Goal: Information Seeking & Learning: Learn about a topic

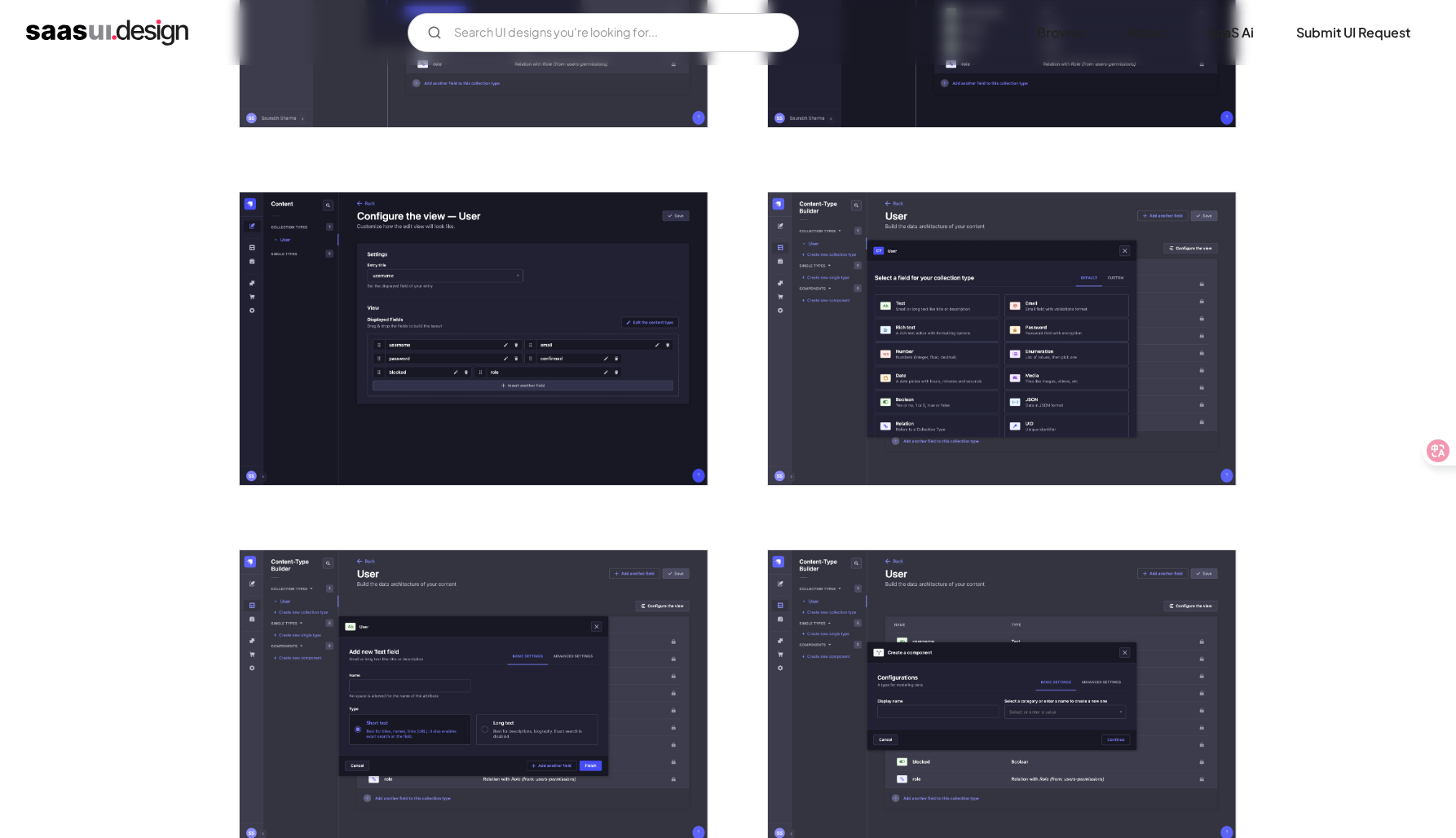
scroll to position [1264, 0]
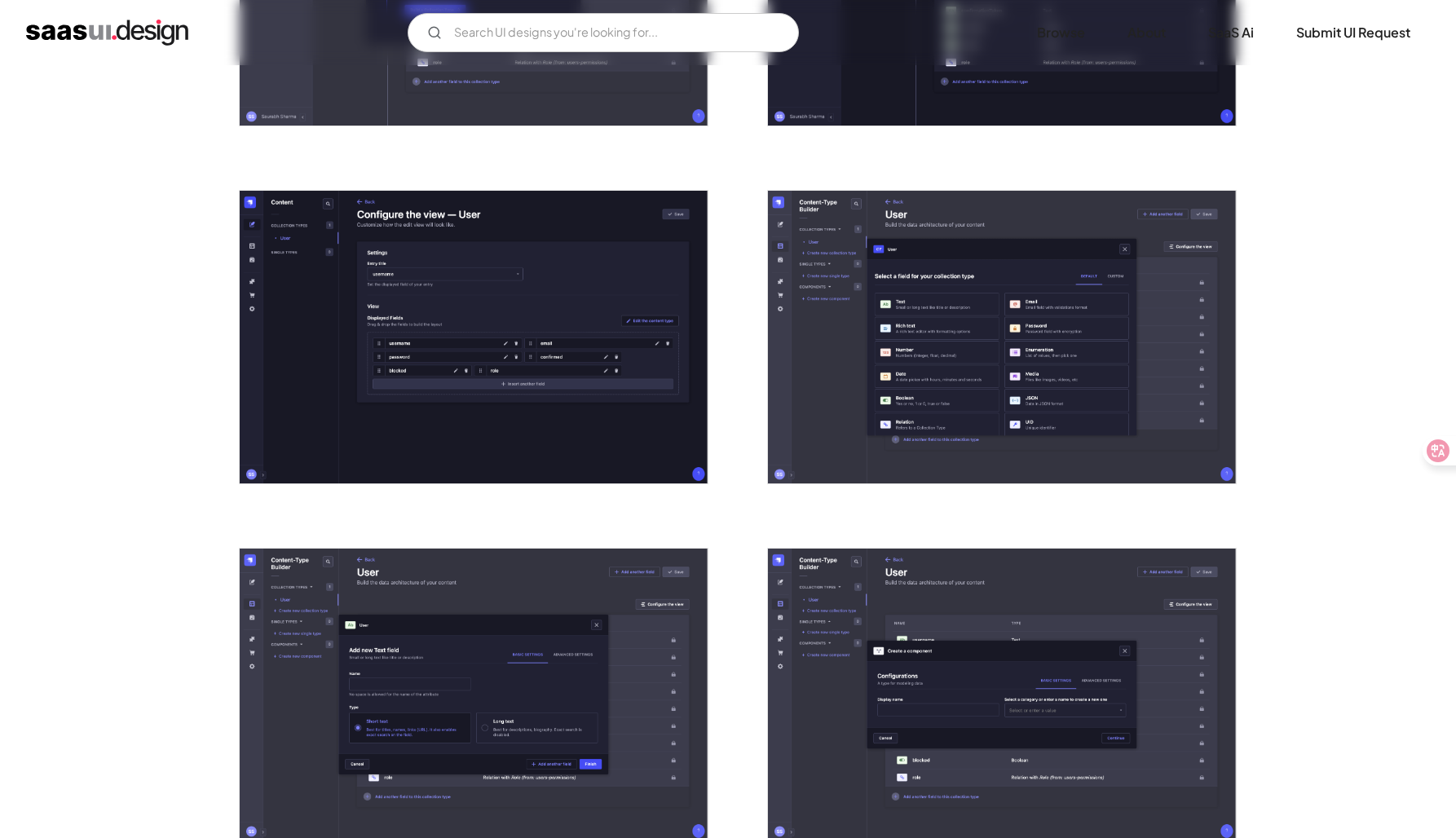
click at [146, 393] on div "Back Strapi Flexible and customizable open-source headless CMS that enables eas…" at bounding box center [728, 743] width 1456 height 3883
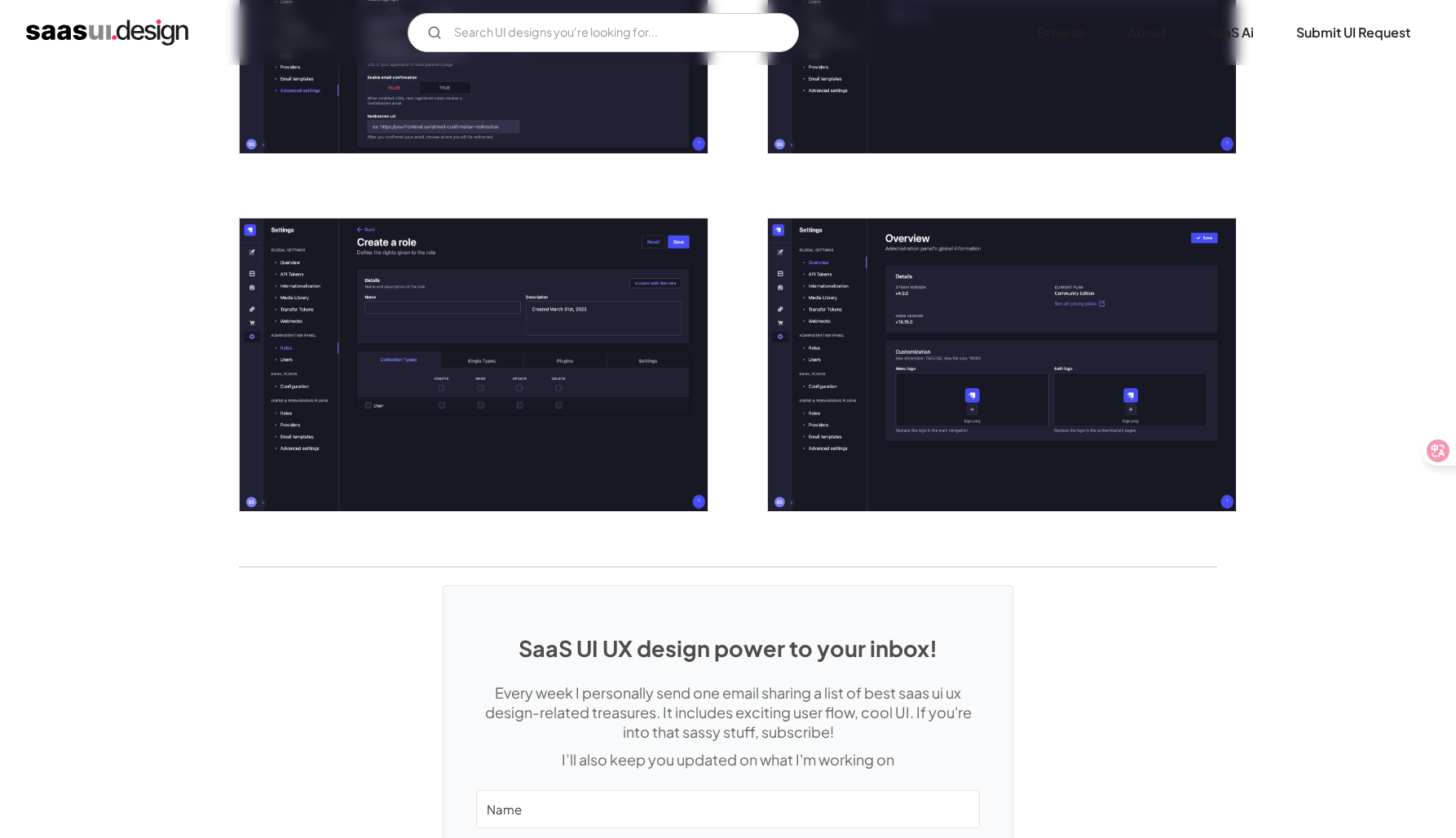
scroll to position [3382, 0]
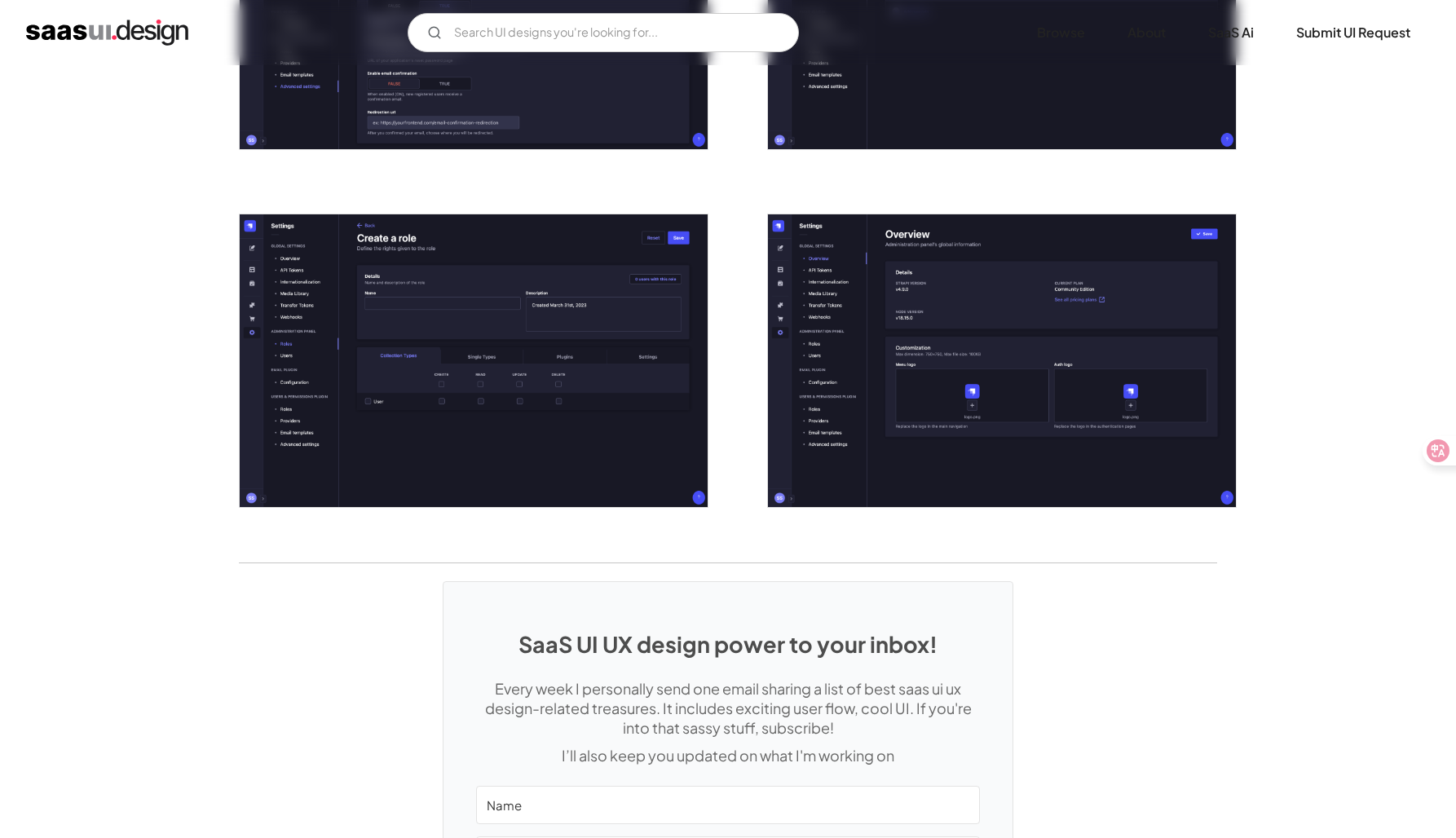
scroll to position [3389, 0]
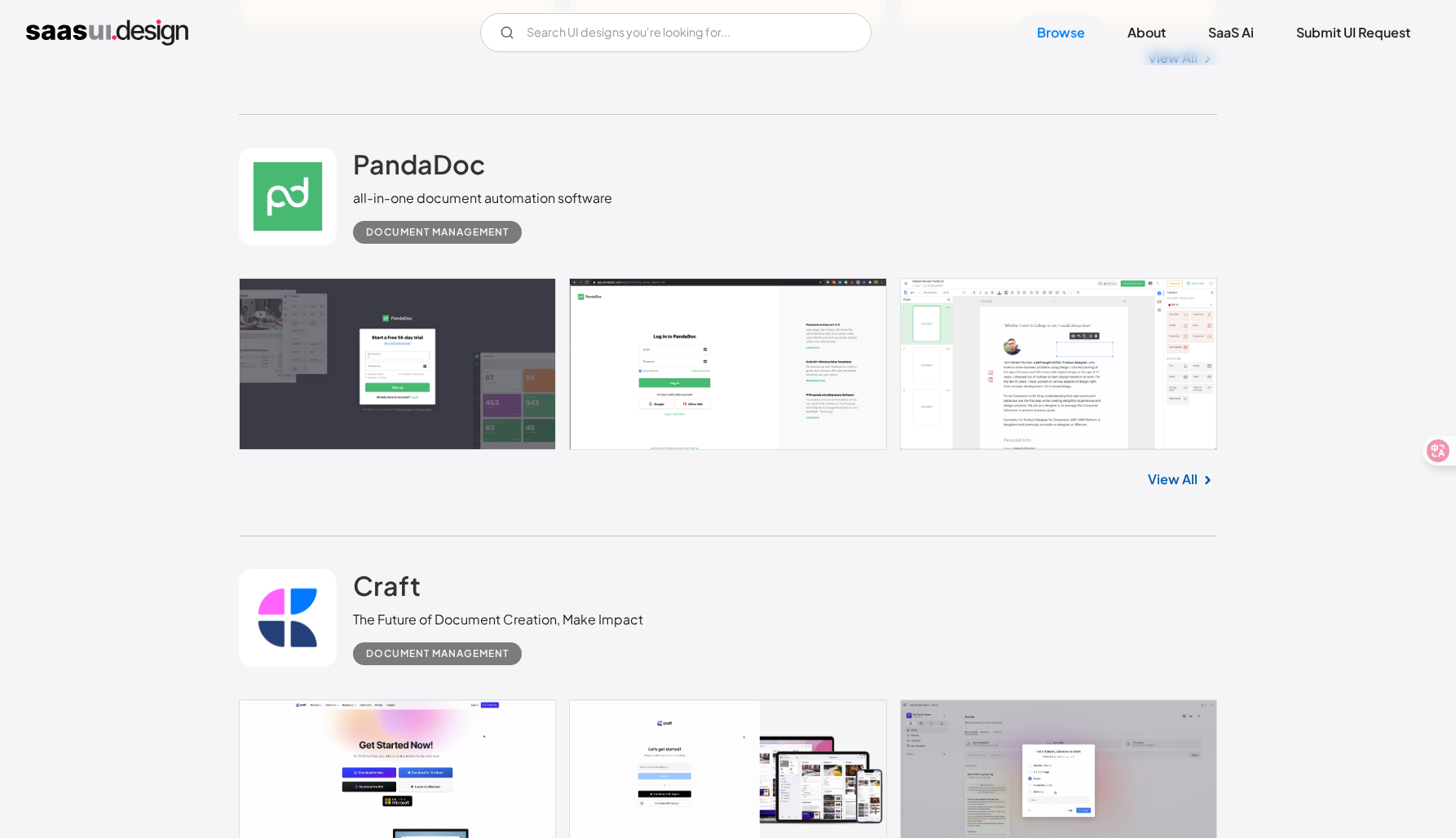
scroll to position [18598, 0]
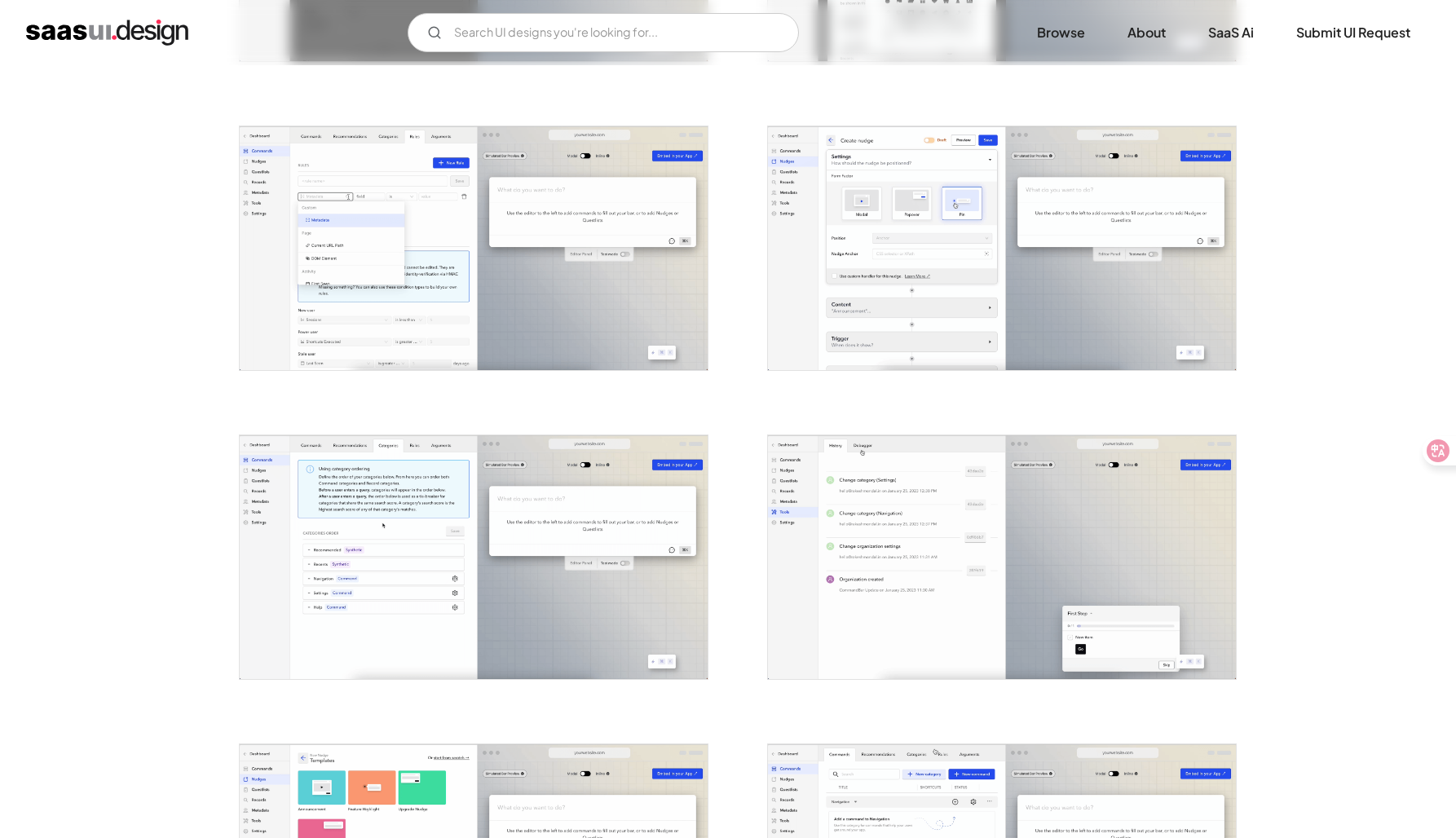
scroll to position [2115, 0]
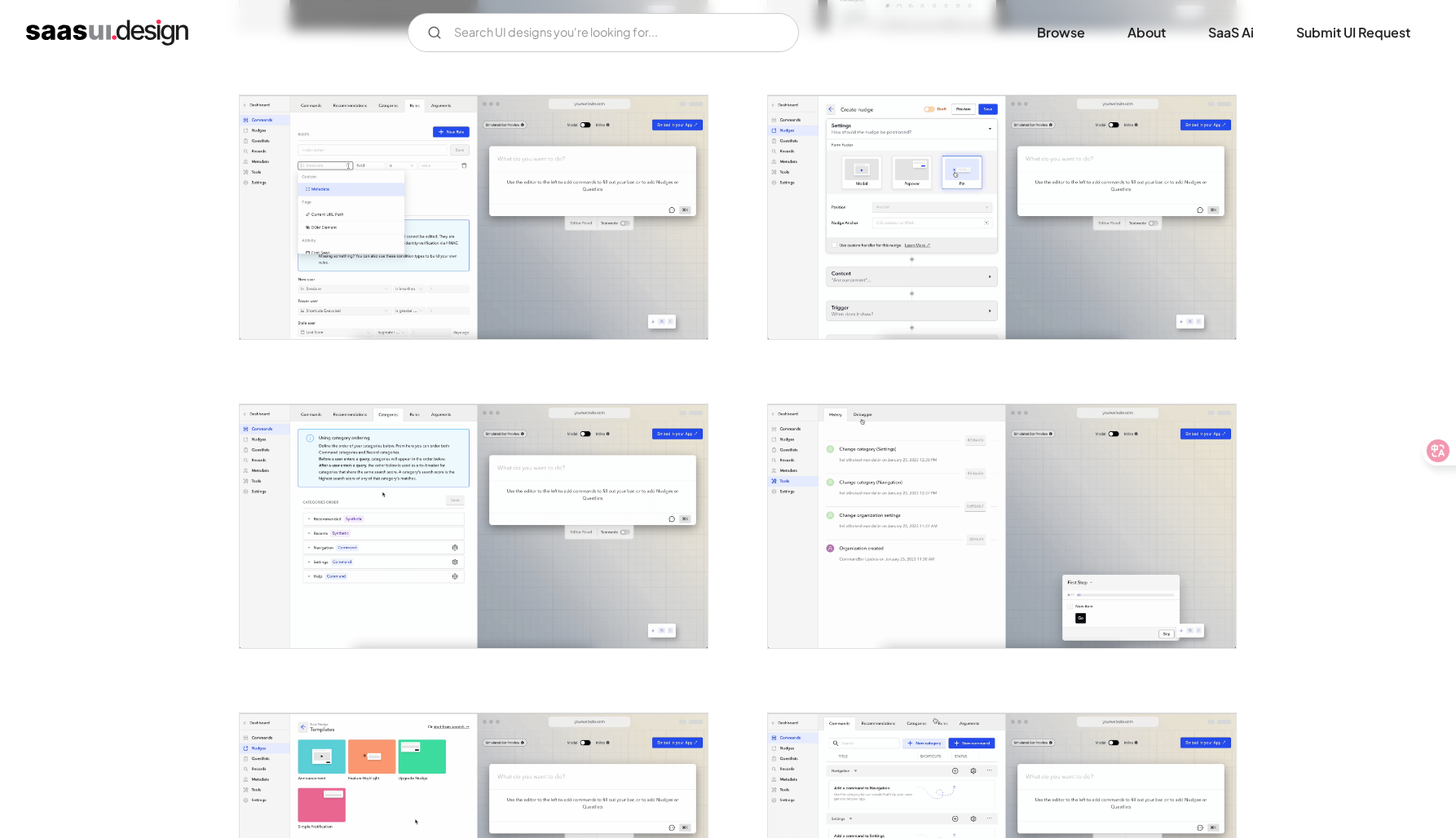
scroll to position [2204, 0]
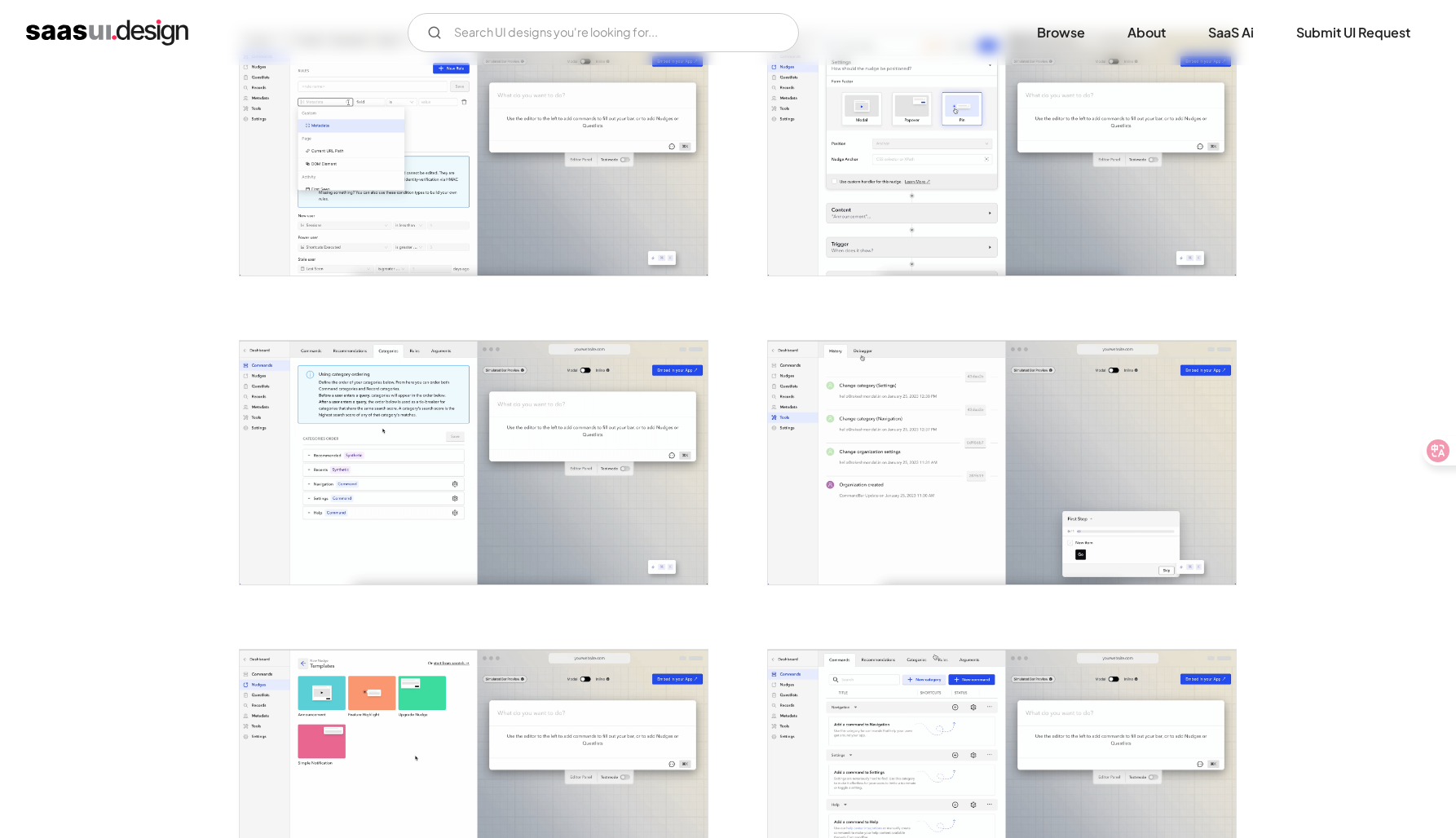
click at [912, 684] on img "open lightbox" at bounding box center [1001, 771] width 468 height 244
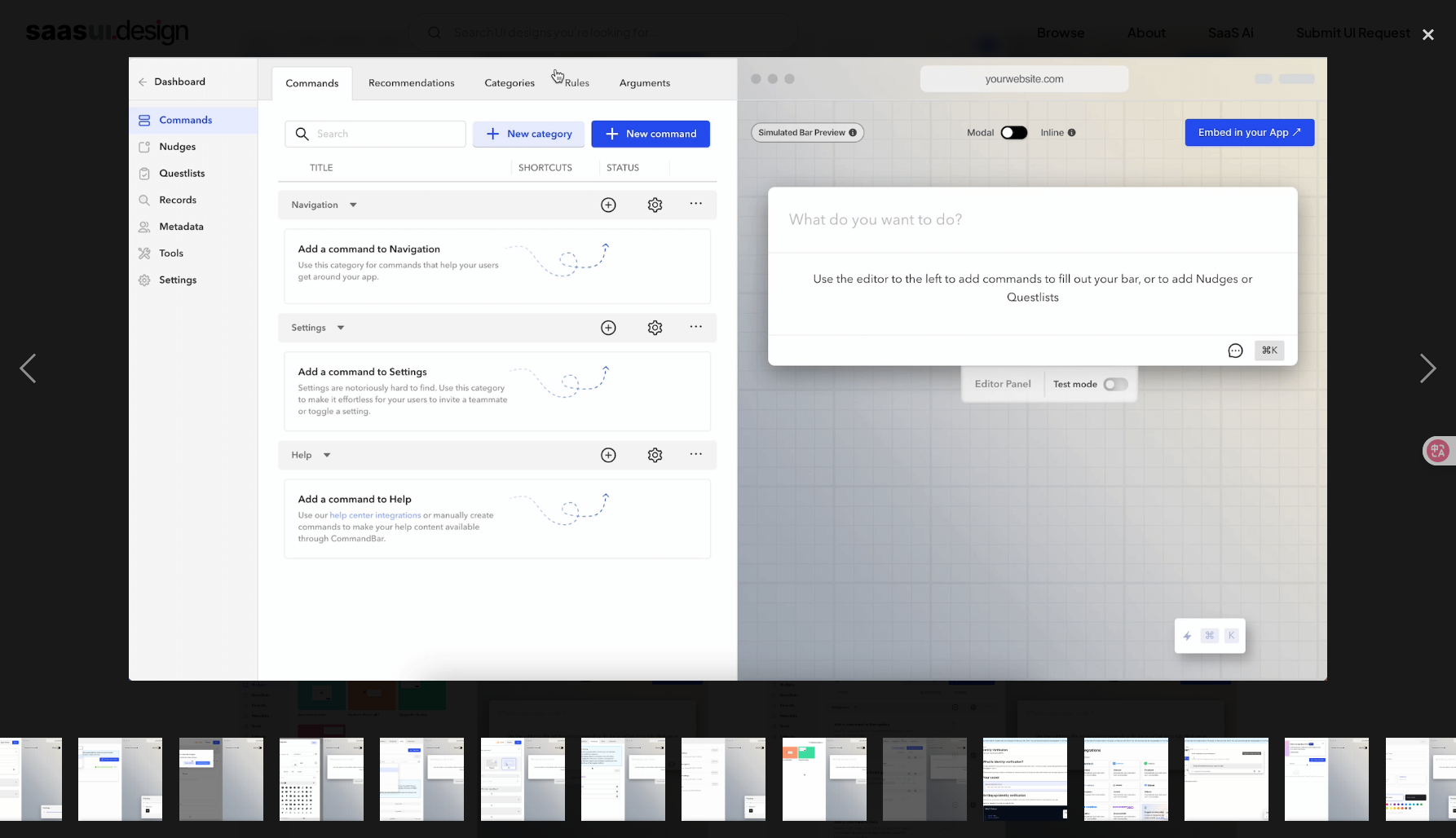
scroll to position [0, 873]
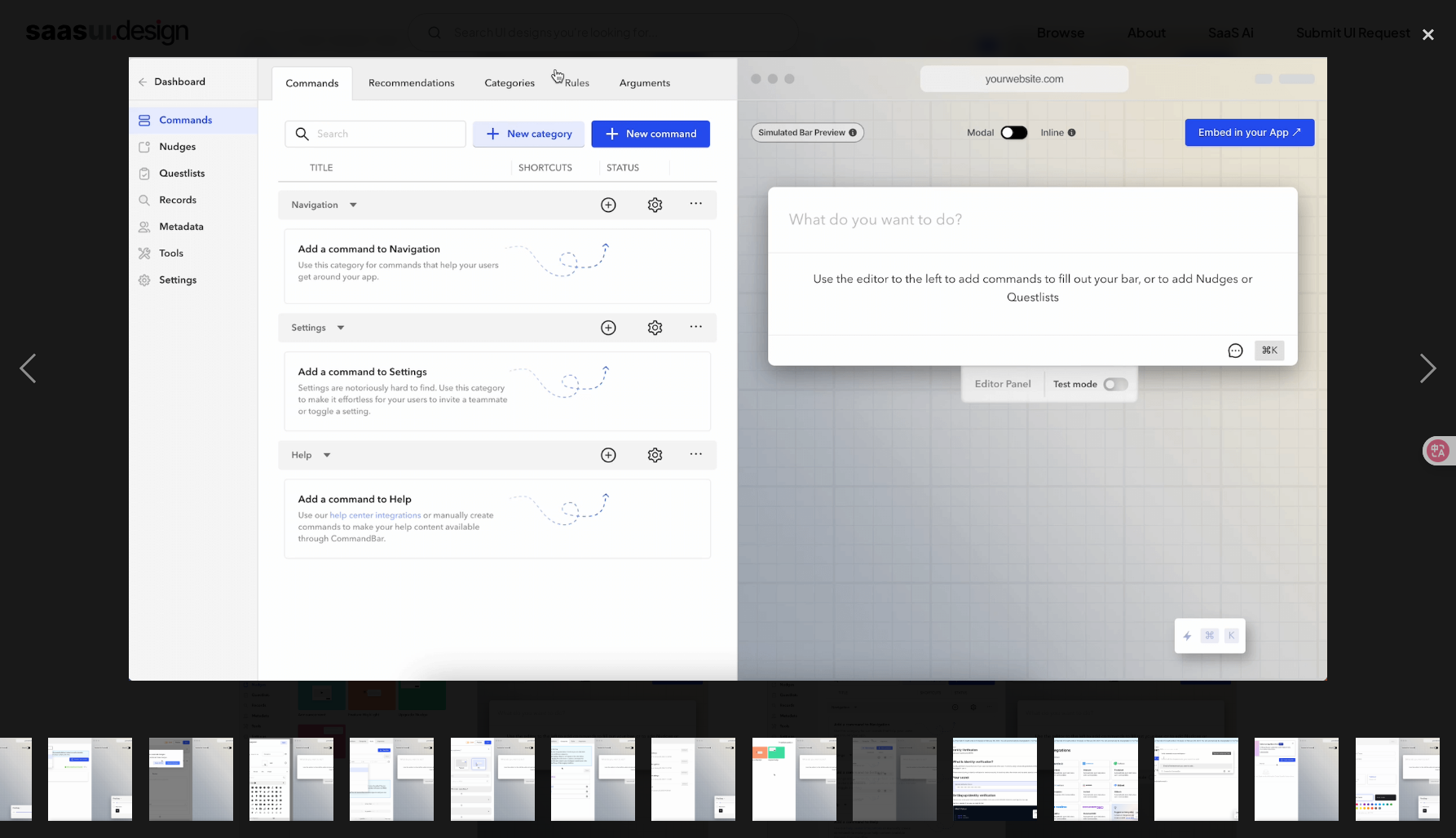
click at [89, 444] on div at bounding box center [728, 368] width 1456 height 704
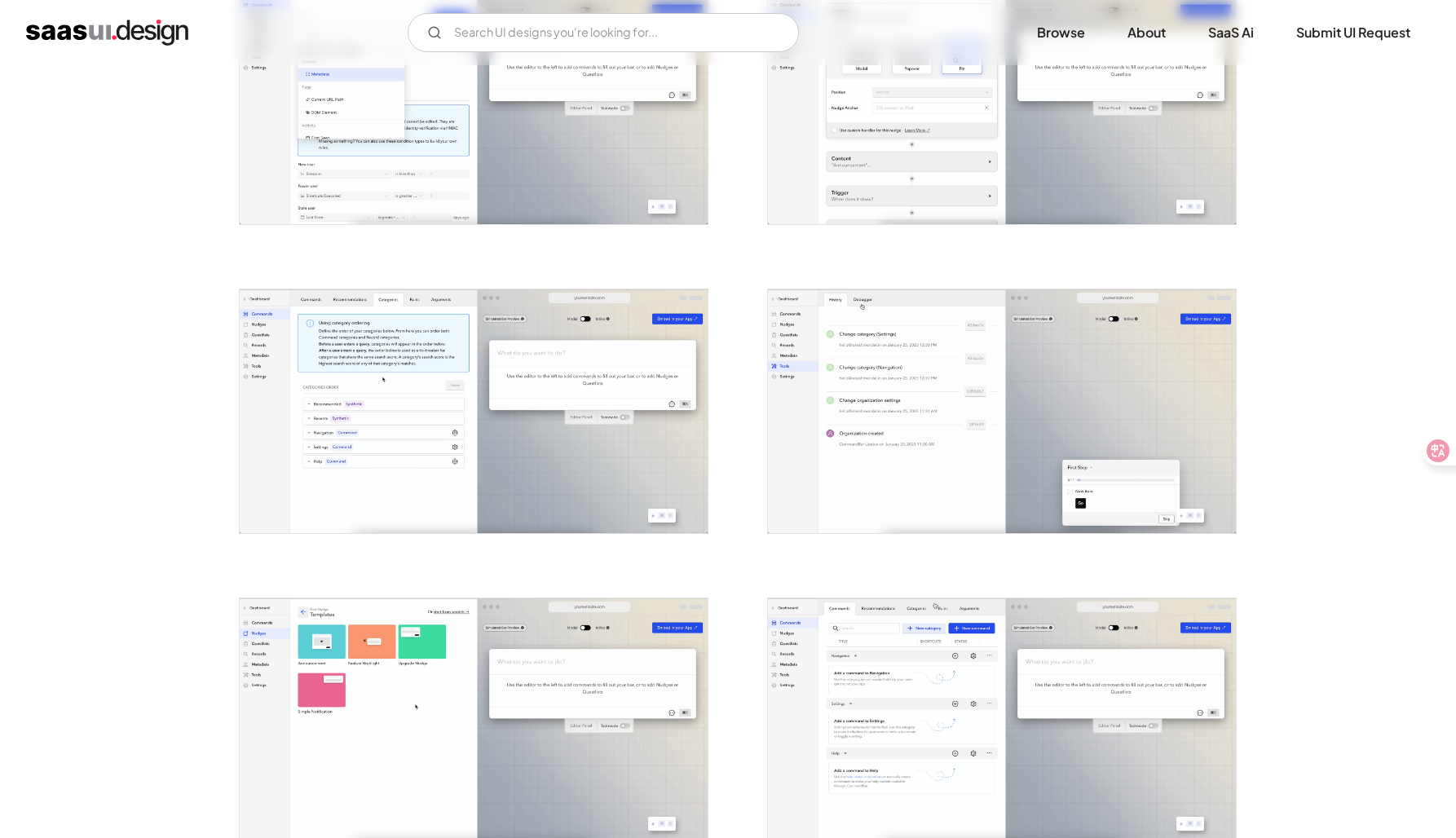
scroll to position [0, 0]
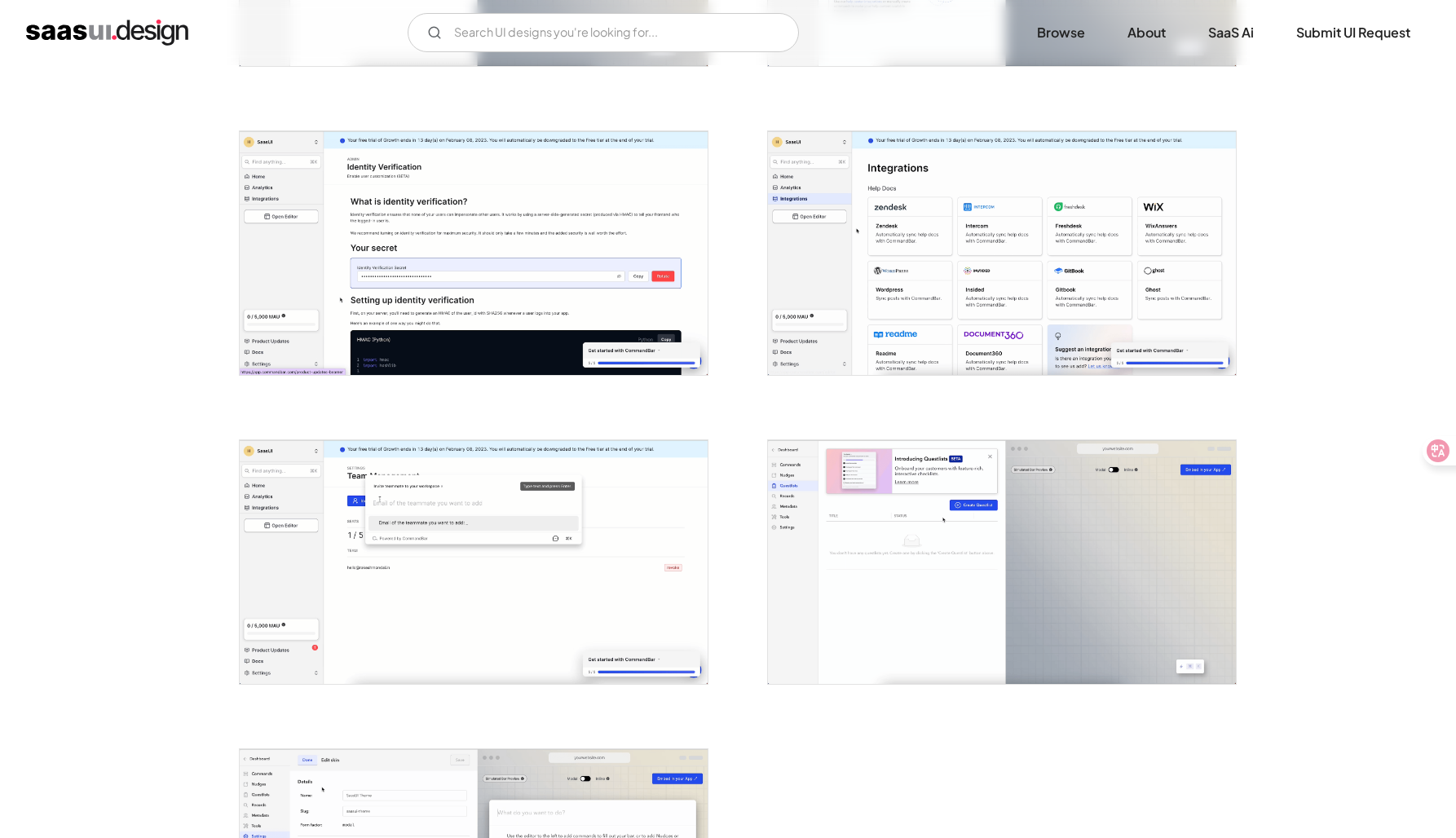
scroll to position [3033, 0]
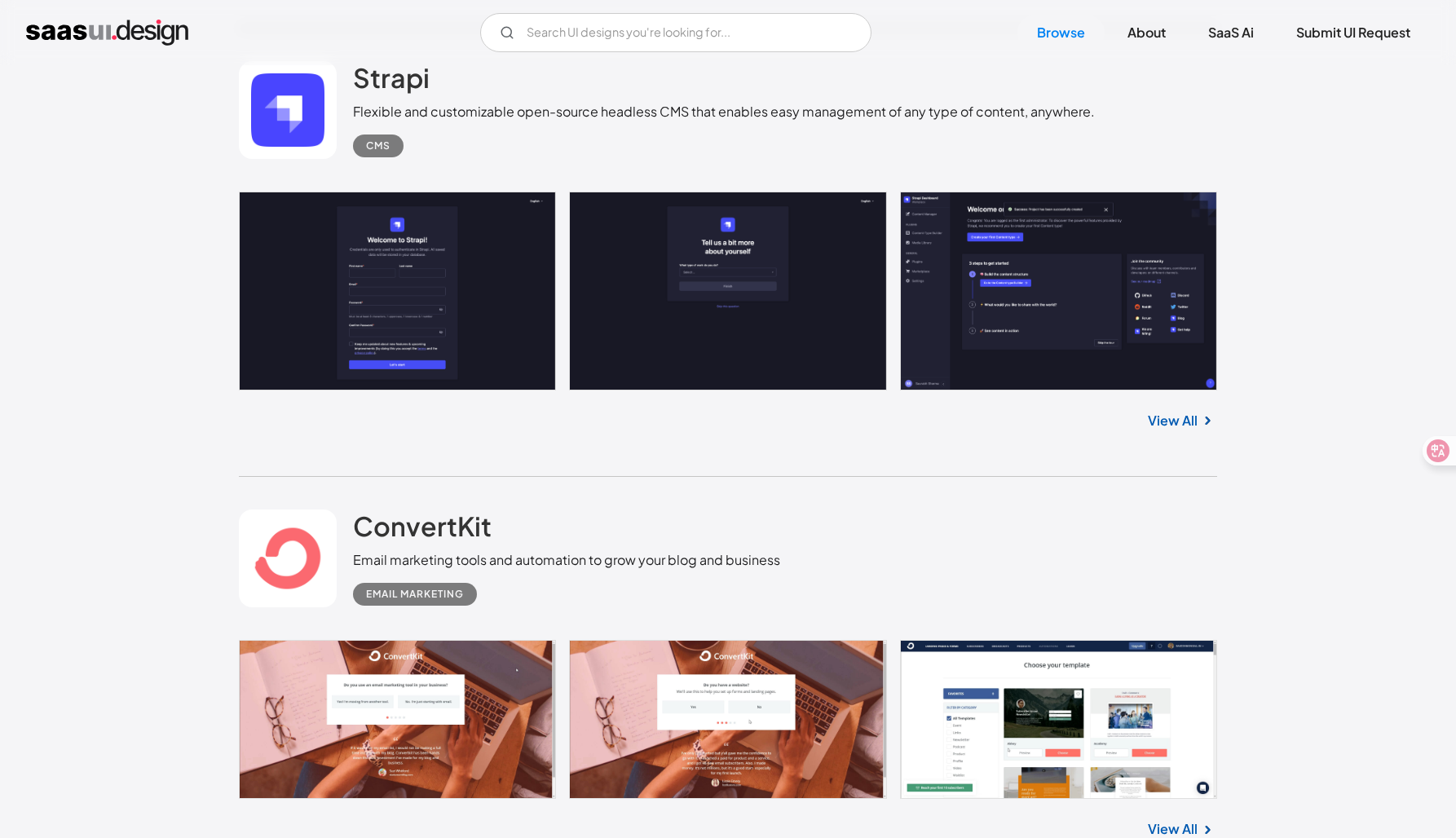
scroll to position [21671, 0]
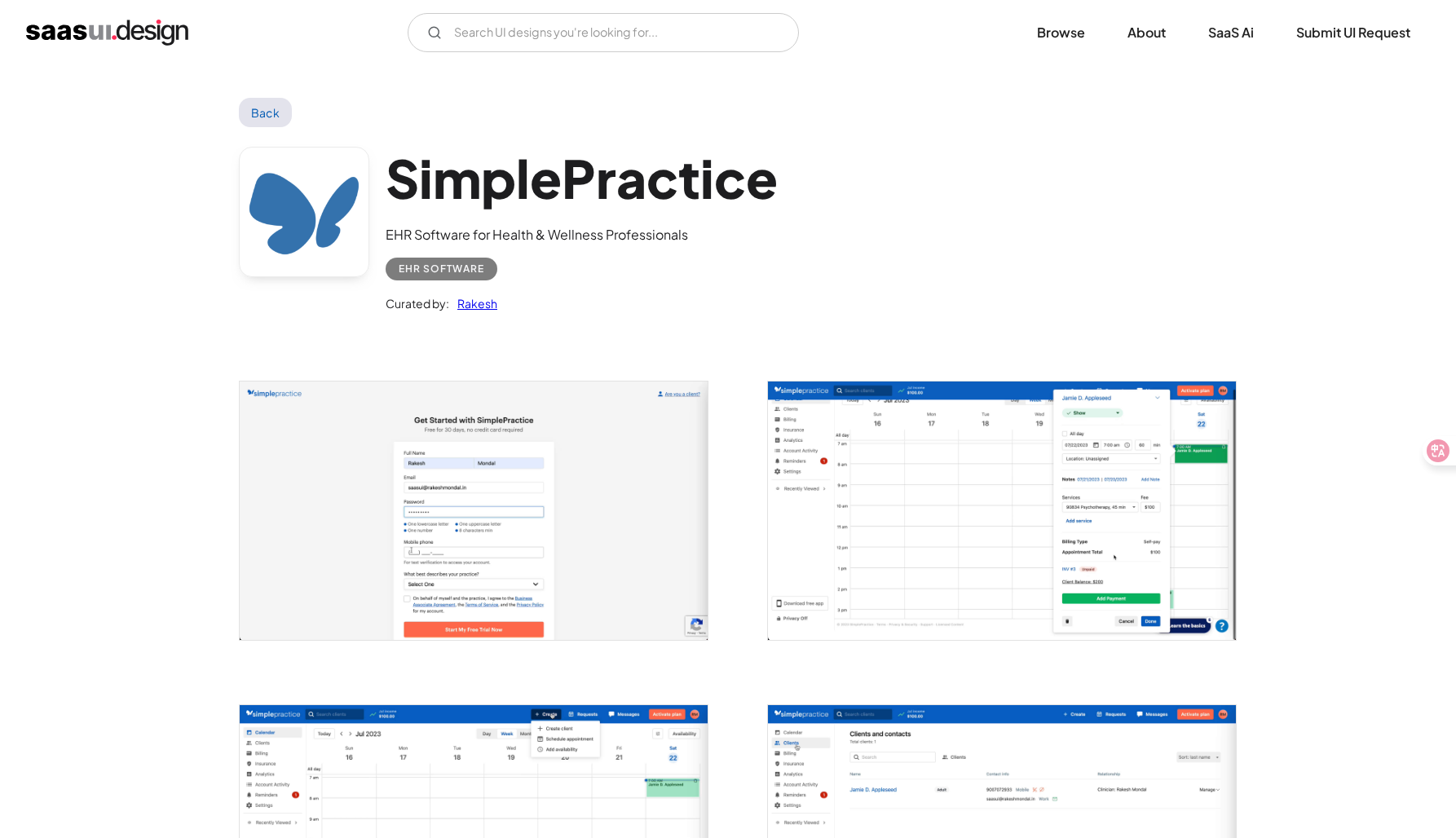
scroll to position [1, 0]
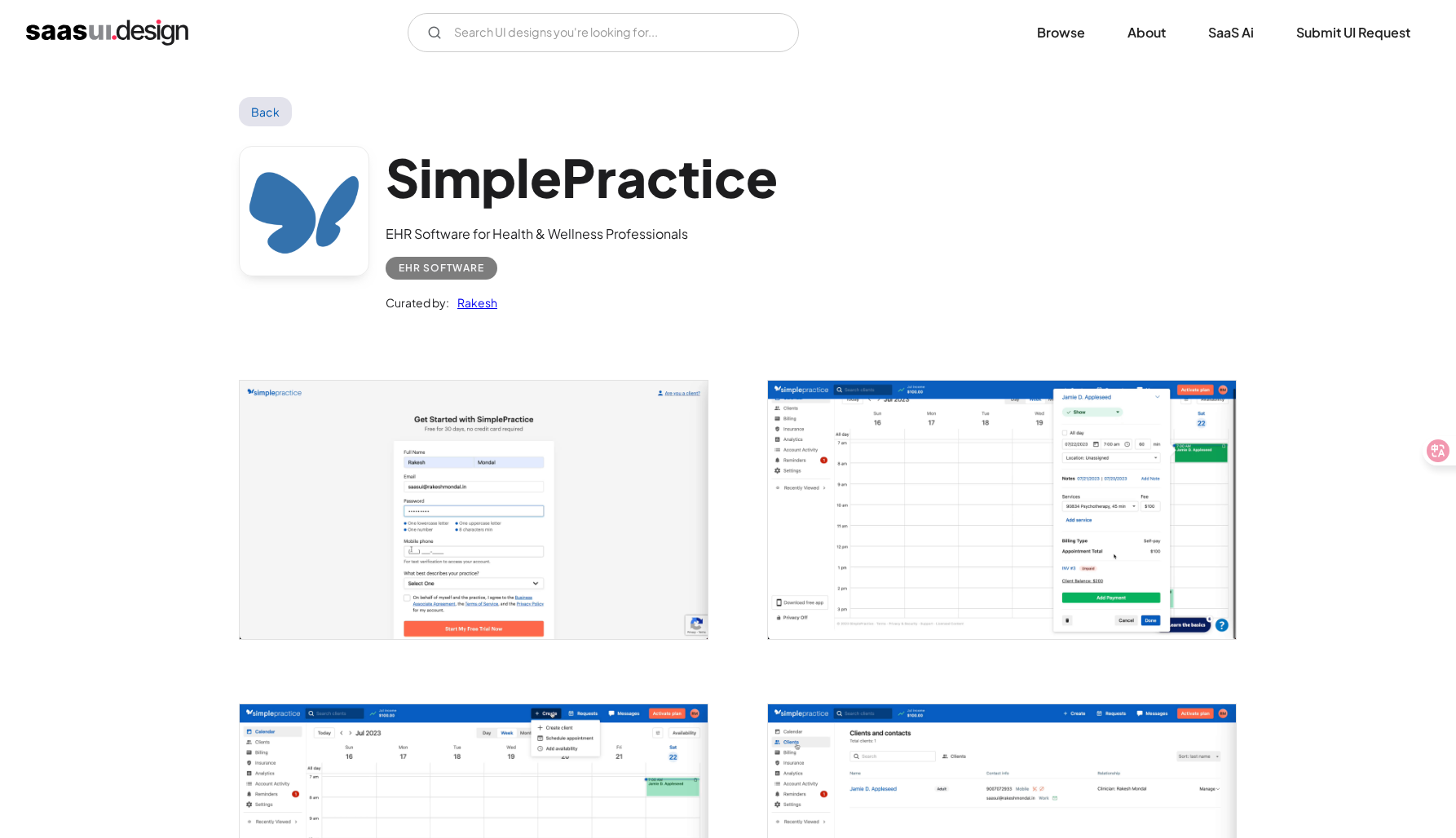
click at [871, 526] on img "open lightbox" at bounding box center [1001, 510] width 468 height 259
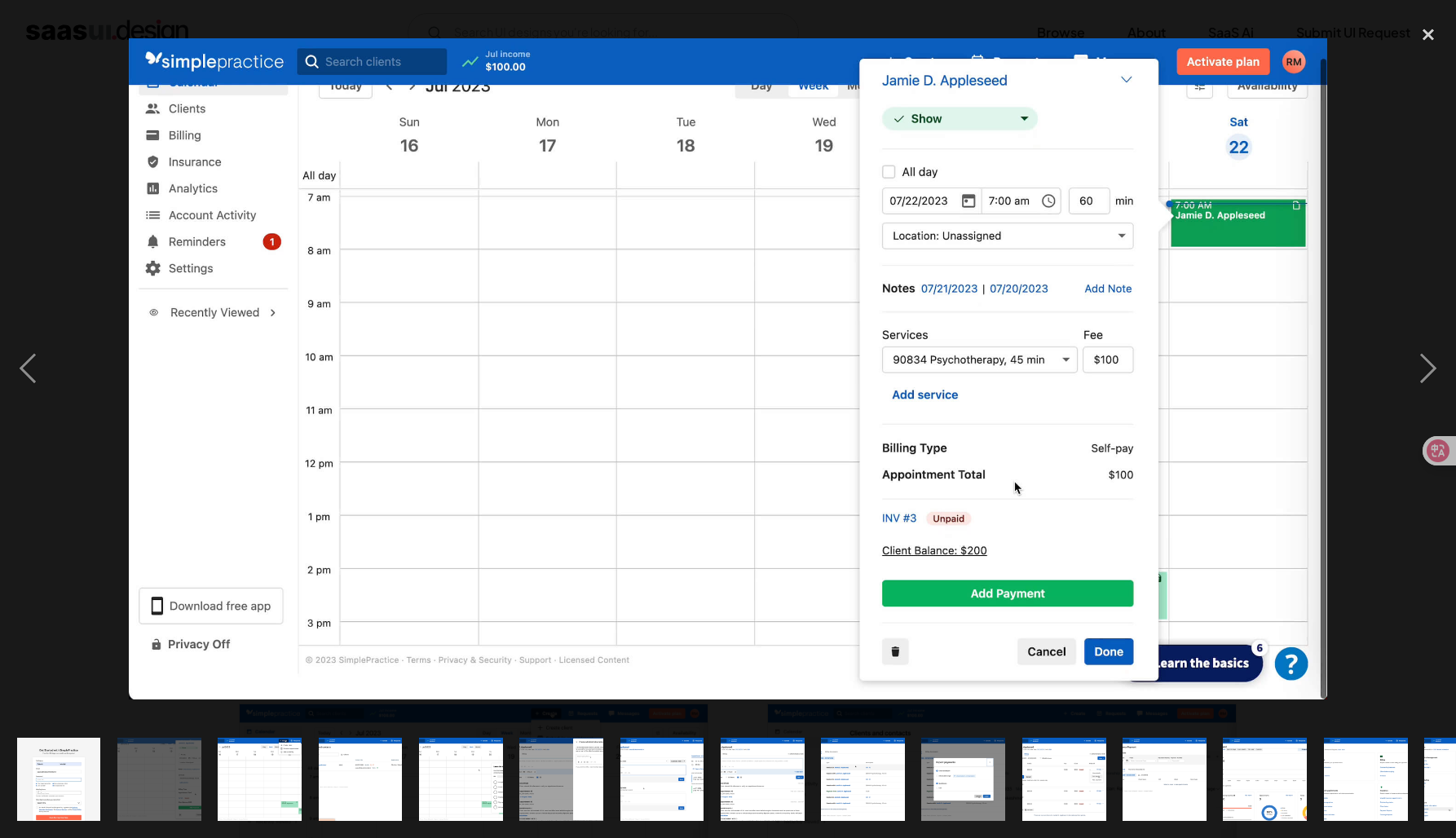
click at [591, 81] on img at bounding box center [728, 369] width 1198 height 662
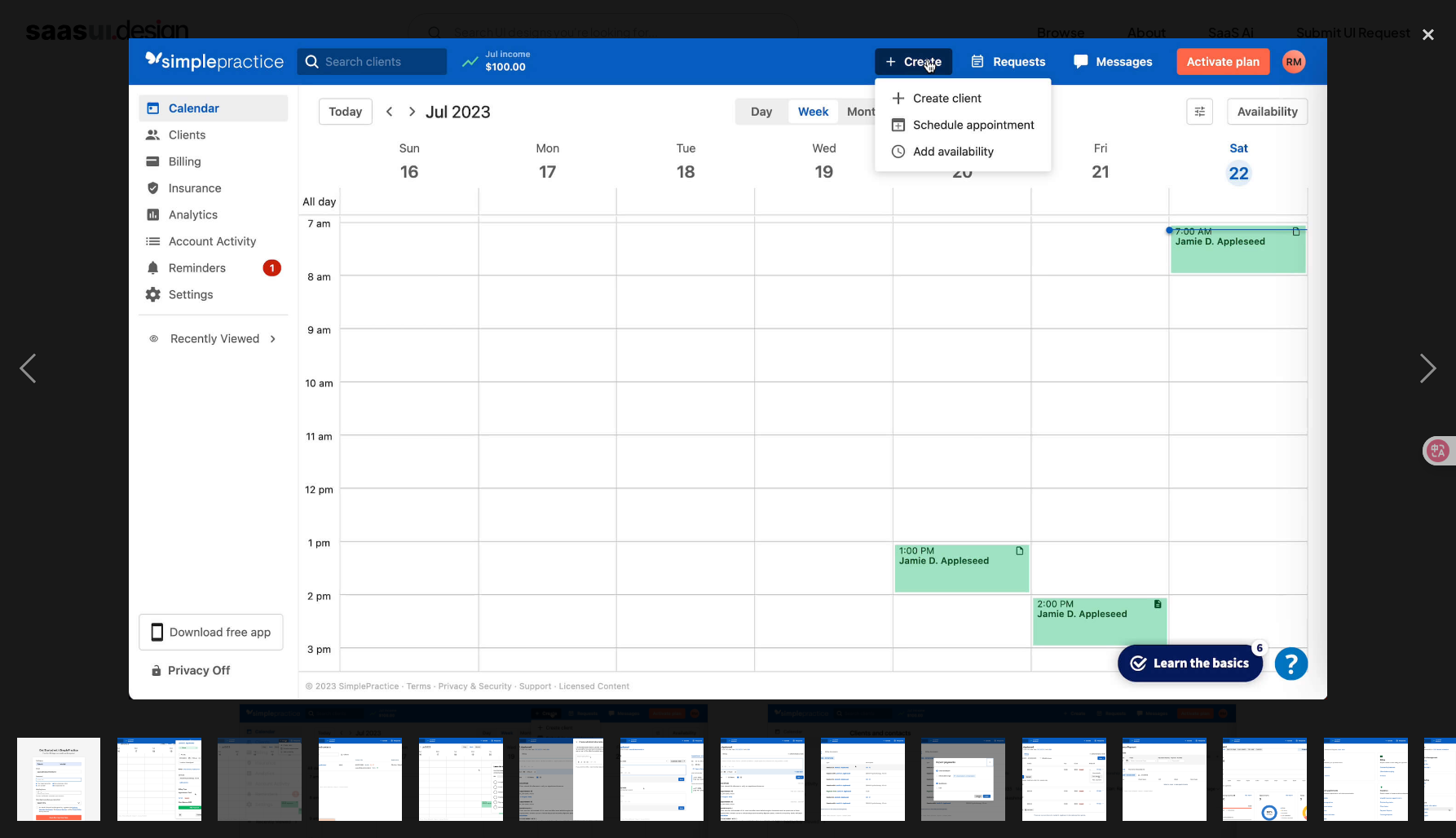
click at [591, 81] on img at bounding box center [728, 369] width 1198 height 662
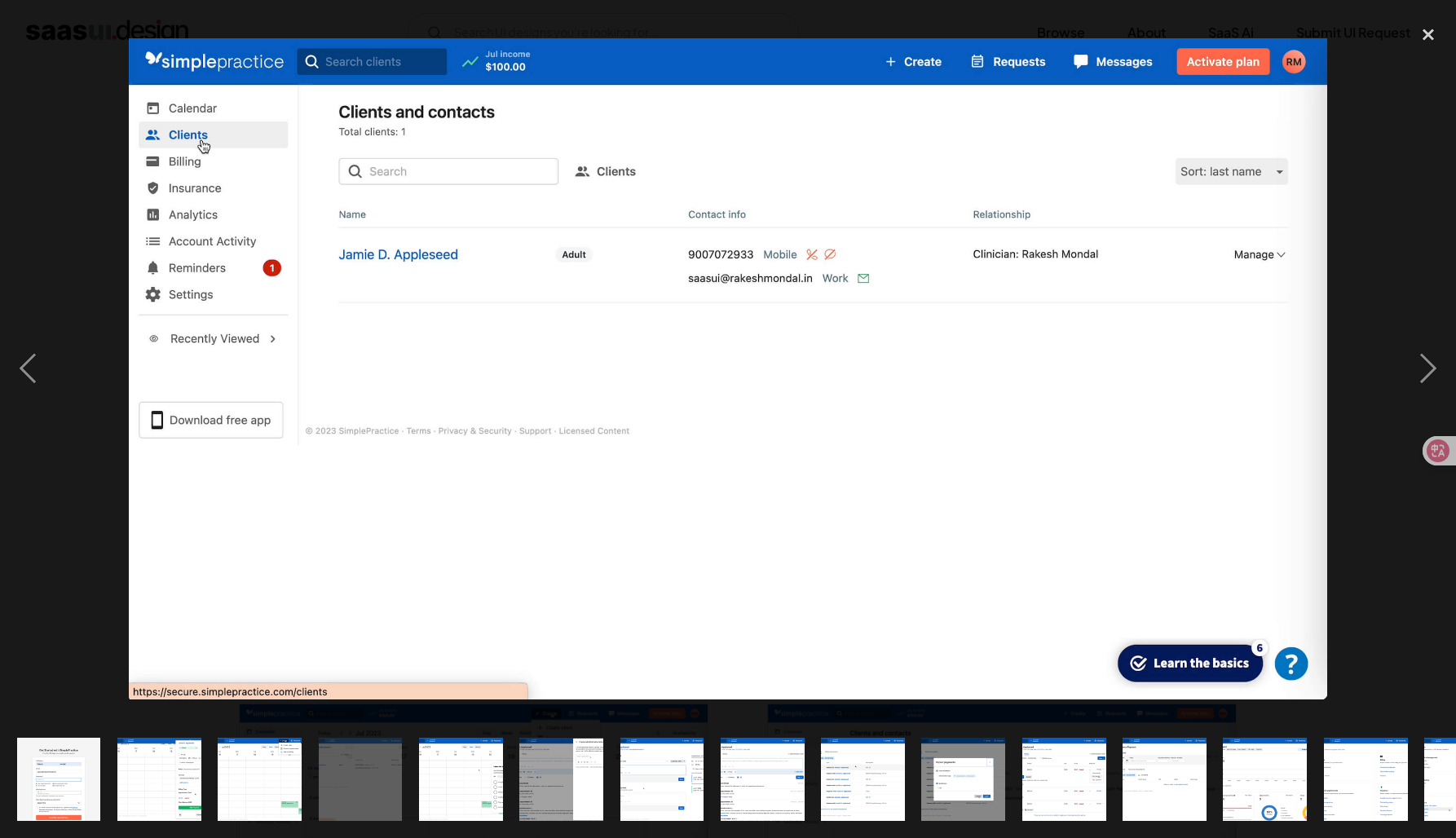
click at [1077, 765] on img "show item 11 of 25" at bounding box center [1064, 780] width 152 height 84
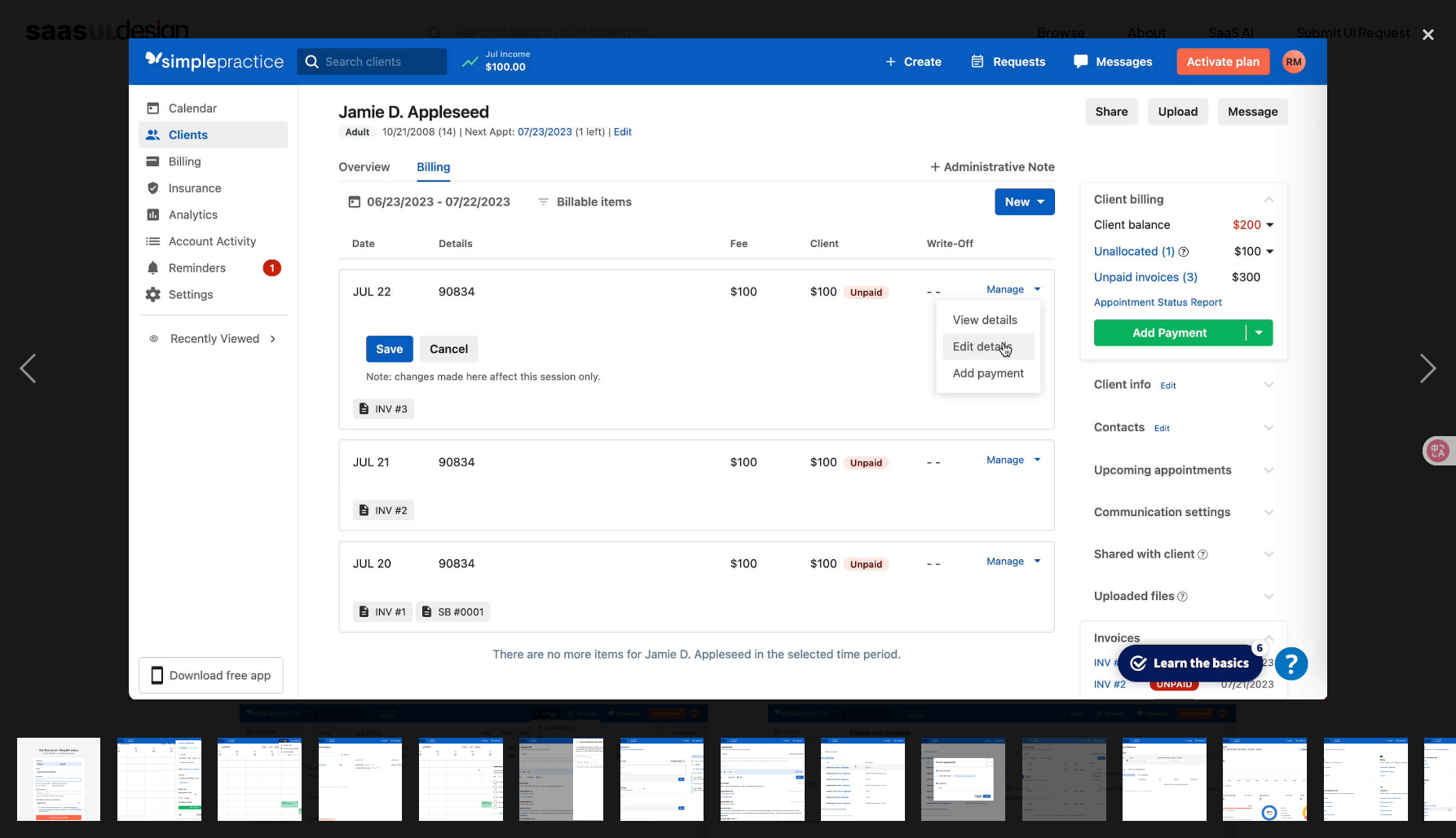
click at [1151, 765] on img "show item 12 of 25" at bounding box center [1164, 780] width 152 height 84
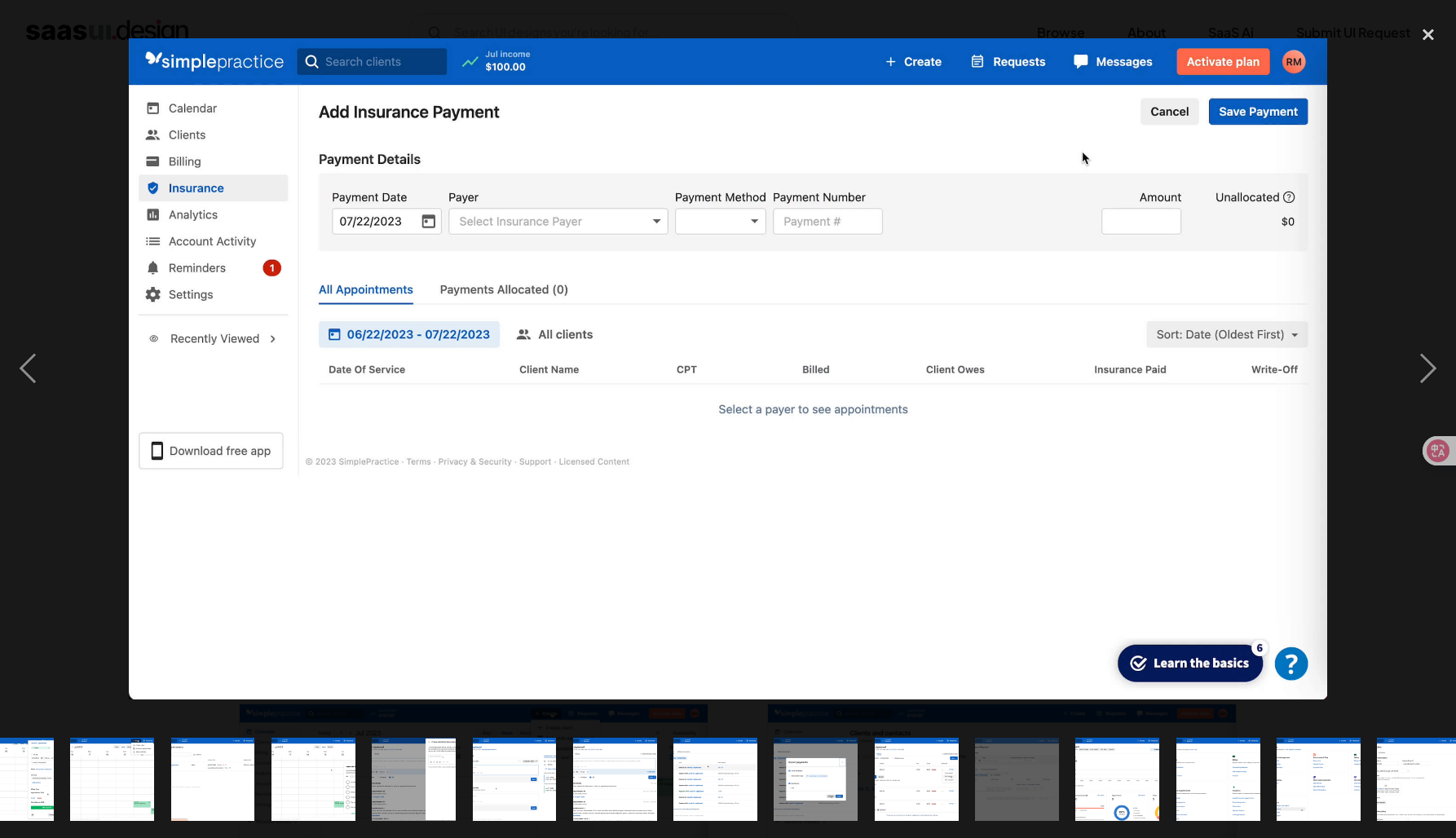
scroll to position [0, 160]
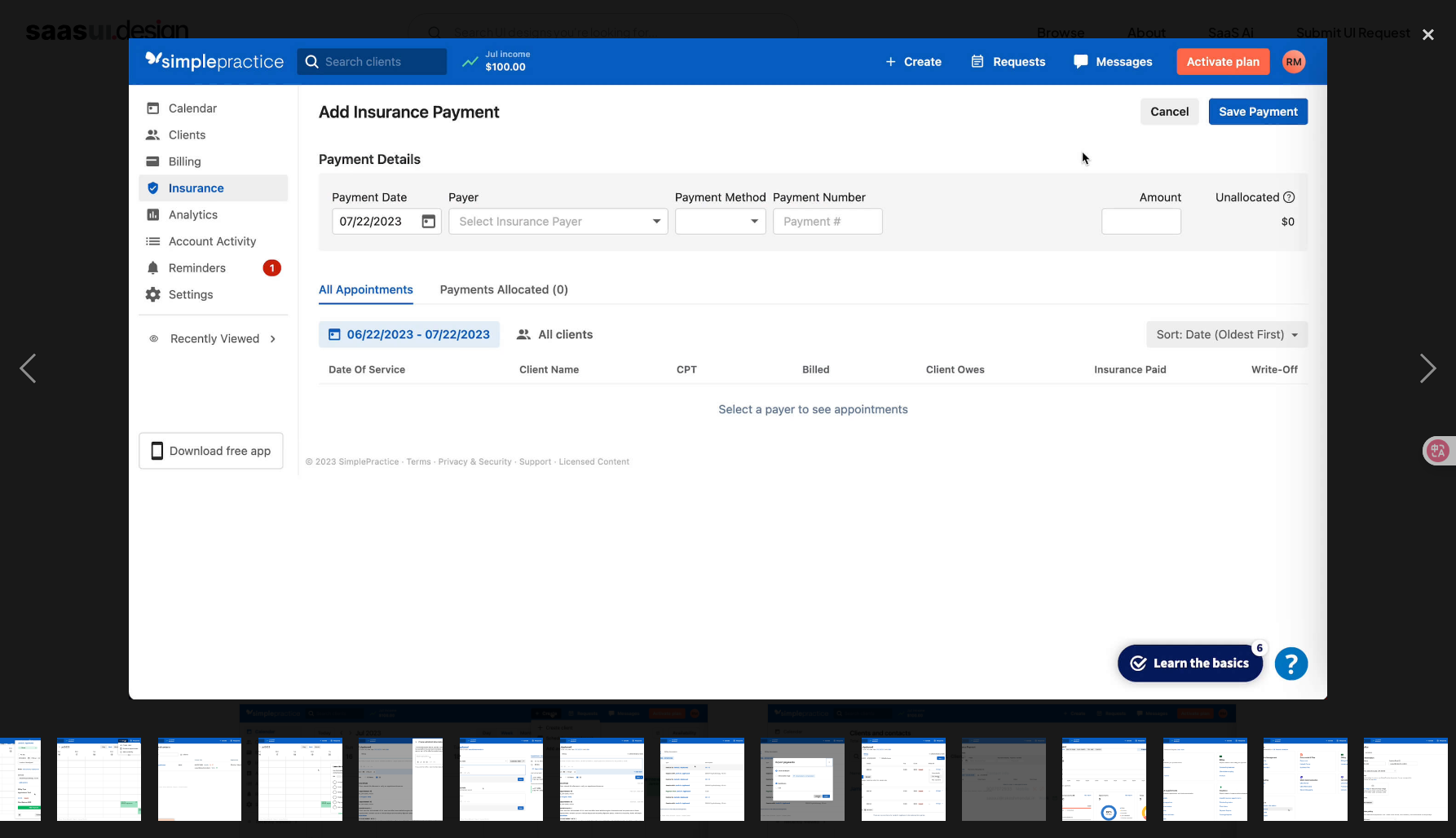
click at [1150, 762] on div "show item 13 of 25" at bounding box center [1103, 779] width 100 height 117
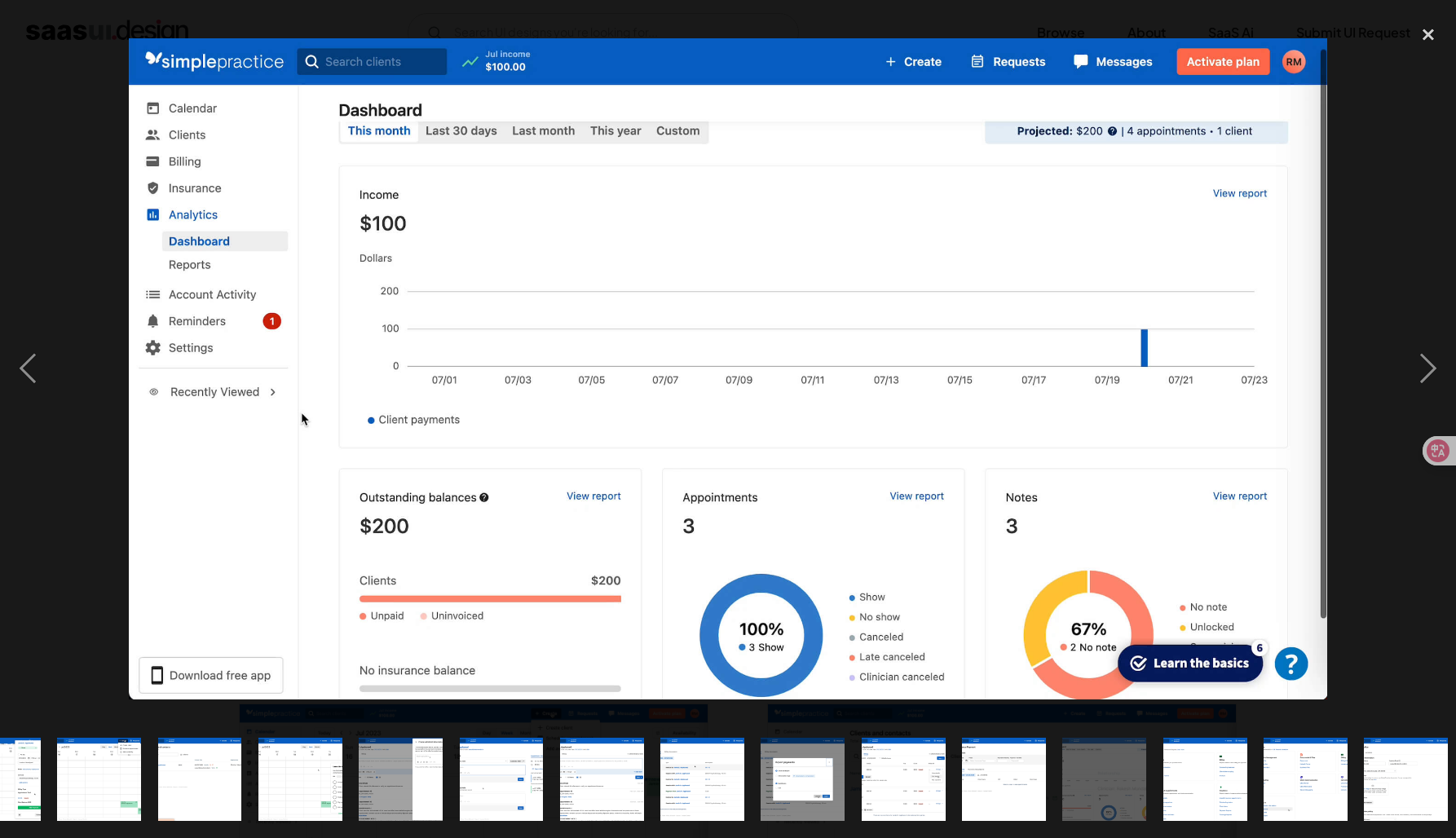
click at [1201, 763] on img "show item 14 of 25" at bounding box center [1206, 780] width 152 height 84
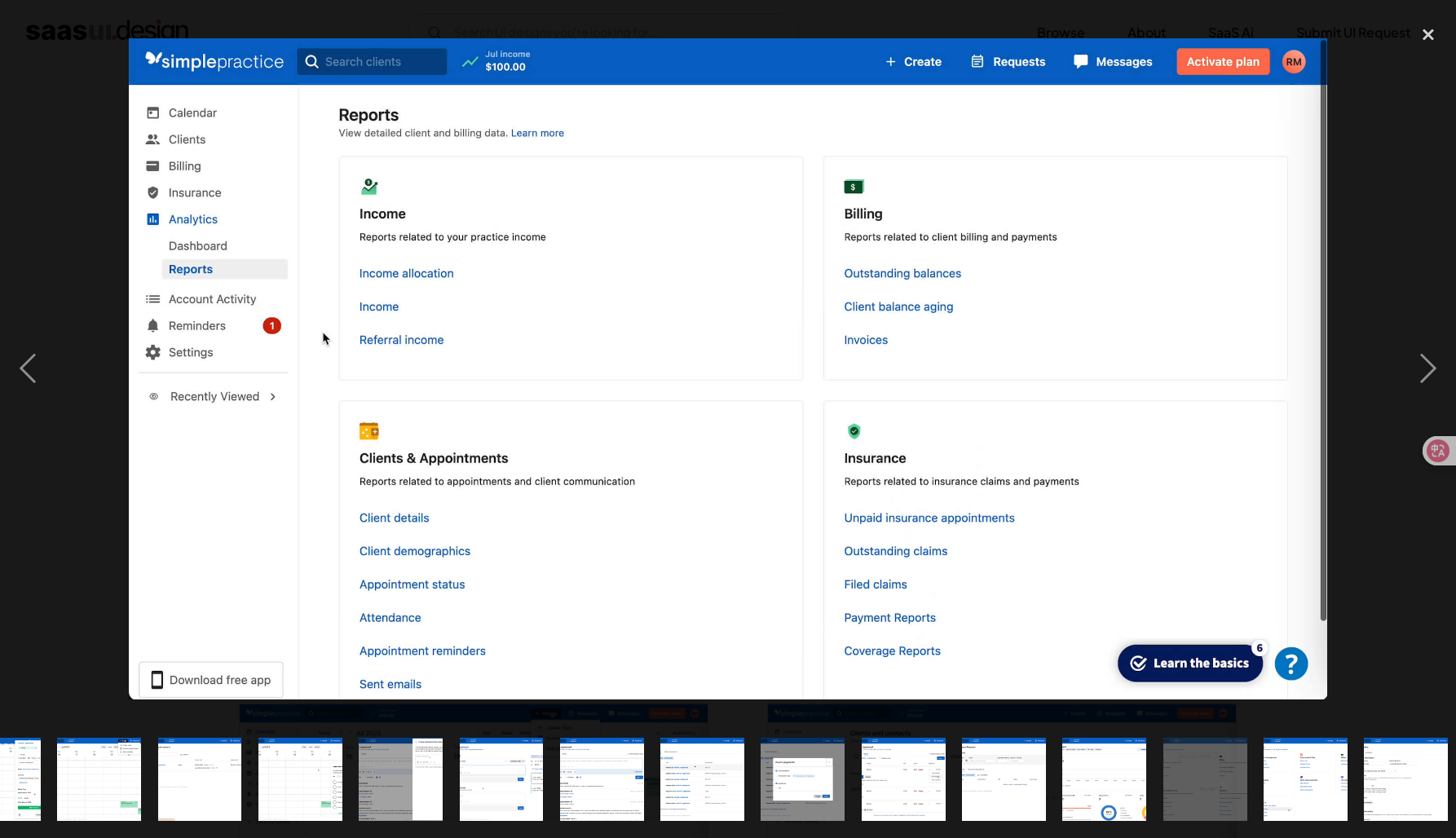
click at [102, 485] on div at bounding box center [728, 368] width 1456 height 704
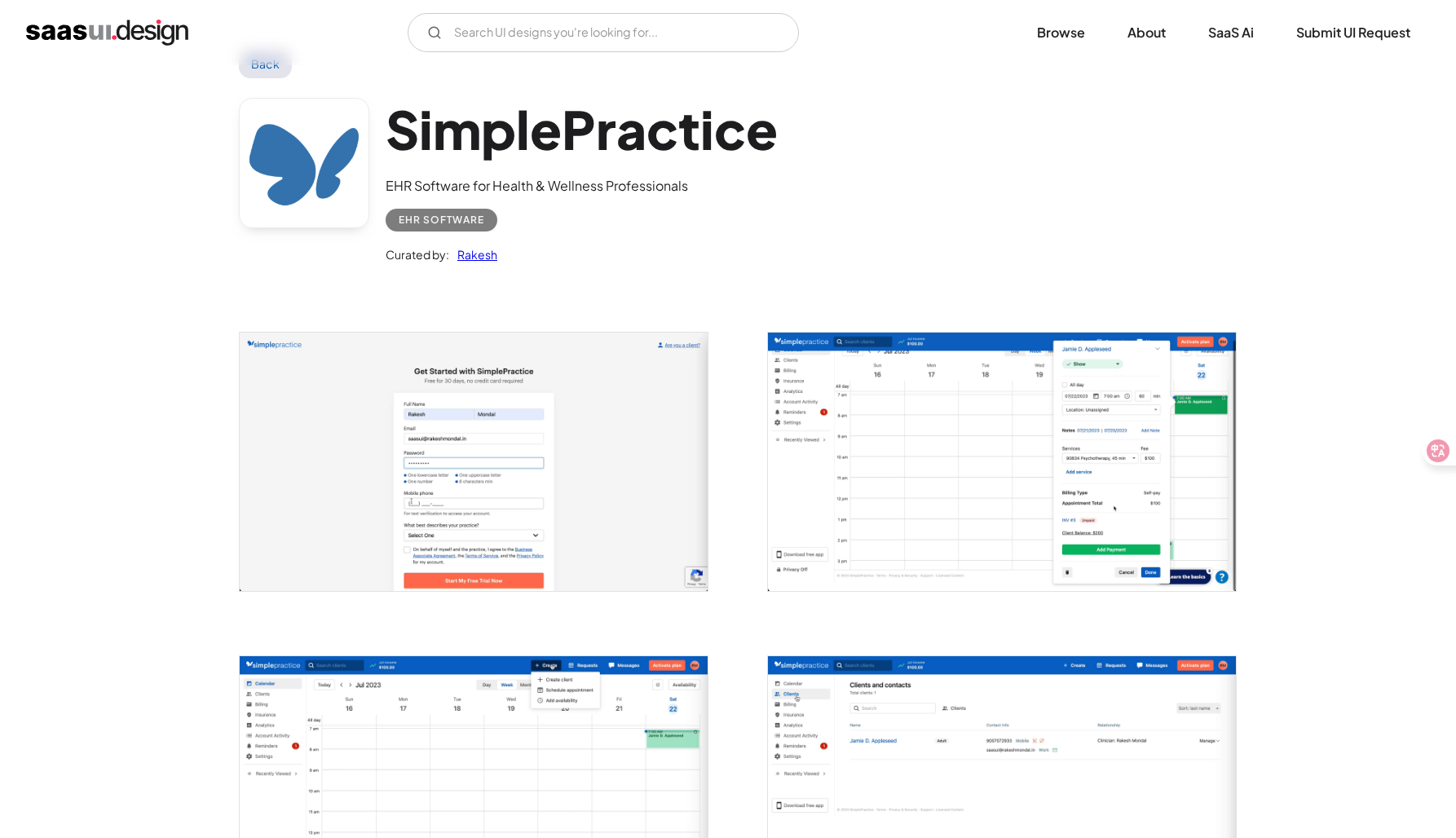
scroll to position [56, 0]
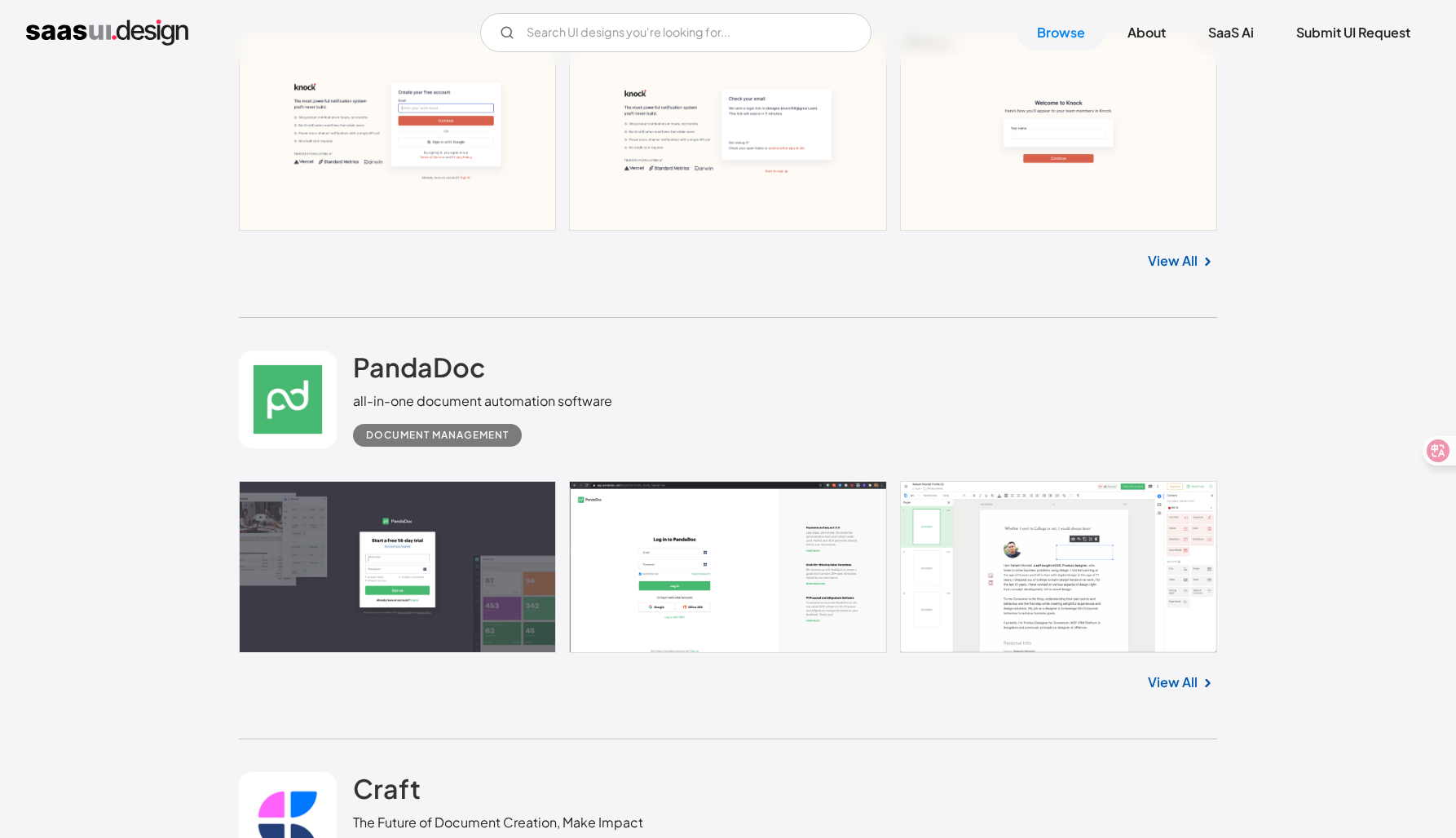
scroll to position [18446, 0]
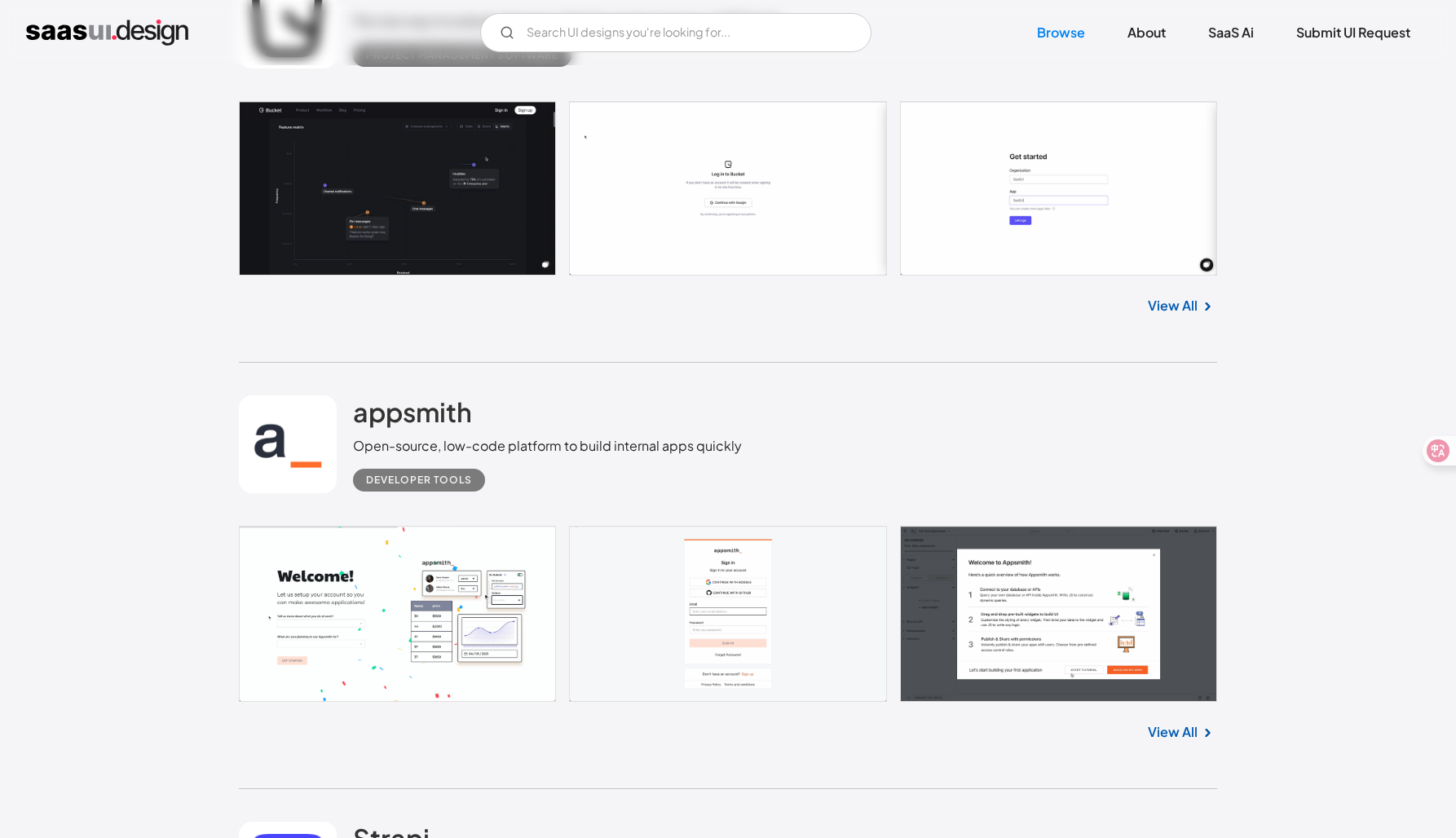
scroll to position [20981, 0]
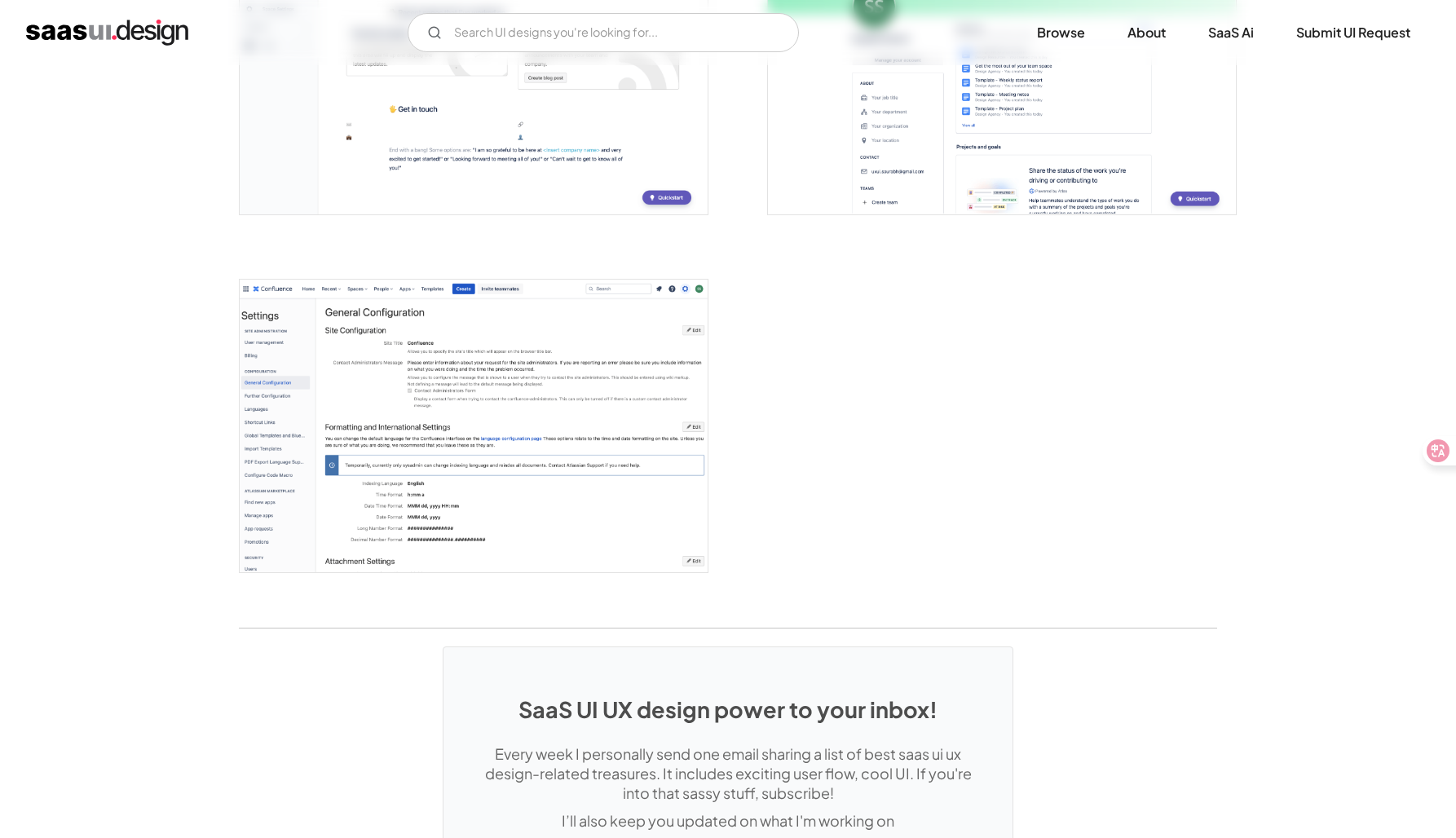
scroll to position [4398, 0]
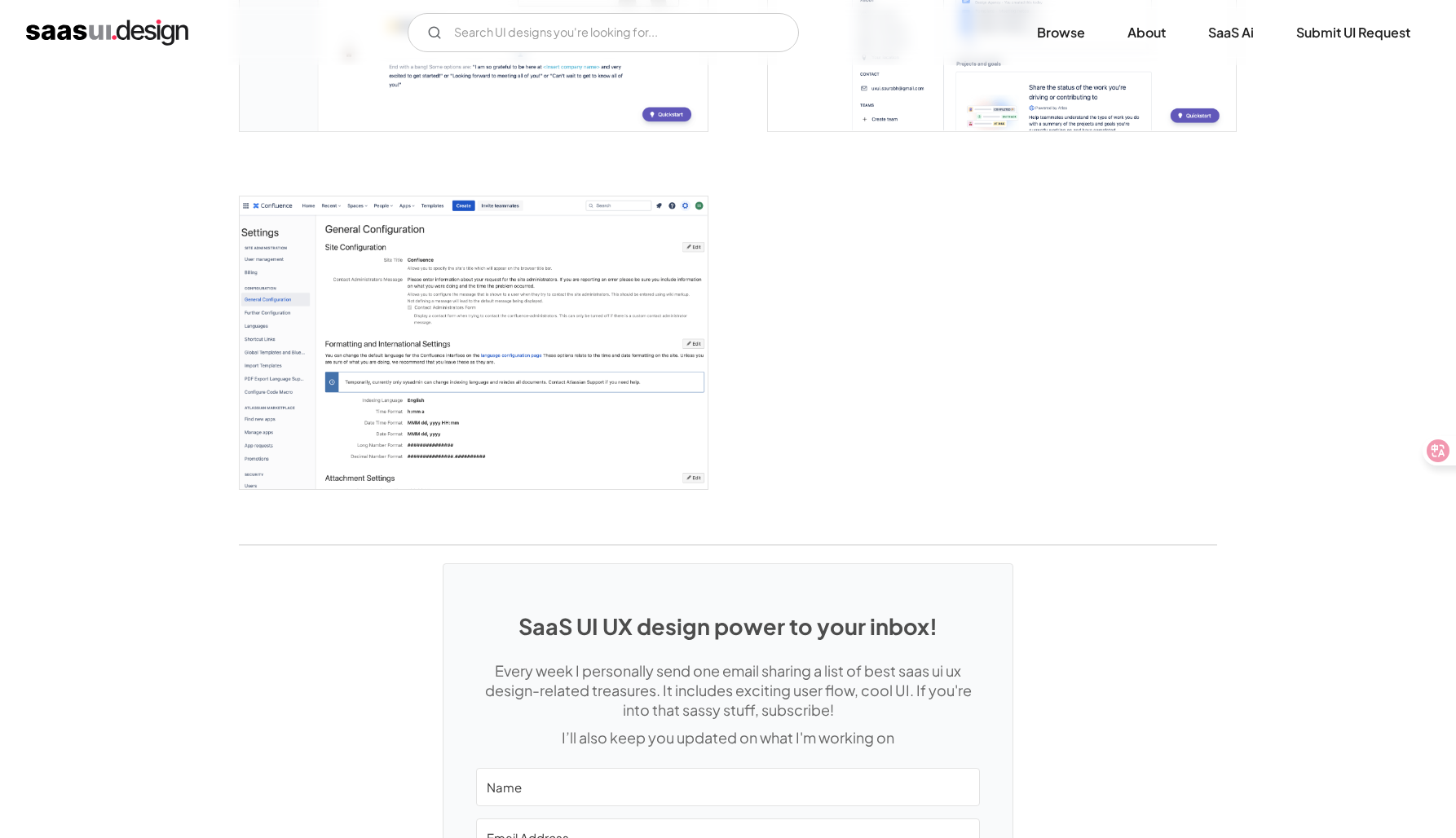
scroll to position [4474, 0]
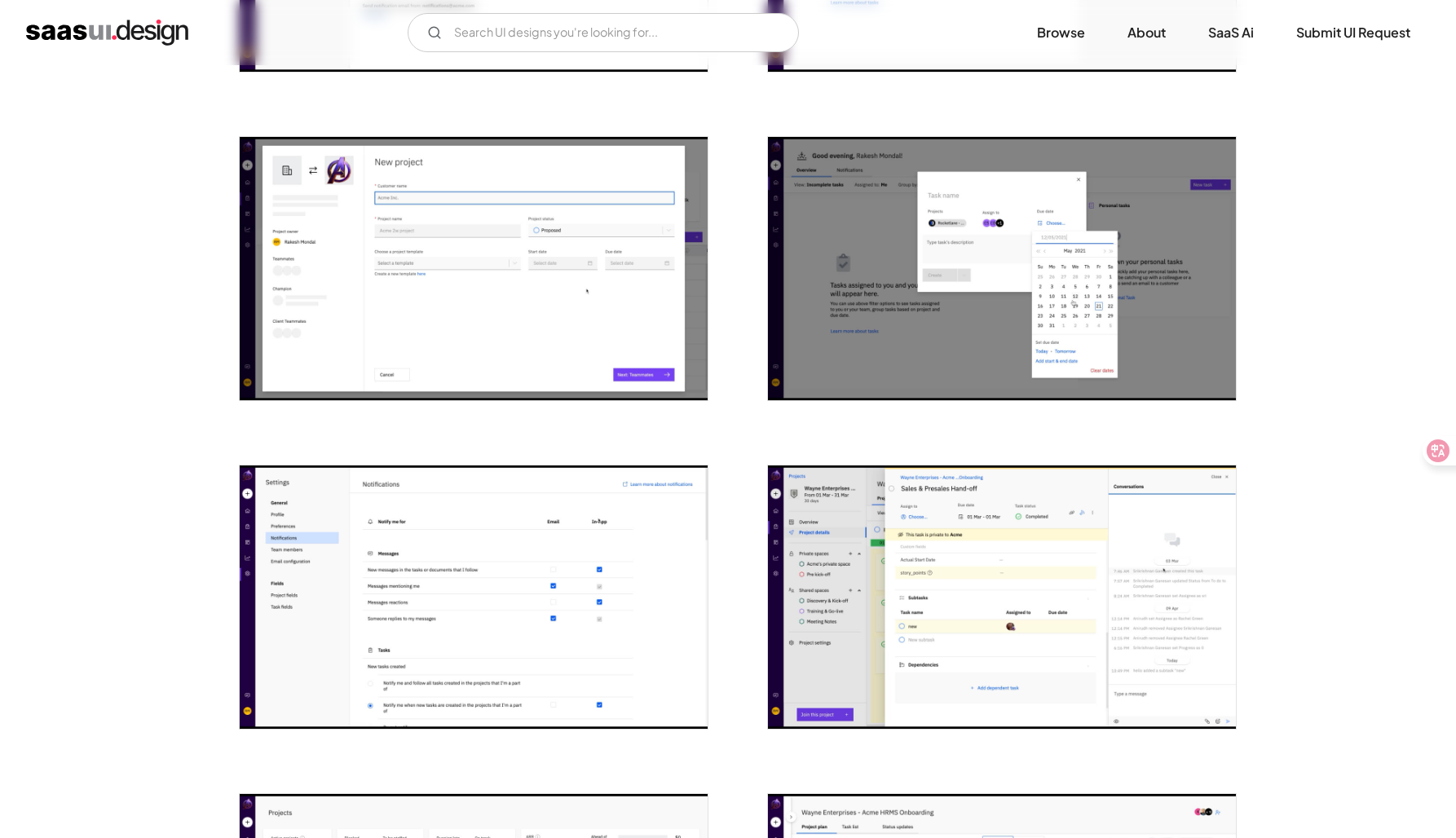
scroll to position [904, 0]
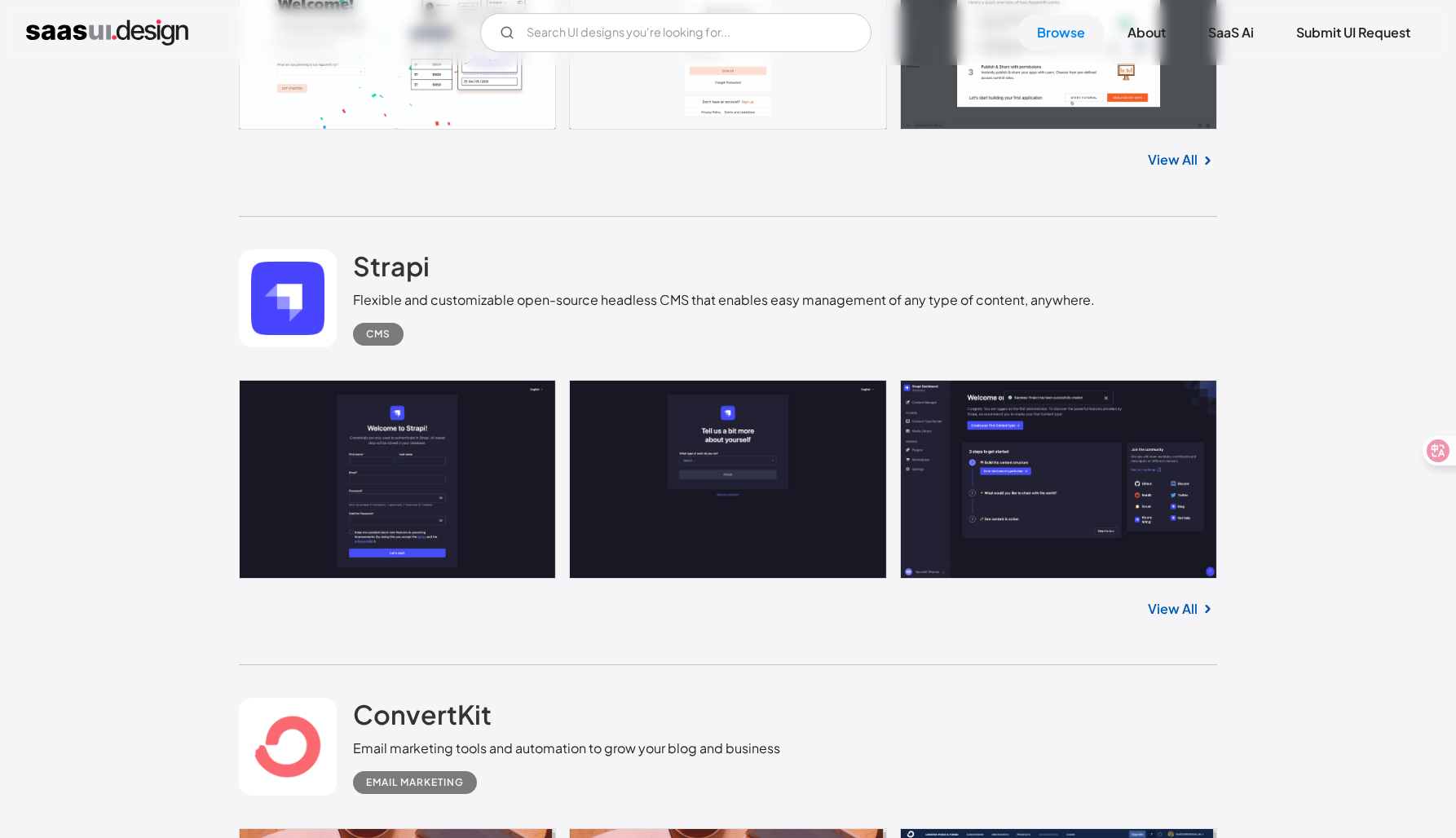
scroll to position [21531, 0]
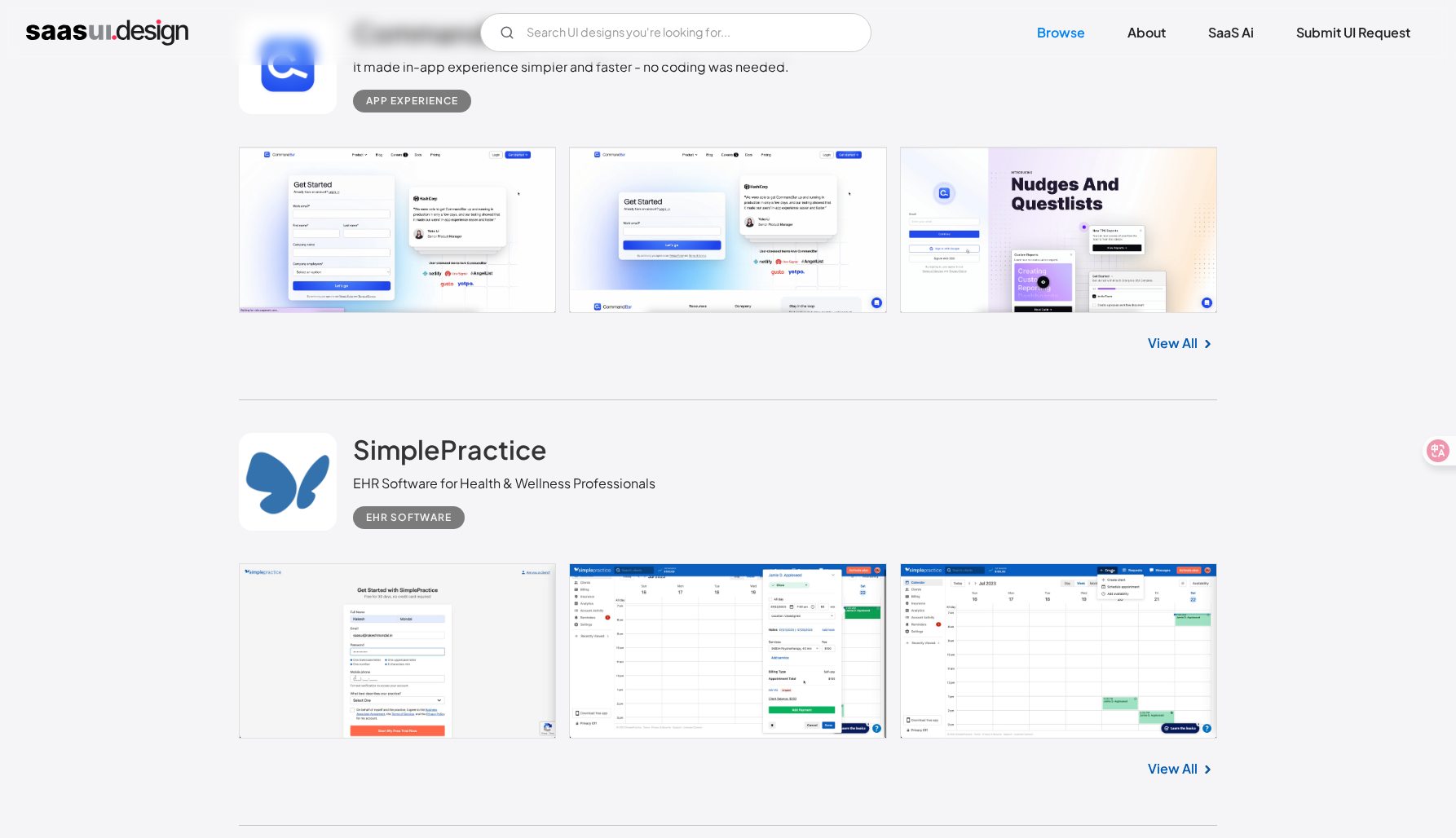
scroll to position [23022, 0]
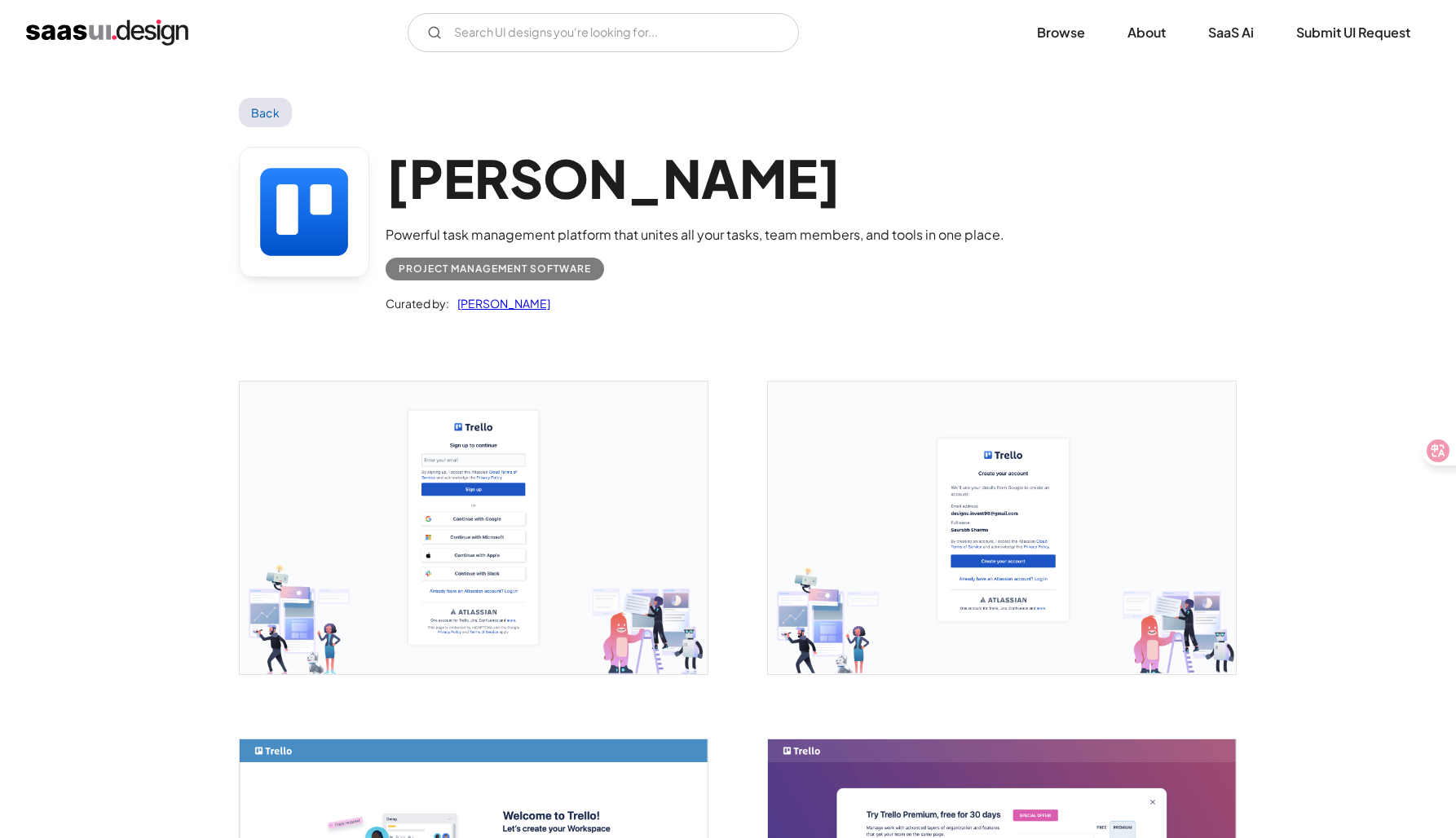
click at [515, 304] on link "Saurabh Sharma" at bounding box center [500, 303] width 101 height 20
click at [462, 267] on div "Project Management Software" at bounding box center [494, 268] width 192 height 20
click at [293, 253] on link at bounding box center [304, 211] width 130 height 130
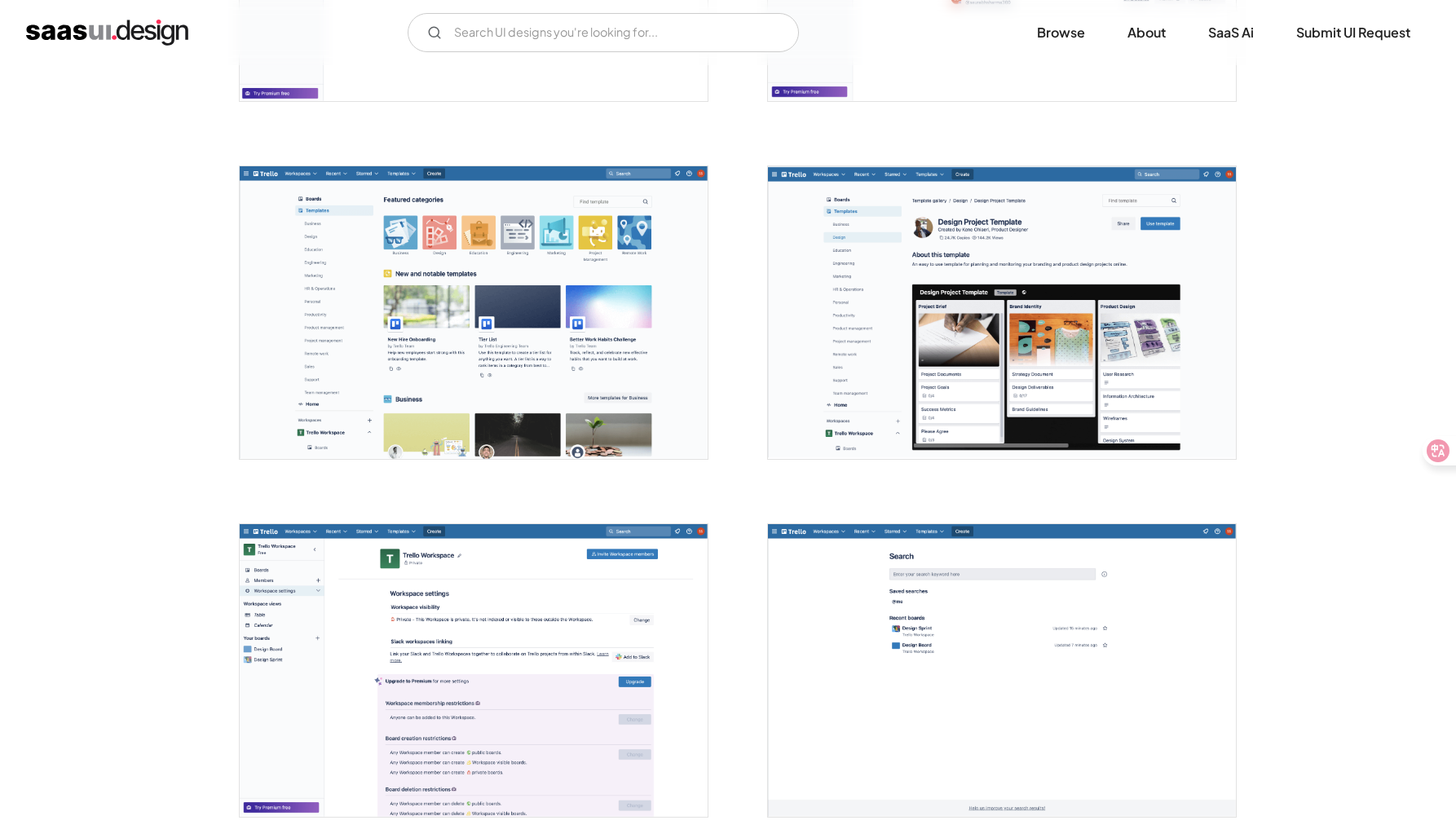
scroll to position [2723, 0]
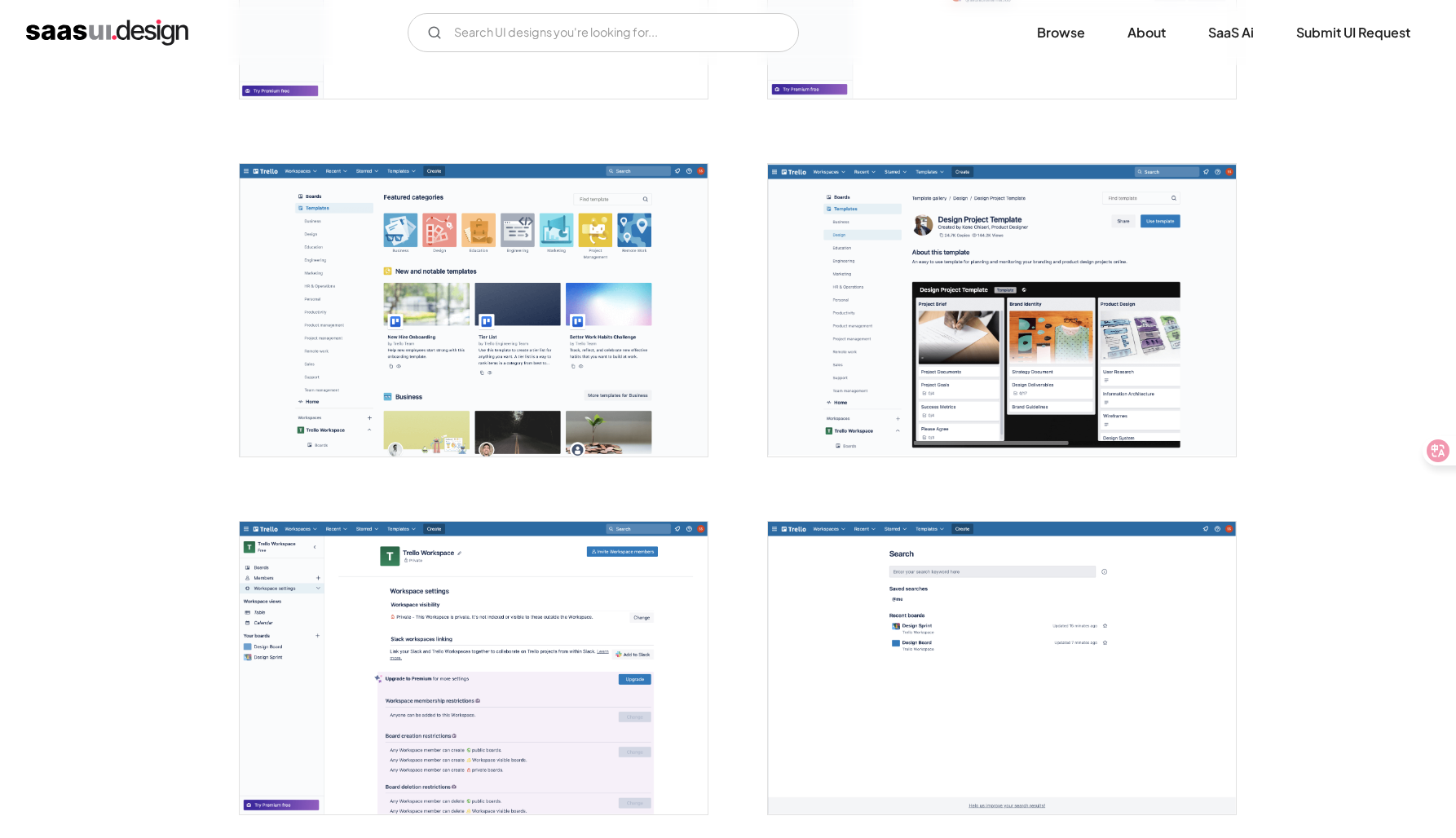
click at [331, 396] on img "open lightbox" at bounding box center [473, 310] width 468 height 292
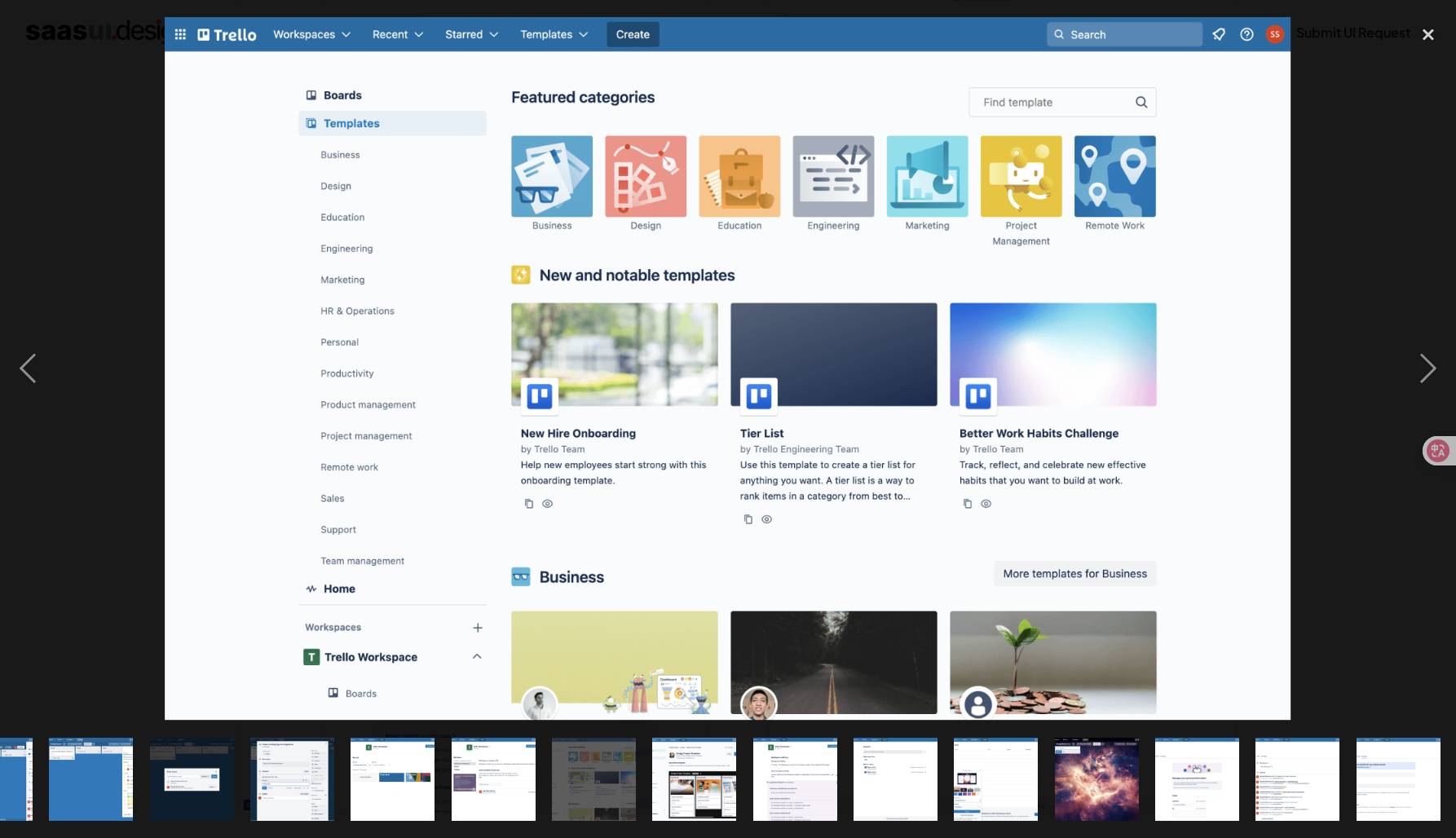
scroll to position [0, 873]
click at [108, 385] on div at bounding box center [728, 368] width 1456 height 704
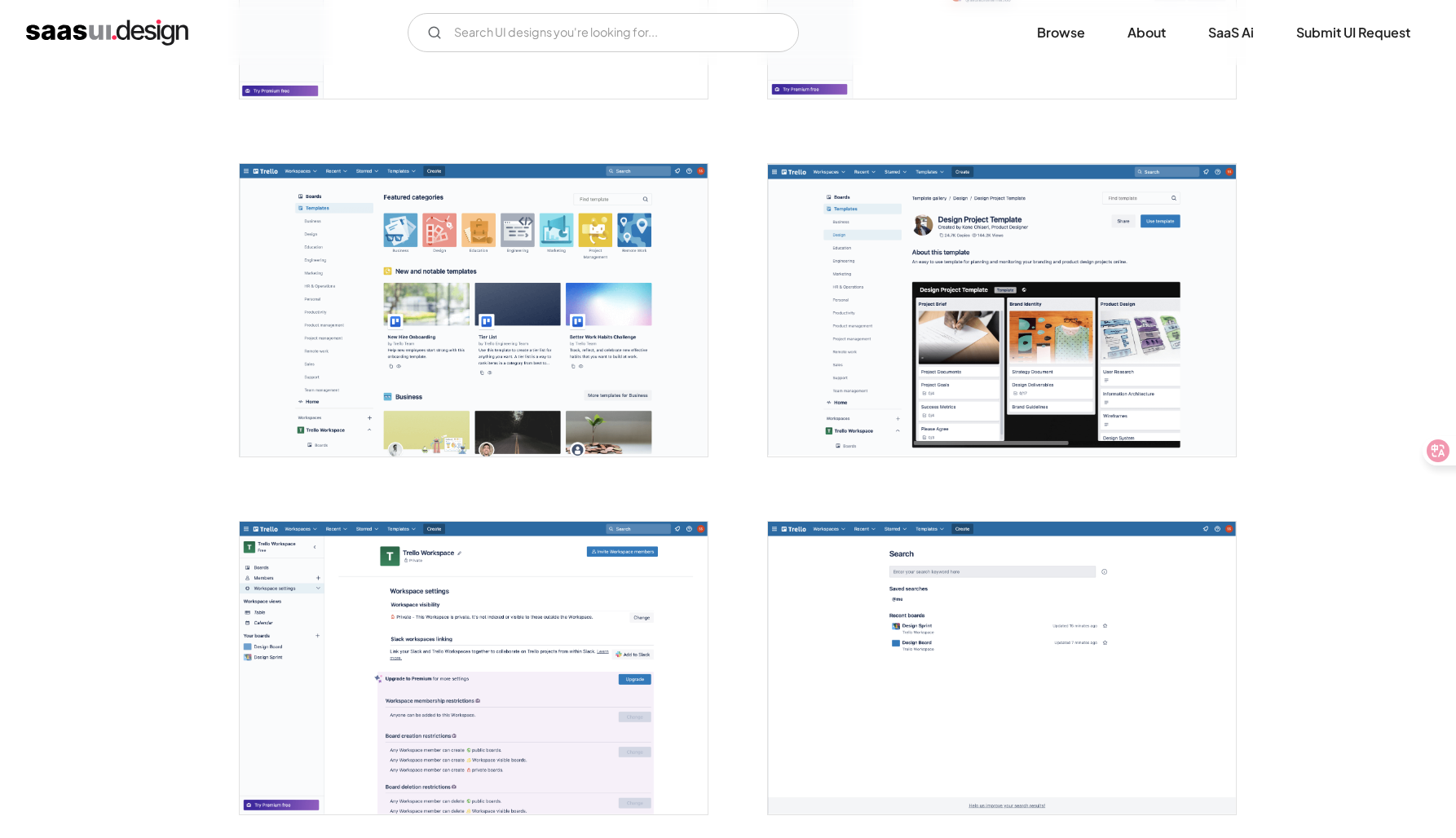
scroll to position [0, 0]
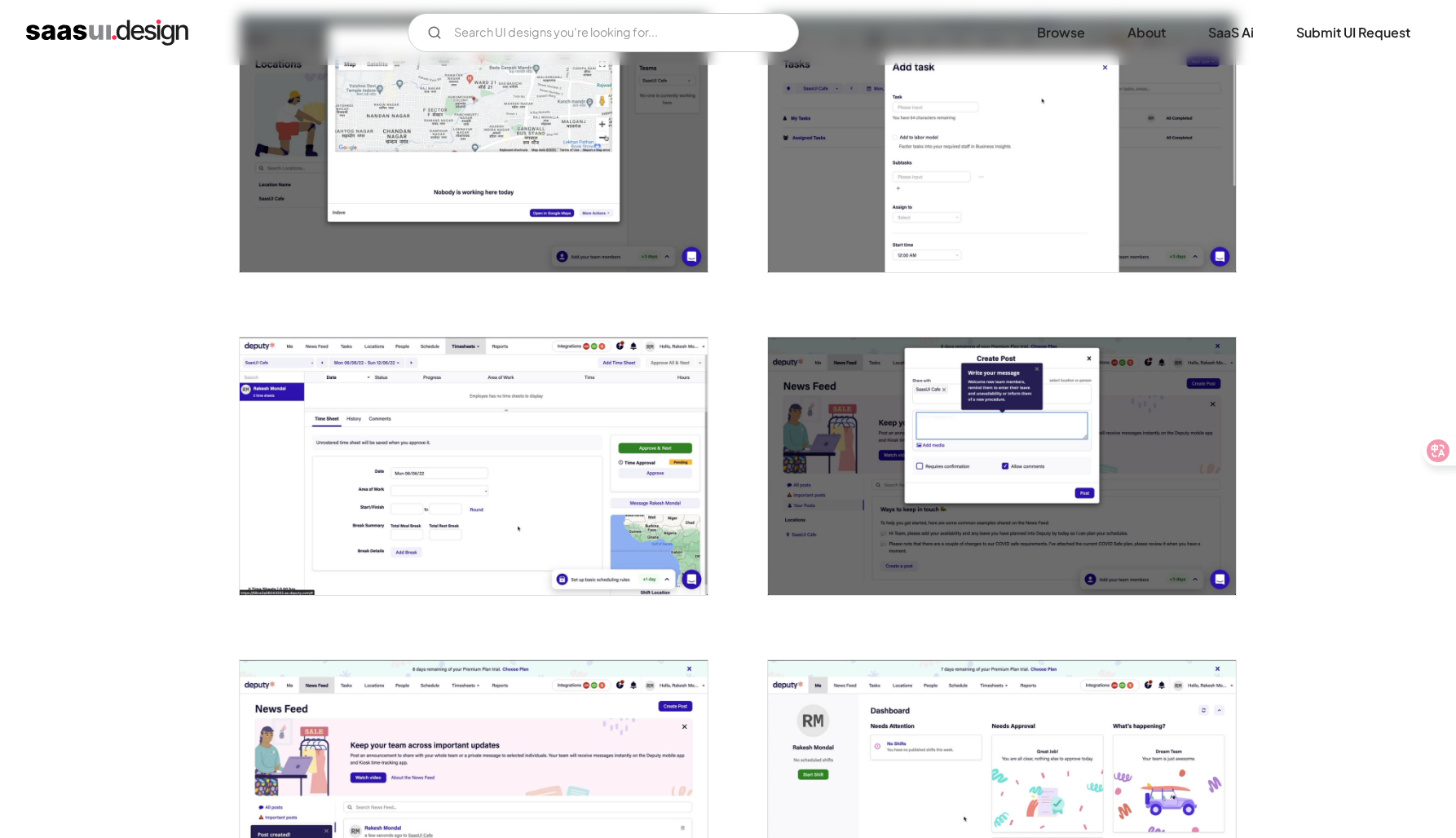
scroll to position [1354, 0]
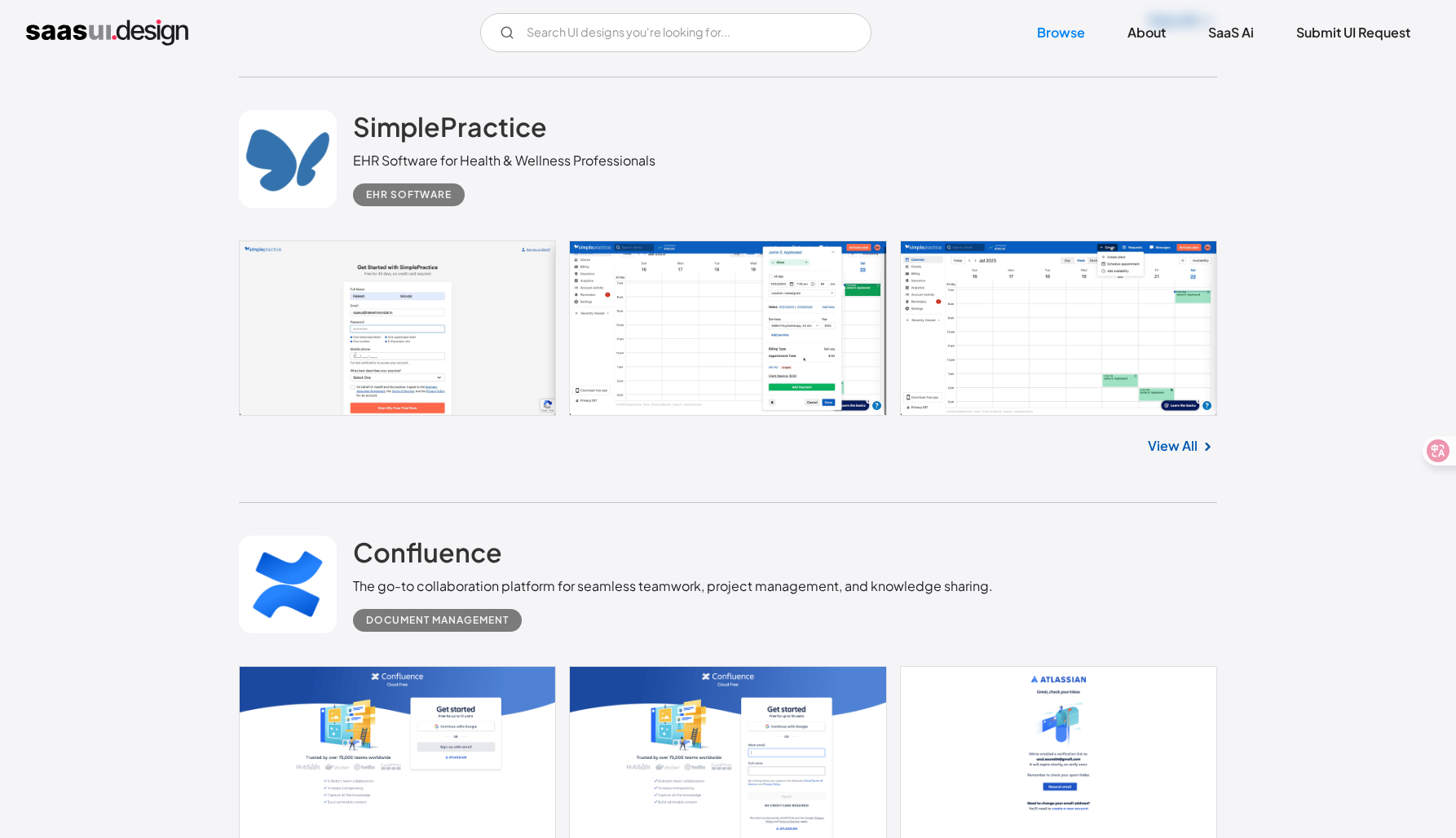
scroll to position [23344, 0]
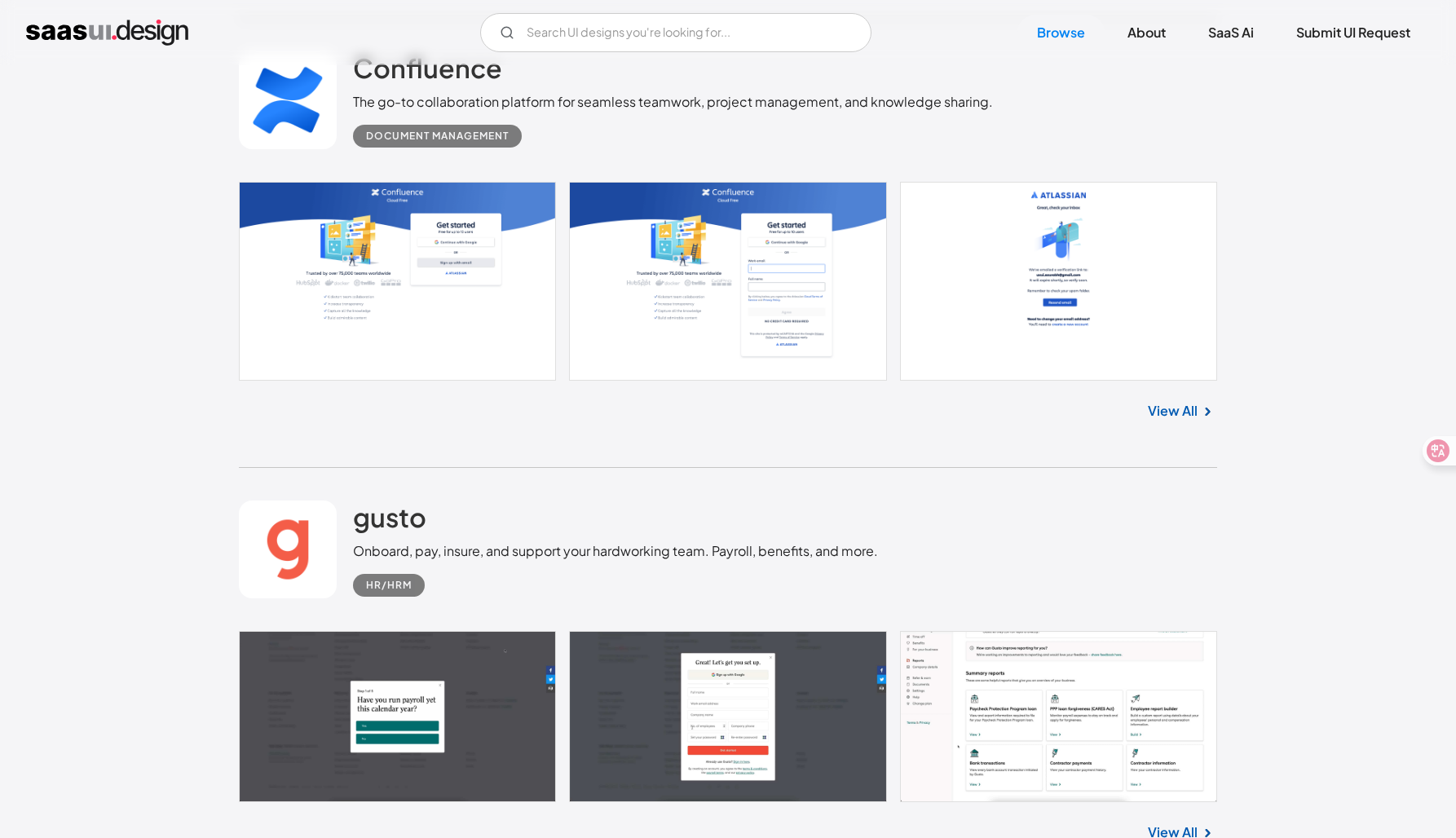
scroll to position [23830, 0]
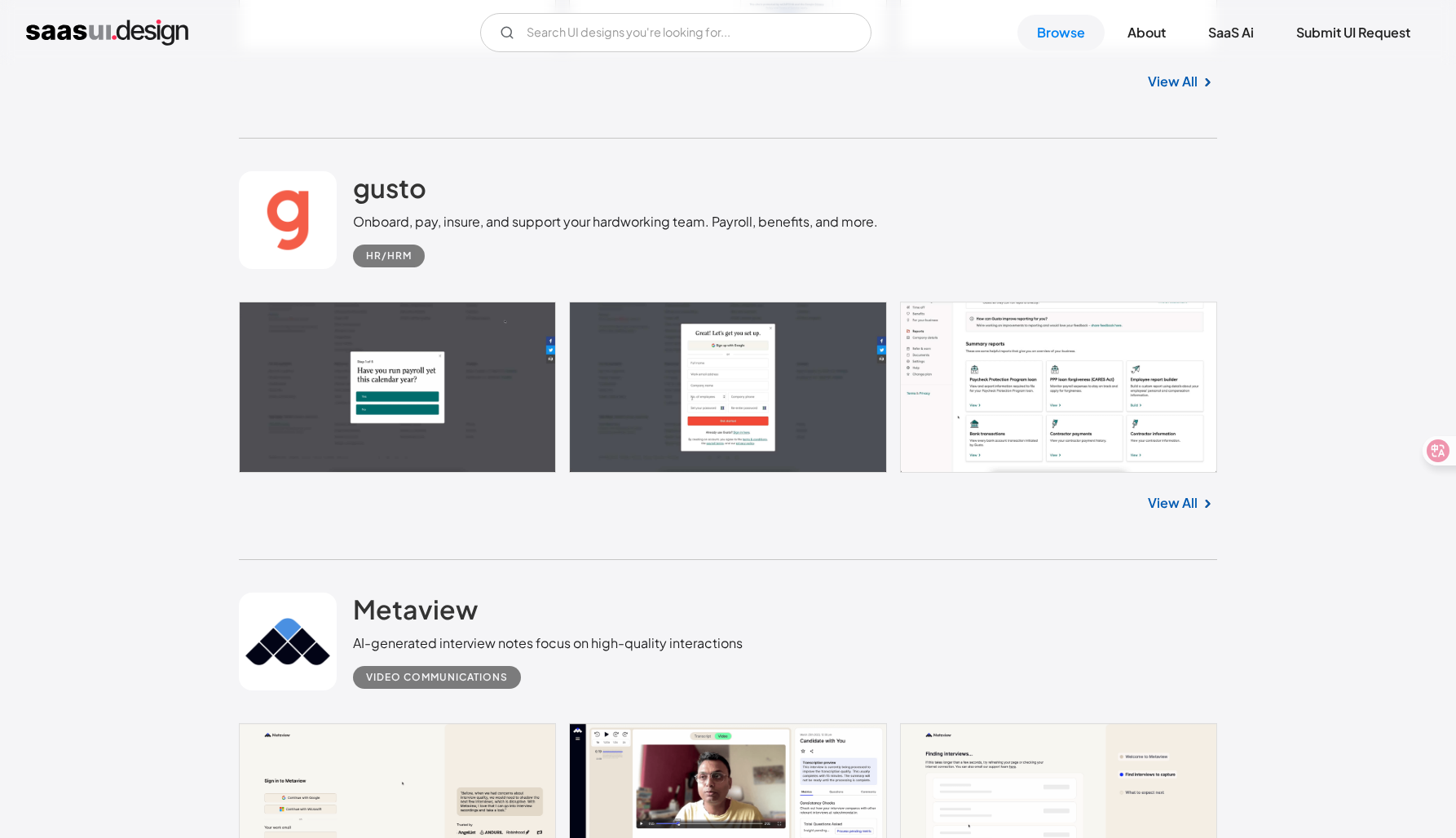
scroll to position [24158, 0]
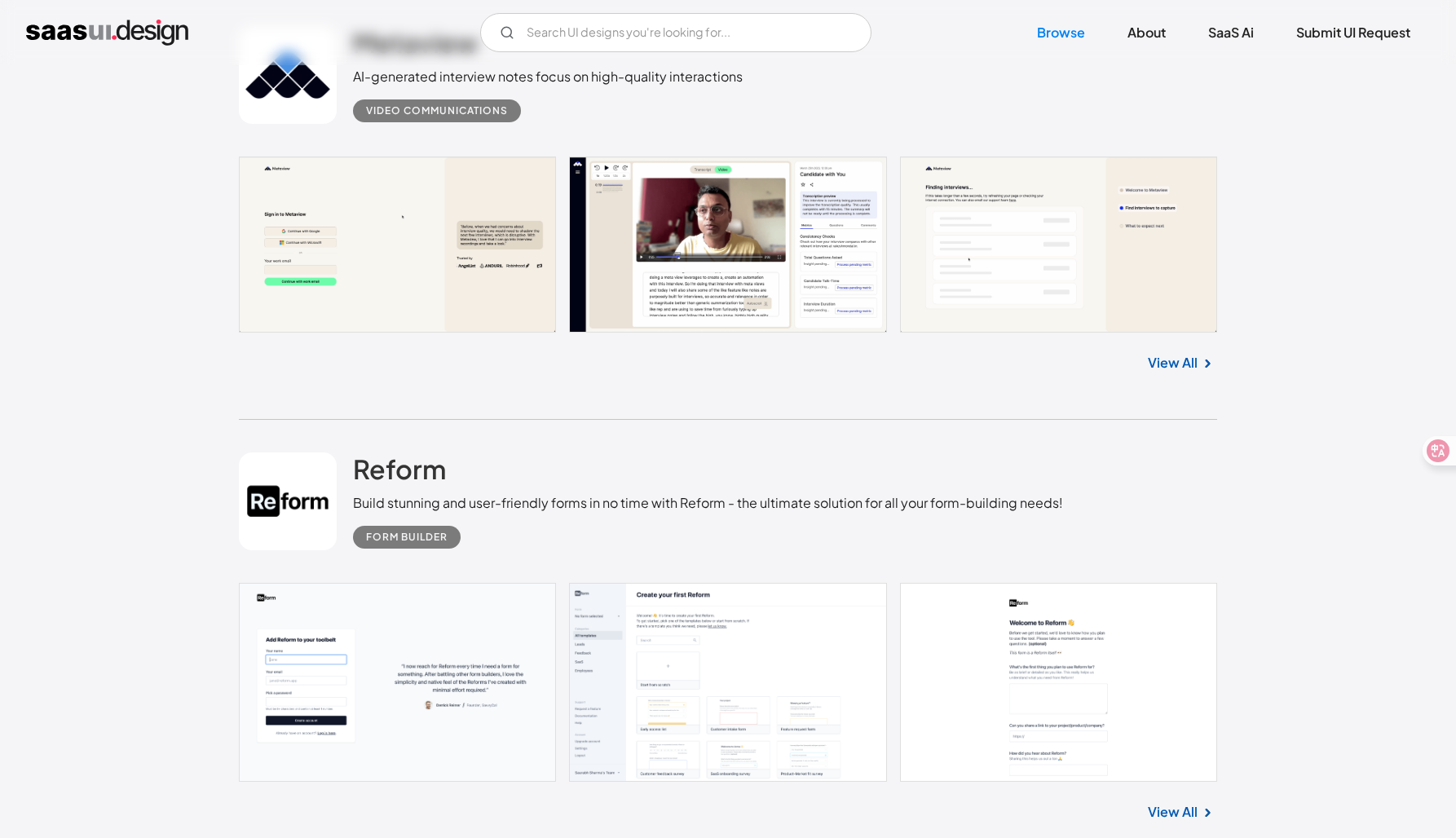
scroll to position [24728, 0]
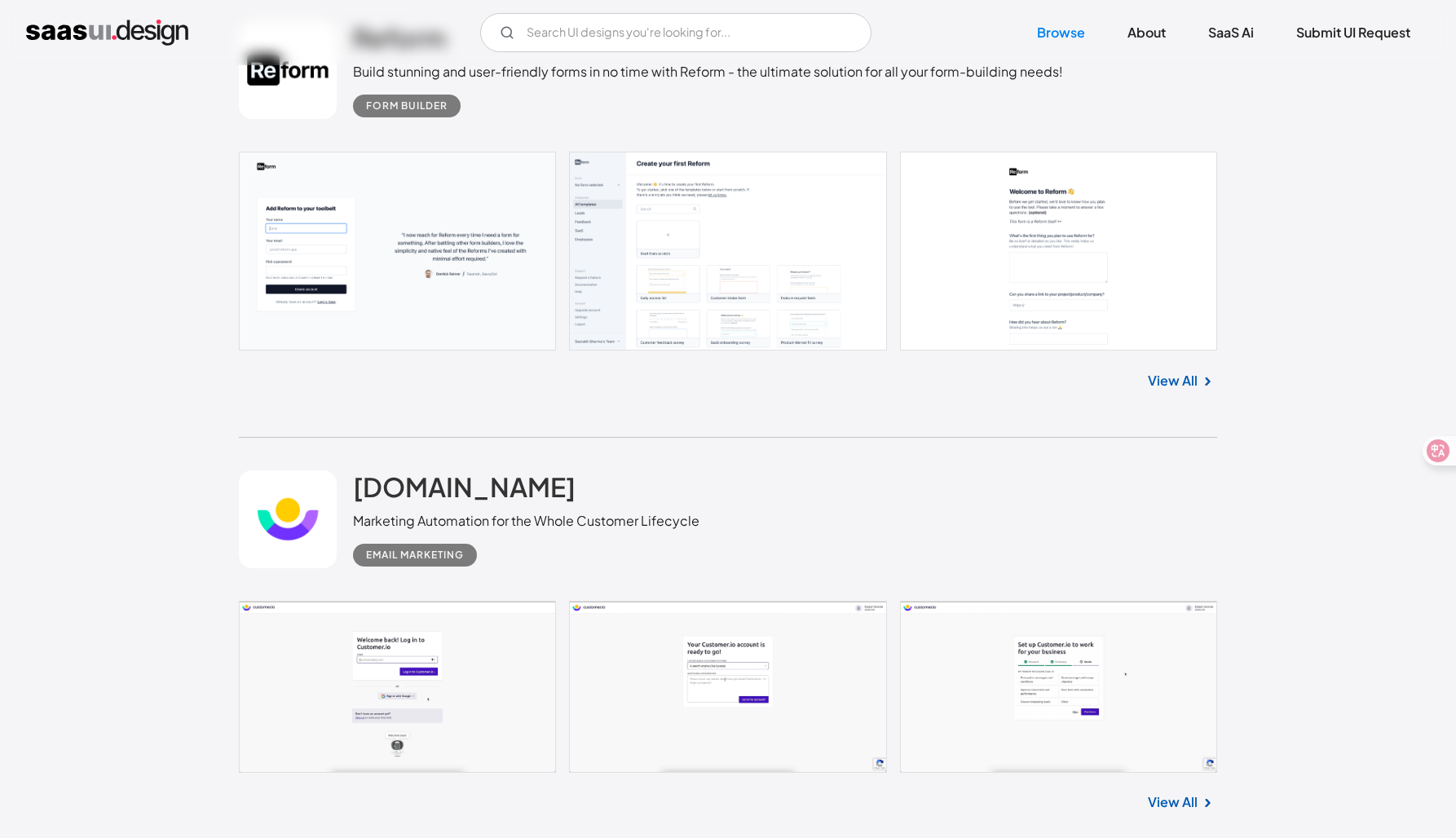
scroll to position [25159, 0]
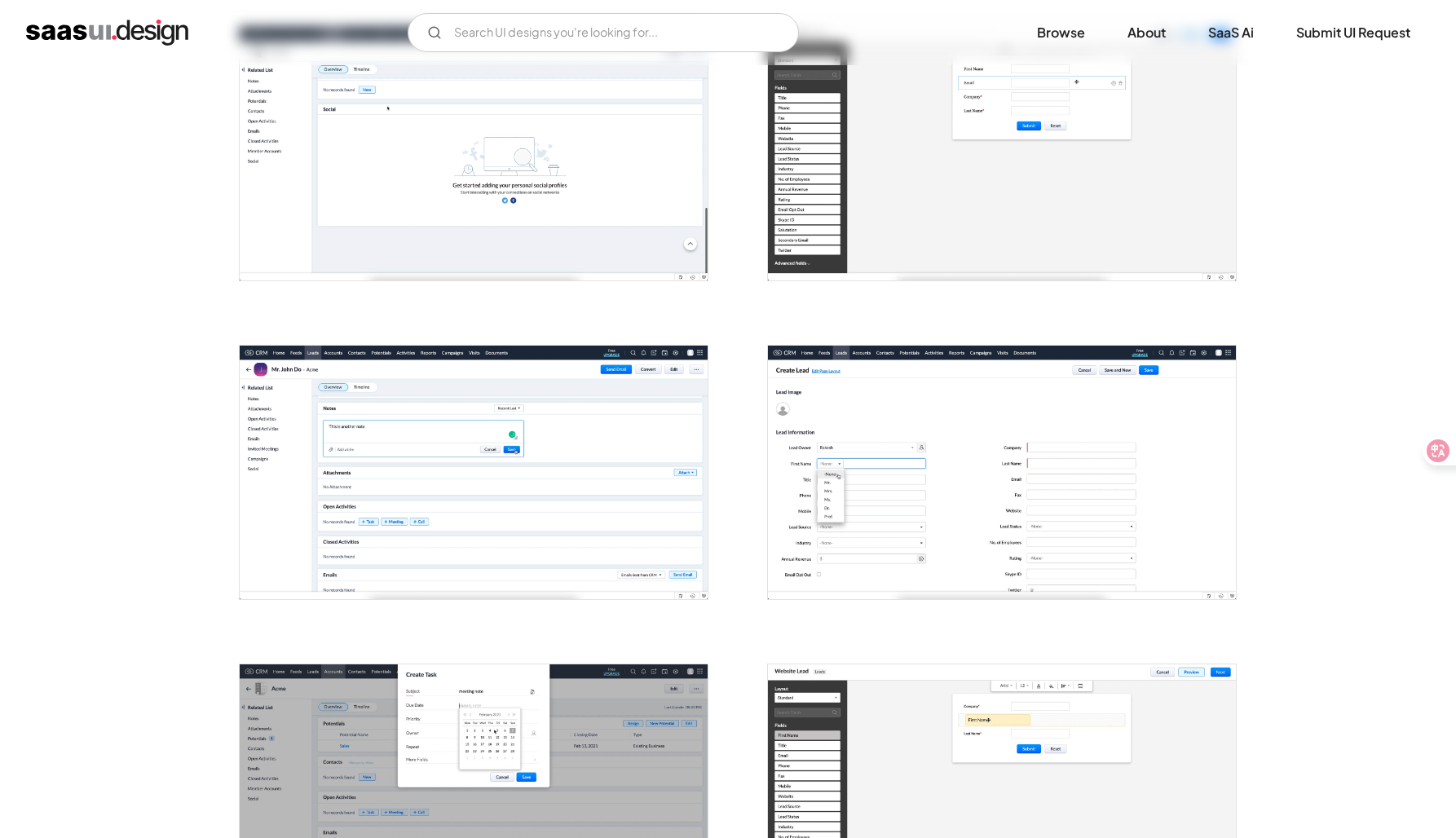
scroll to position [999, 0]
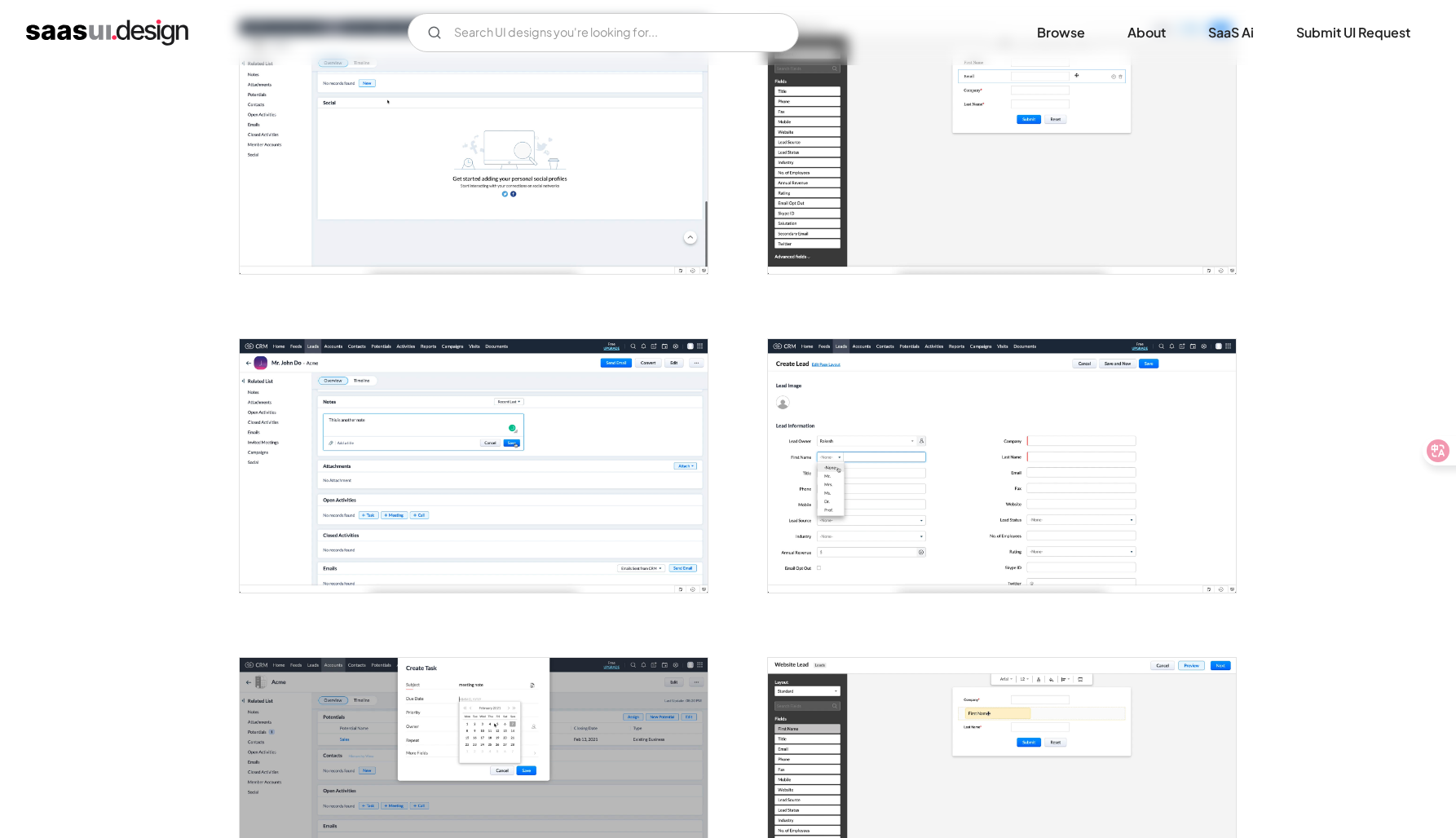
click at [656, 488] on img "open lightbox" at bounding box center [473, 466] width 468 height 253
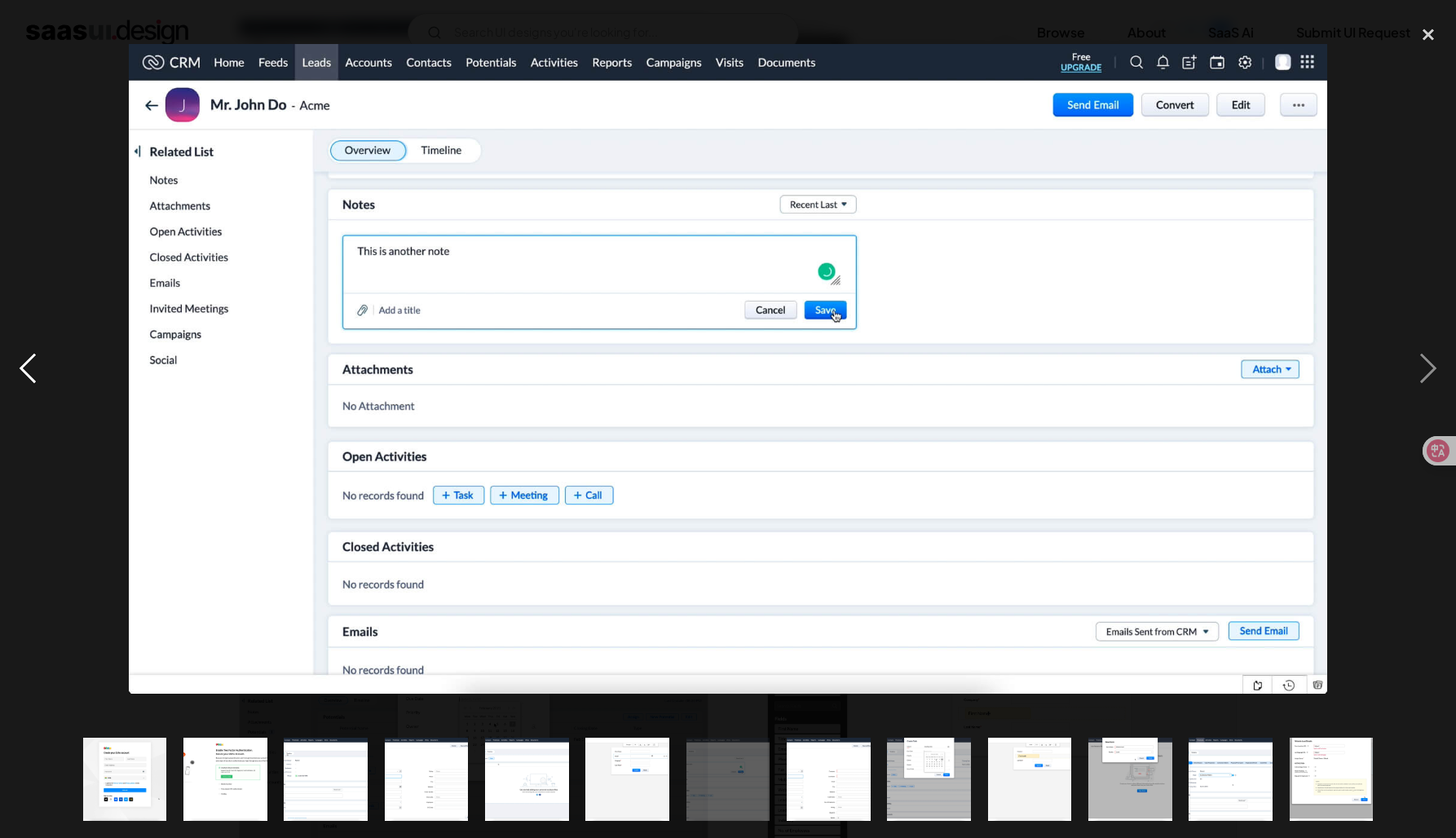
click at [41, 203] on div "previous image" at bounding box center [27, 368] width 55 height 704
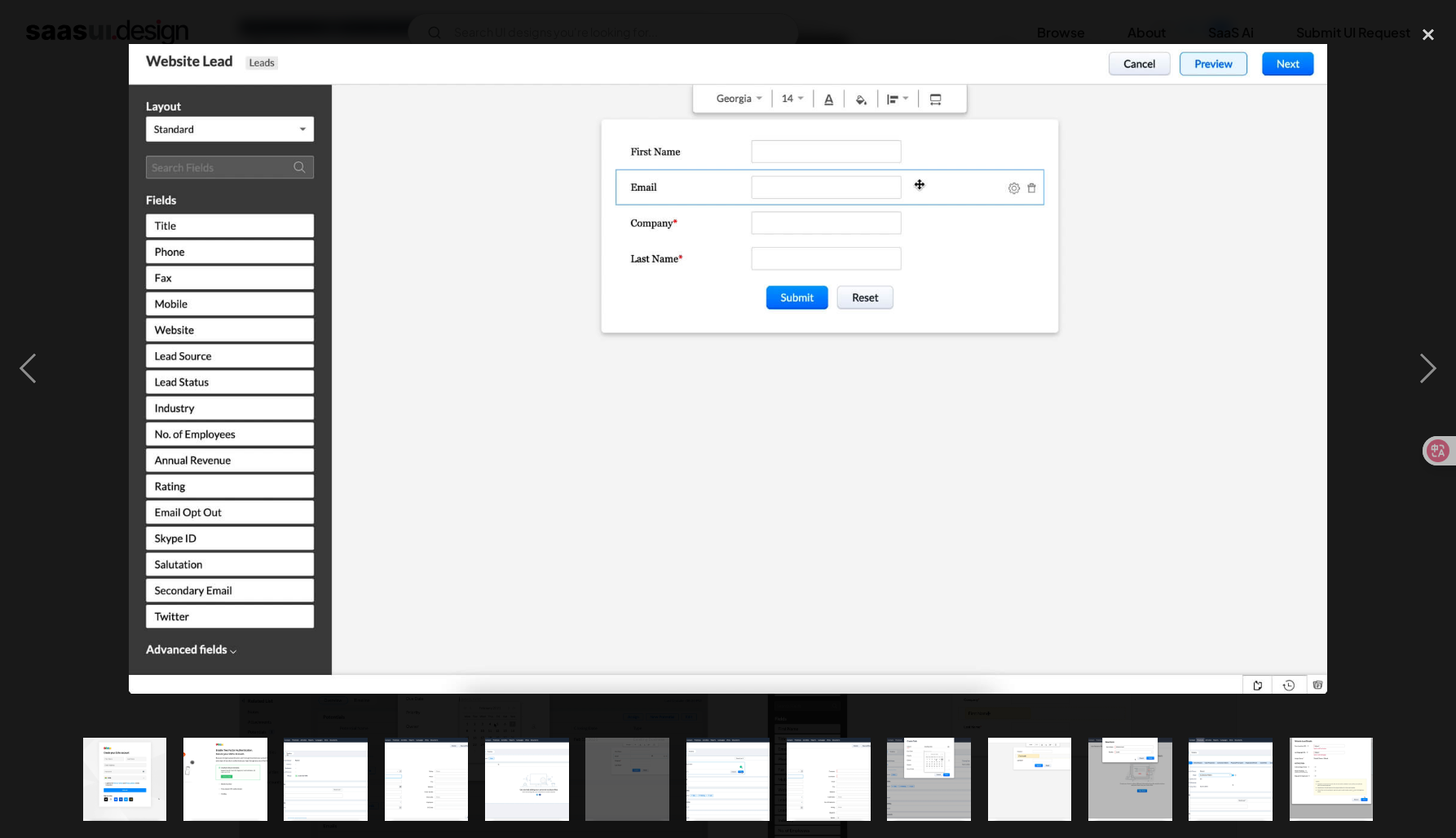
click at [77, 229] on div at bounding box center [728, 368] width 1456 height 704
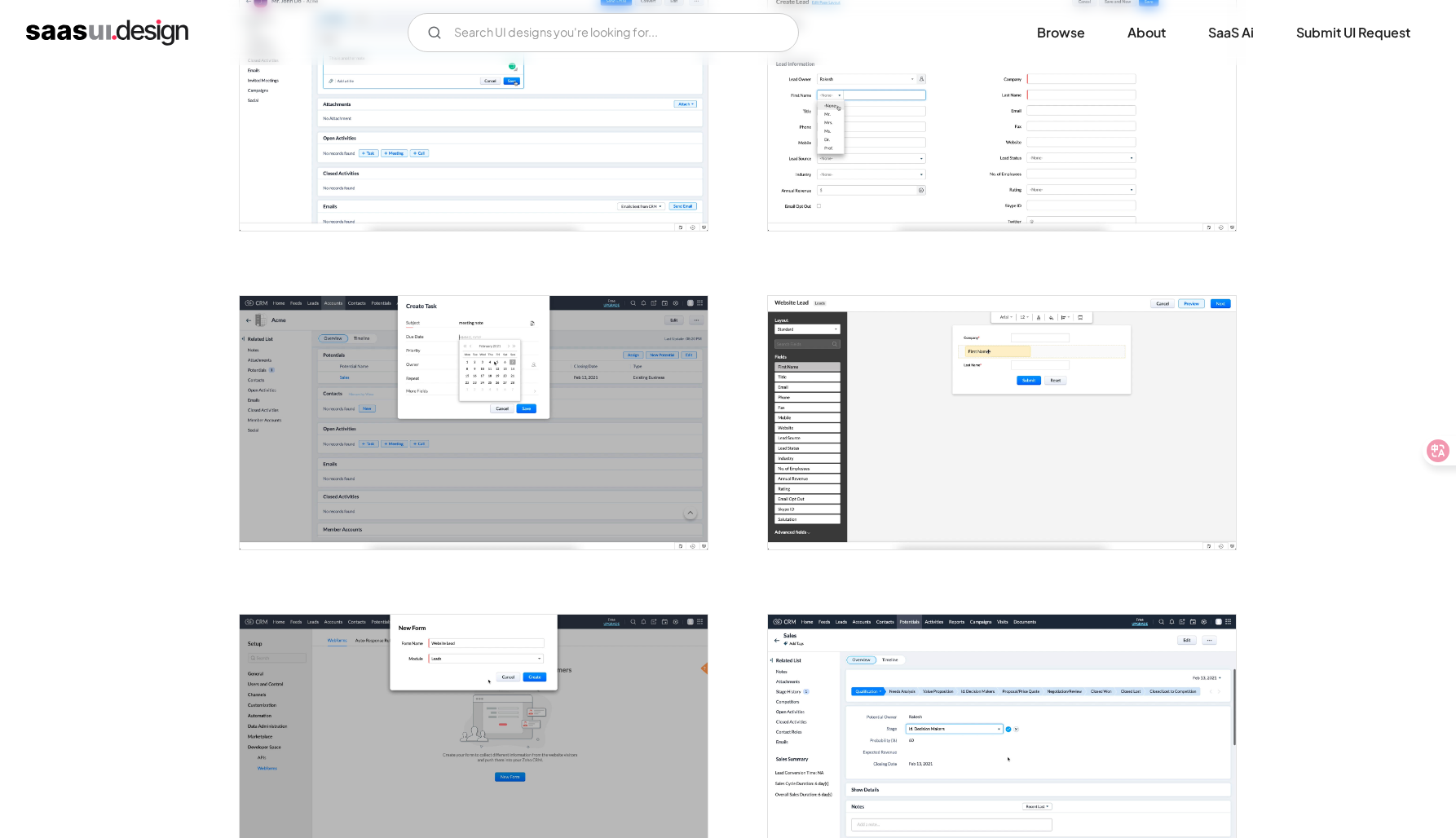
scroll to position [1363, 0]
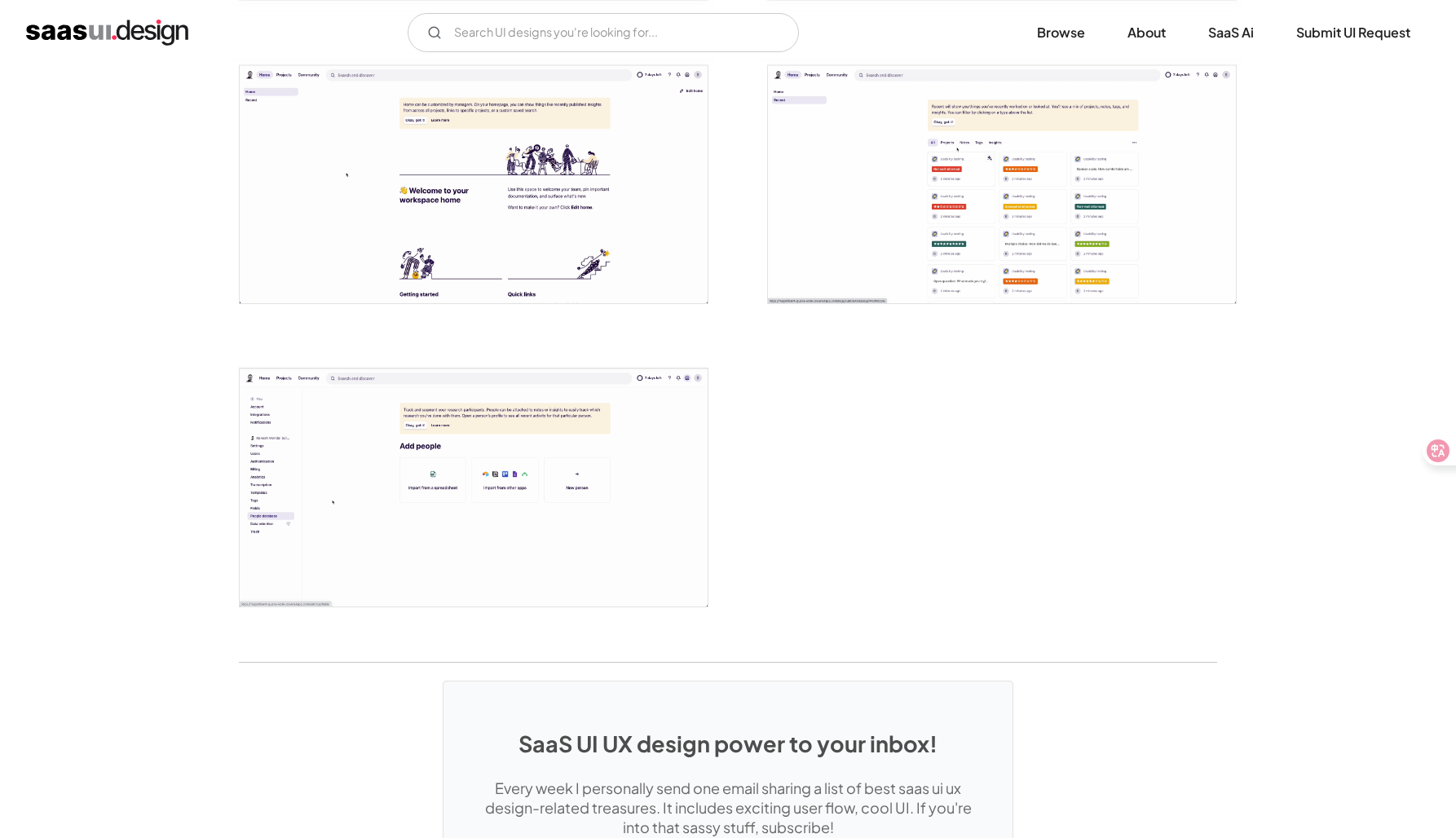
scroll to position [3654, 0]
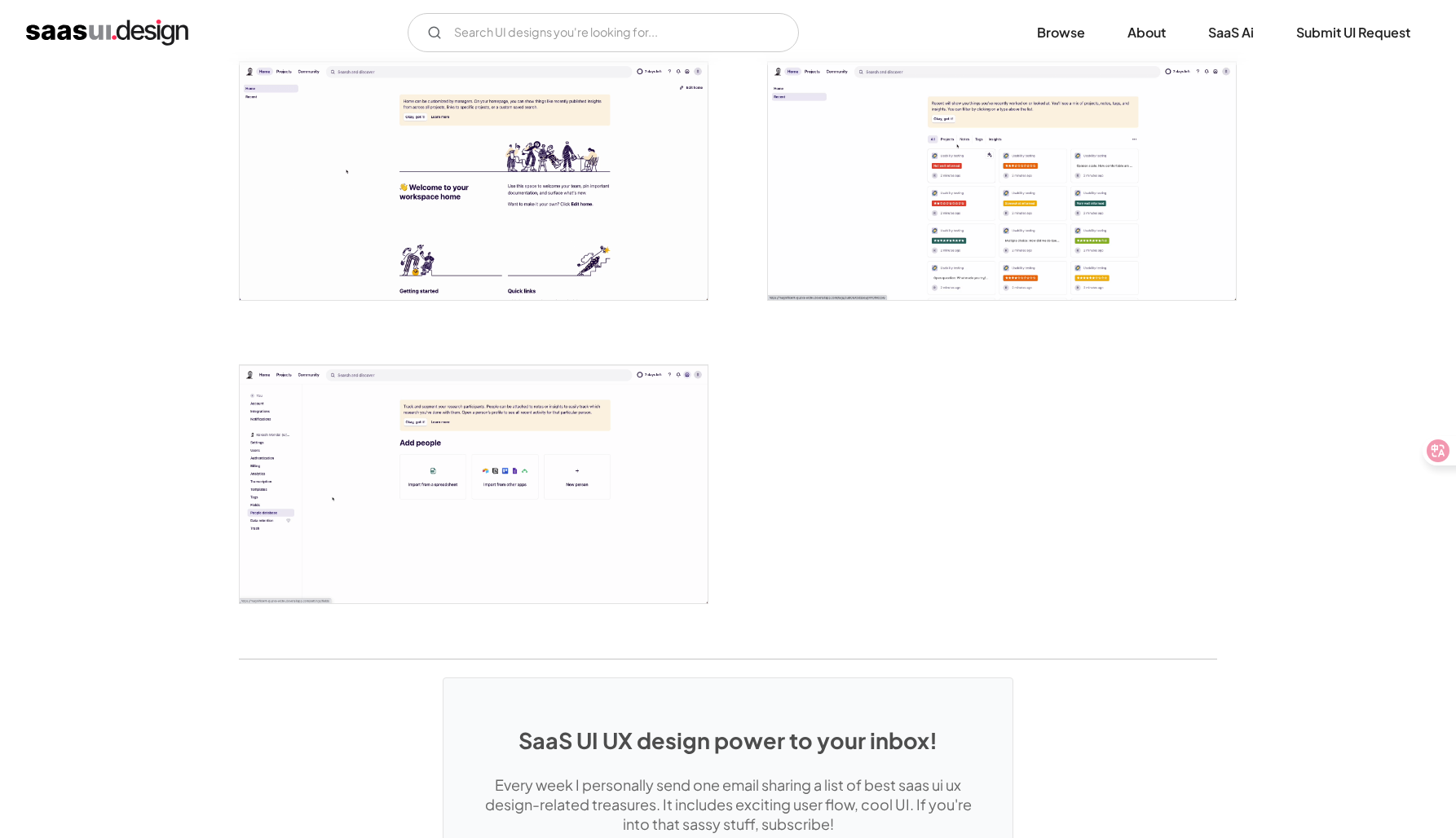
click at [1087, 176] on img "open lightbox" at bounding box center [1001, 181] width 468 height 238
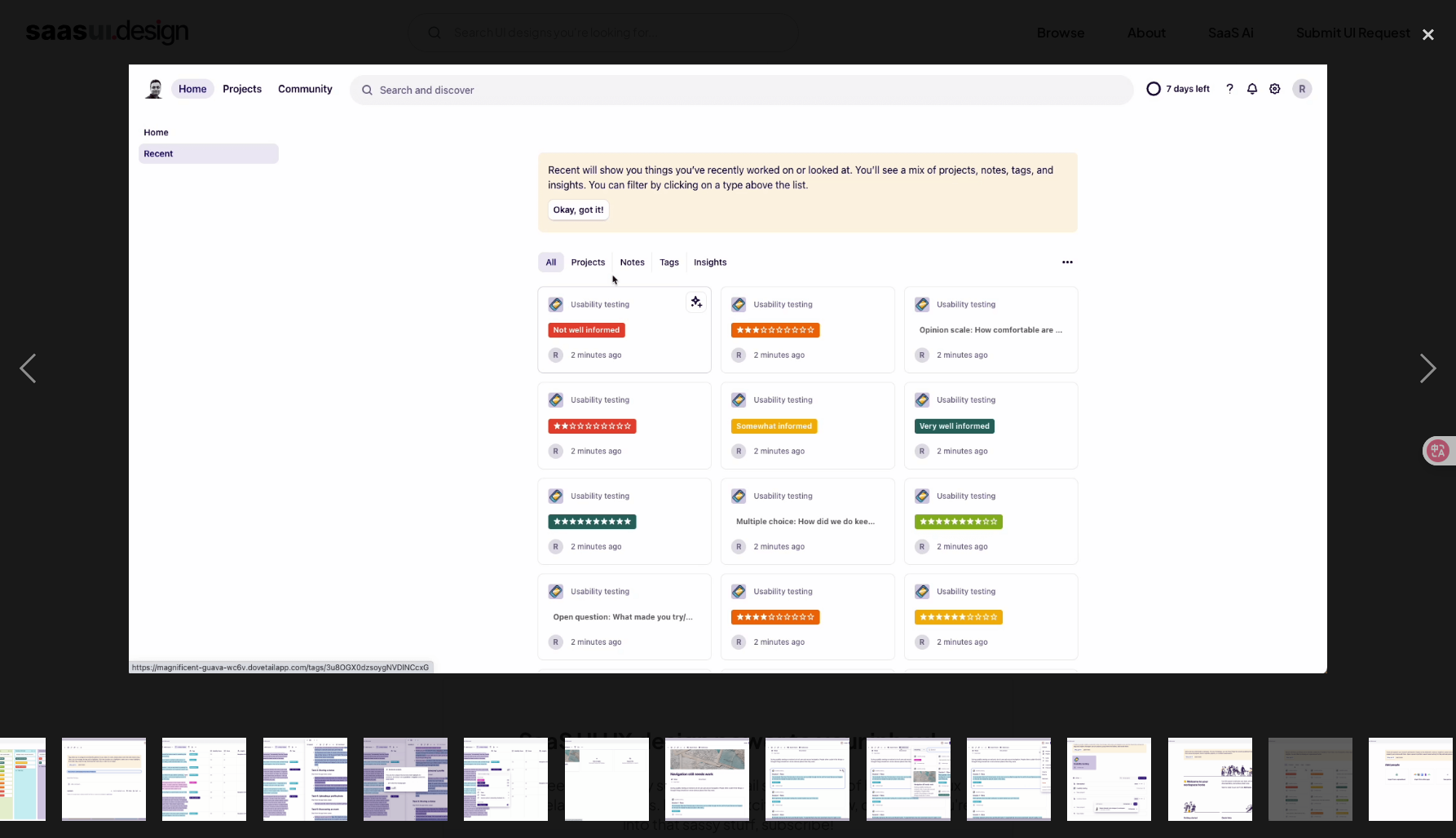
scroll to position [0, 1074]
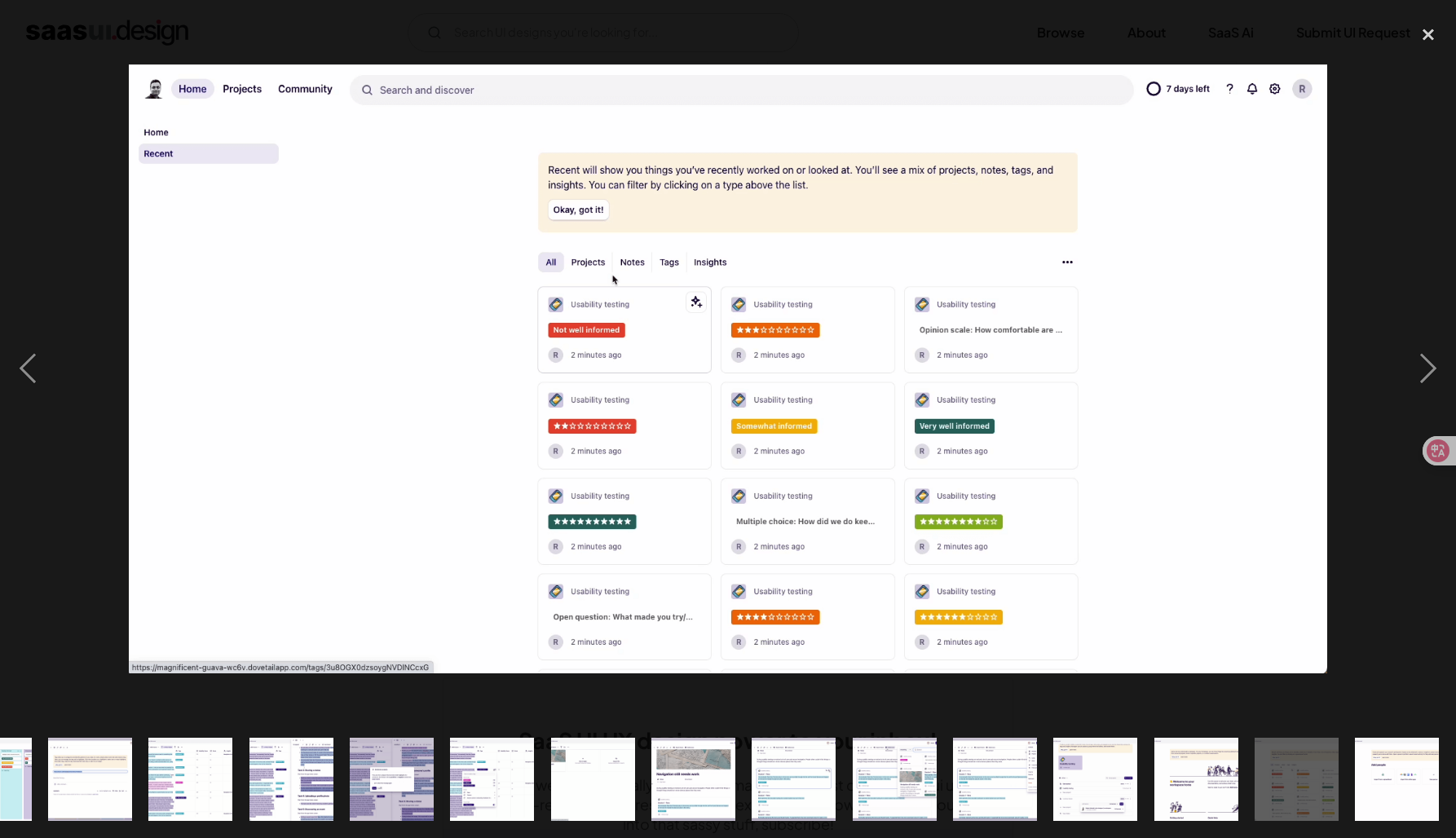
click at [71, 183] on div at bounding box center [728, 368] width 1456 height 704
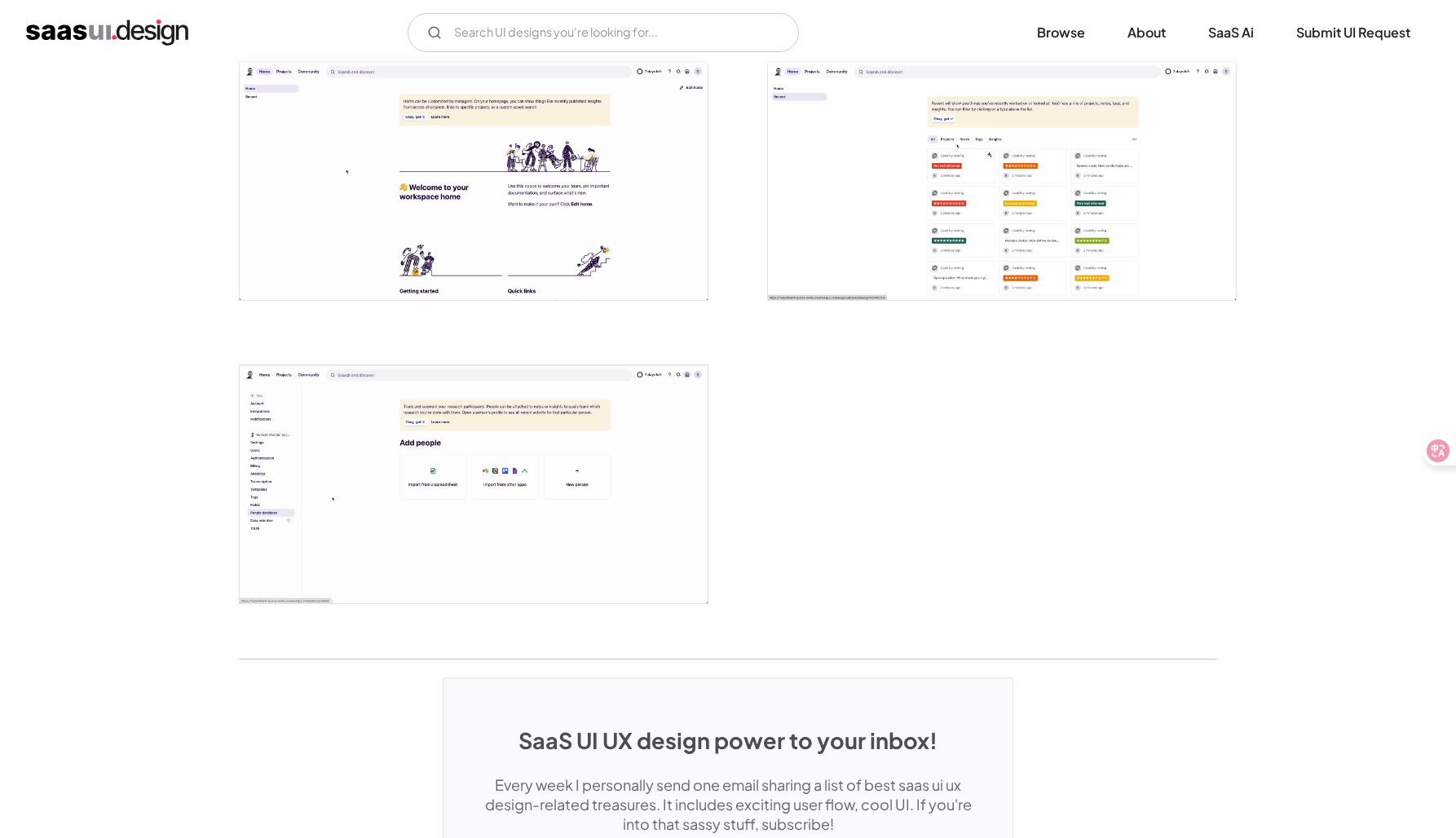
scroll to position [0, 0]
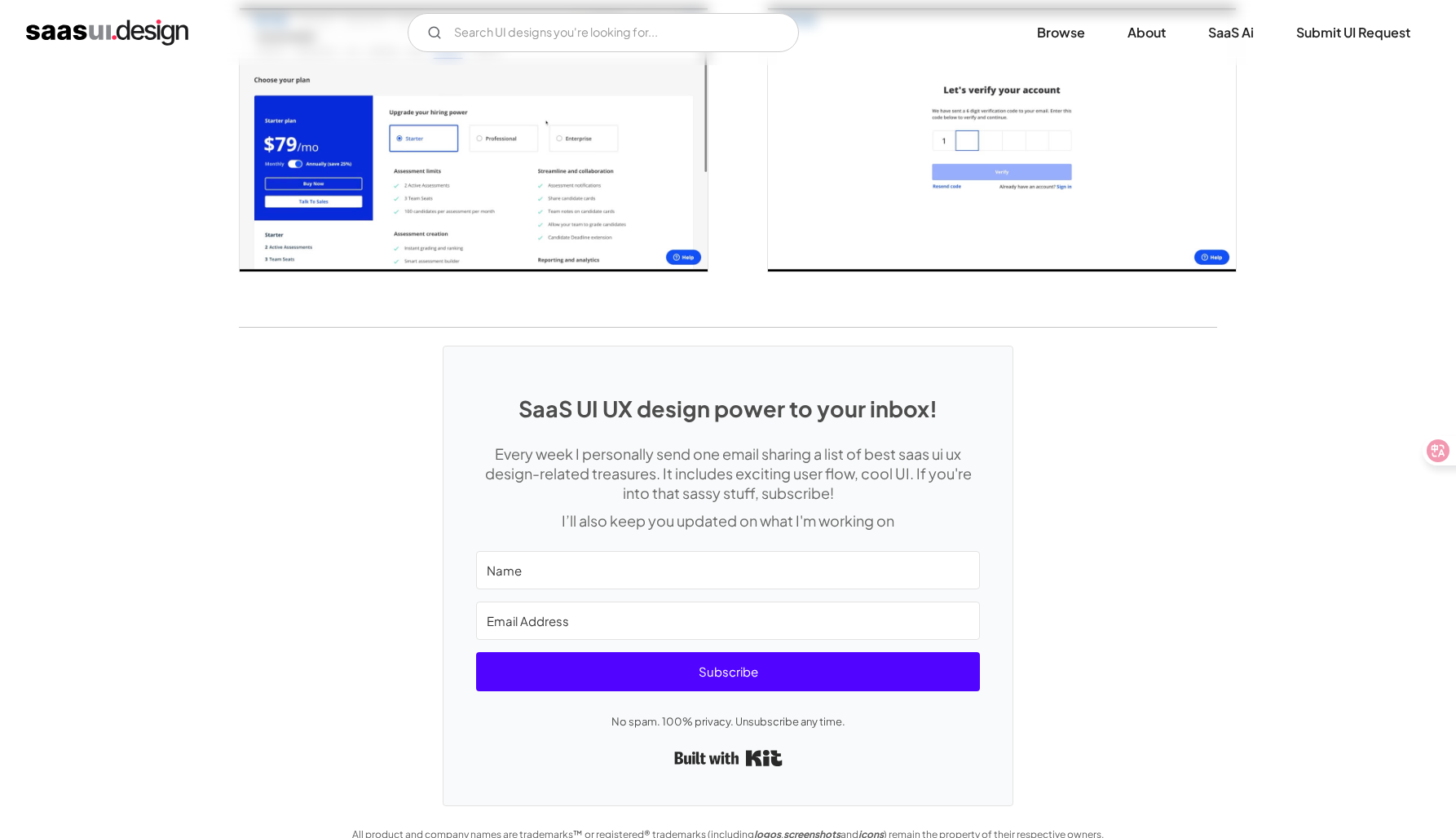
scroll to position [3350, 0]
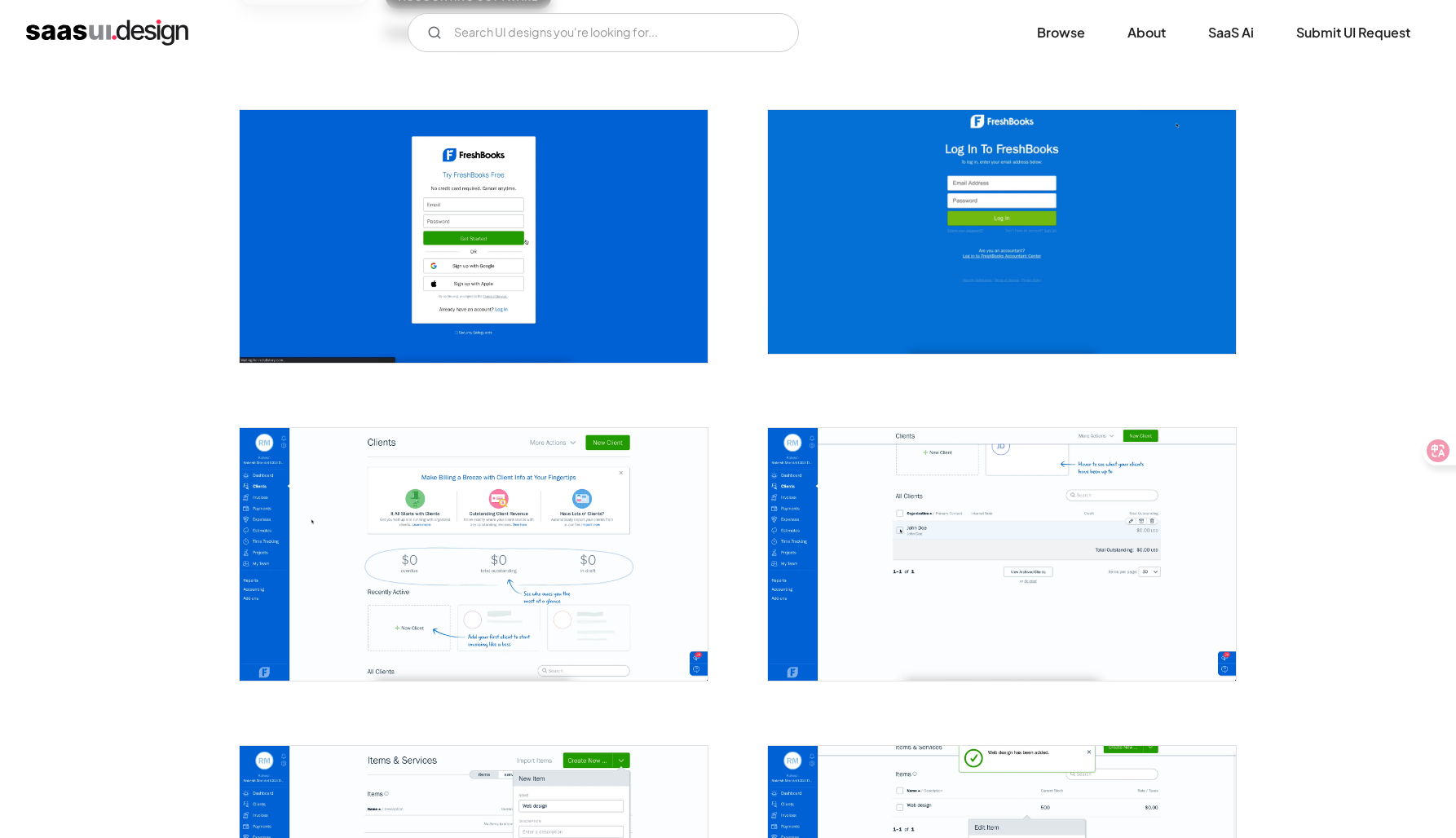
scroll to position [277, 0]
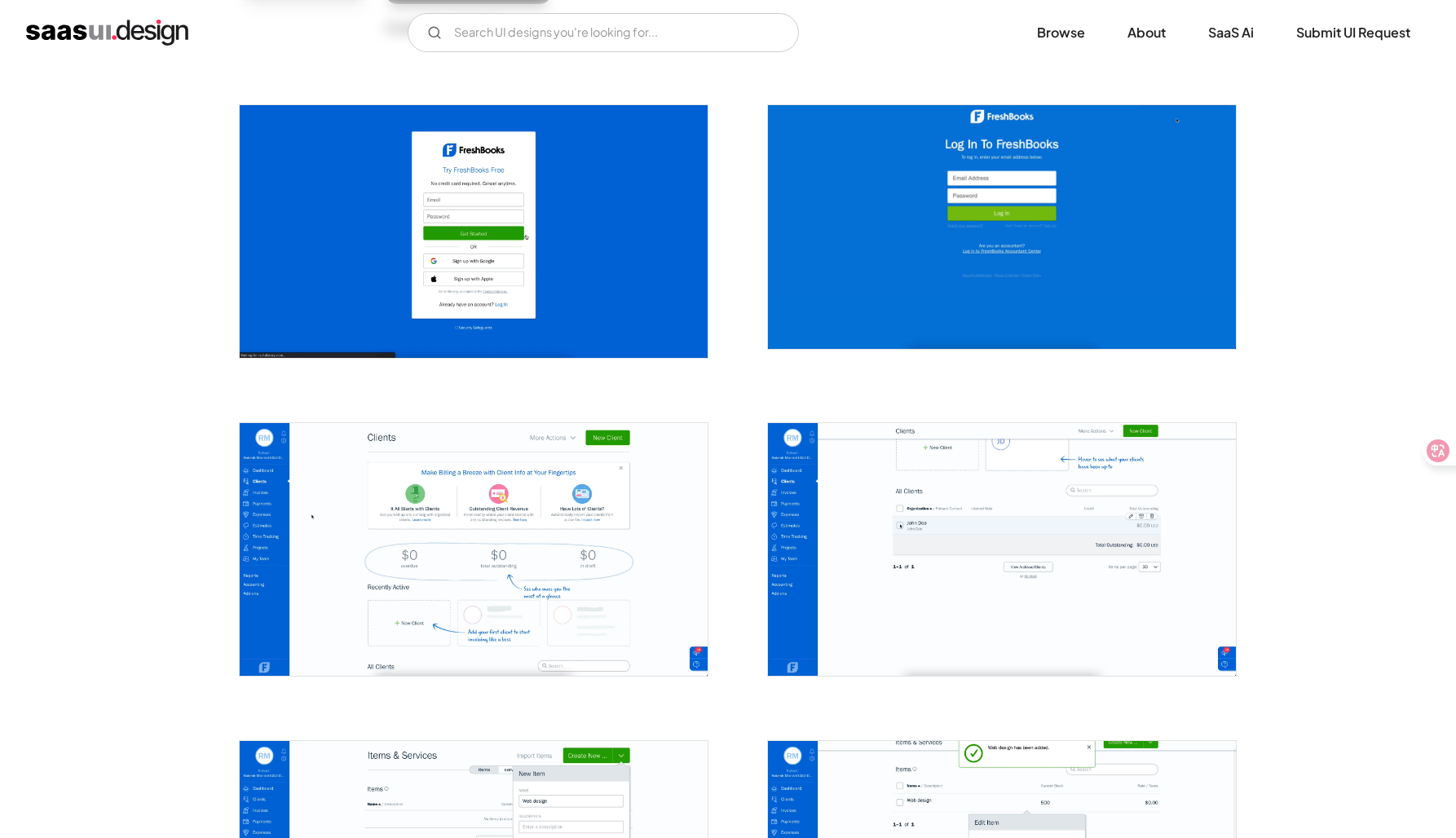
click at [791, 494] on img "open lightbox" at bounding box center [1001, 549] width 468 height 253
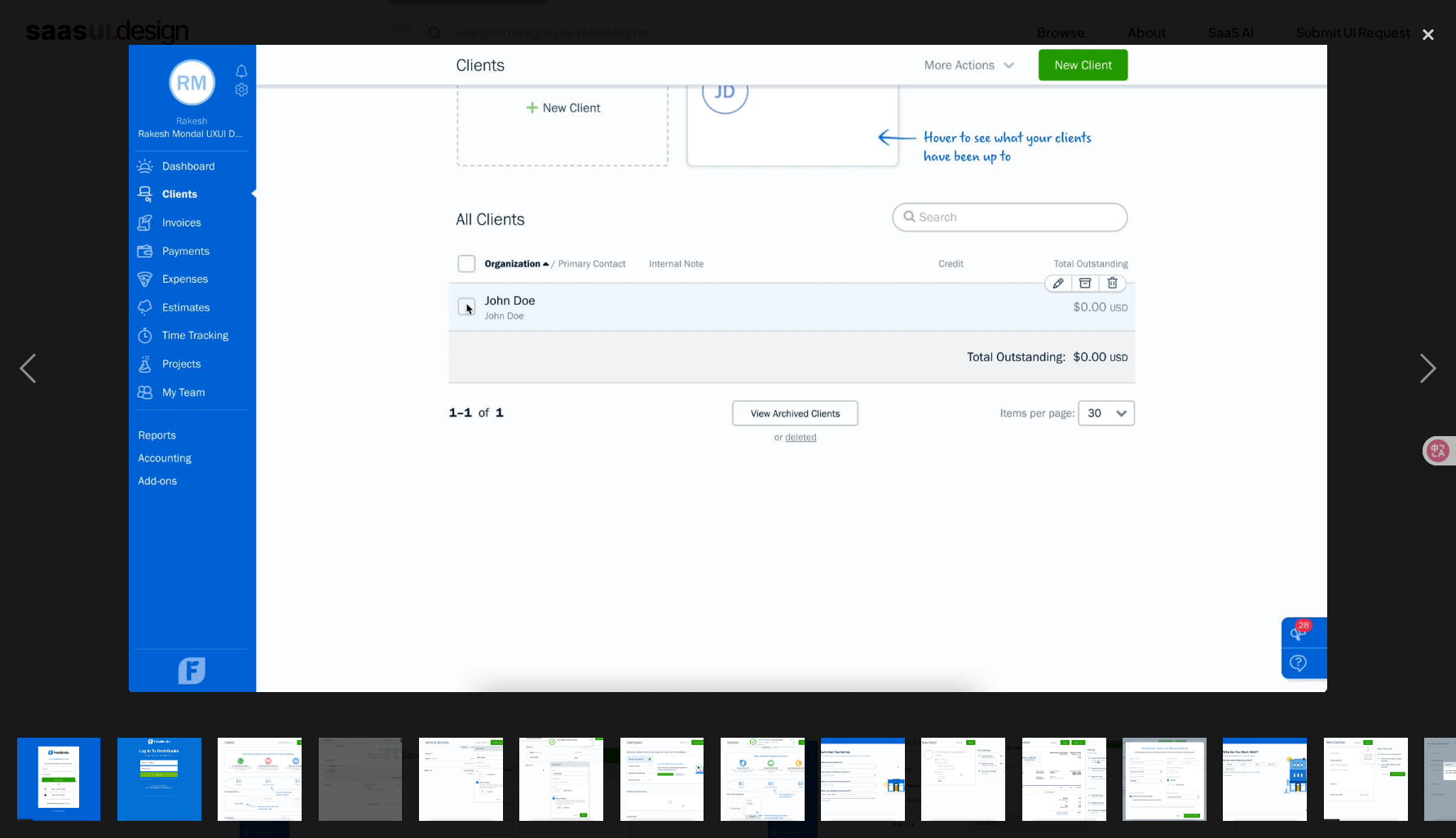
click at [90, 472] on div at bounding box center [728, 368] width 1456 height 704
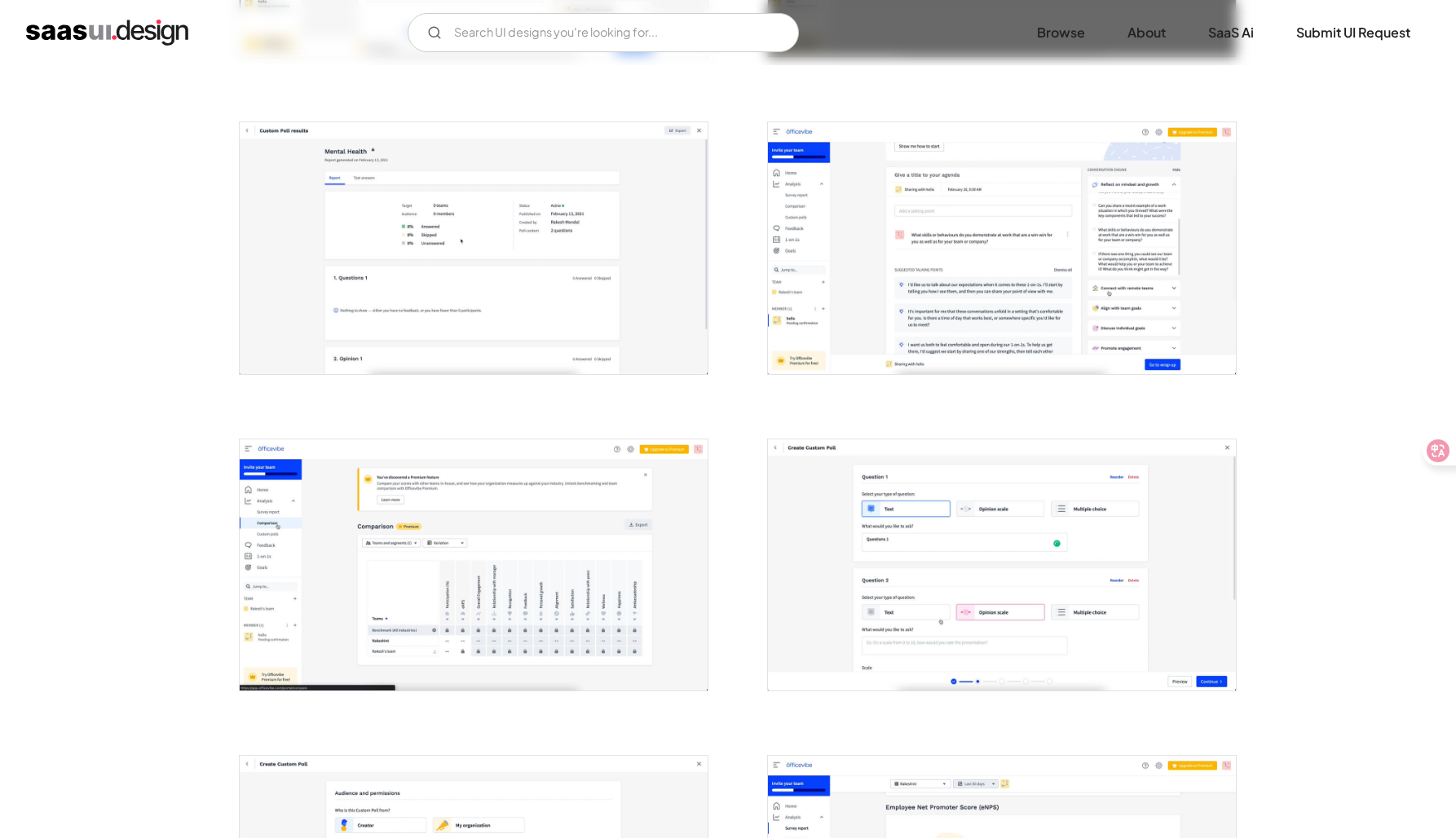
scroll to position [899, 0]
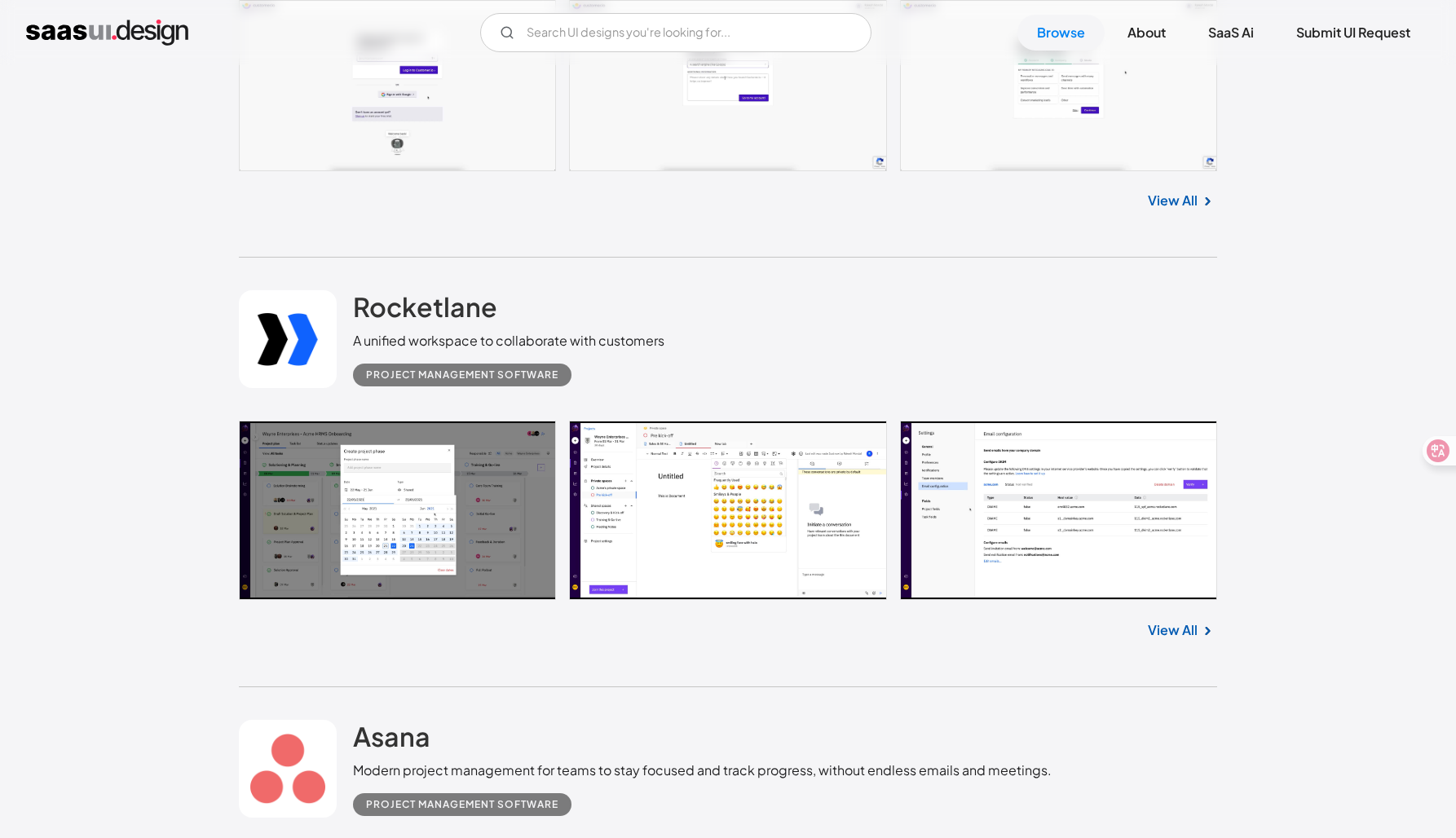
scroll to position [25781, 0]
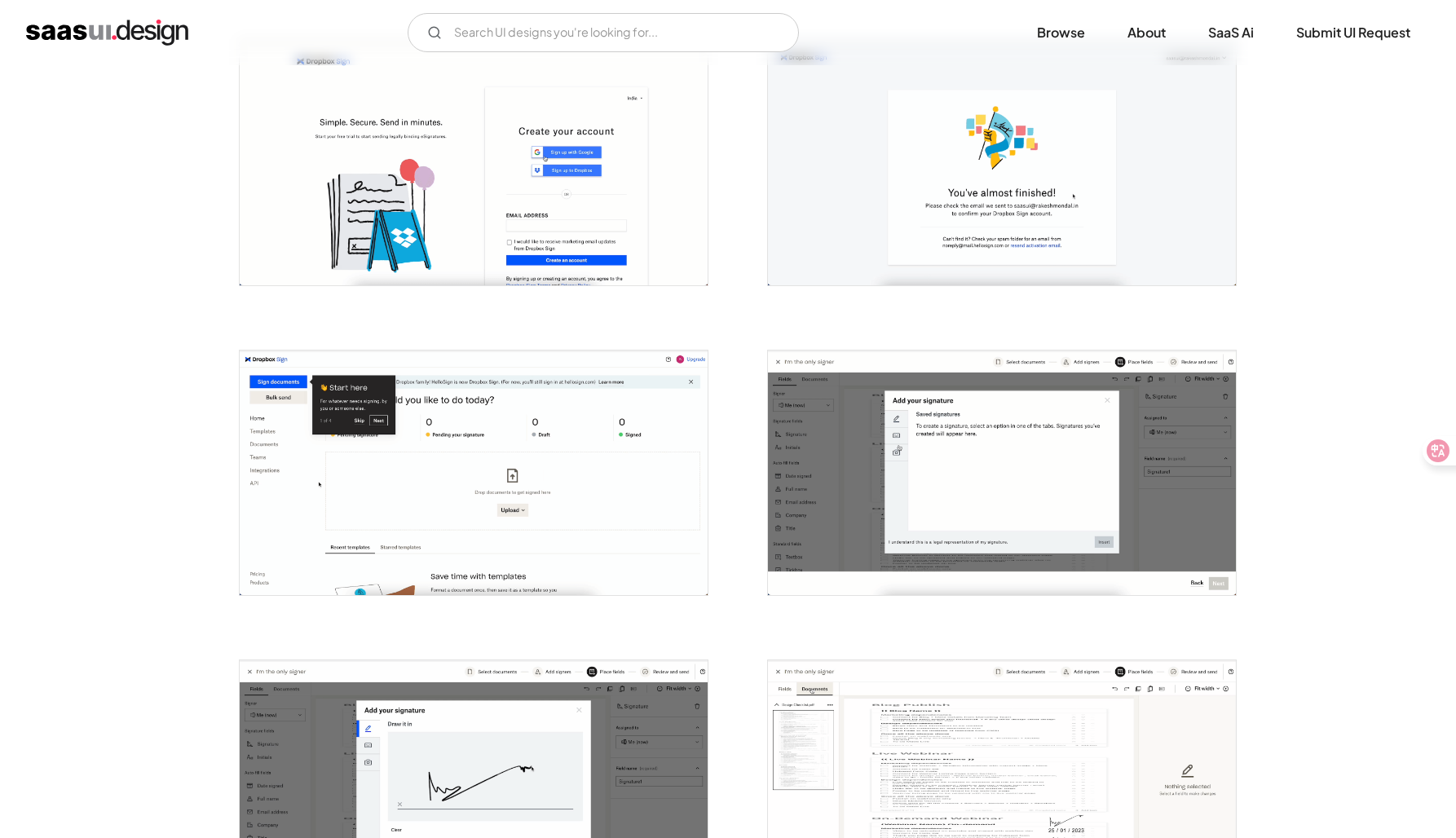
scroll to position [409, 0]
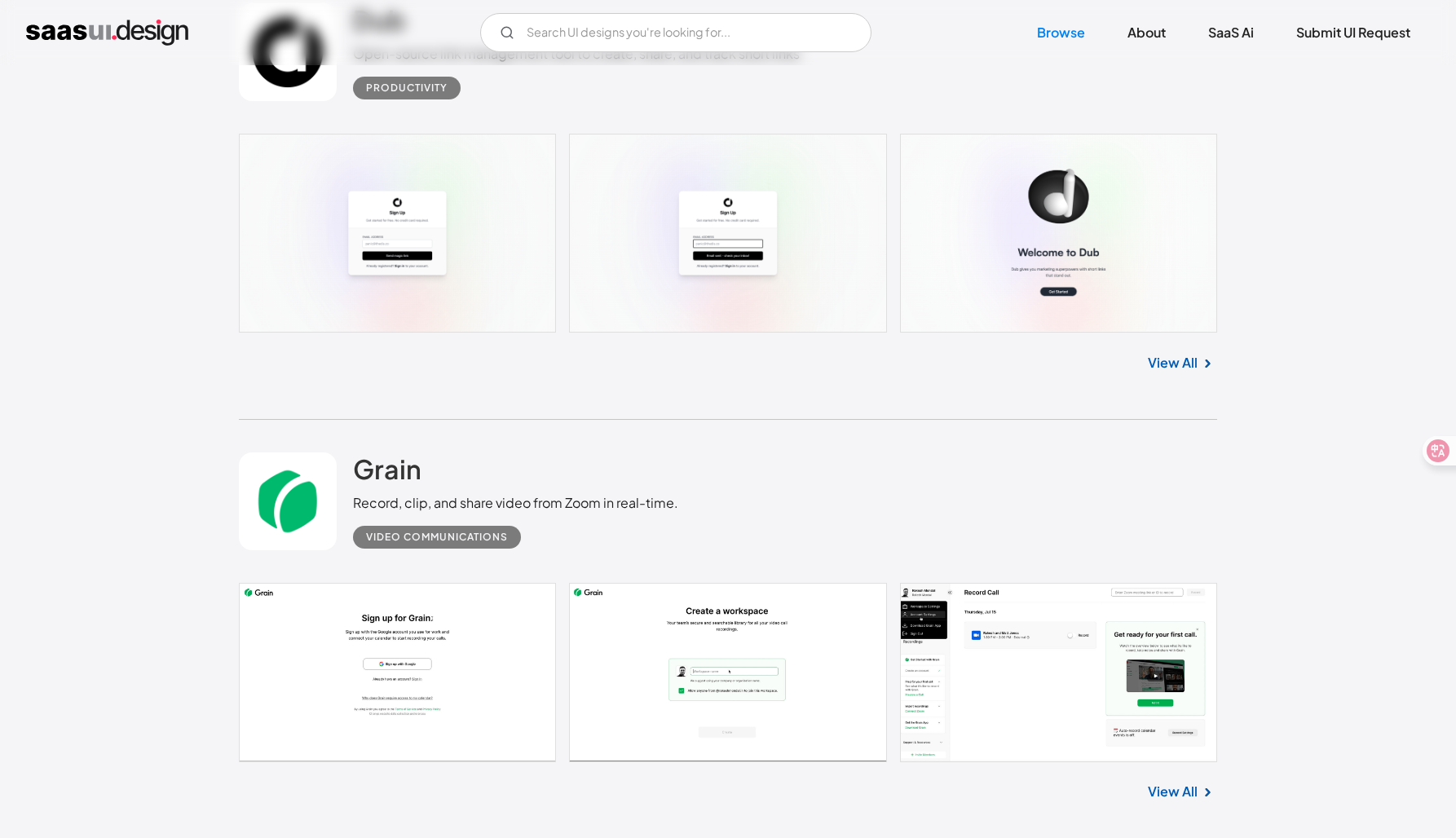
scroll to position [27374, 0]
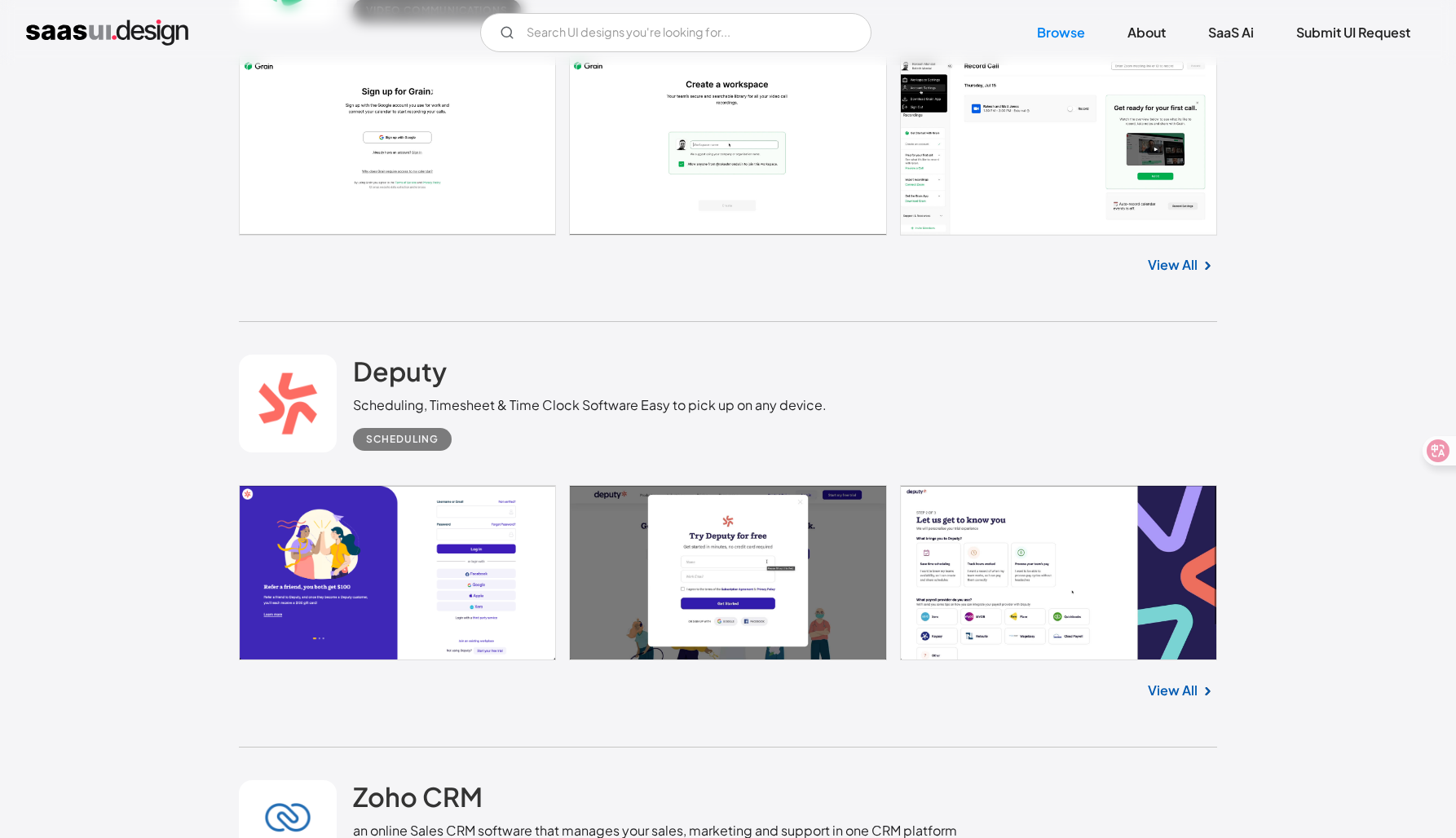
scroll to position [27899, 0]
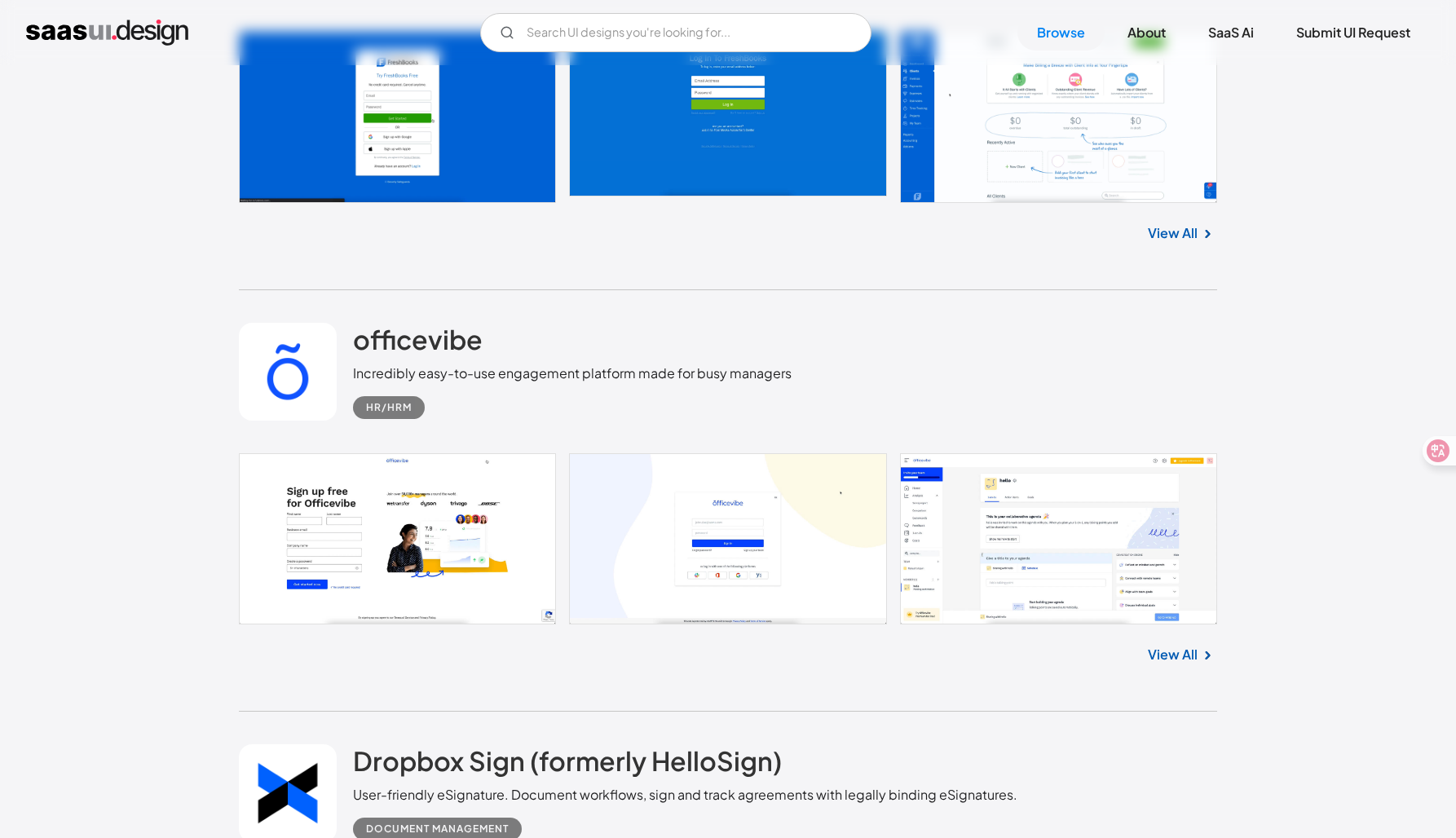
scroll to position [30058, 0]
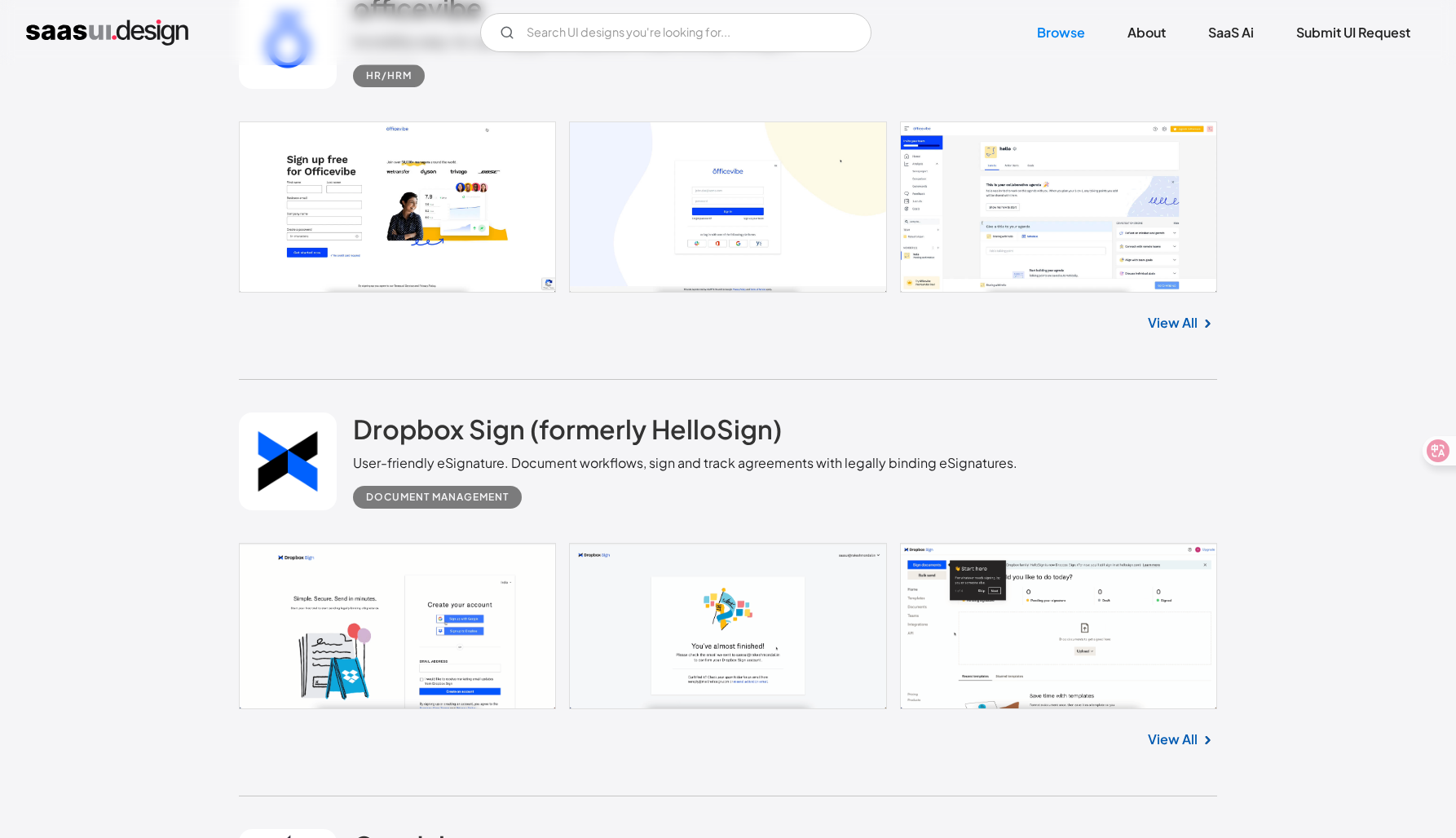
scroll to position [30374, 0]
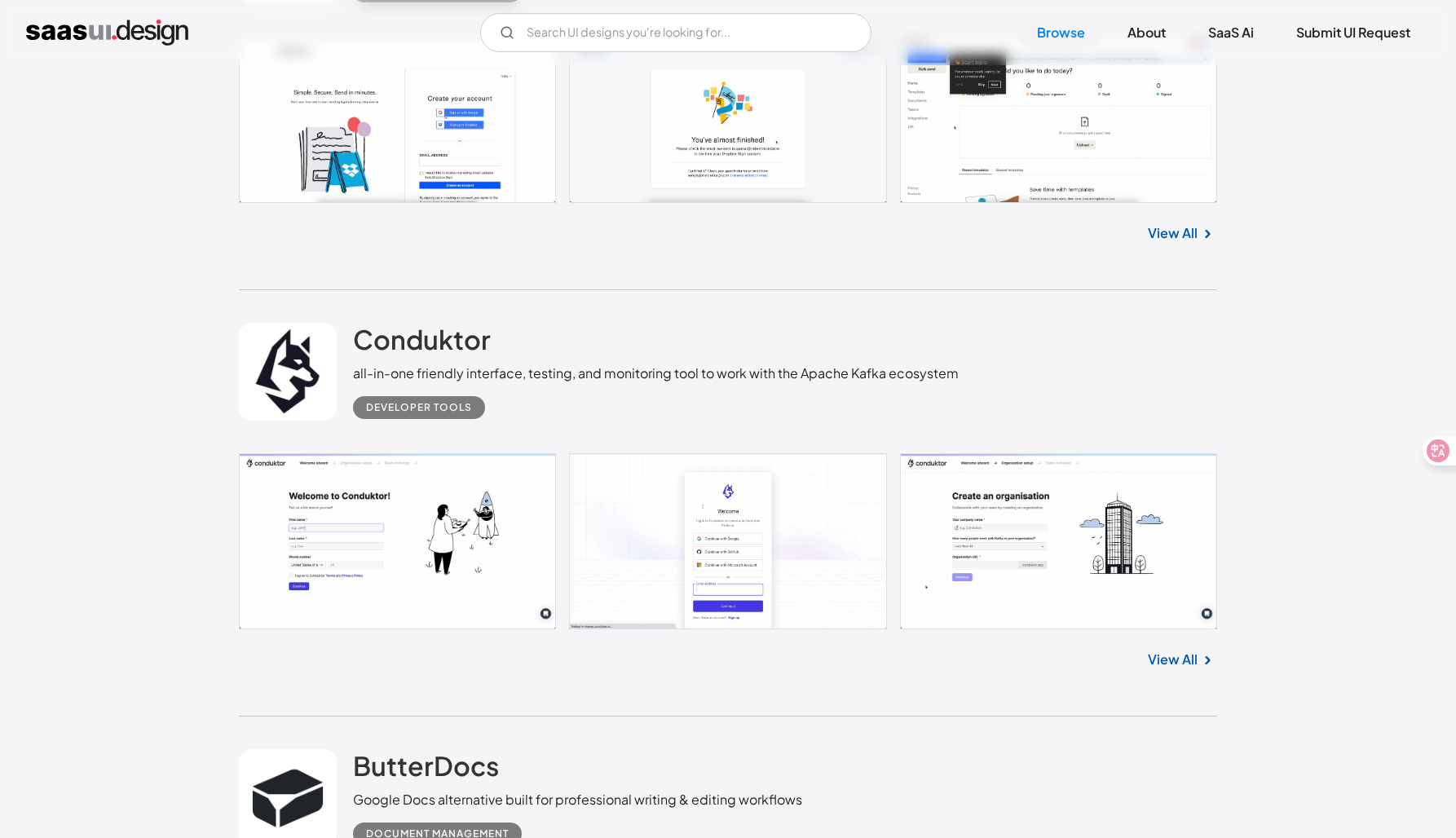
scroll to position [30915, 0]
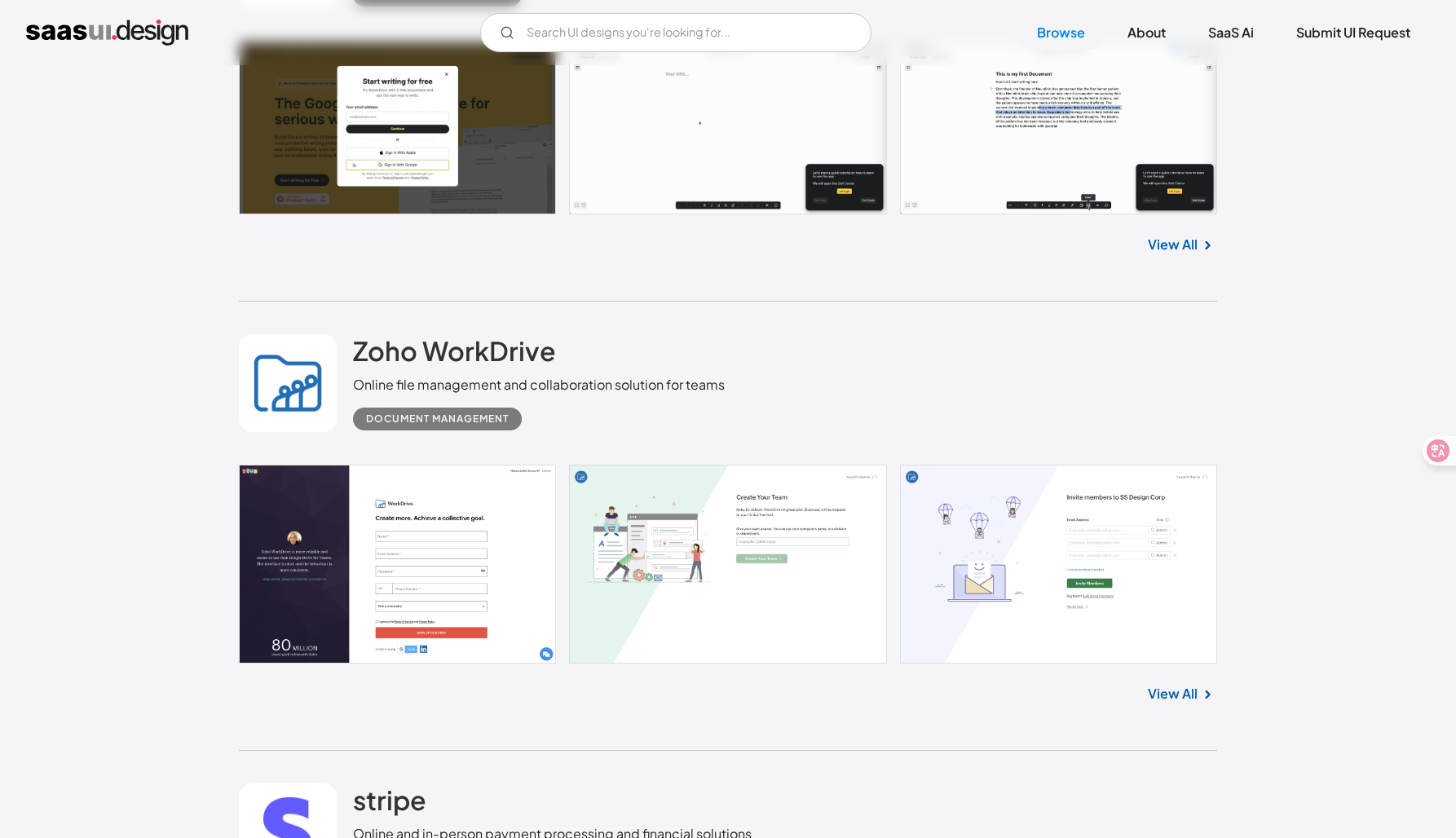
scroll to position [31724, 0]
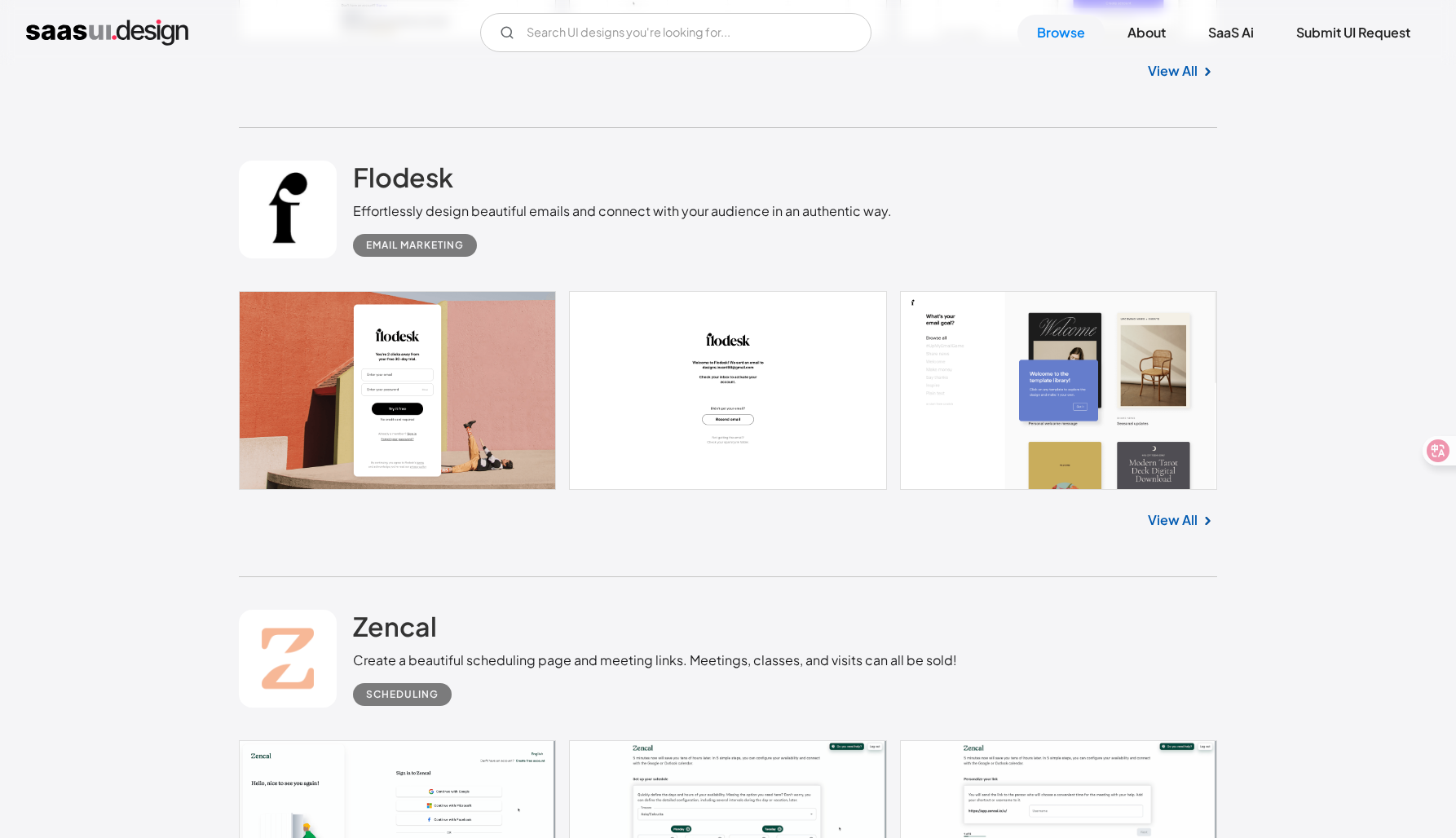
scroll to position [32787, 0]
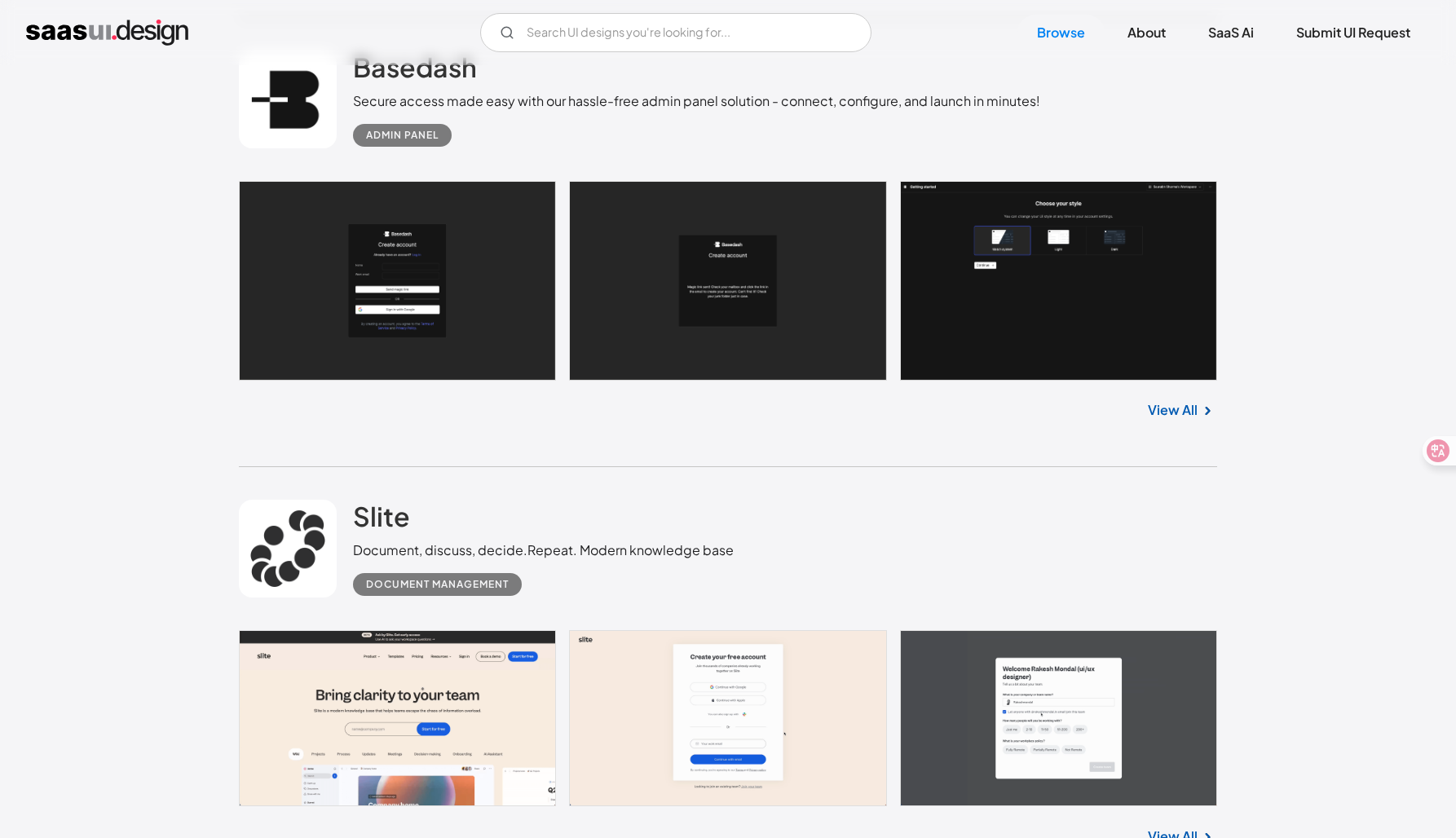
scroll to position [36387, 0]
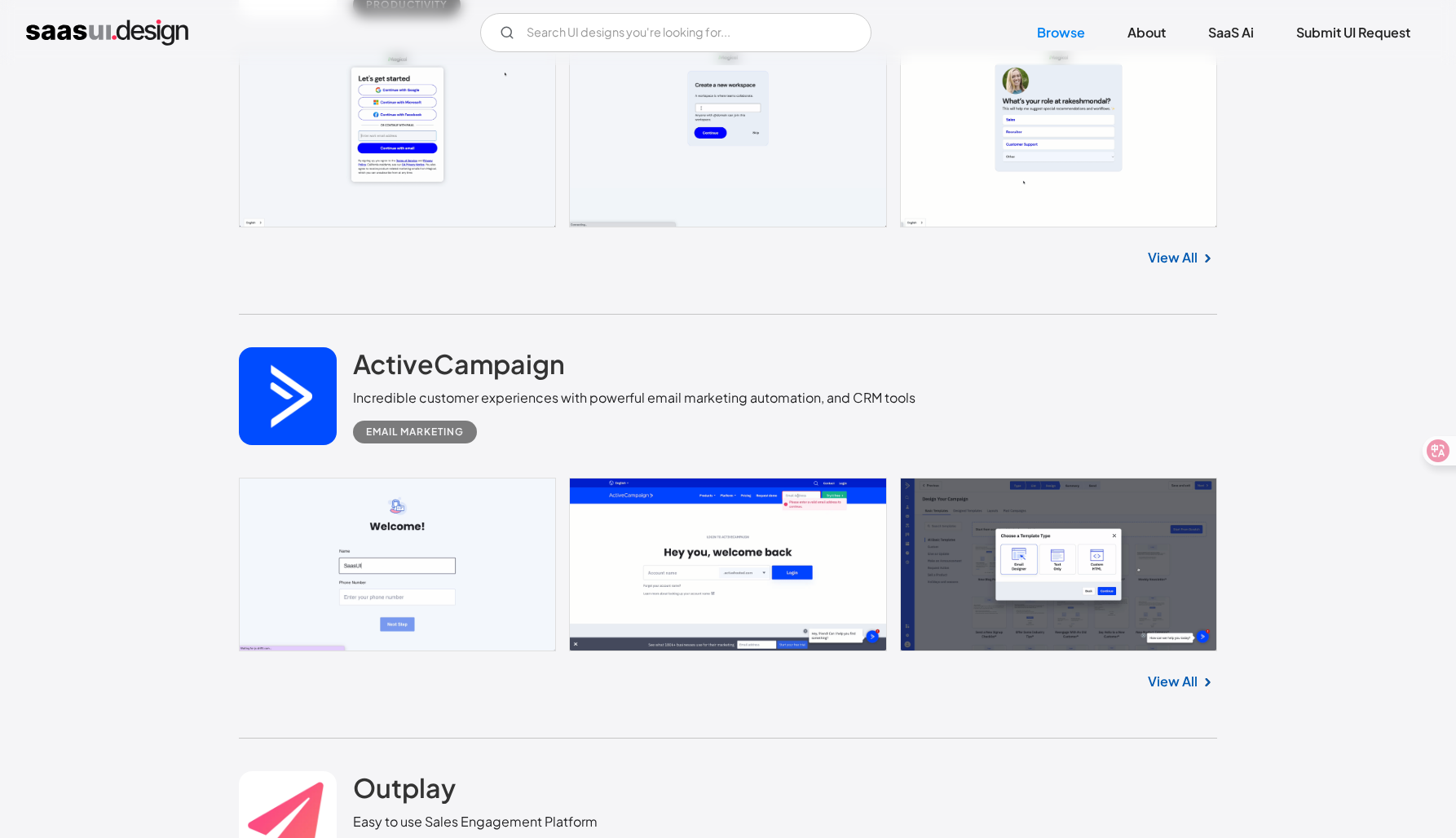
scroll to position [37853, 0]
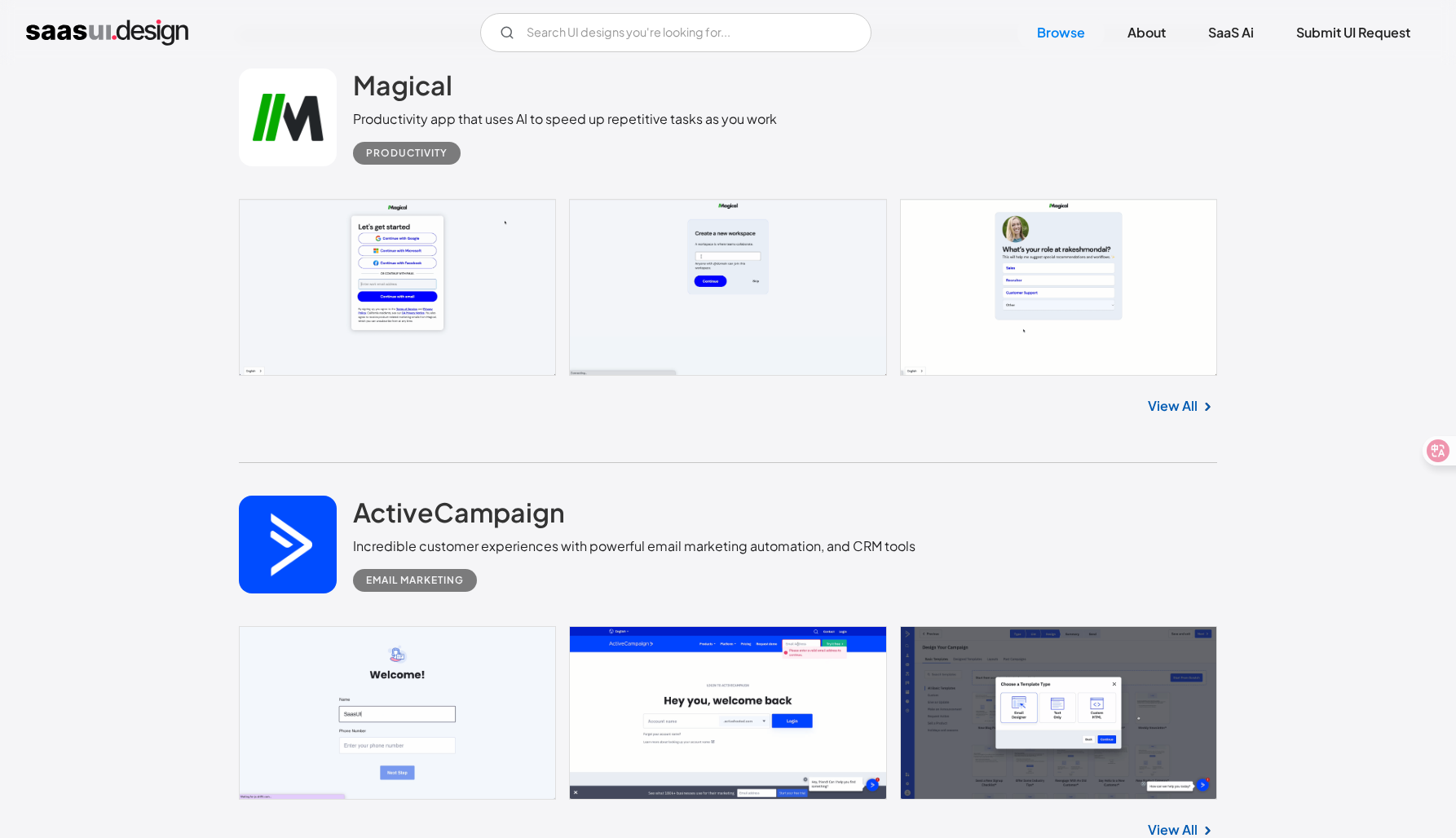
scroll to position [37688, 0]
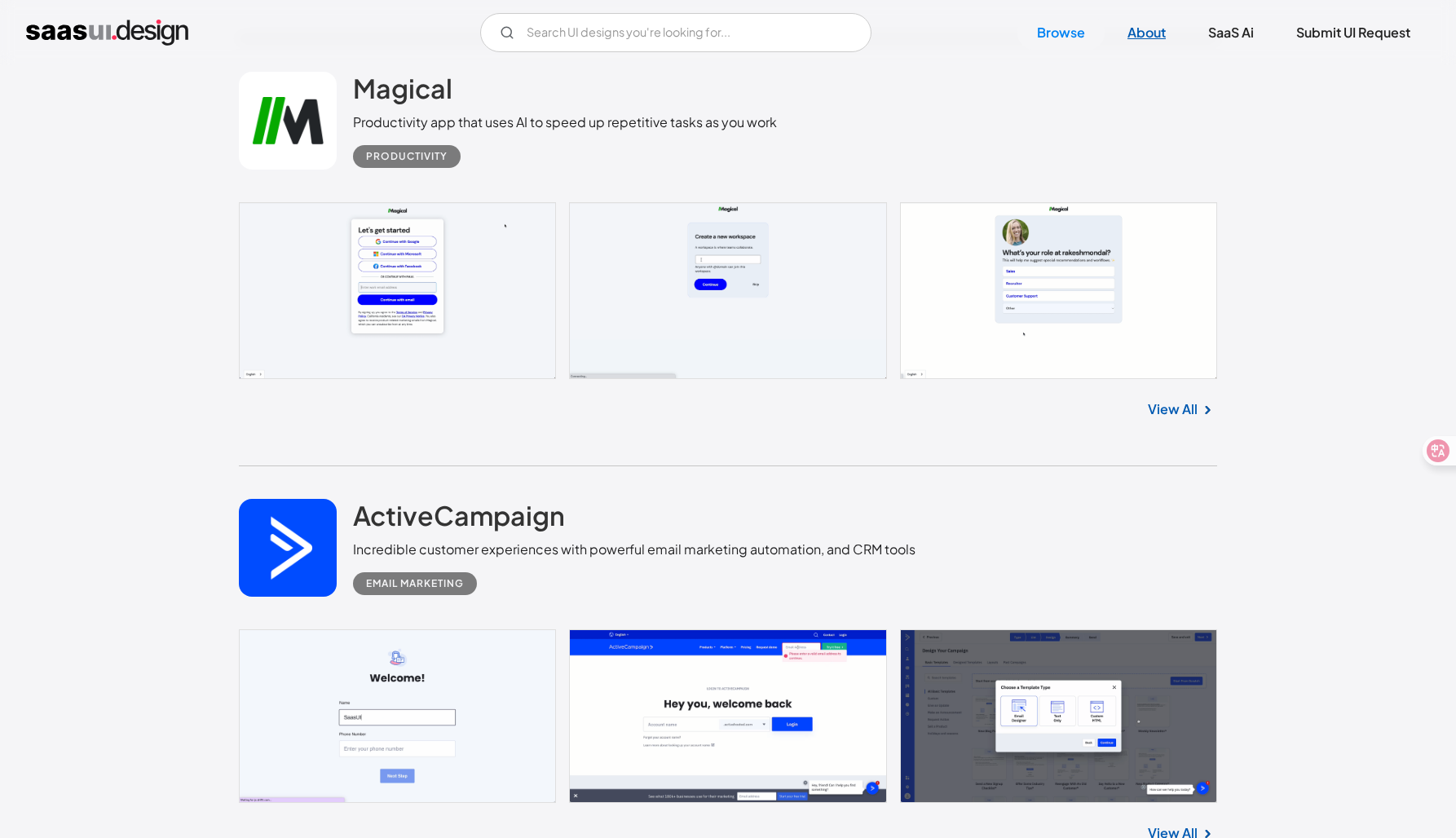
click at [1142, 47] on link "About" at bounding box center [1147, 33] width 78 height 36
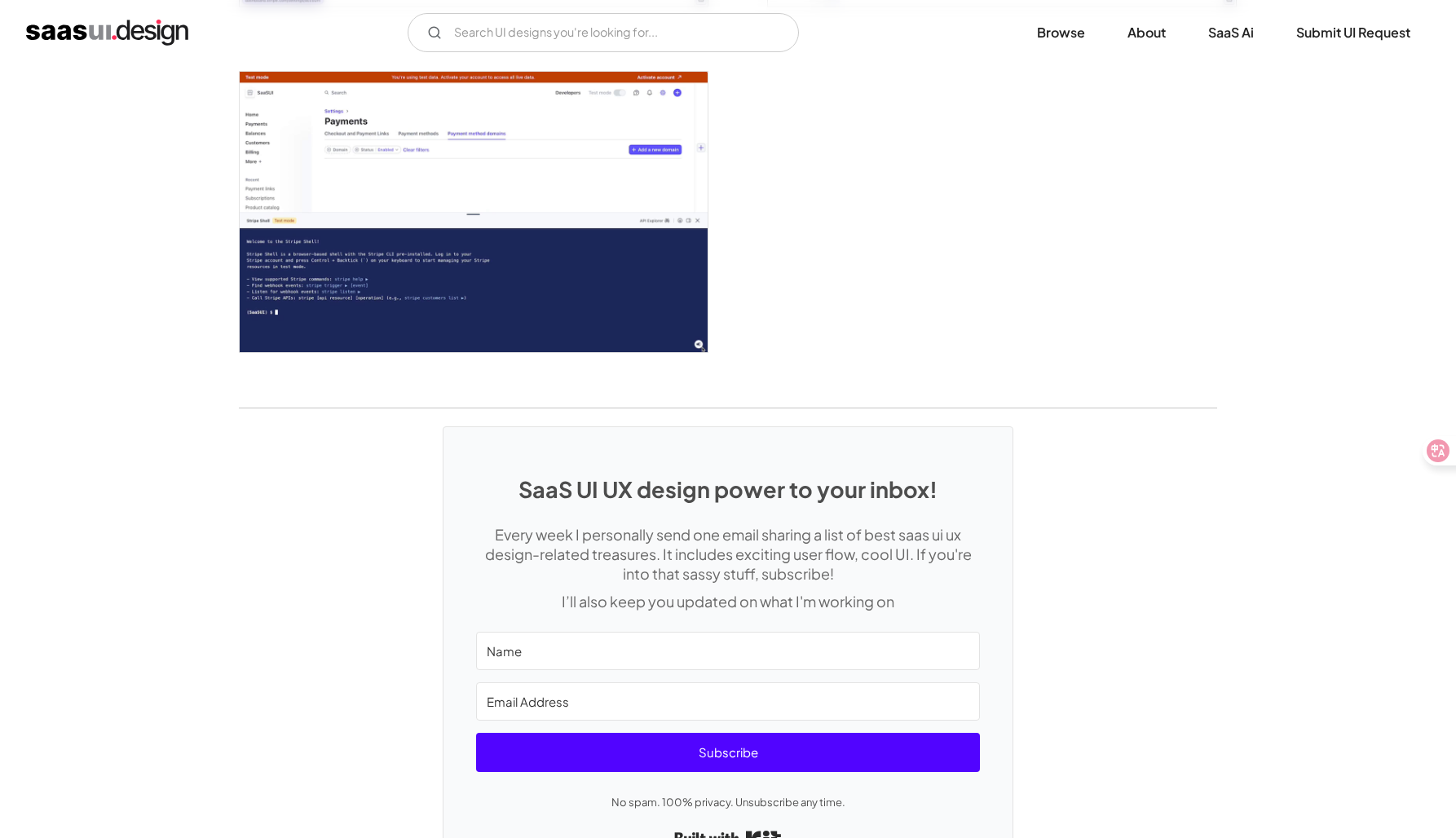
scroll to position [4563, 0]
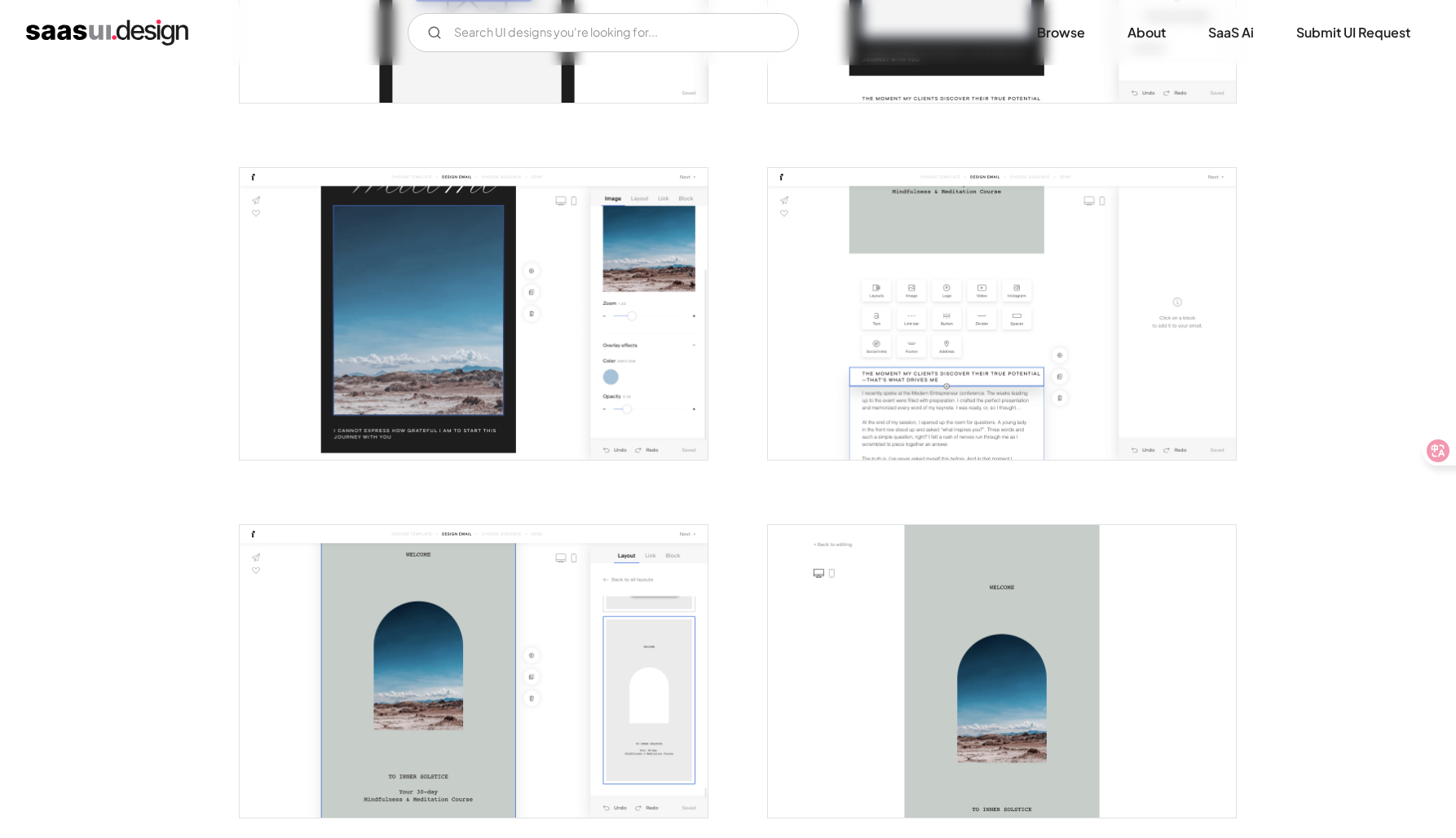
scroll to position [1298, 0]
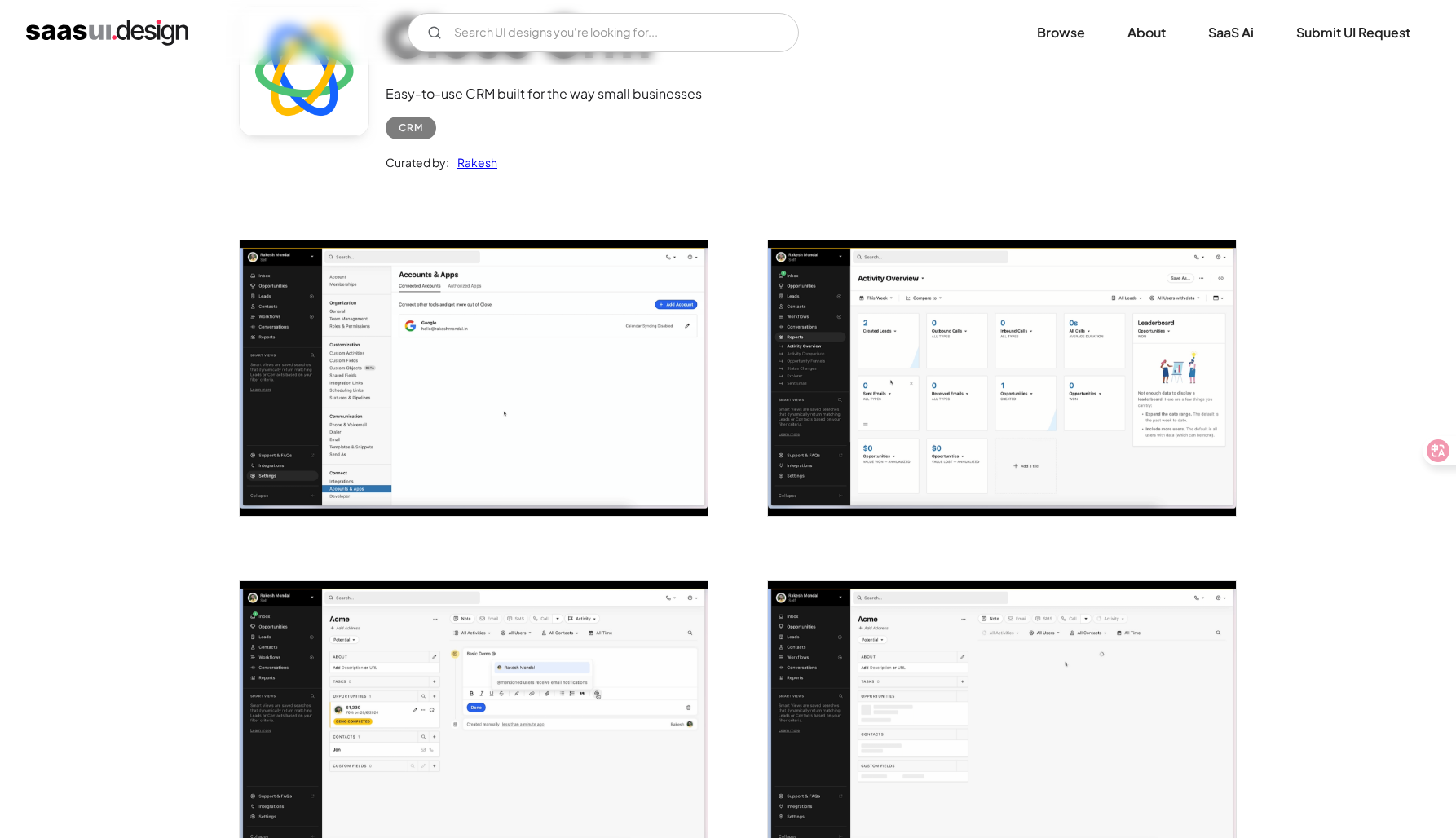
scroll to position [143, 0]
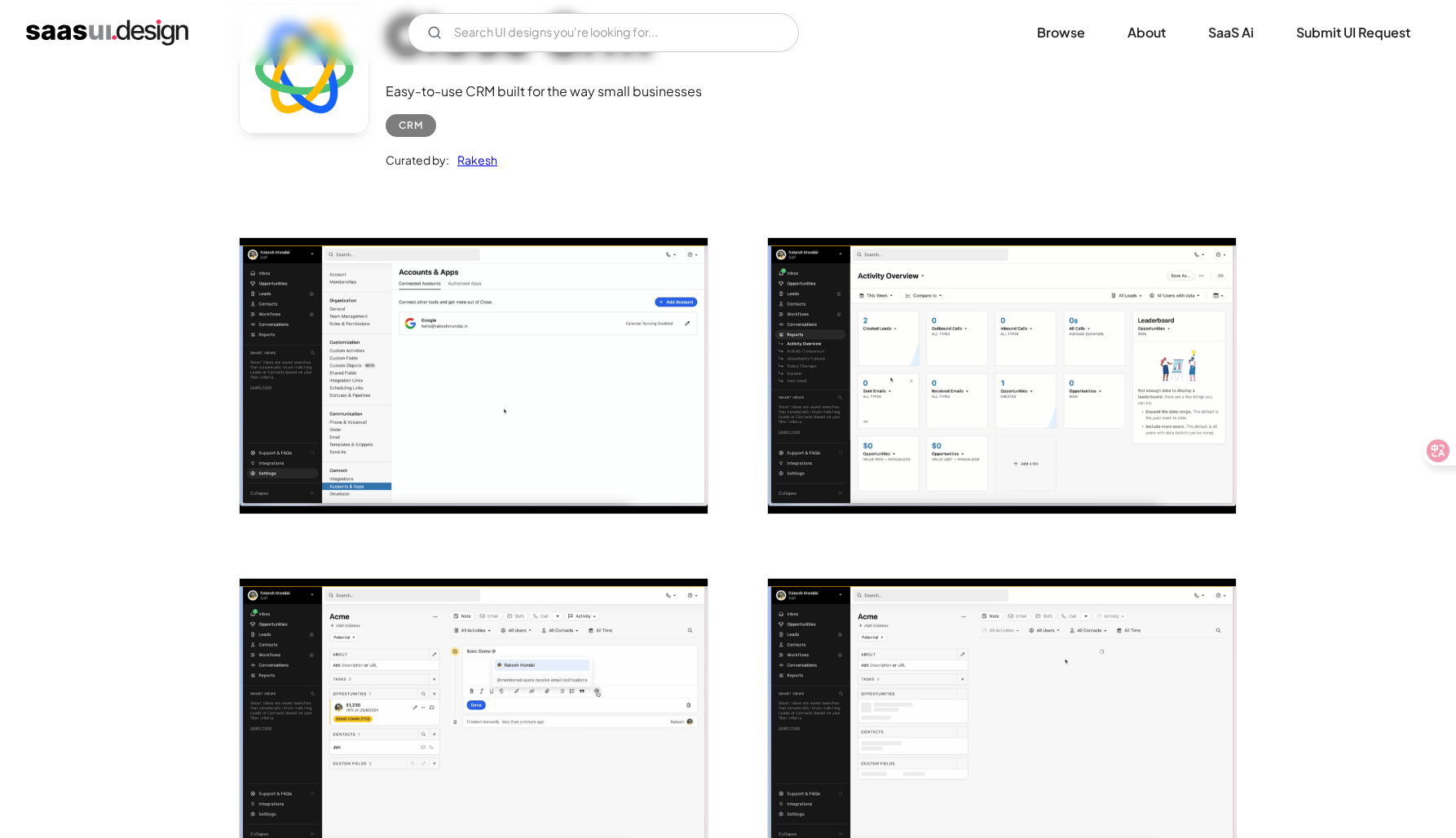
click at [506, 446] on img "open lightbox" at bounding box center [473, 376] width 468 height 276
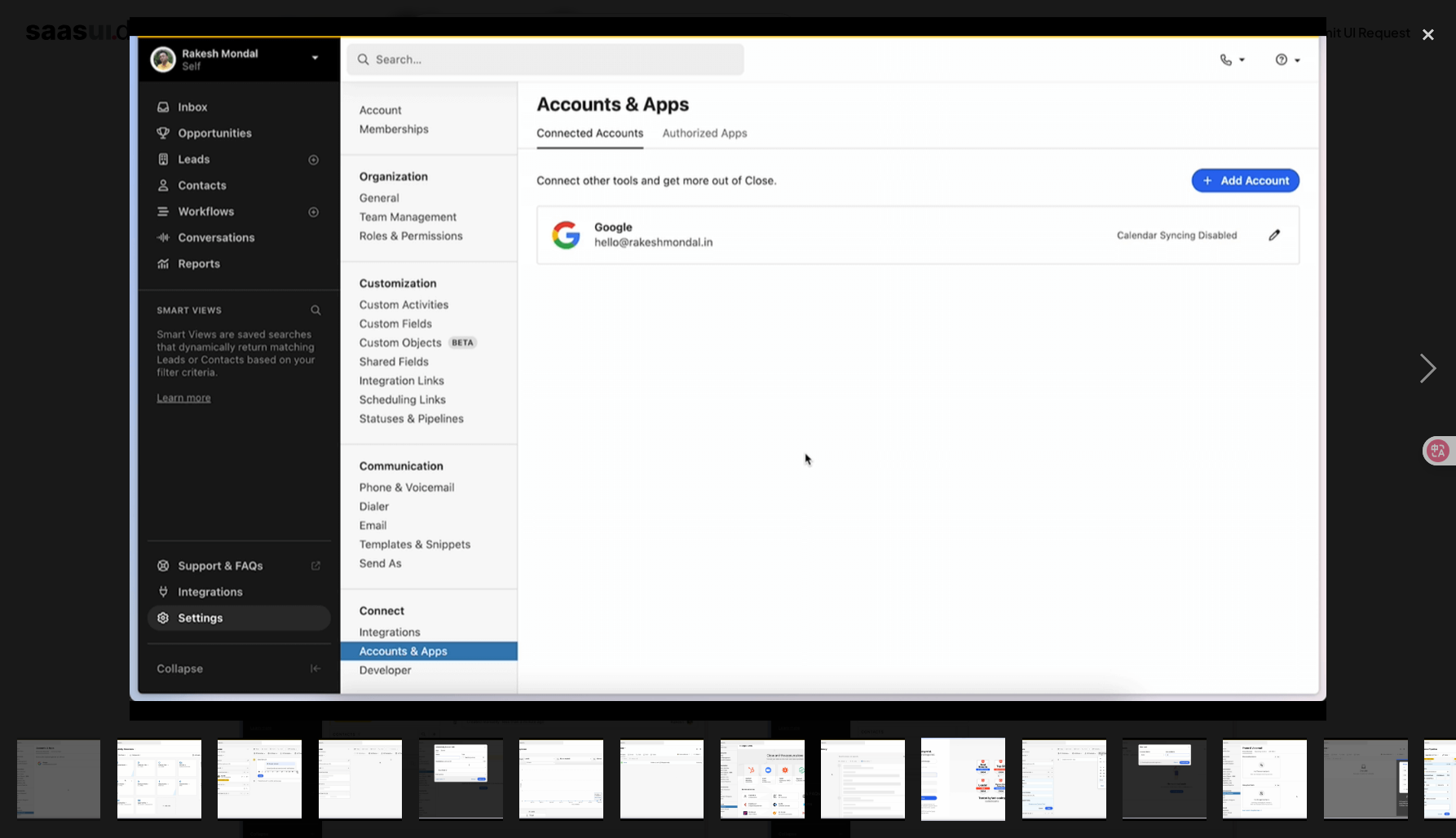
click at [73, 410] on div at bounding box center [728, 368] width 1456 height 704
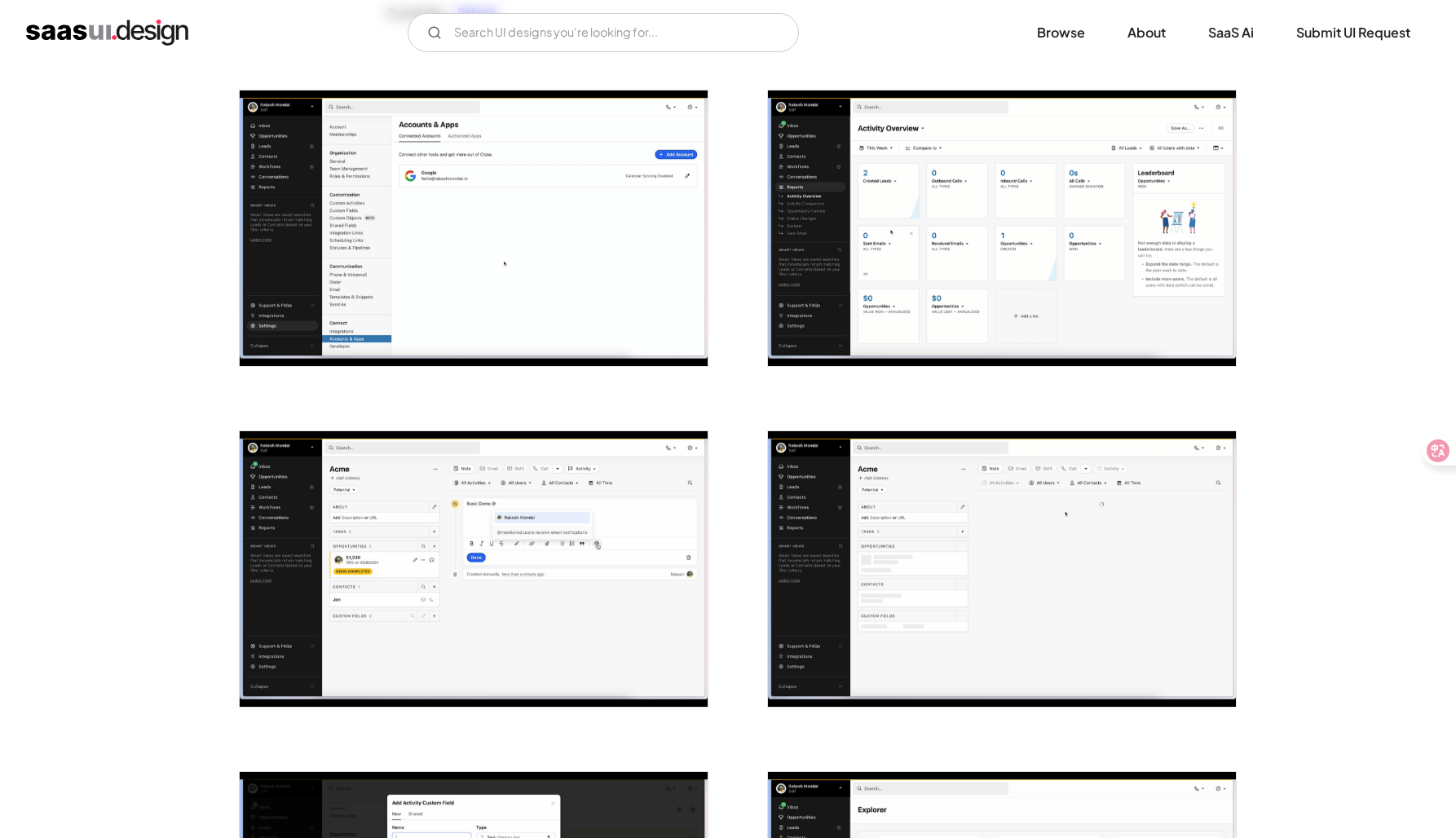
scroll to position [309, 0]
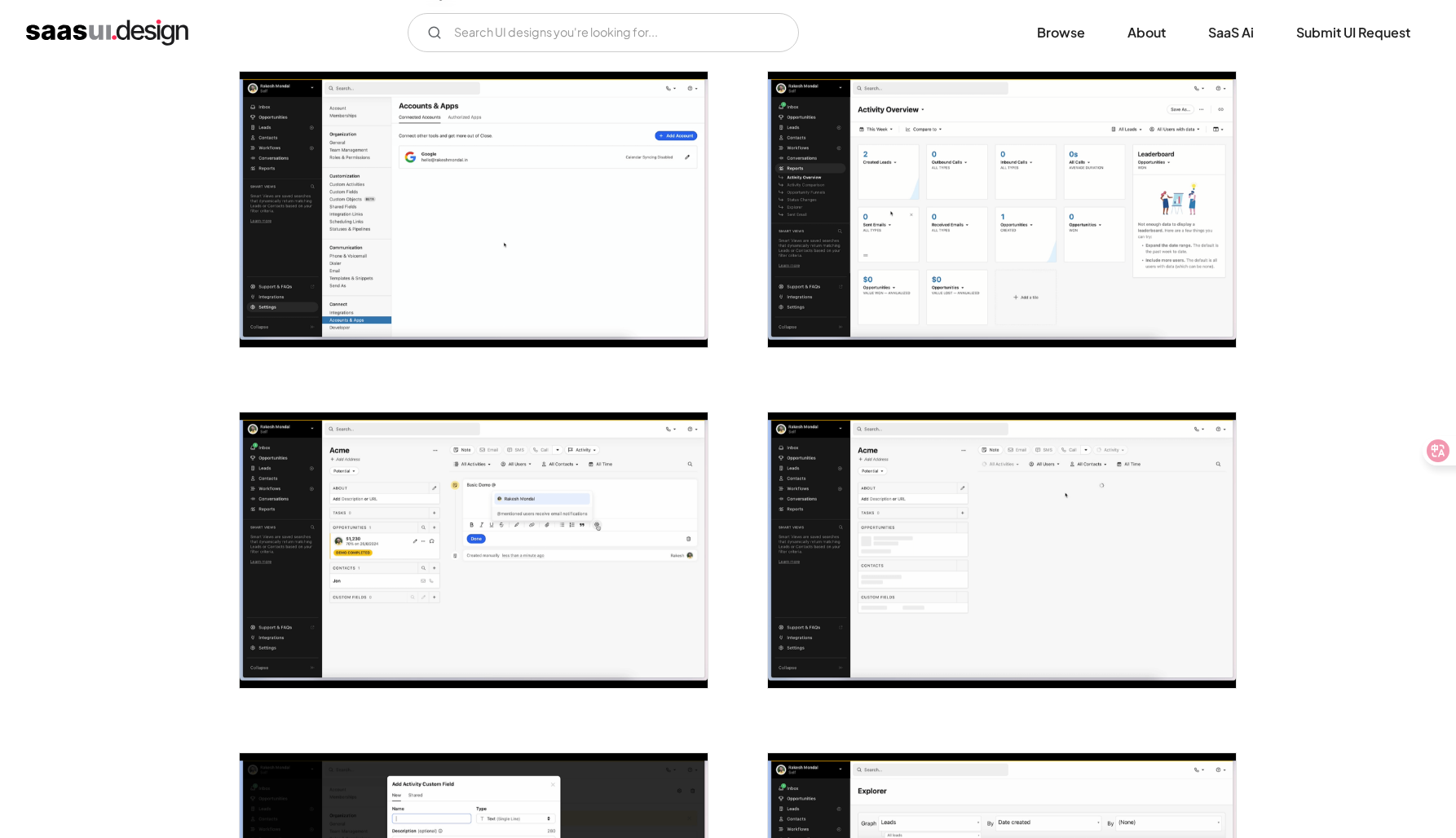
click at [1040, 527] on img "open lightbox" at bounding box center [1001, 550] width 468 height 276
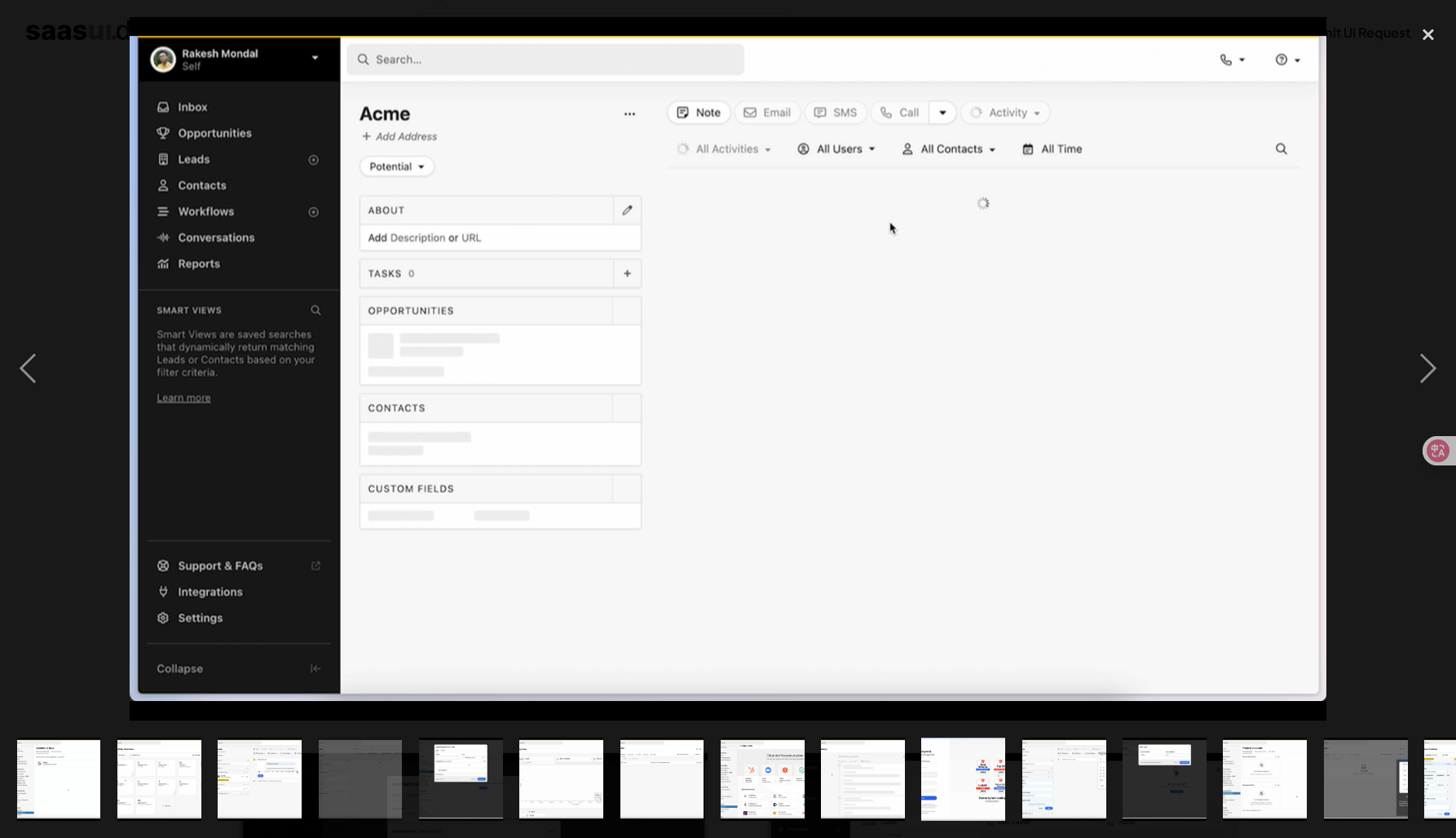
click at [71, 558] on div at bounding box center [728, 368] width 1456 height 704
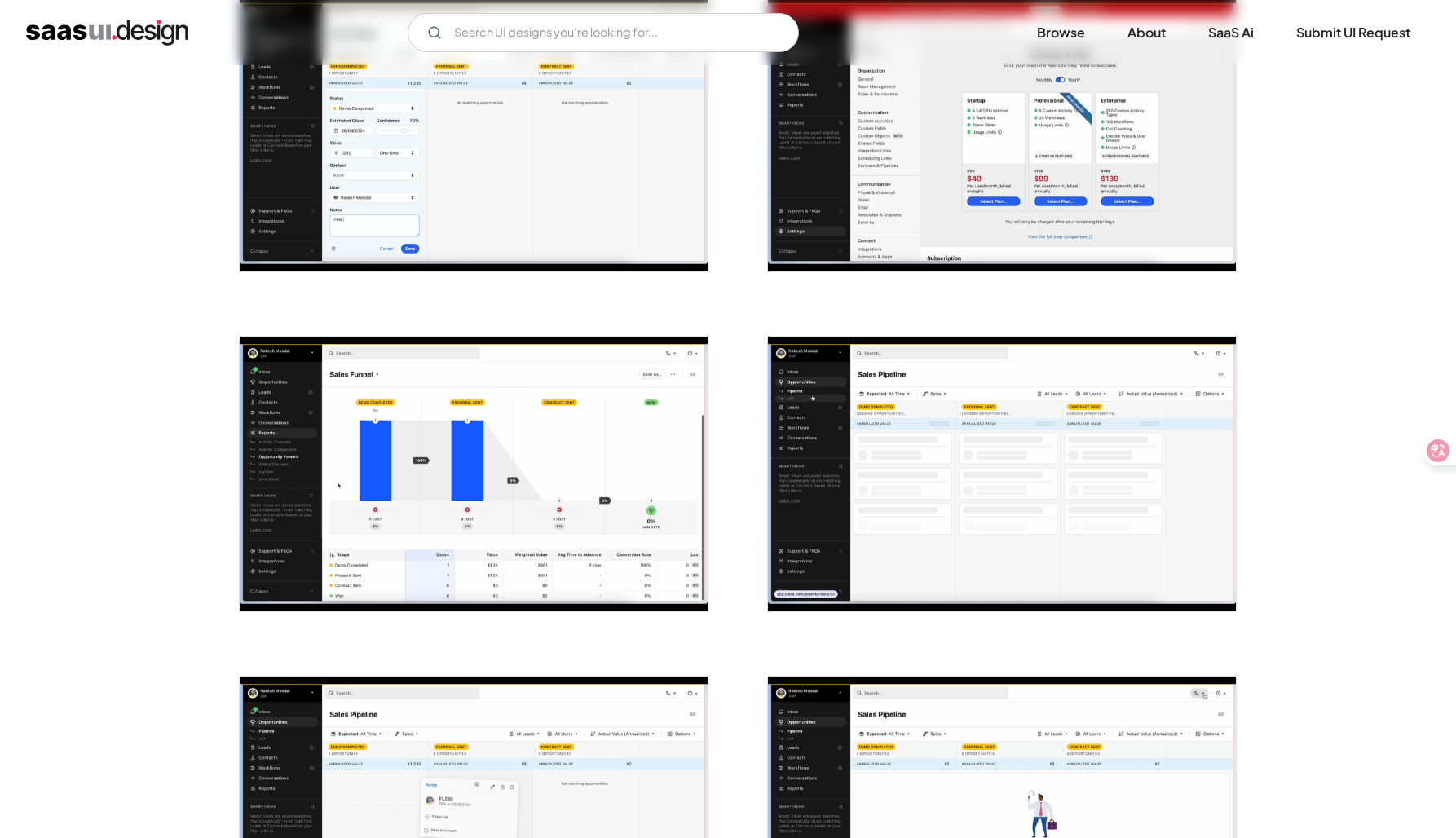
scroll to position [2774, 0]
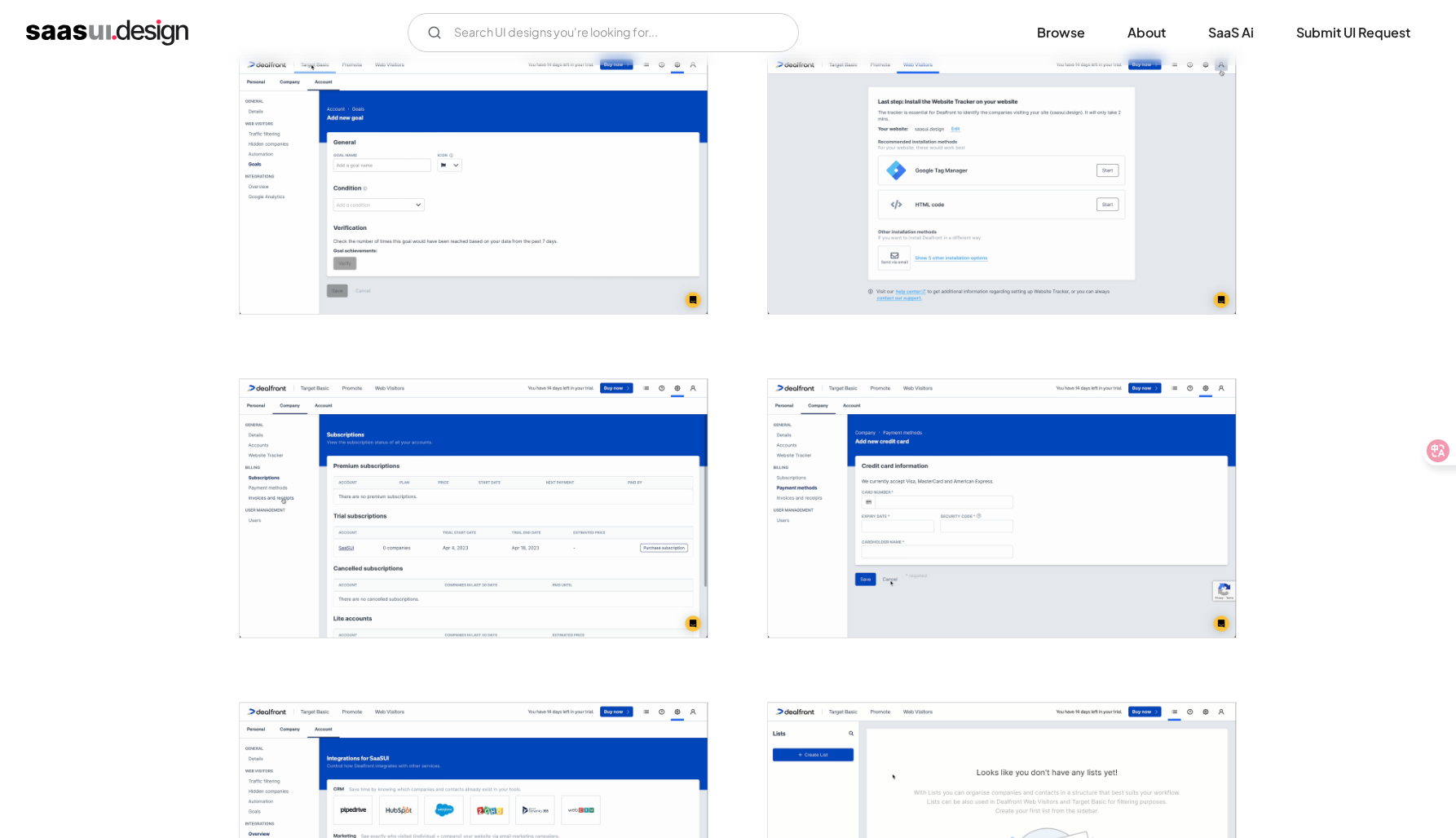
scroll to position [2272, 0]
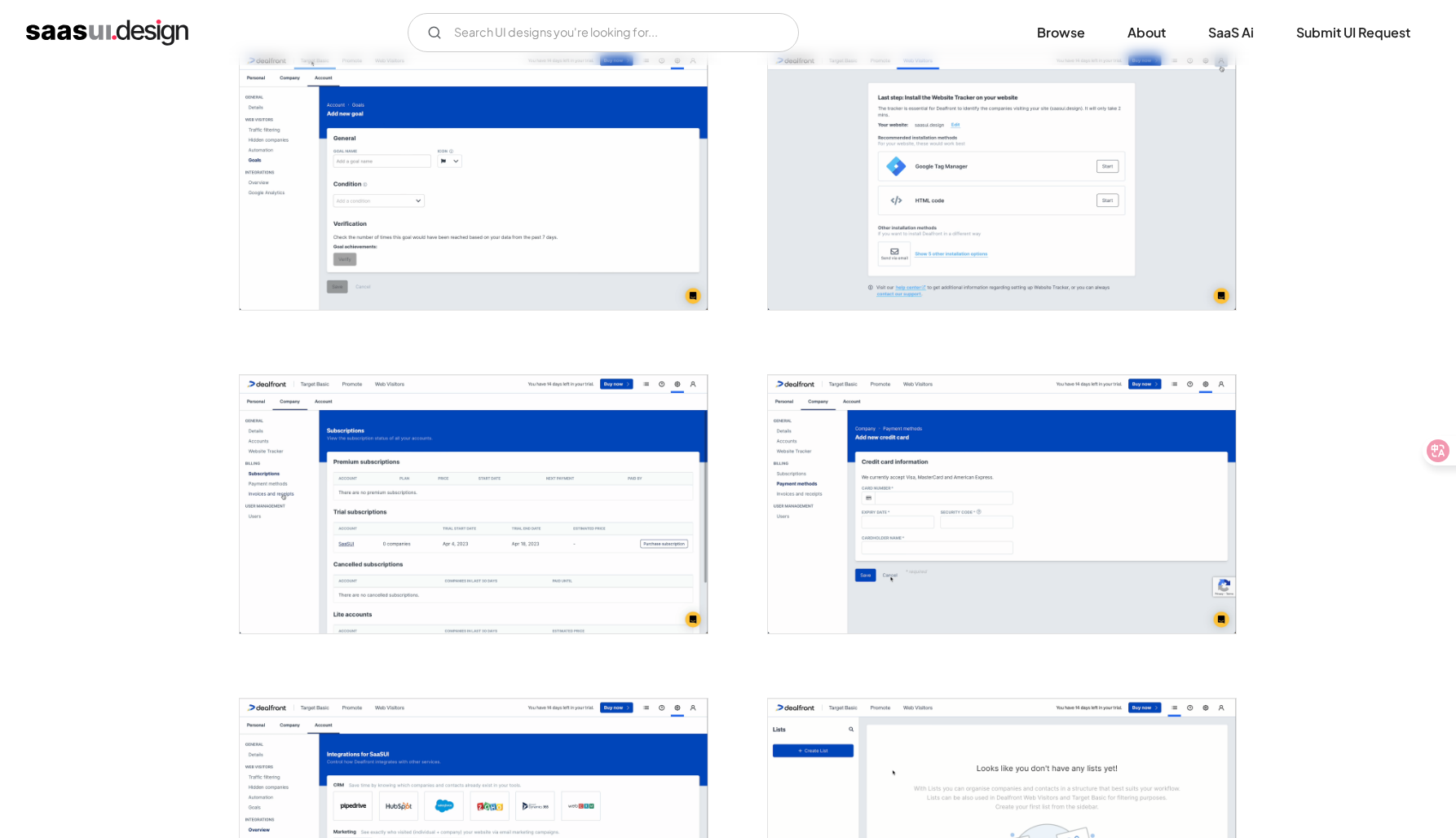
click at [973, 466] on img "open lightbox" at bounding box center [1001, 504] width 468 height 259
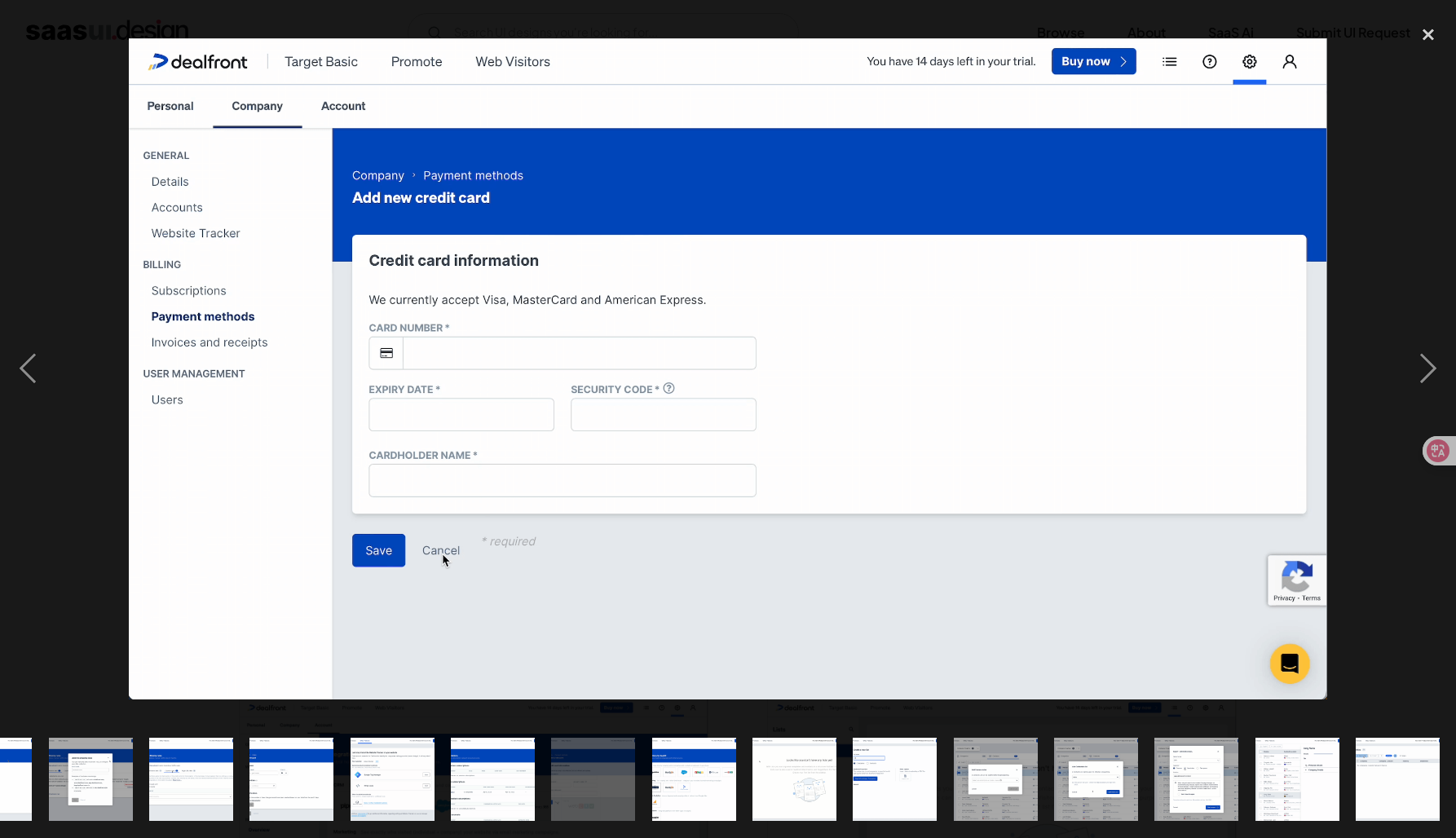
scroll to position [0, 974]
click at [1091, 768] on img "show item 21 of 24" at bounding box center [1096, 780] width 152 height 84
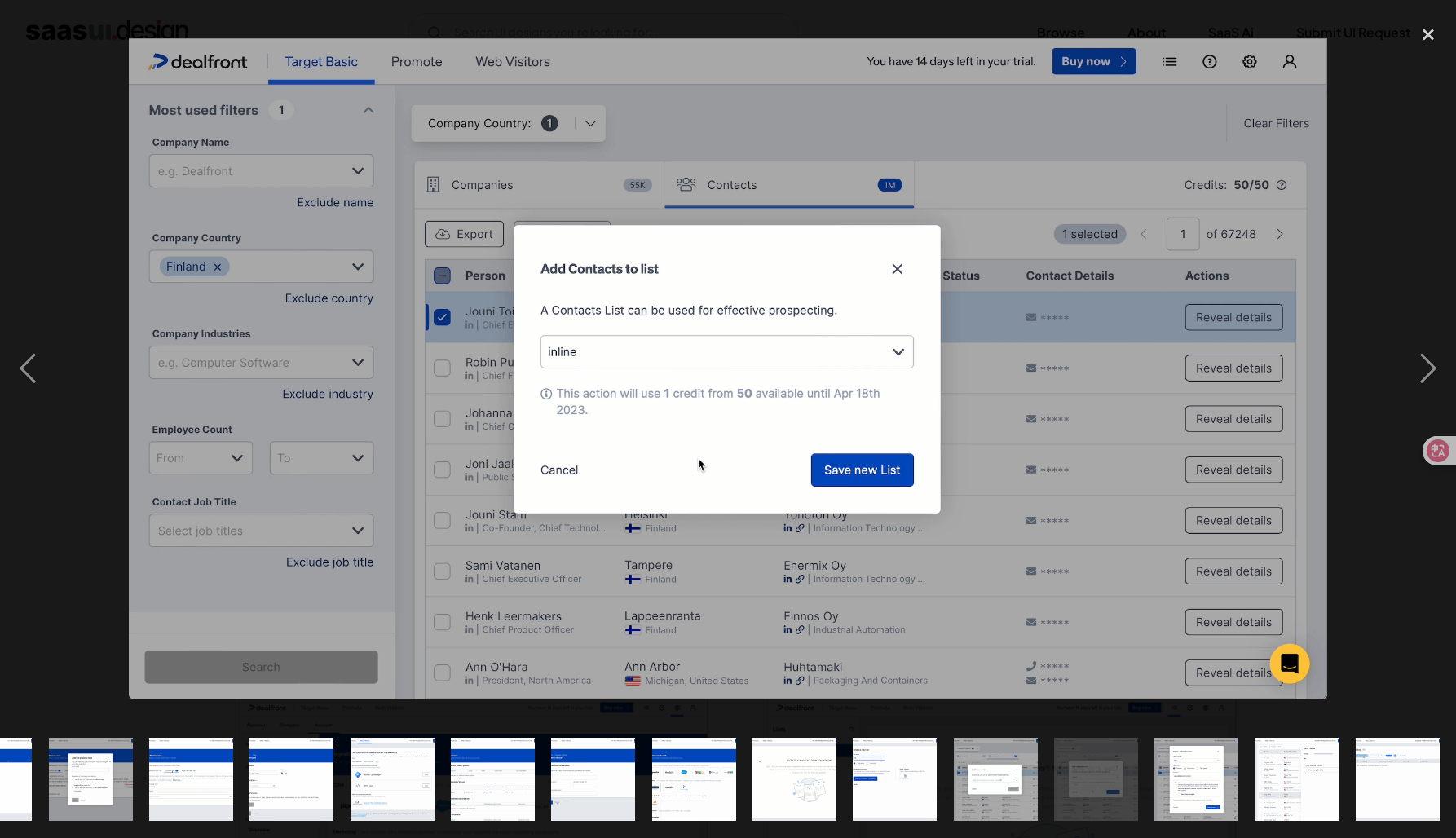
click at [1154, 770] on img "show item 22 of 24" at bounding box center [1197, 780] width 152 height 84
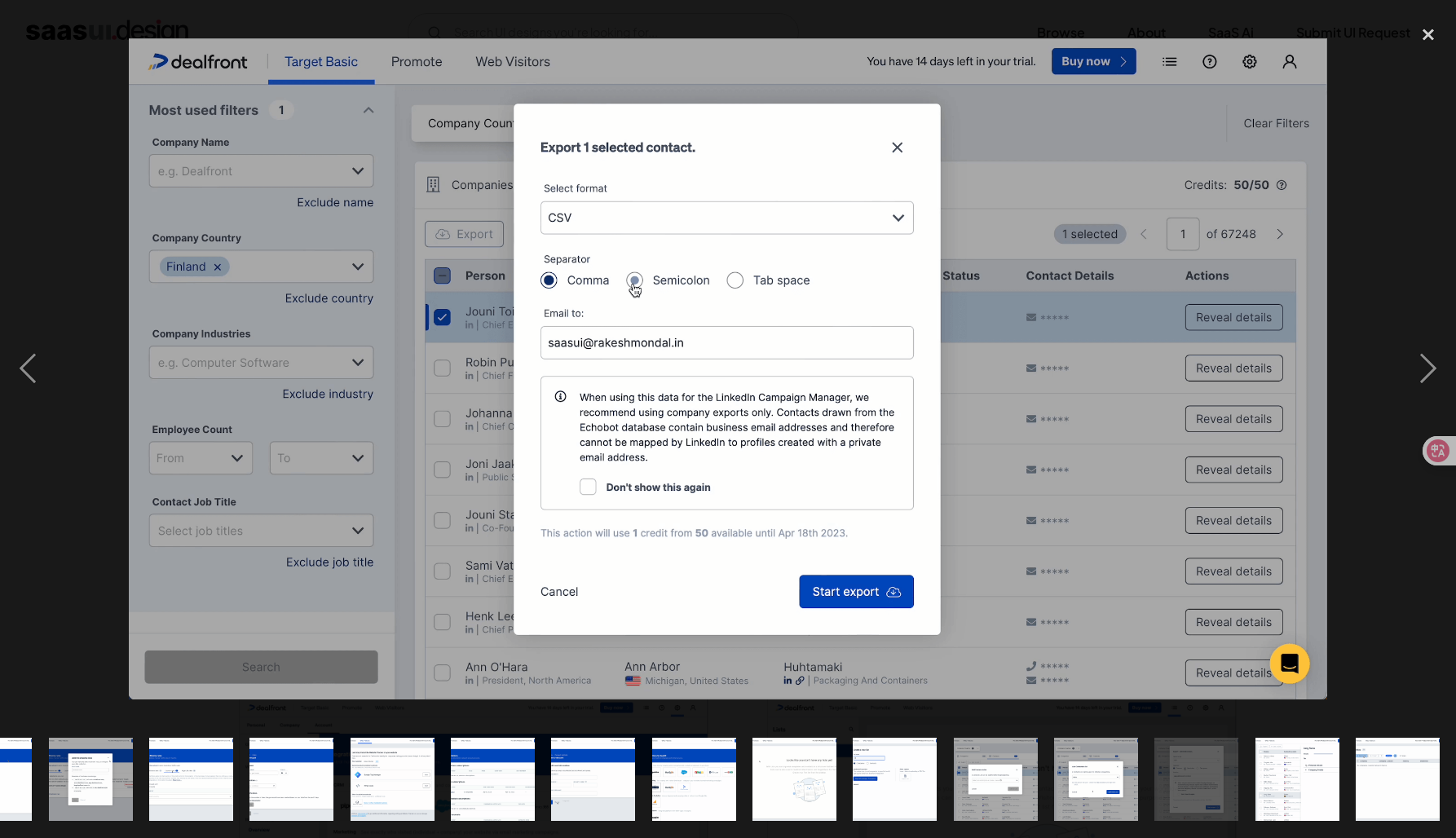
click at [1274, 774] on img "show item 23 of 24" at bounding box center [1298, 780] width 152 height 84
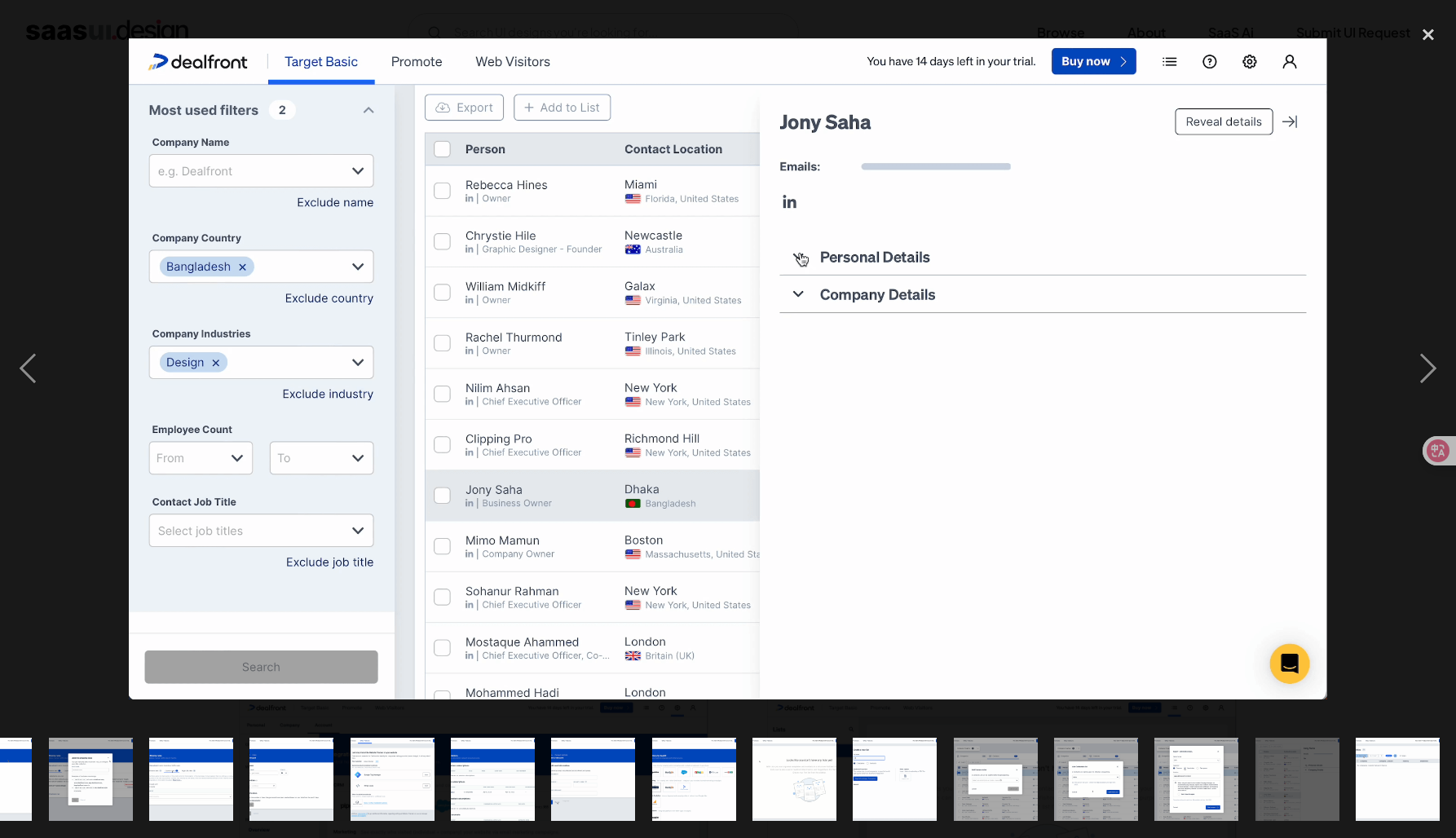
click at [1205, 798] on img "show item 22 of 24" at bounding box center [1197, 780] width 152 height 84
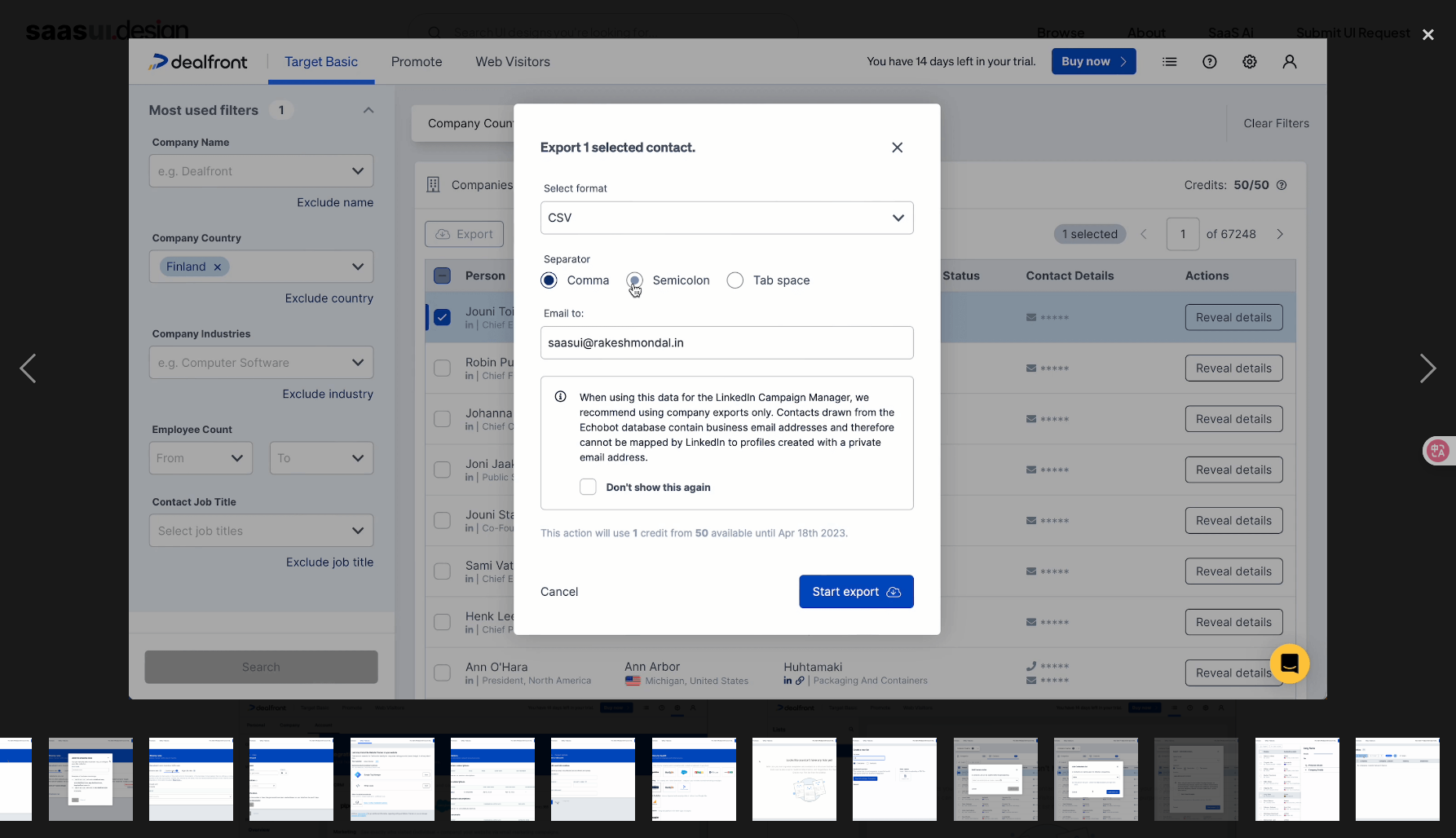
click at [1099, 798] on img "show item 21 of 24" at bounding box center [1096, 780] width 152 height 84
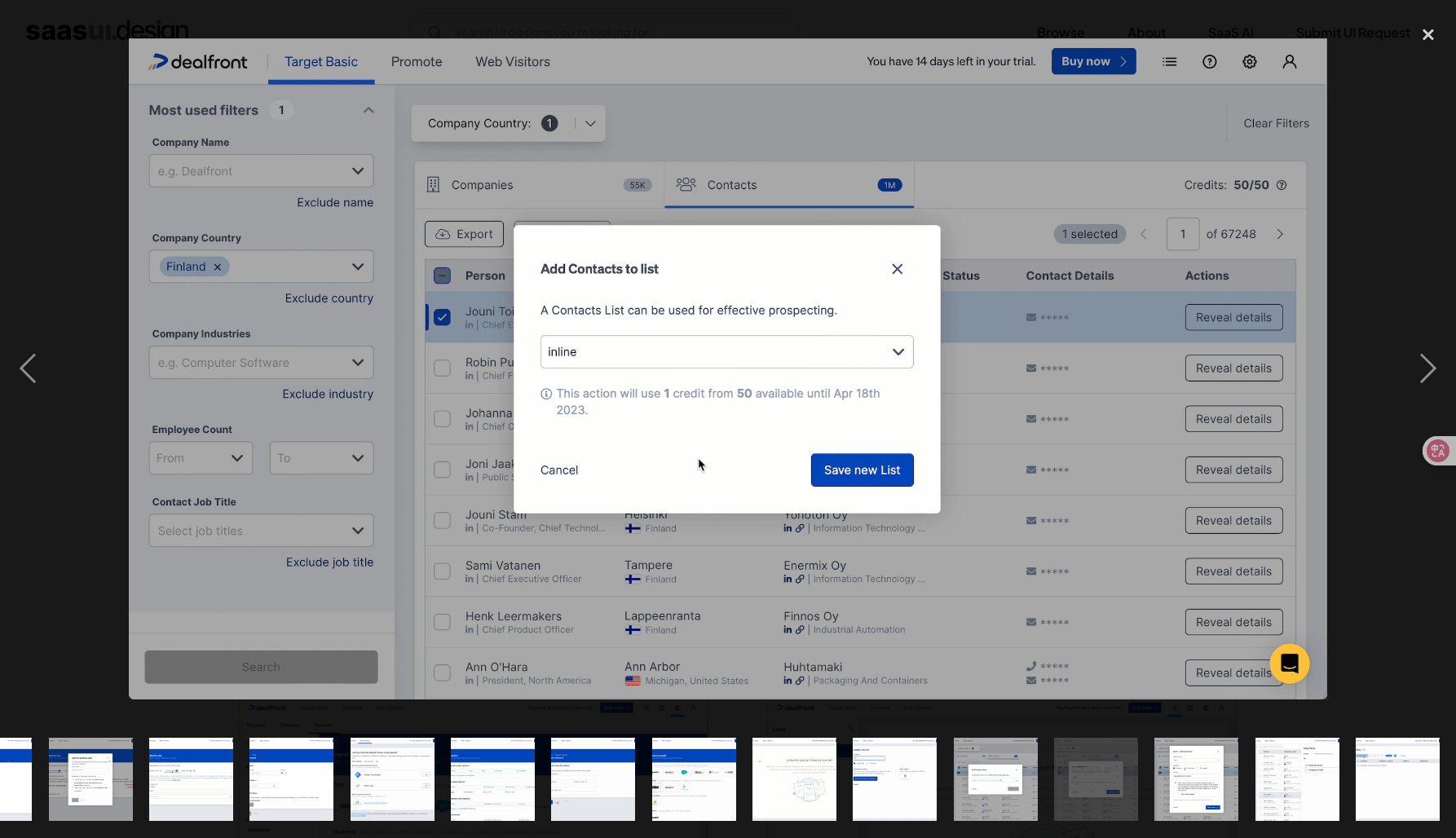
click at [1046, 798] on div "show item 21 of 24" at bounding box center [1096, 779] width 100 height 117
click at [1001, 798] on img "show item 20 of 24" at bounding box center [996, 780] width 152 height 84
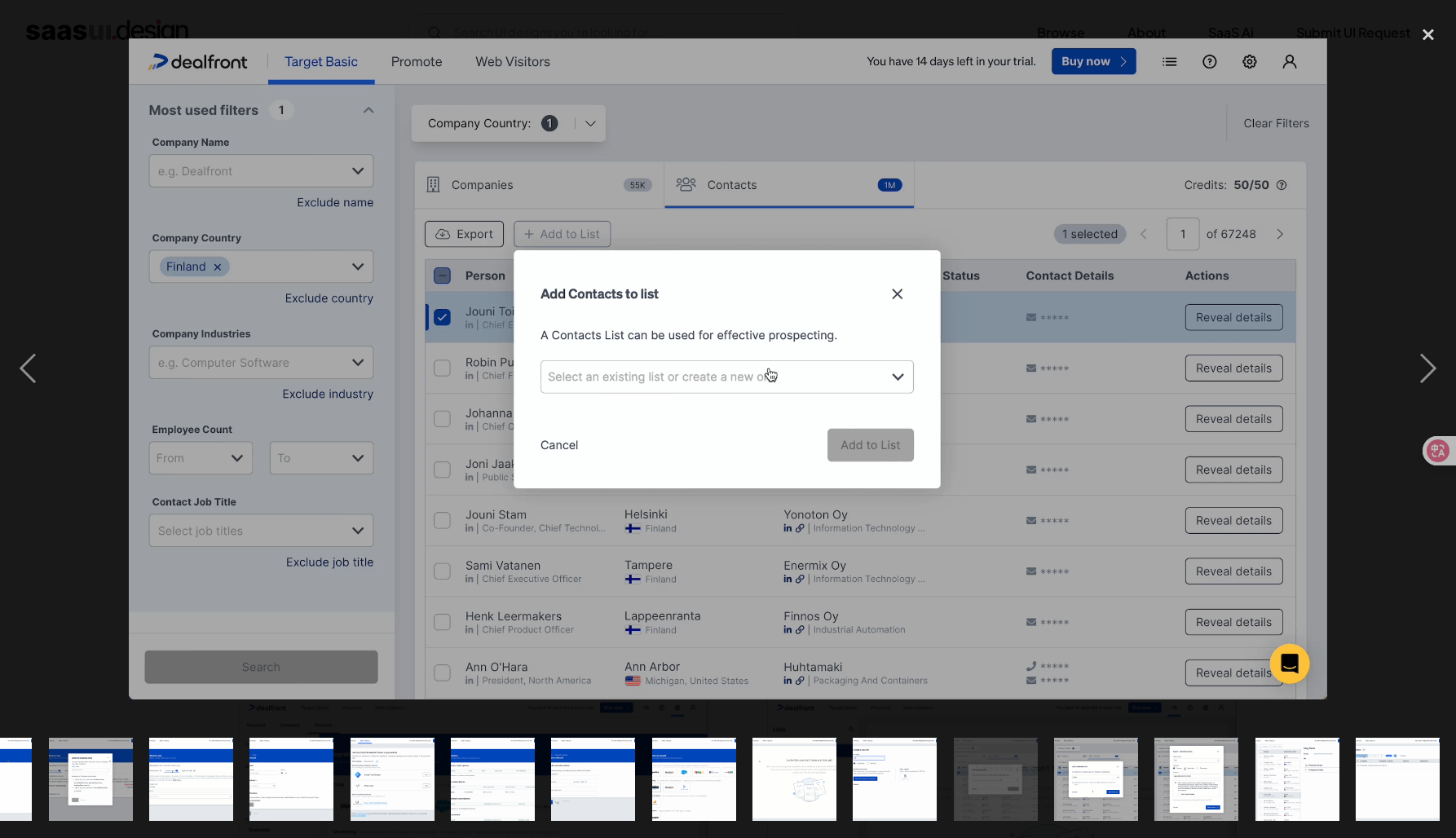
click at [901, 787] on img "show item 19 of 24" at bounding box center [895, 780] width 152 height 84
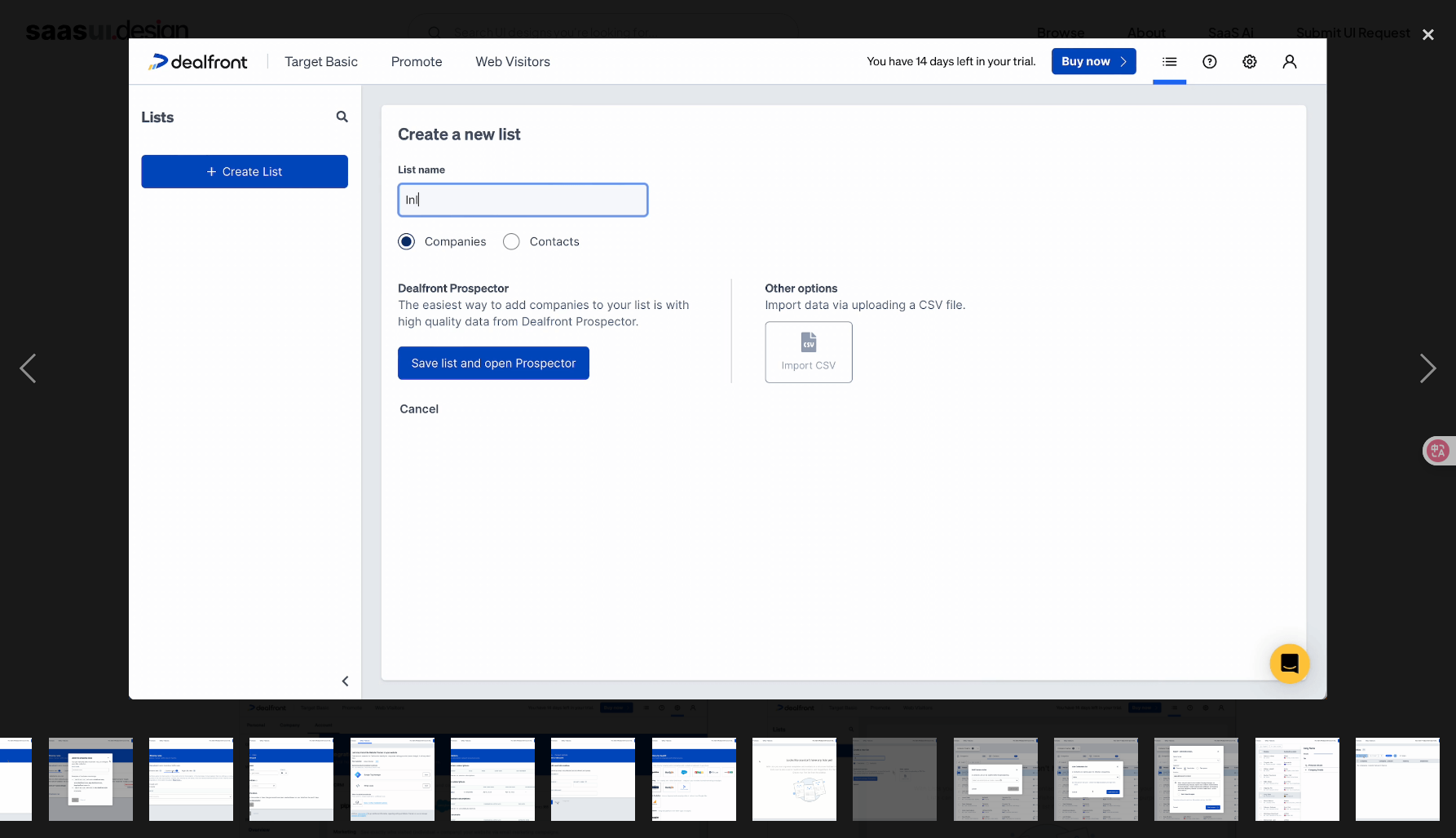
click at [774, 788] on img "show item 18 of 24" at bounding box center [794, 780] width 152 height 84
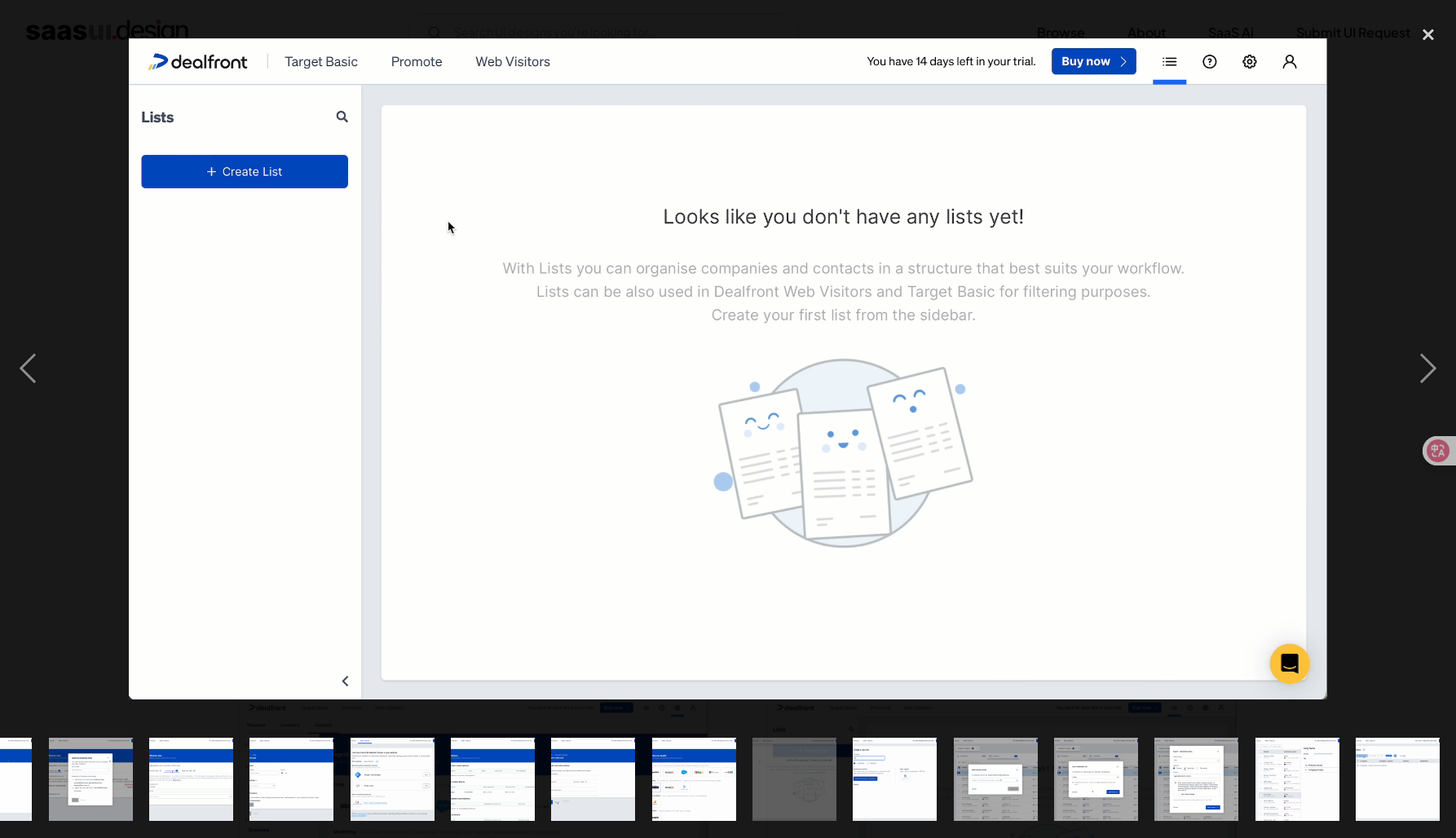
click at [83, 533] on div at bounding box center [728, 368] width 1456 height 704
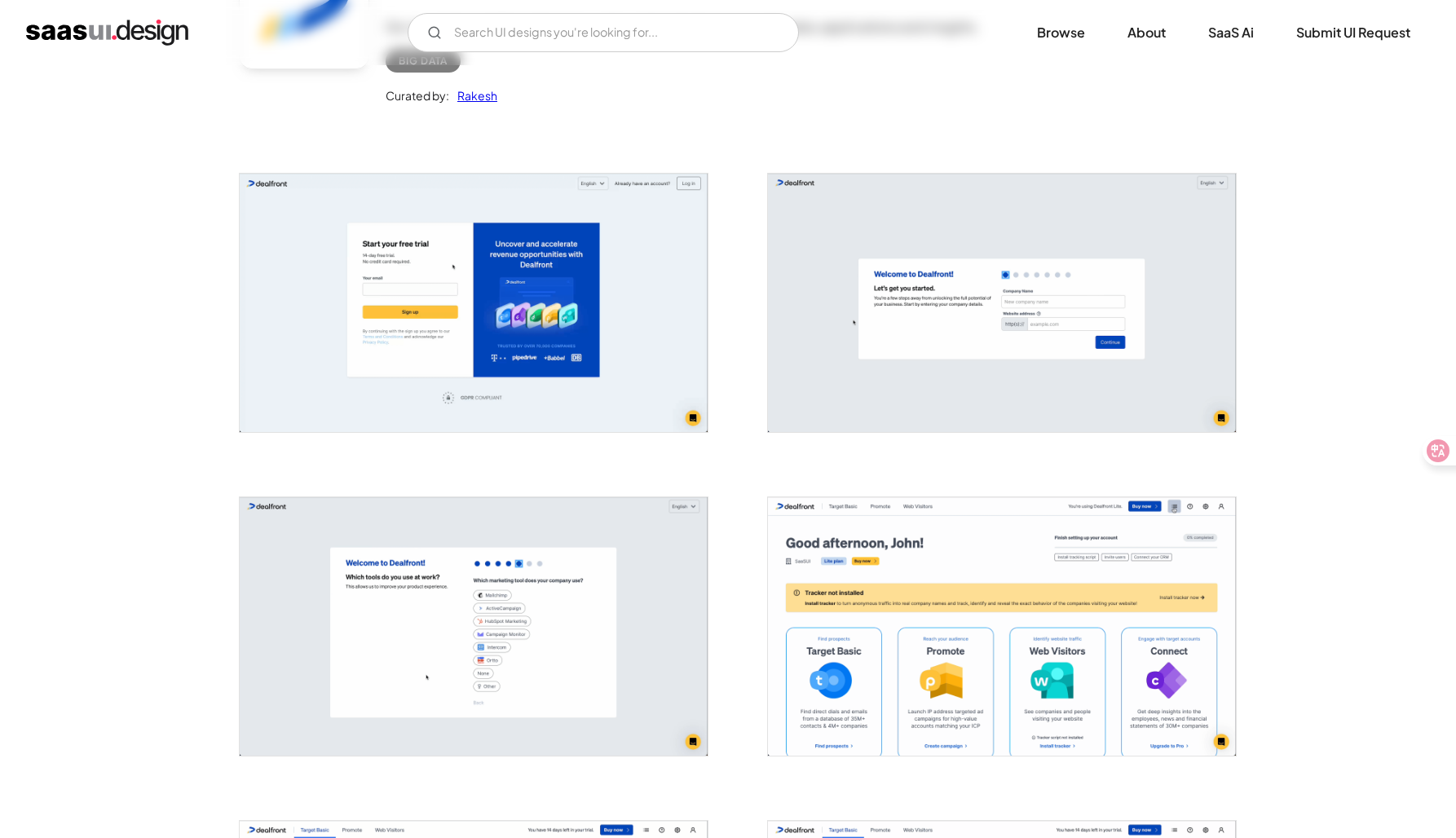
scroll to position [211, 0]
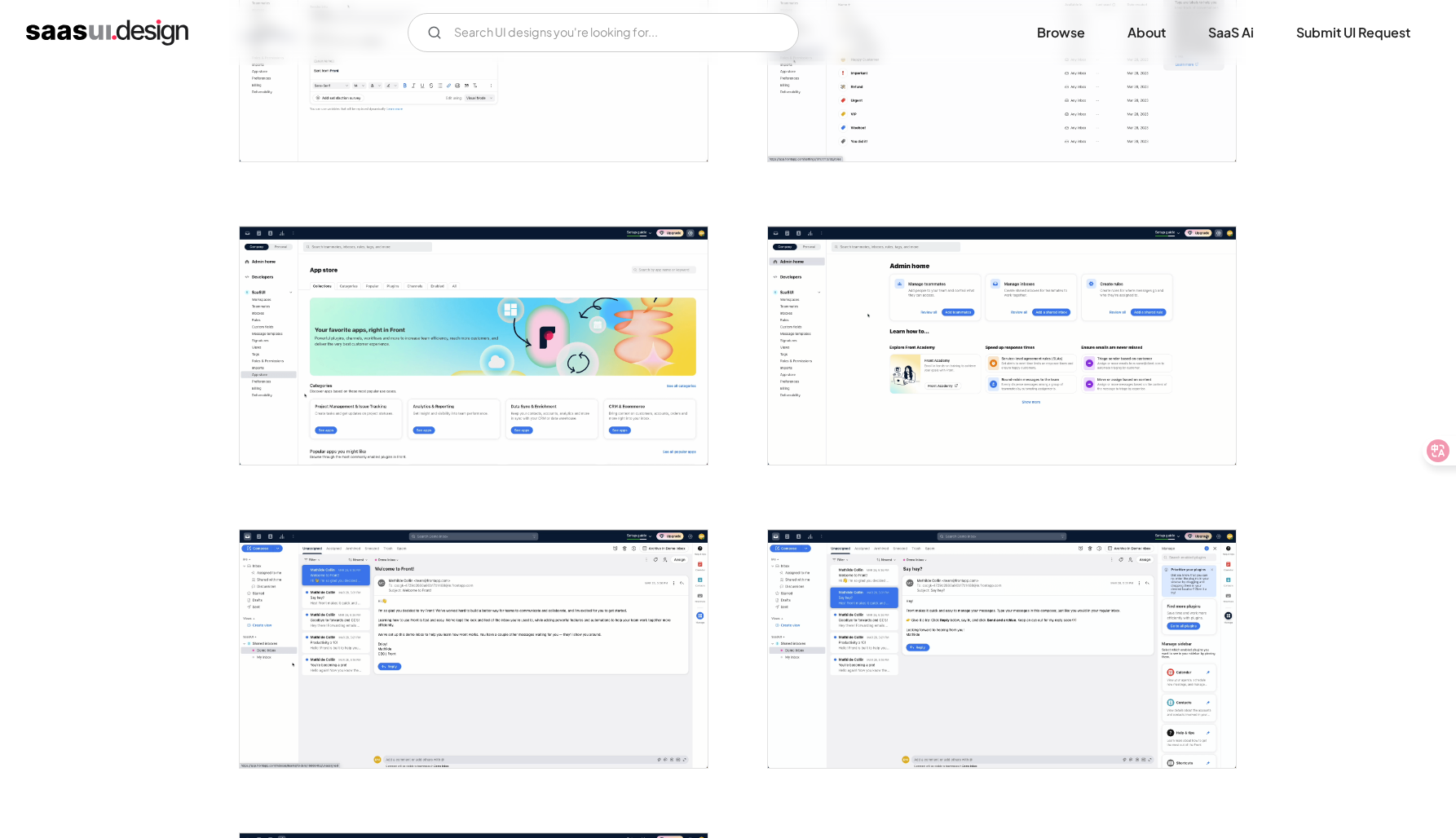
scroll to position [3187, 0]
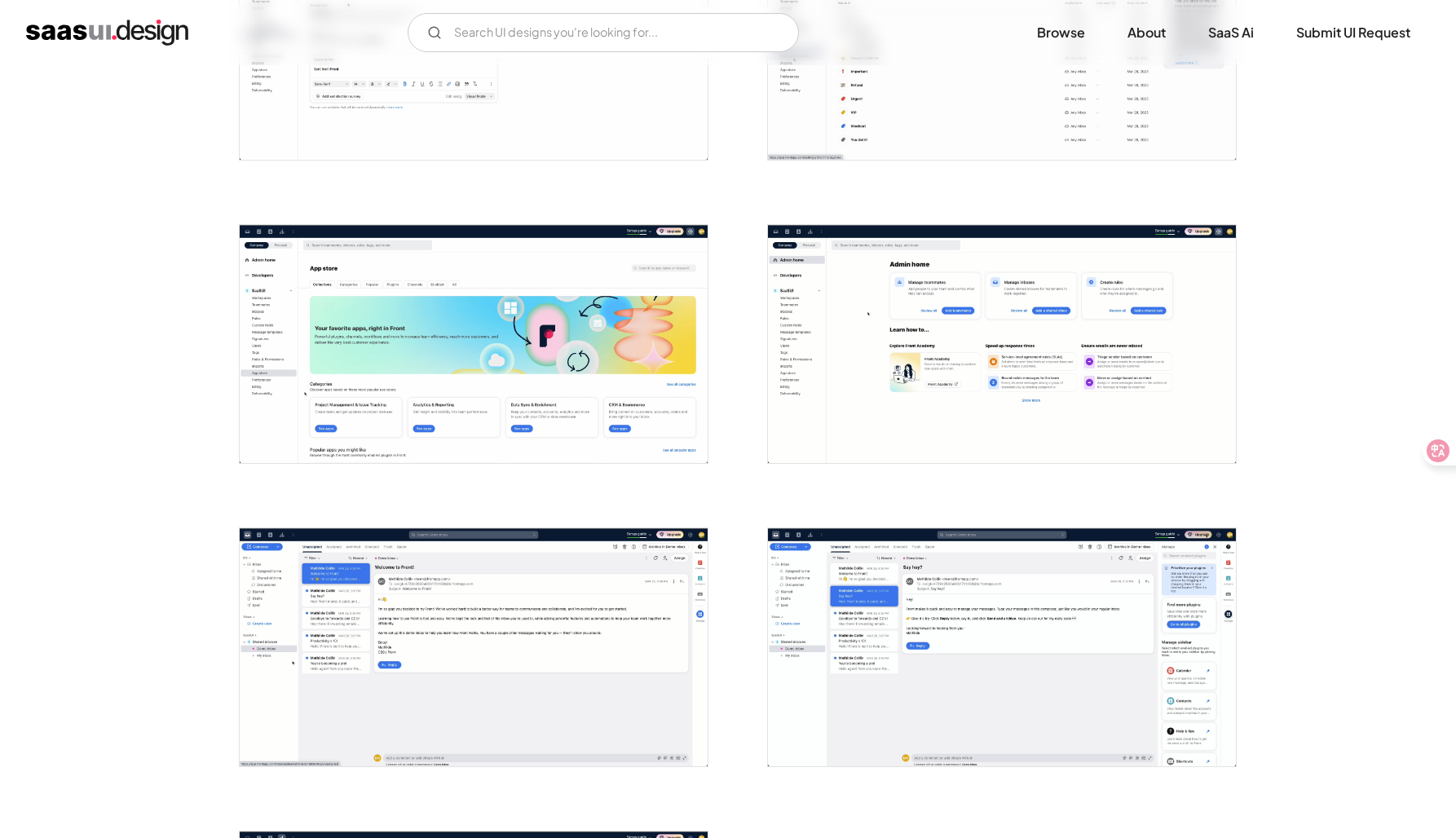
click at [419, 609] on img "open lightbox" at bounding box center [473, 648] width 468 height 238
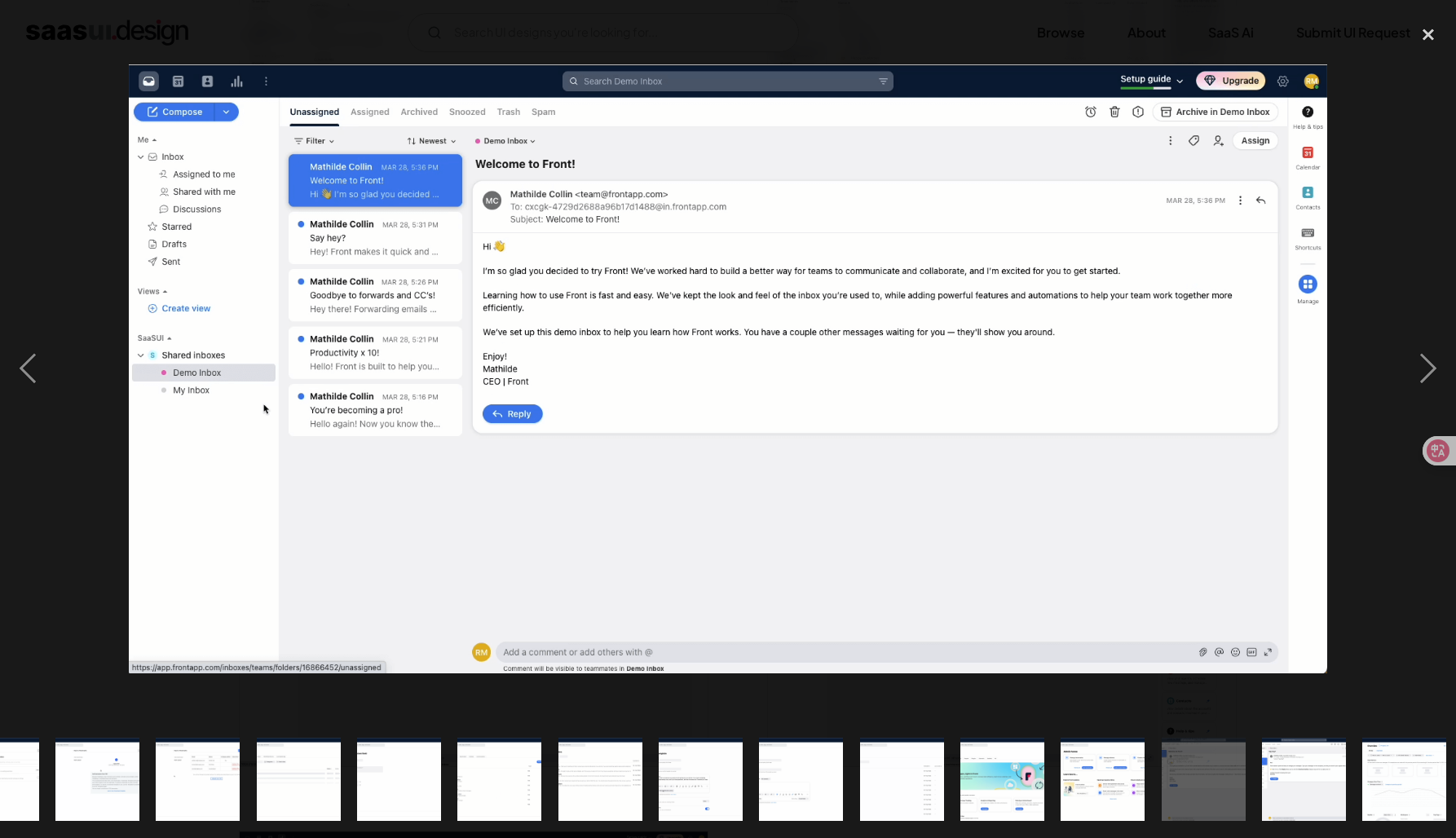
scroll to position [0, 1074]
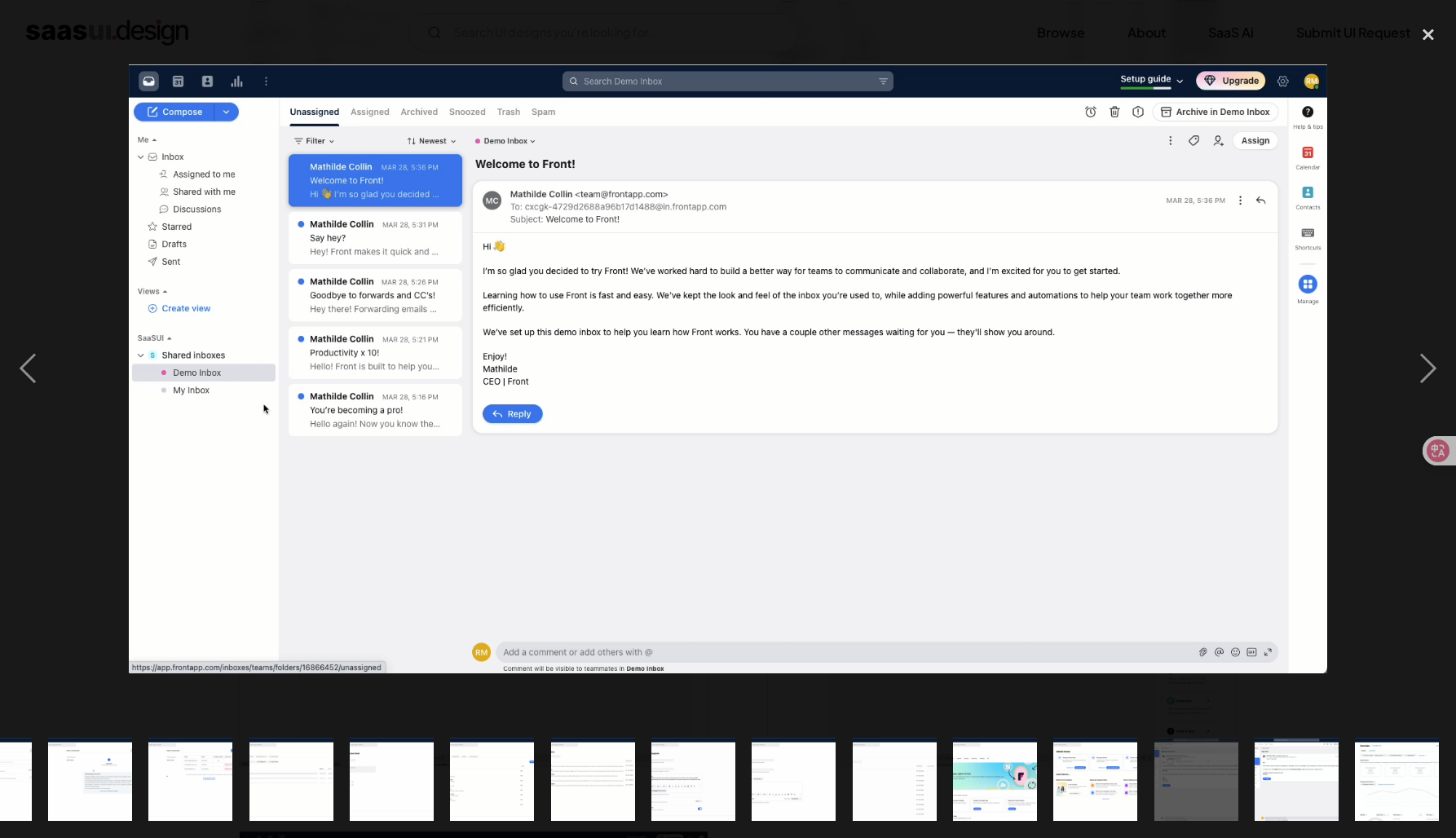
click at [65, 470] on div at bounding box center [728, 368] width 1456 height 704
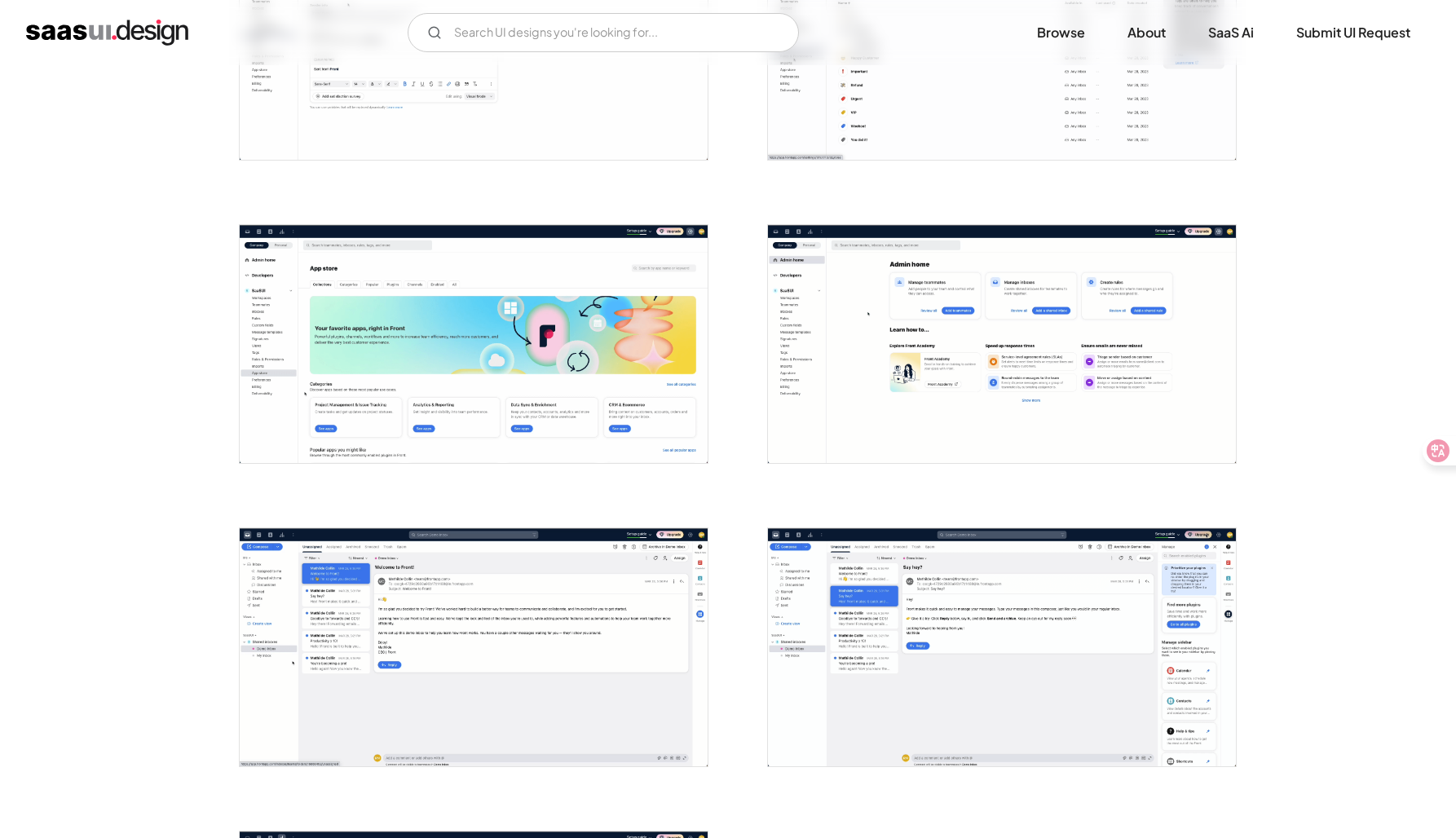
scroll to position [0, 0]
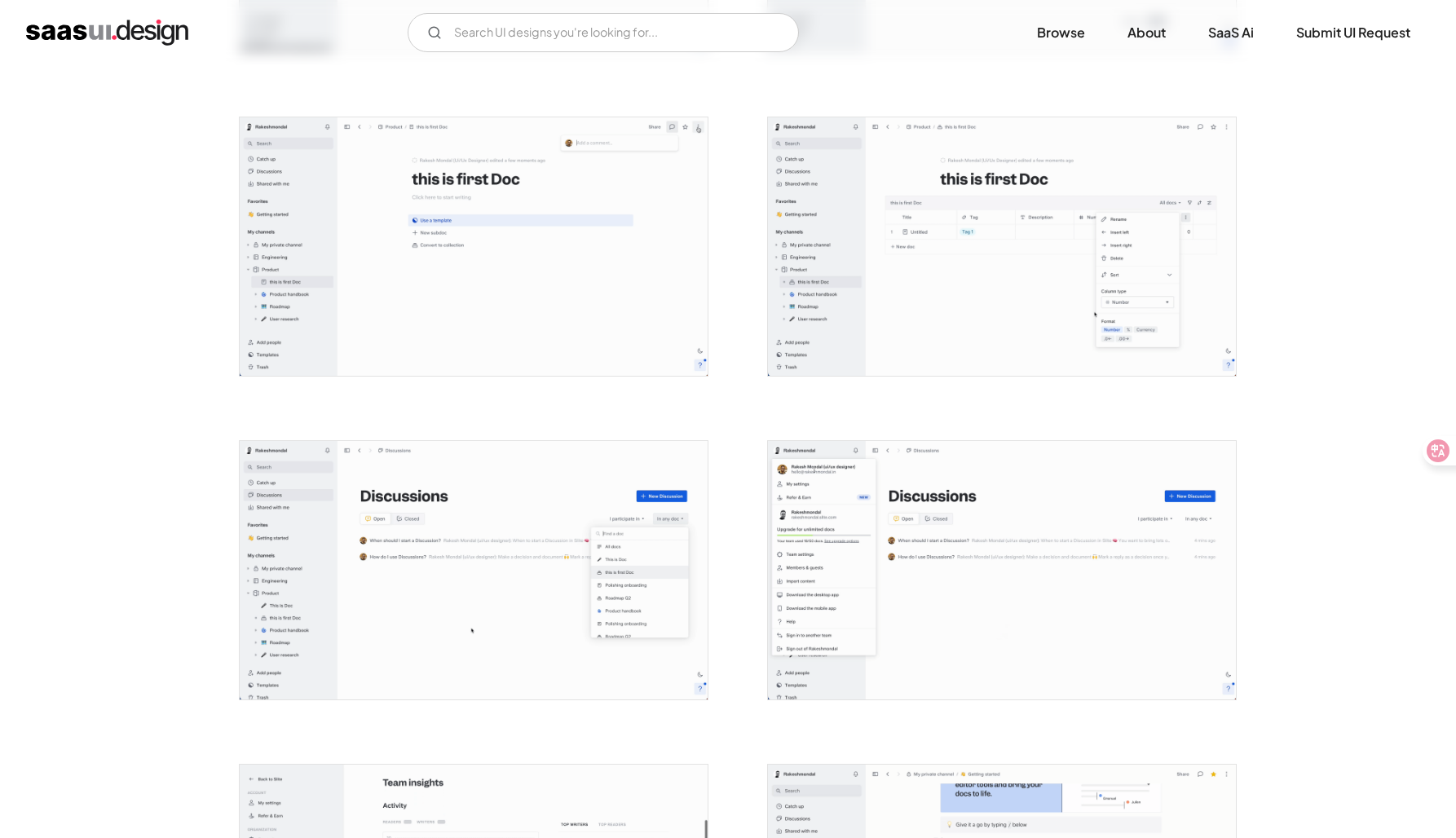
scroll to position [2211, 0]
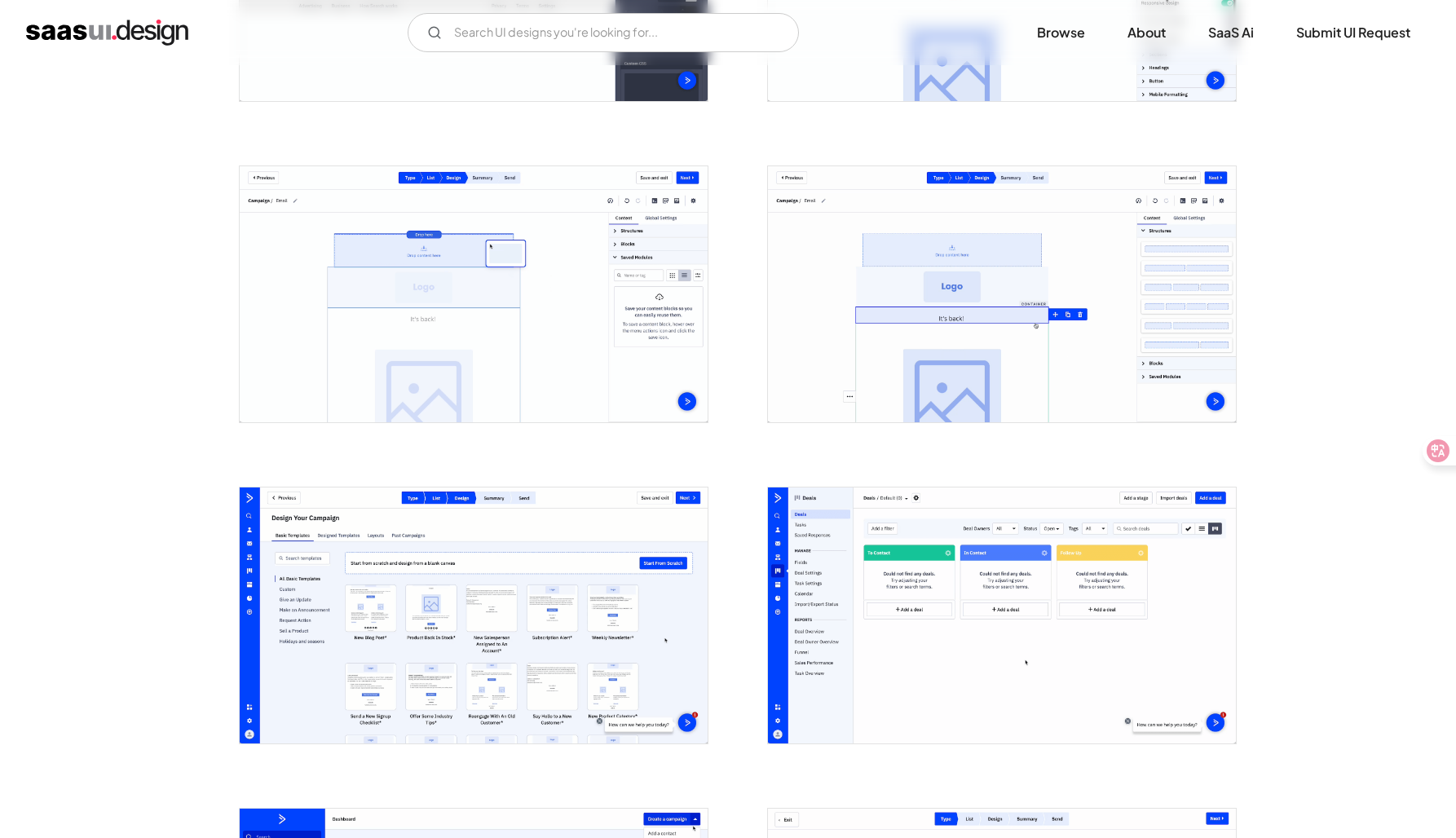
scroll to position [1500, 0]
click at [978, 606] on img "open lightbox" at bounding box center [1001, 614] width 468 height 256
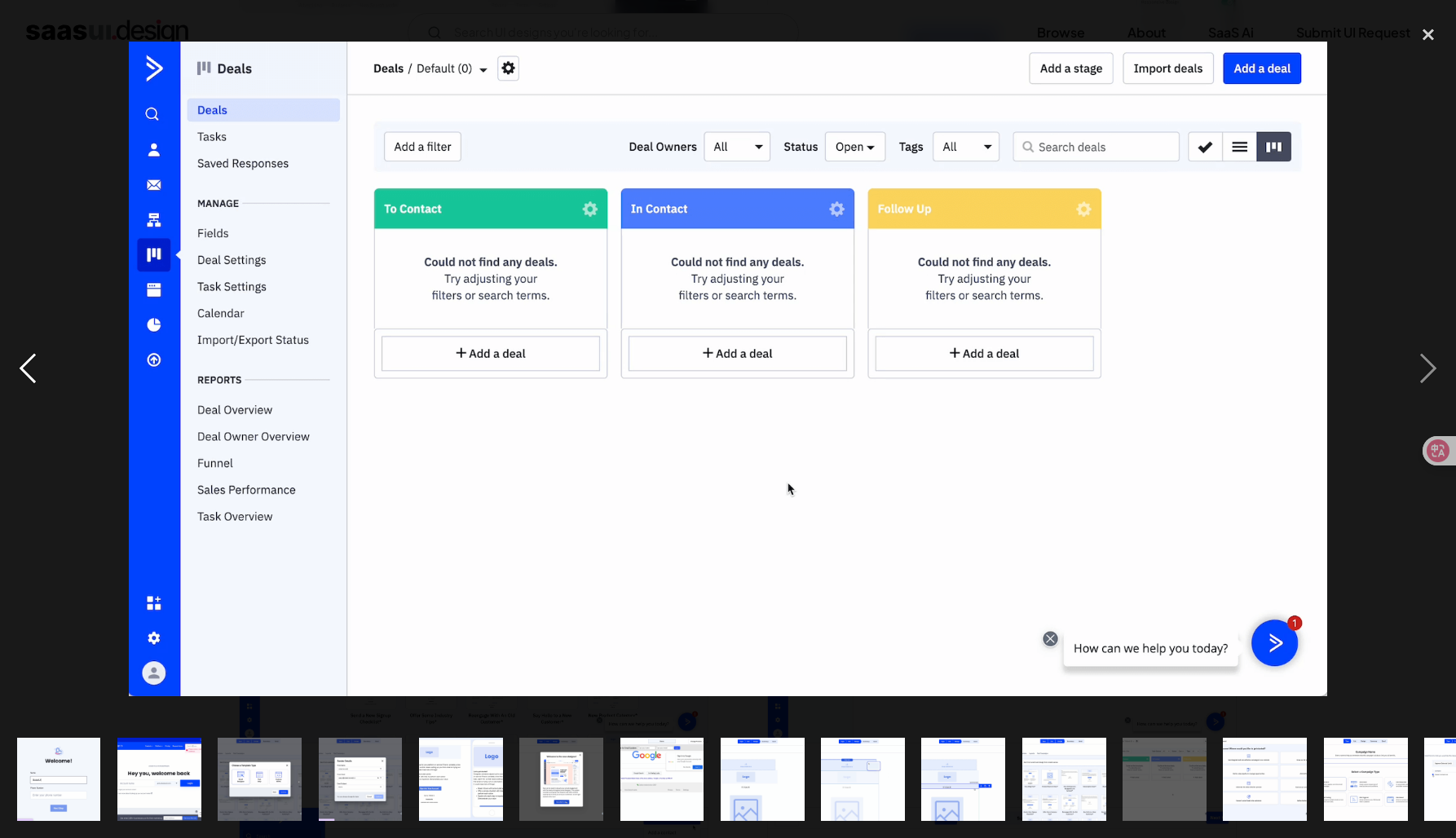
click at [46, 555] on div "previous image" at bounding box center [27, 368] width 55 height 704
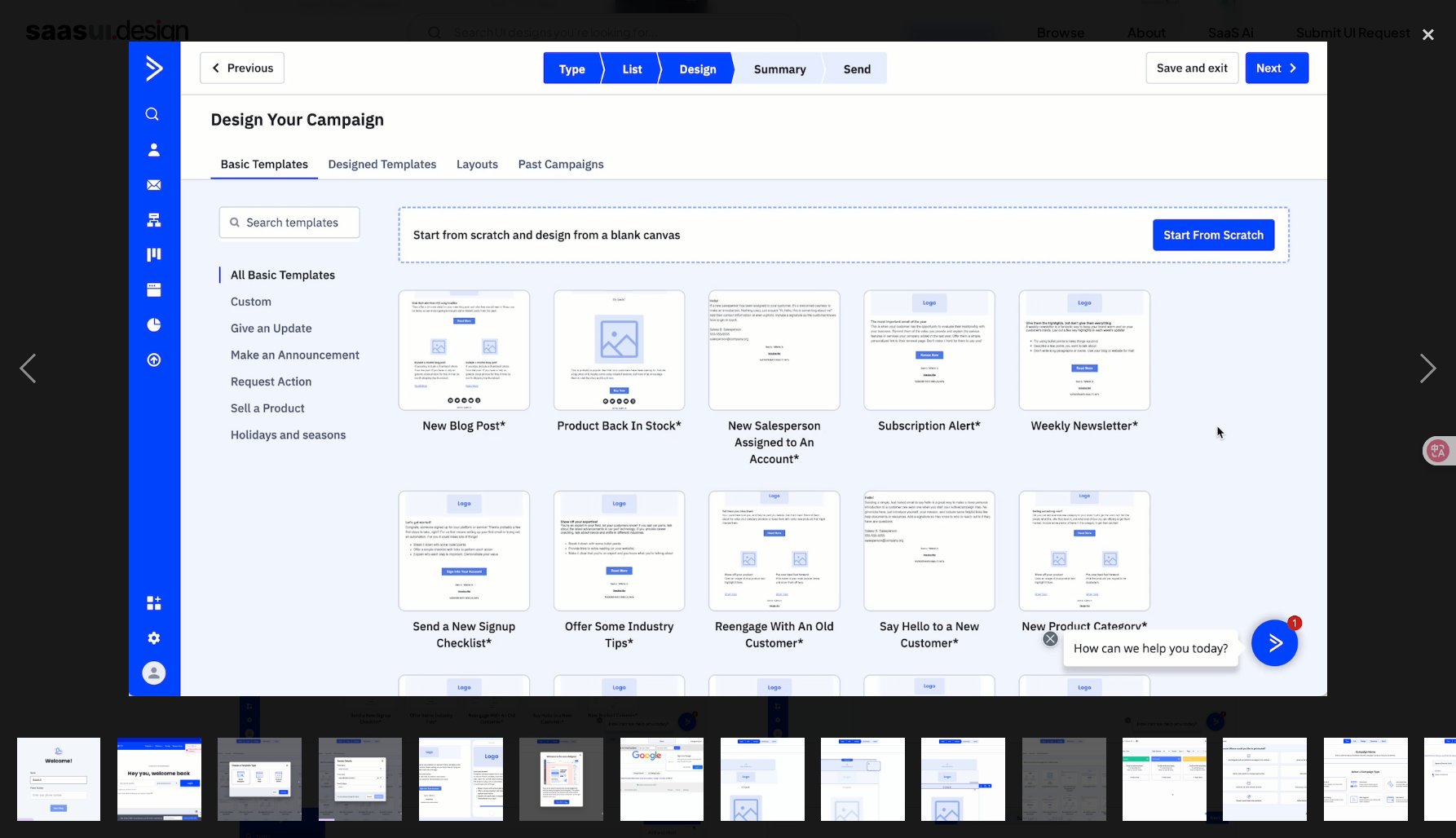
click at [67, 587] on div at bounding box center [728, 368] width 1456 height 704
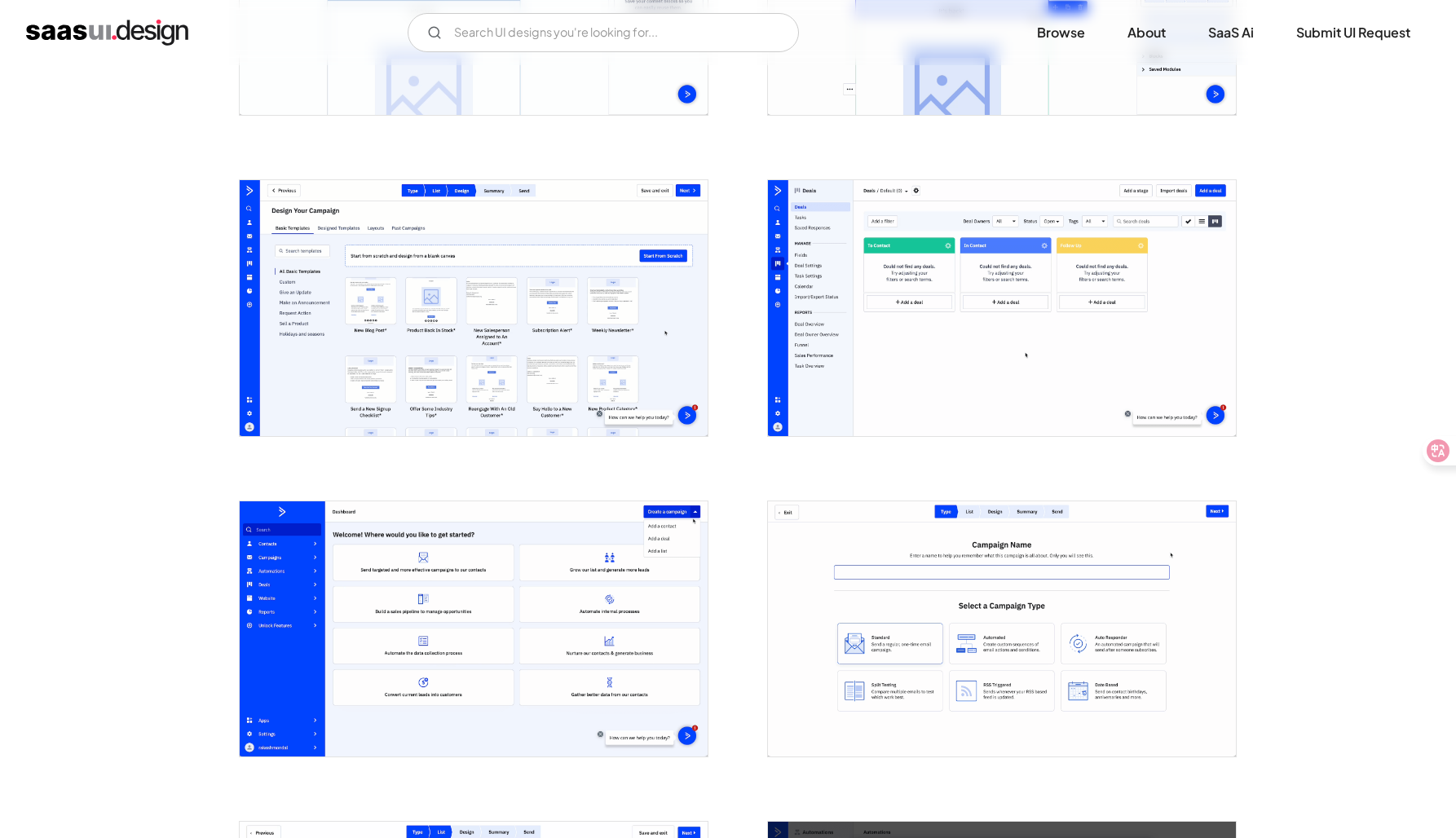
scroll to position [1818, 0]
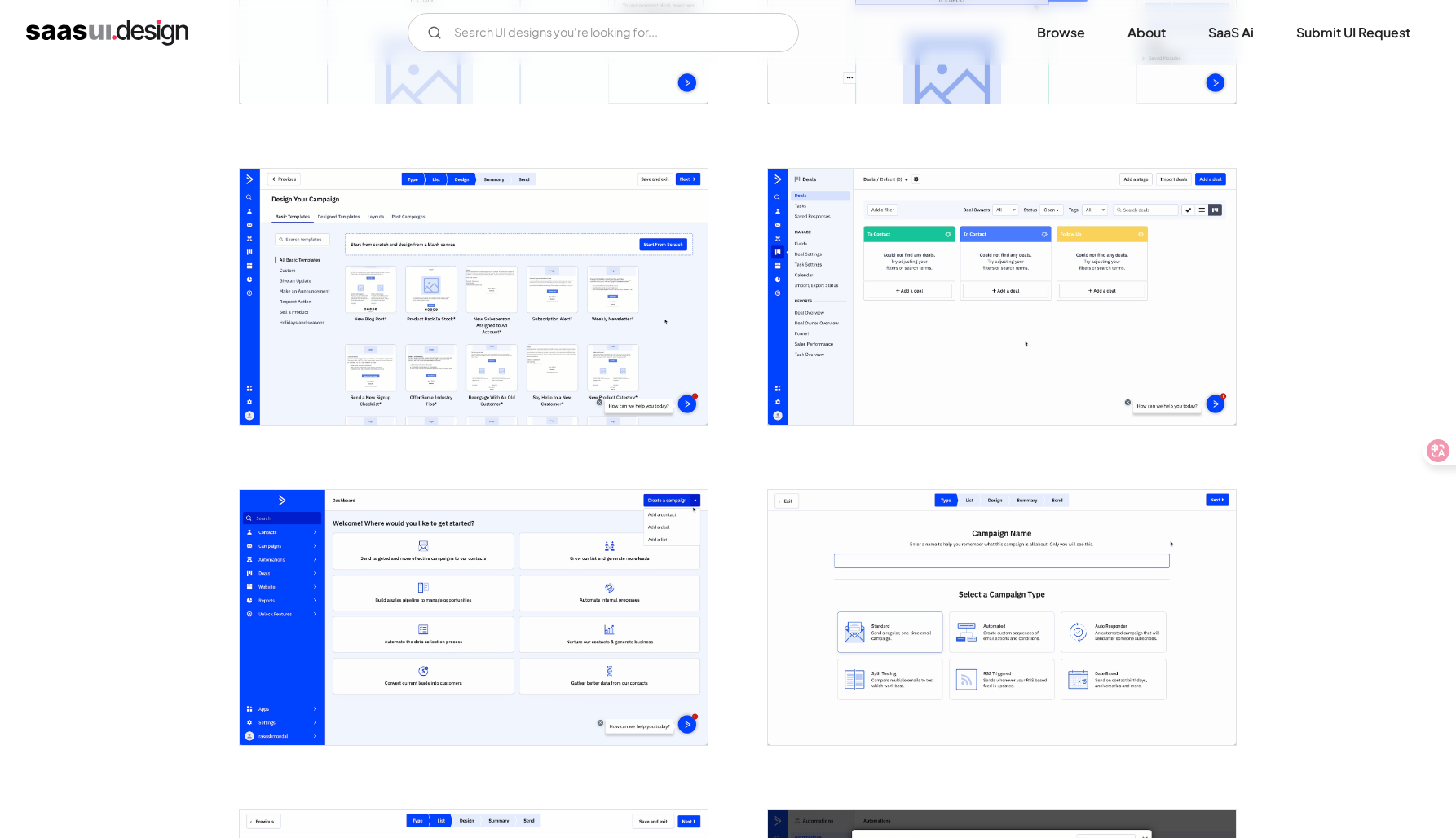
click at [386, 583] on img "open lightbox" at bounding box center [473, 618] width 468 height 256
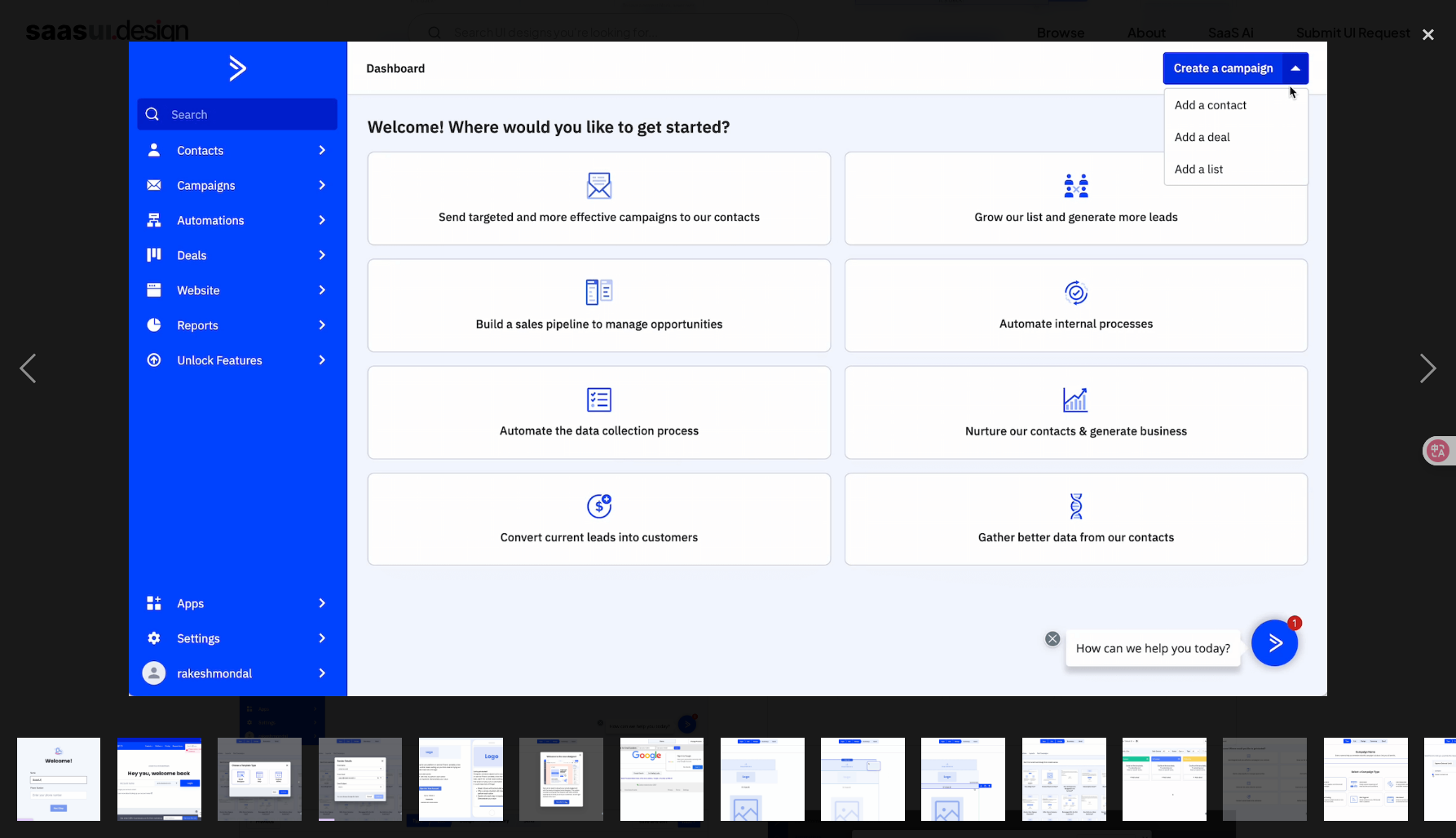
click at [84, 547] on div at bounding box center [728, 368] width 1456 height 704
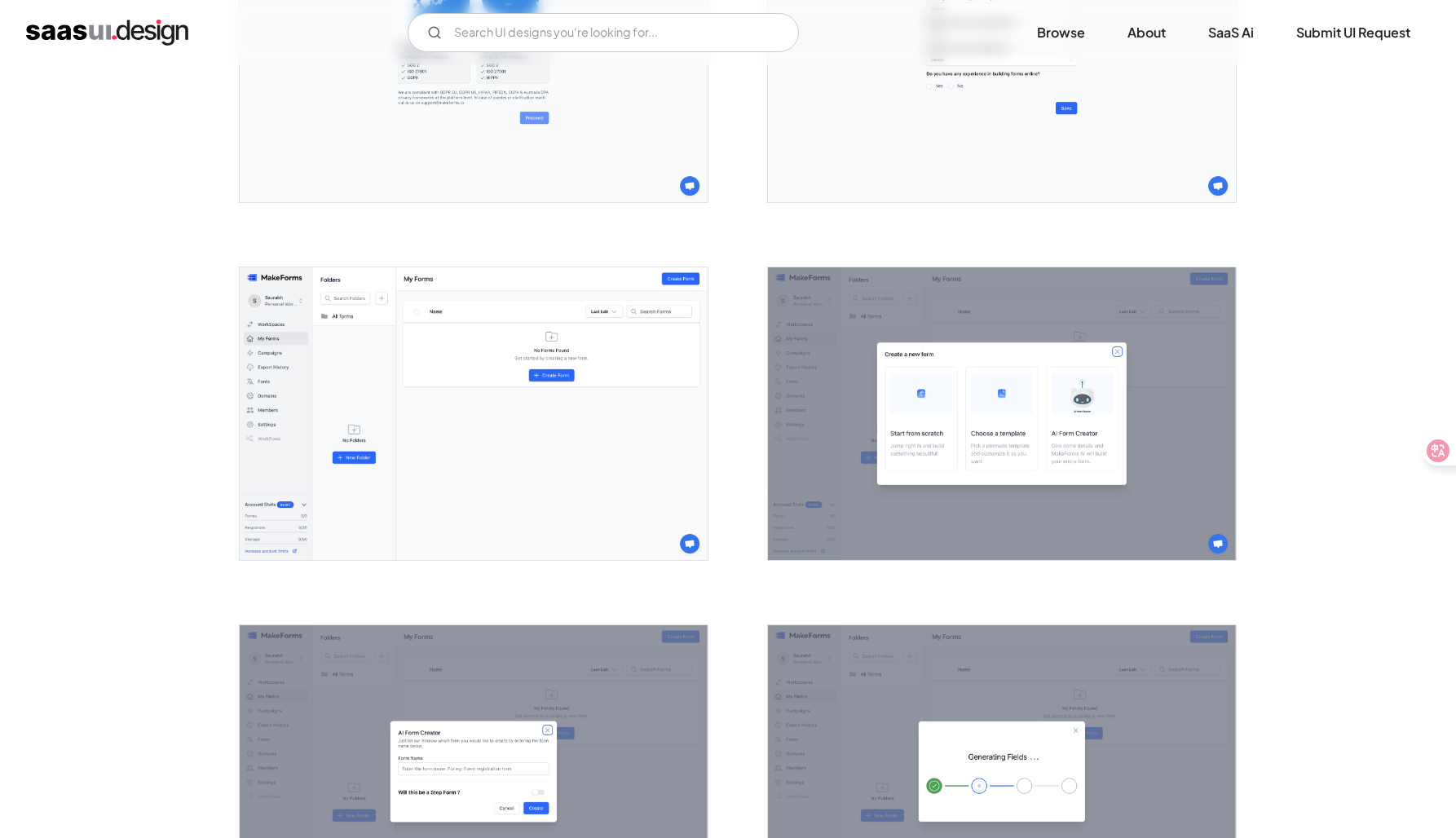
scroll to position [850, 0]
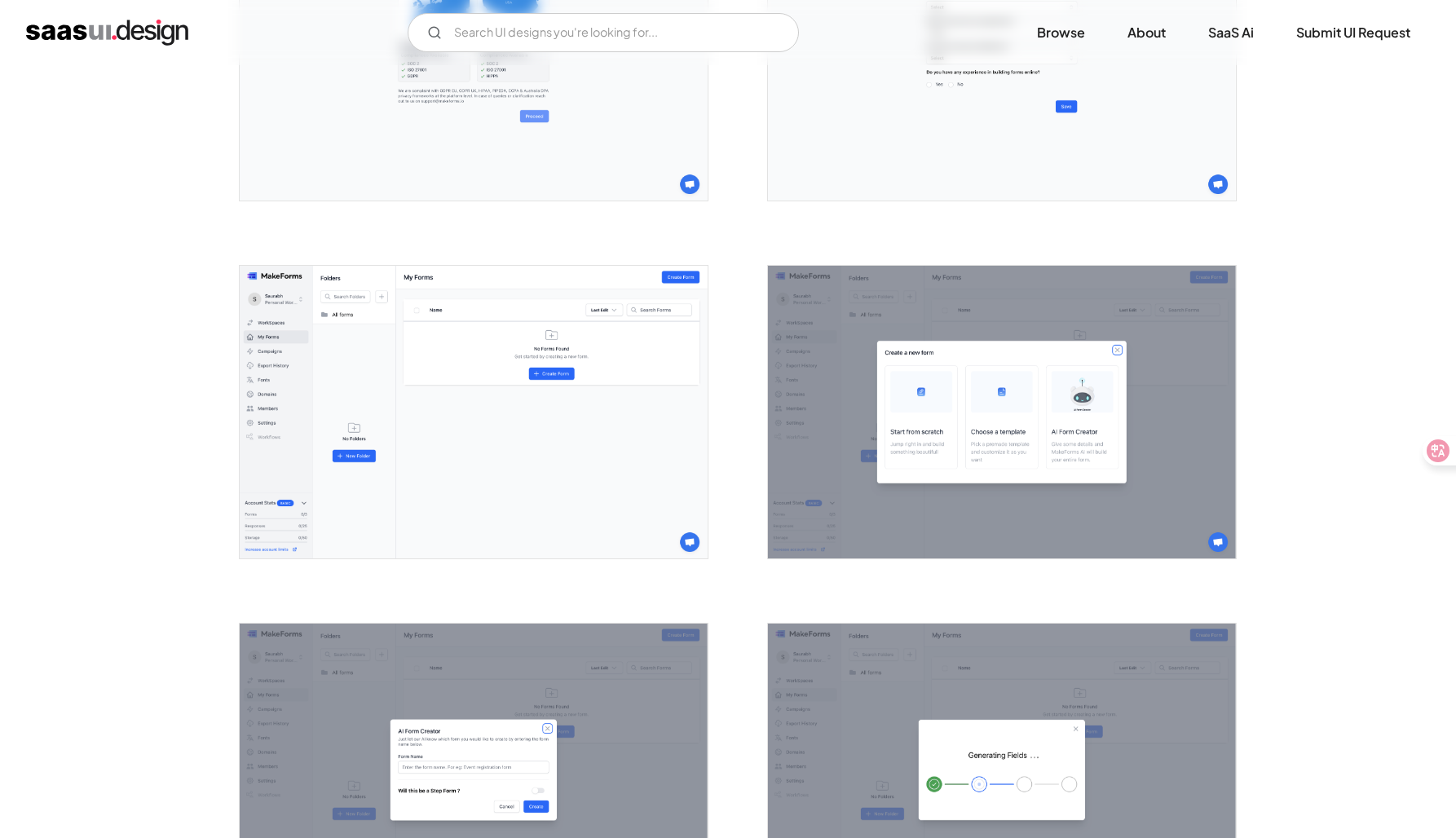
click at [431, 472] on img "open lightbox" at bounding box center [473, 412] width 468 height 292
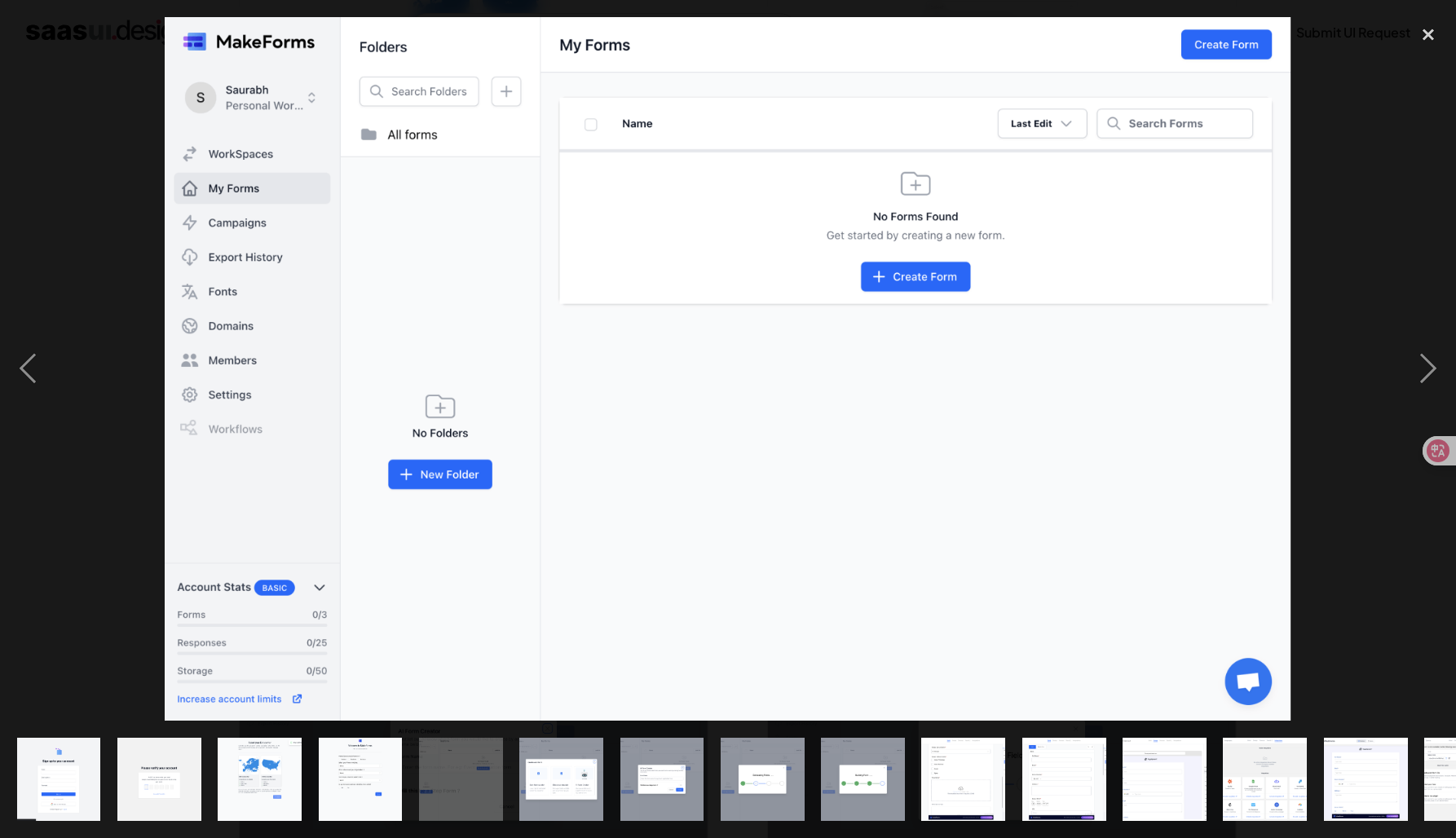
click at [72, 493] on div at bounding box center [728, 368] width 1456 height 704
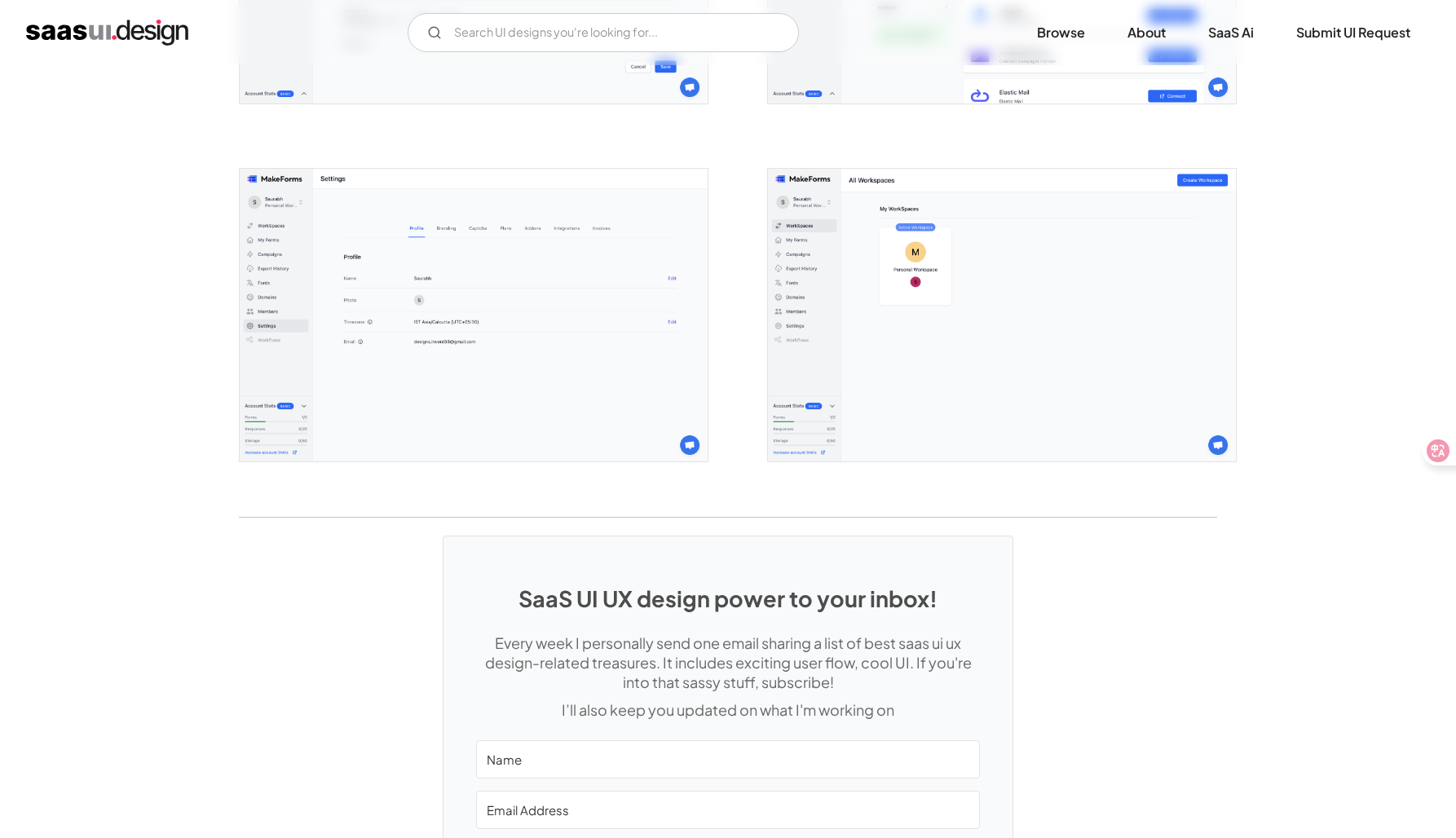
scroll to position [4168, 0]
click at [1051, 425] on img "open lightbox" at bounding box center [1001, 312] width 468 height 292
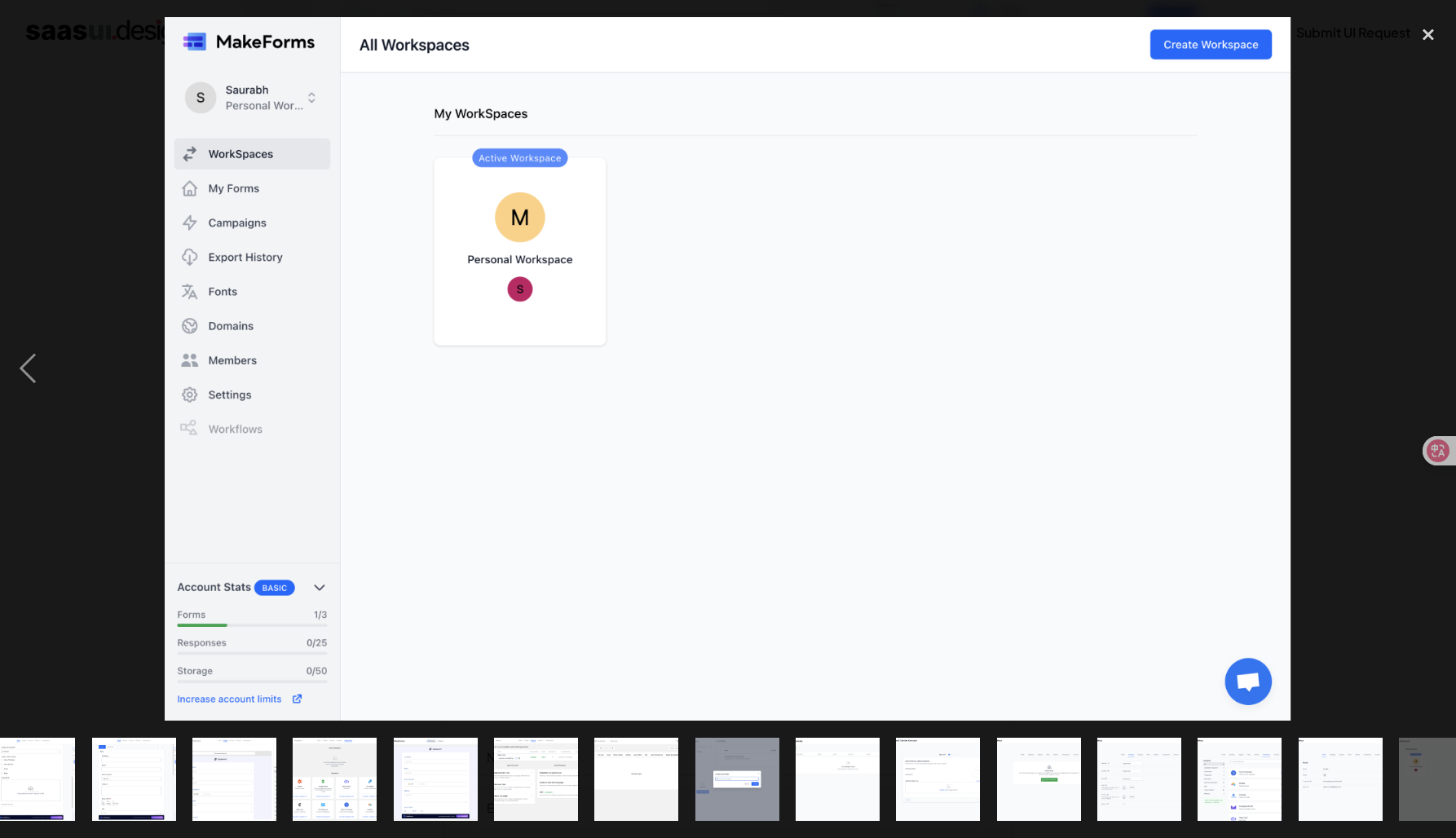
scroll to position [0, 974]
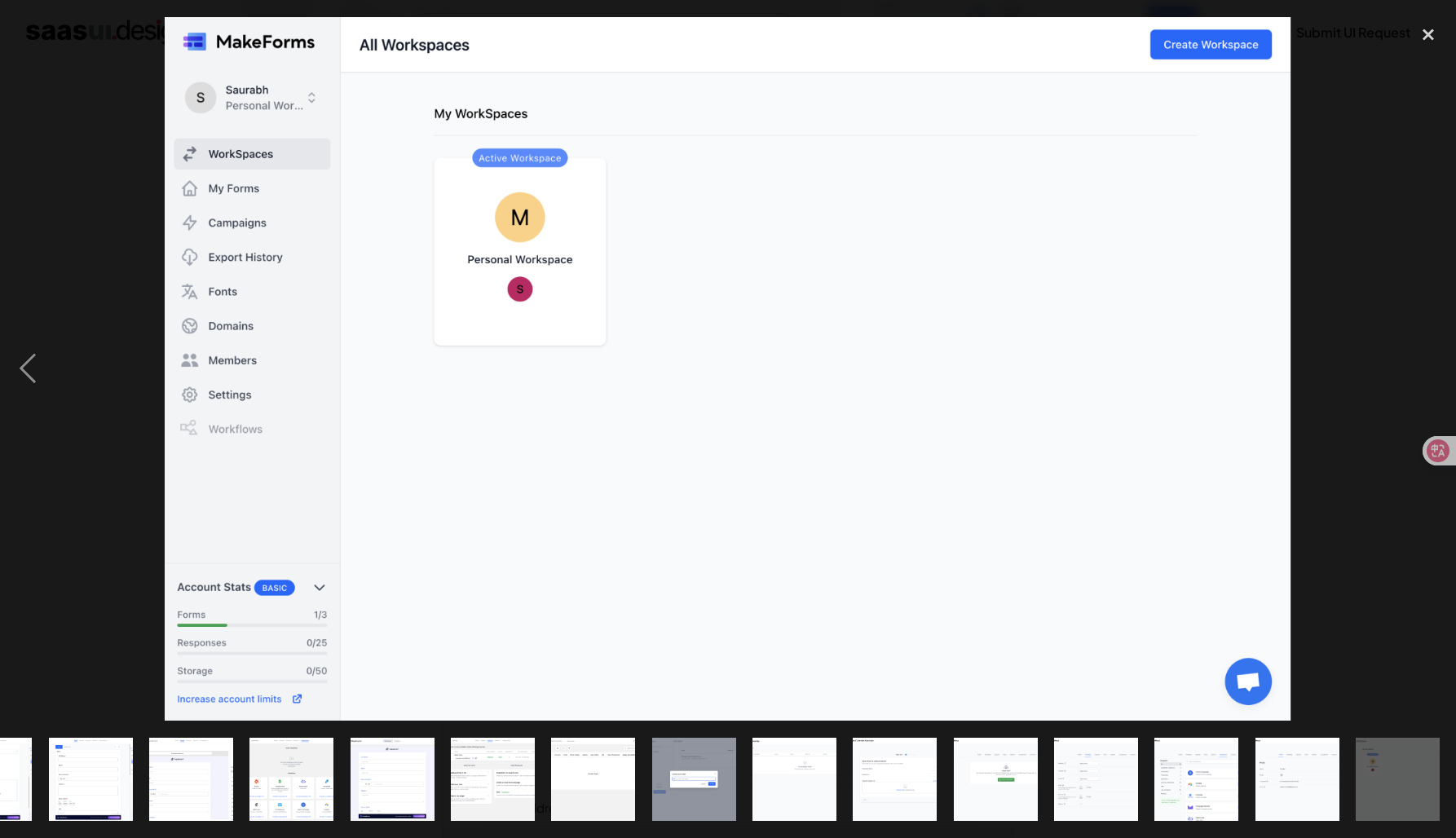
click at [1346, 411] on div at bounding box center [728, 368] width 1456 height 704
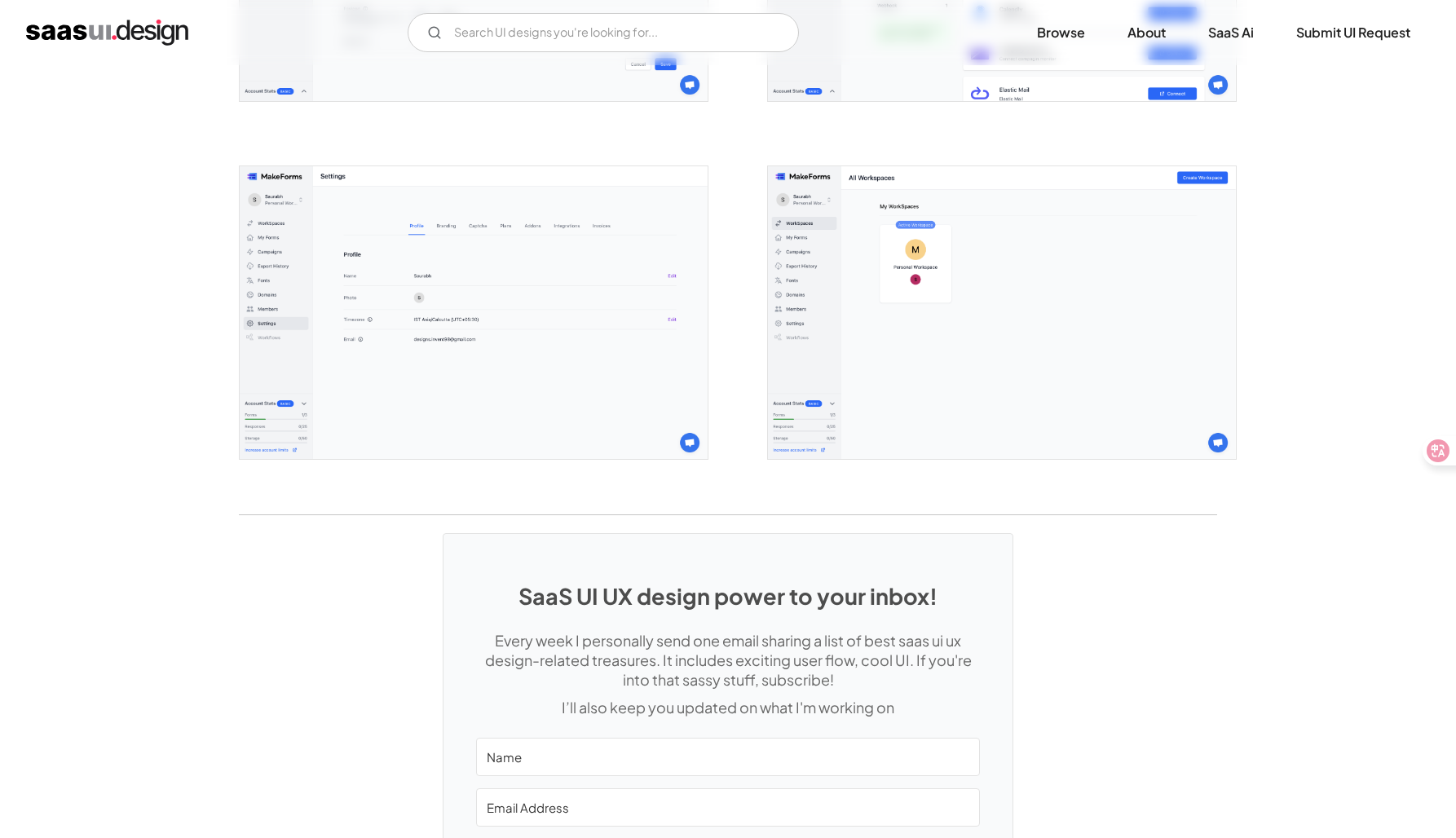
scroll to position [0, 0]
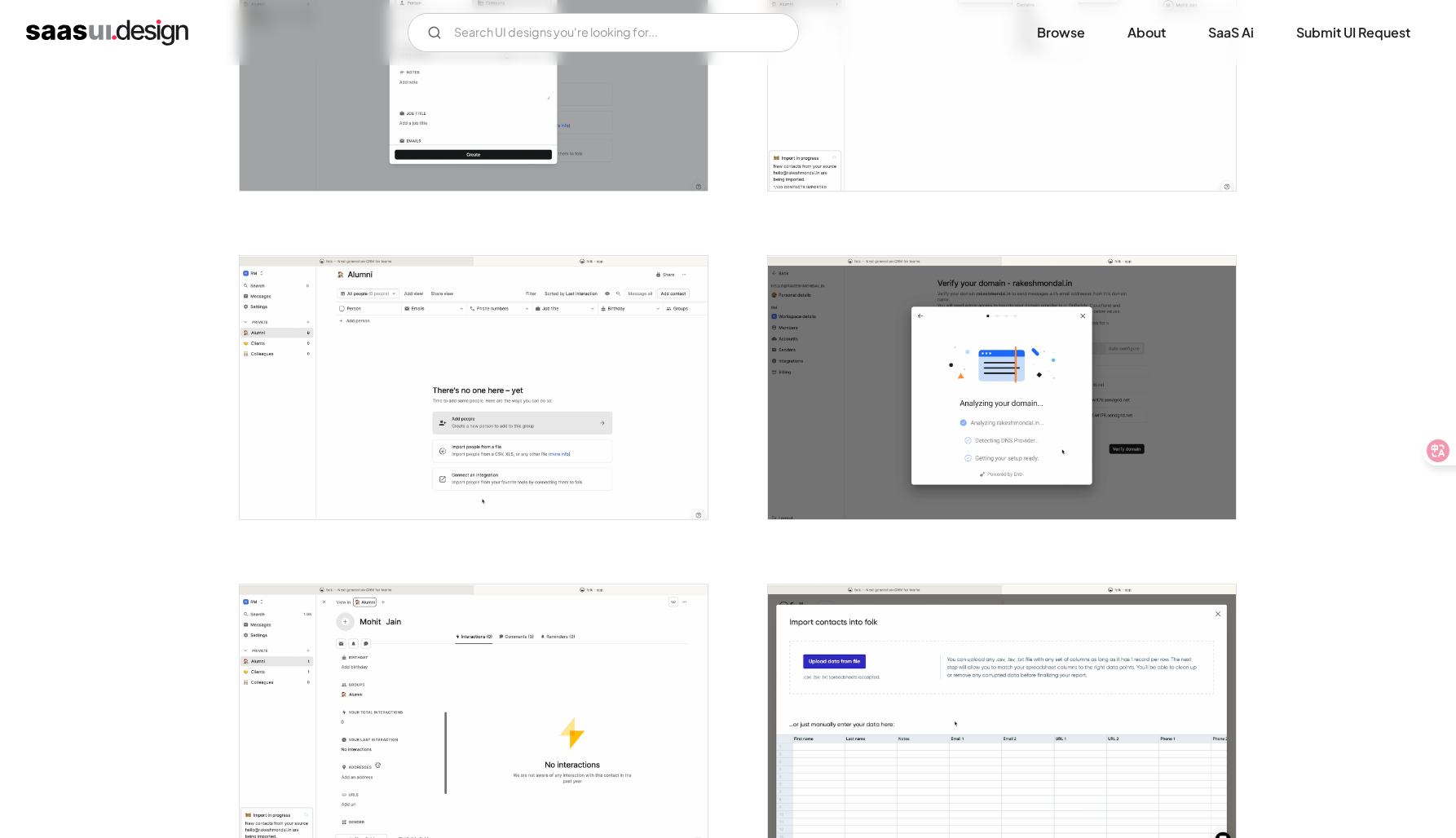
scroll to position [1459, 0]
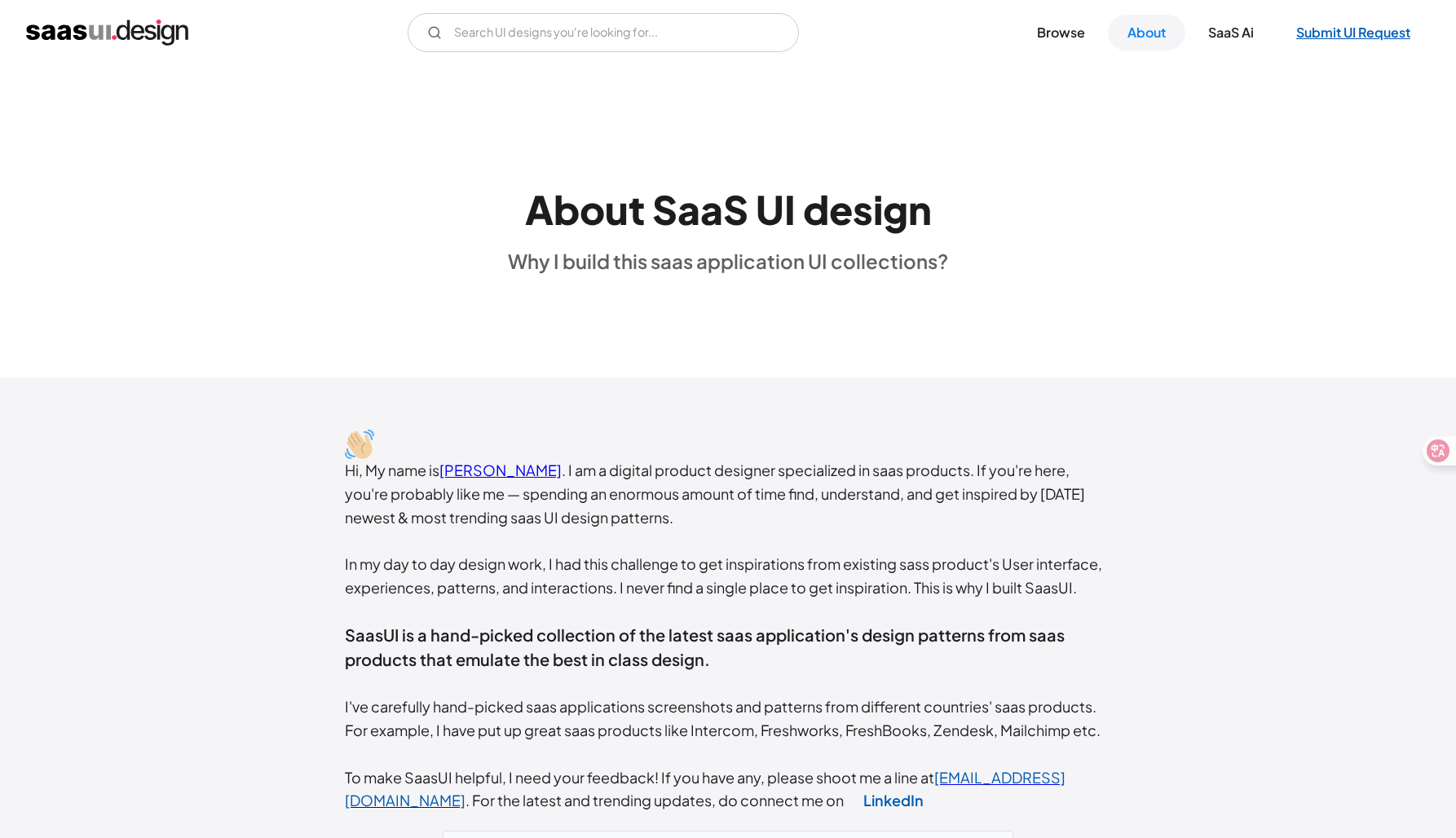
click at [1380, 33] on link "Submit UI Request" at bounding box center [1353, 33] width 153 height 36
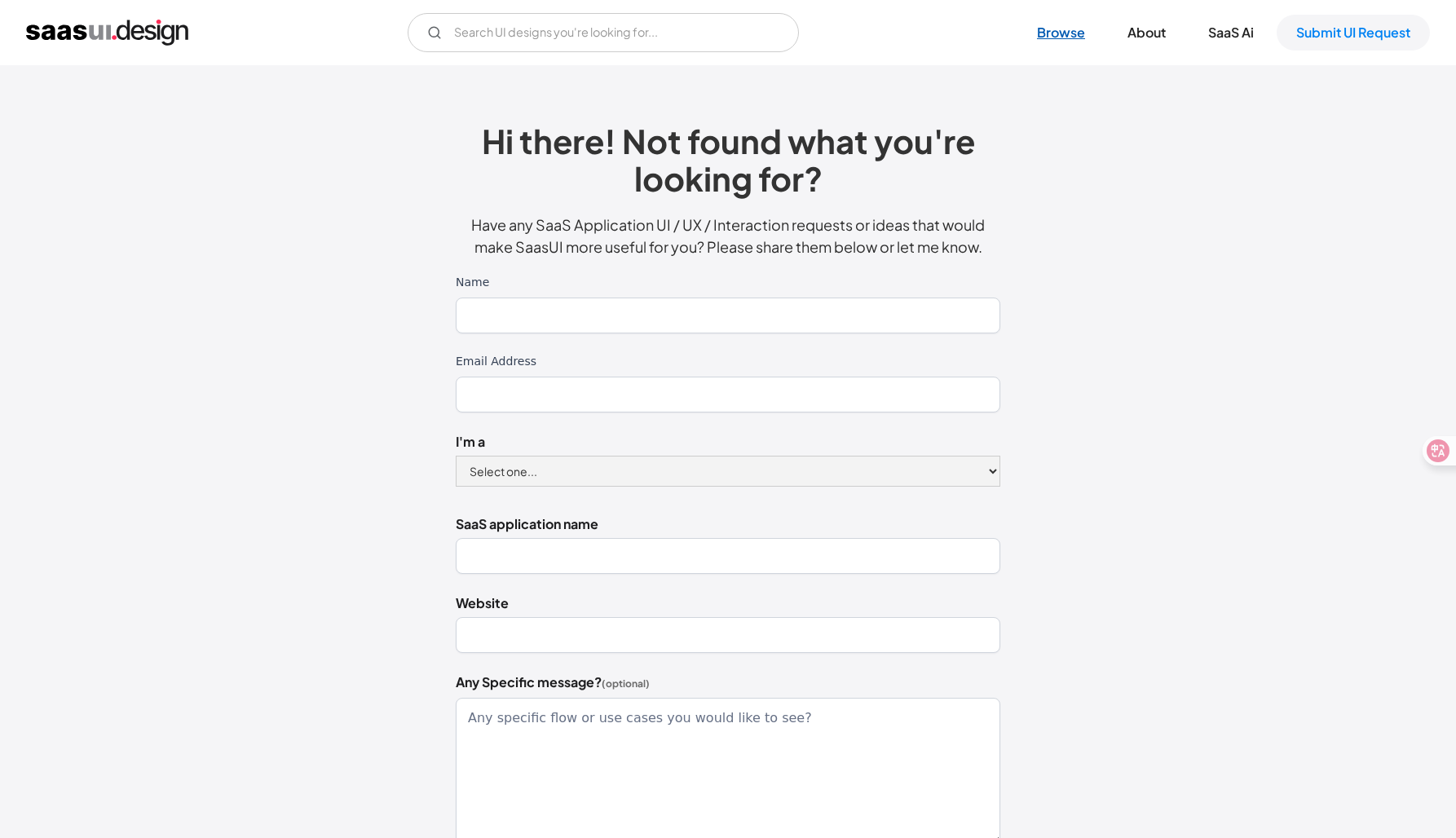
click at [1079, 41] on link "Browse" at bounding box center [1060, 33] width 87 height 36
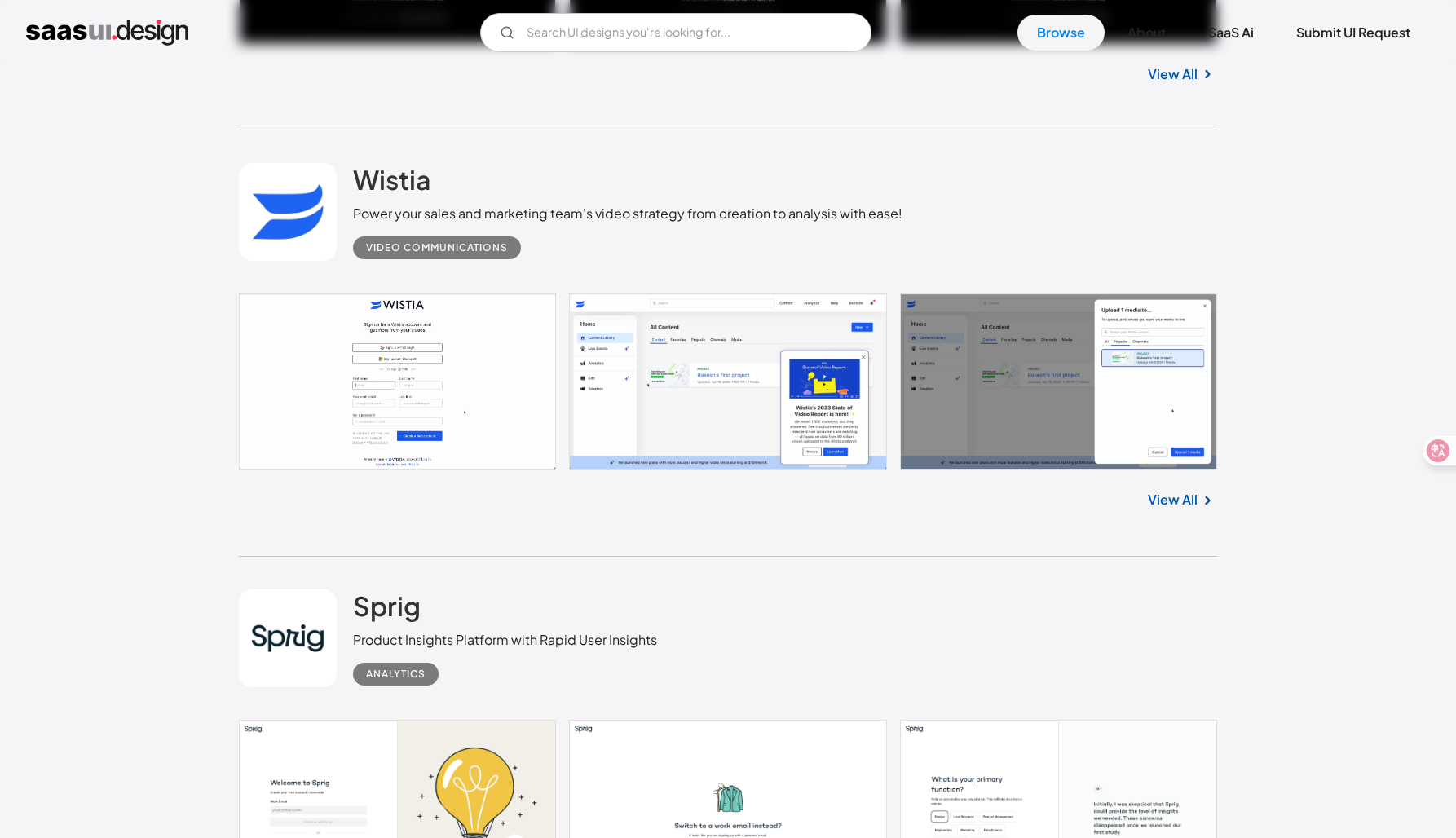
scroll to position [3419, 0]
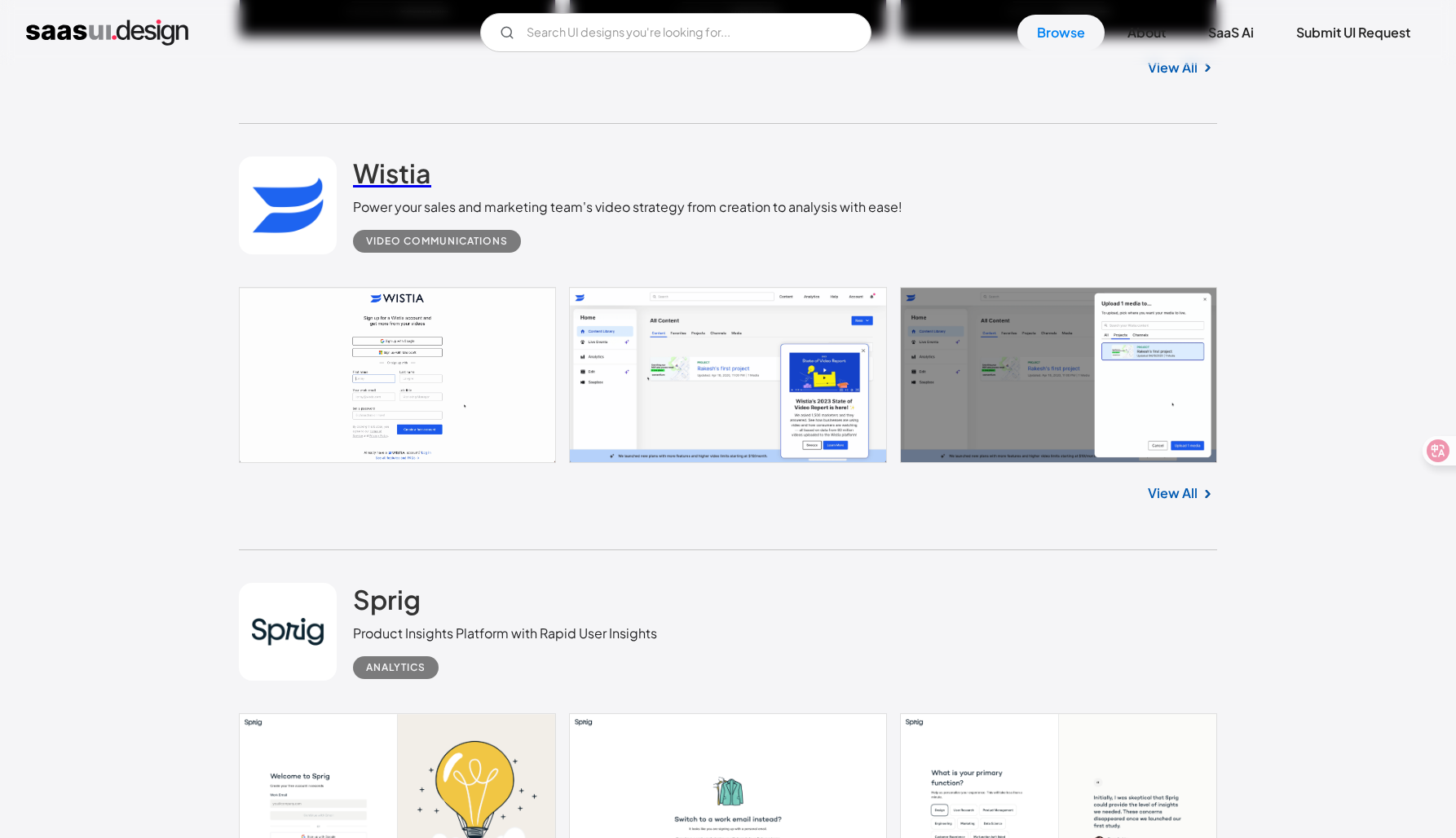
click at [402, 178] on h2 "Wistia" at bounding box center [392, 172] width 78 height 33
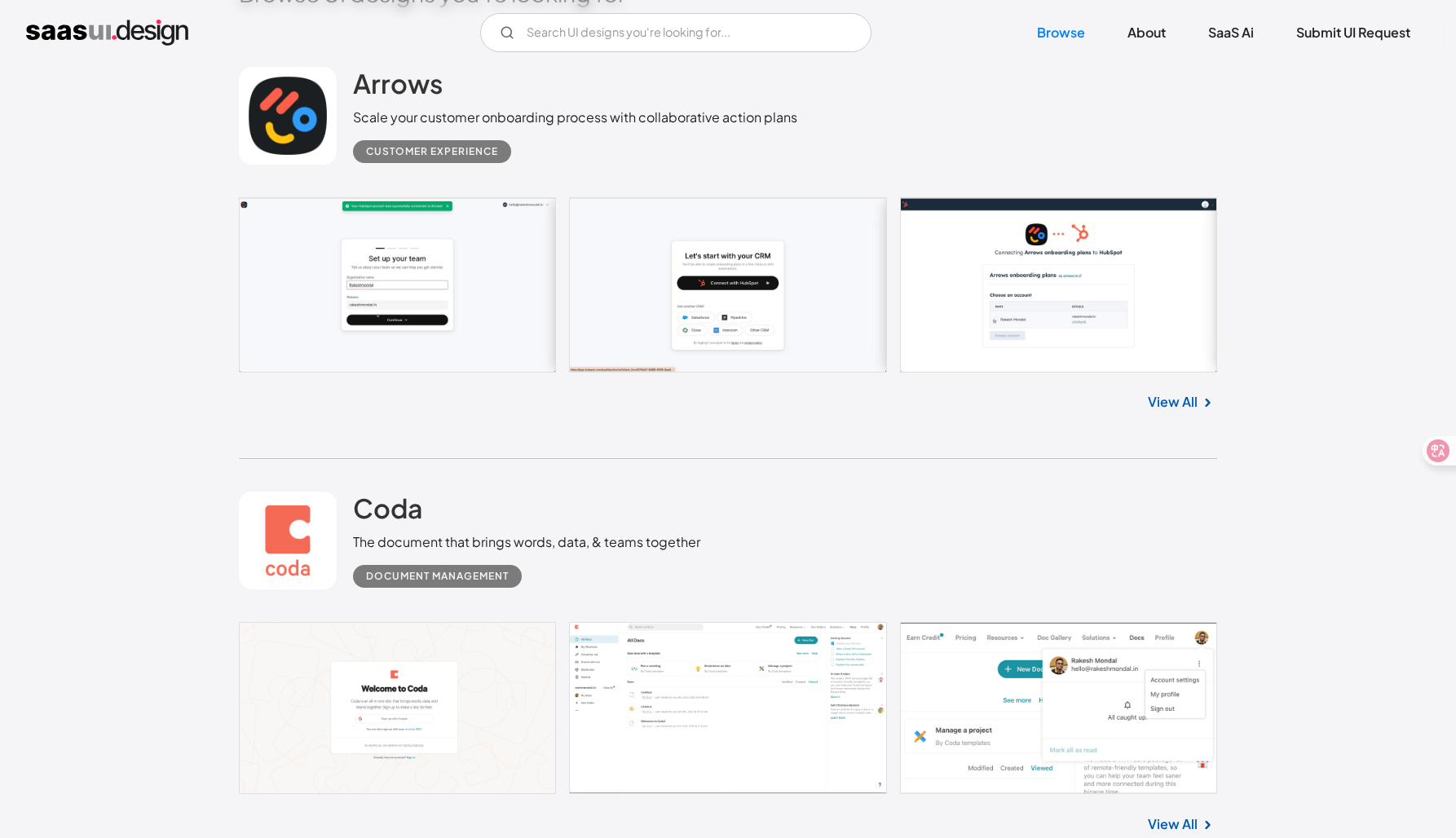
scroll to position [352, 0]
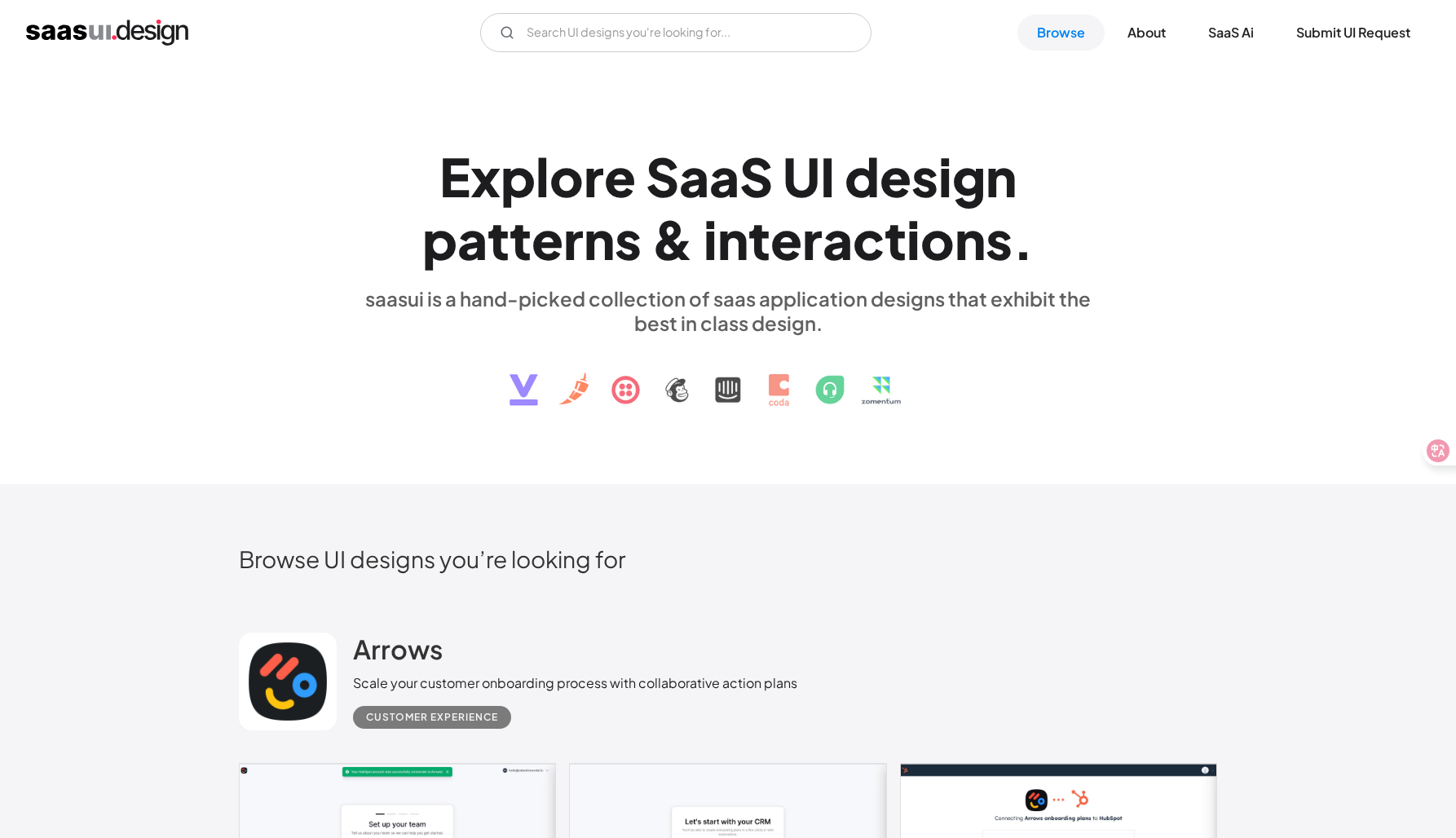
click at [108, 36] on img "home" at bounding box center [107, 33] width 162 height 26
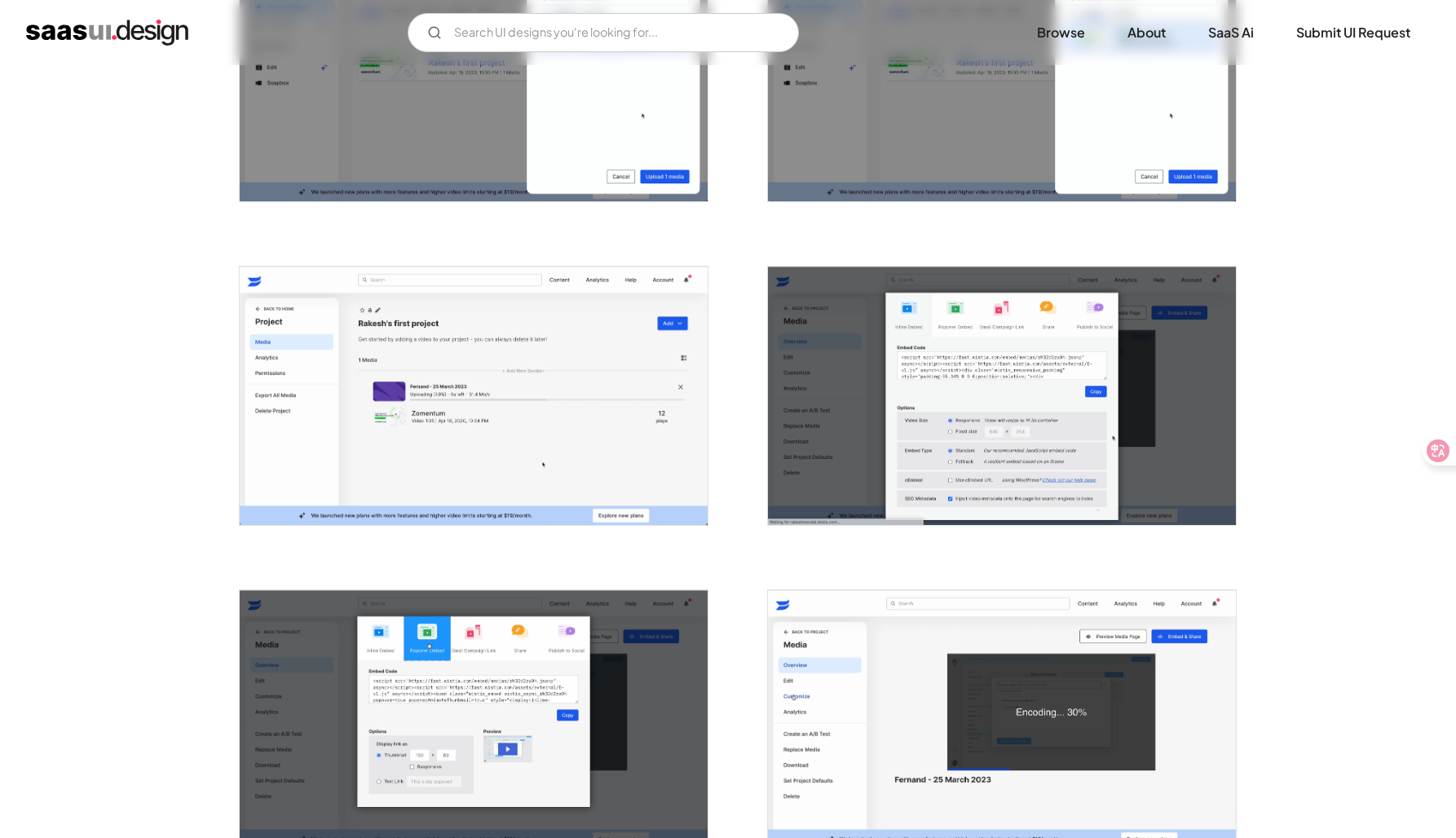
scroll to position [769, 0]
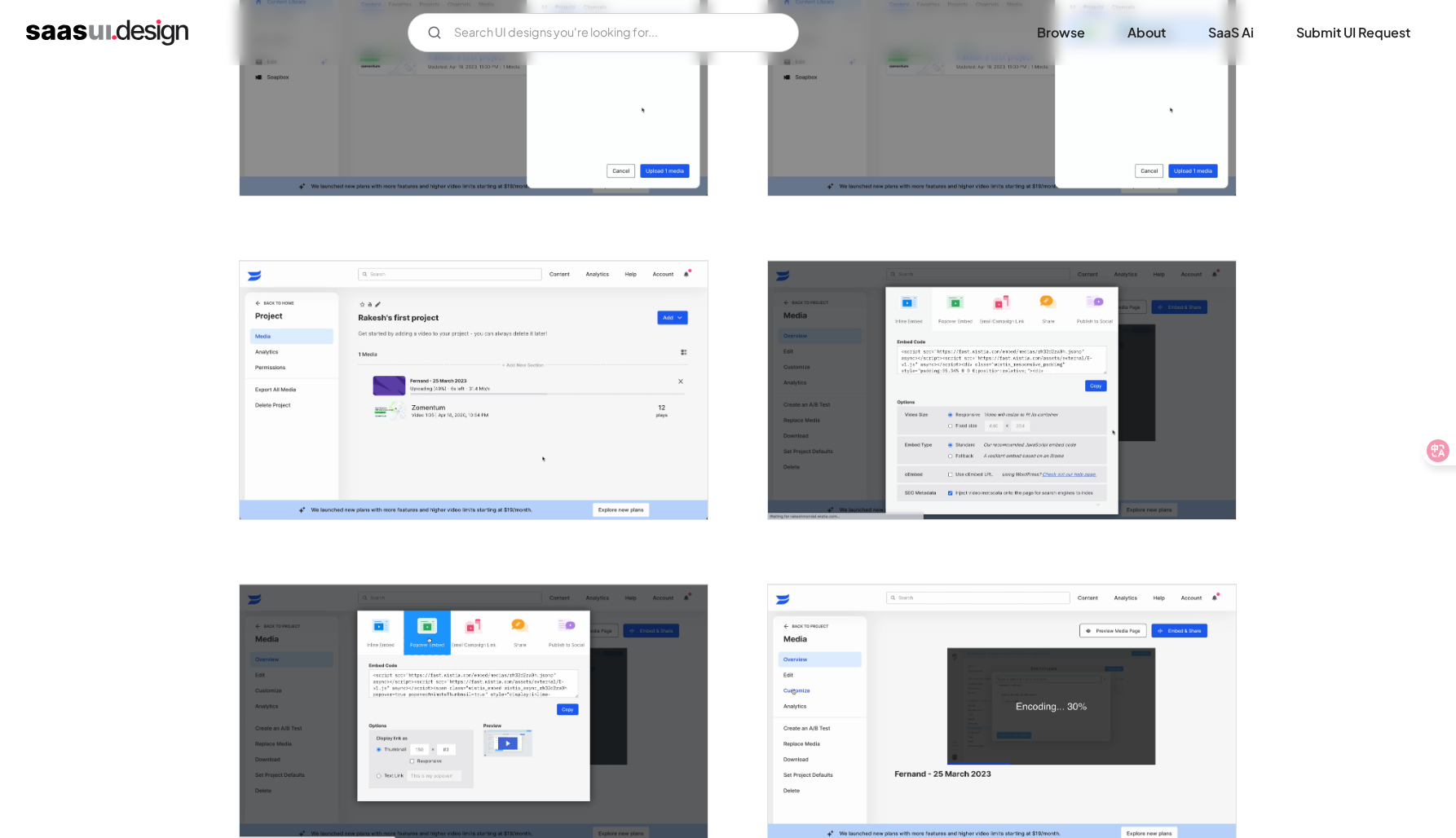
click at [532, 421] on img "open lightbox" at bounding box center [473, 390] width 468 height 259
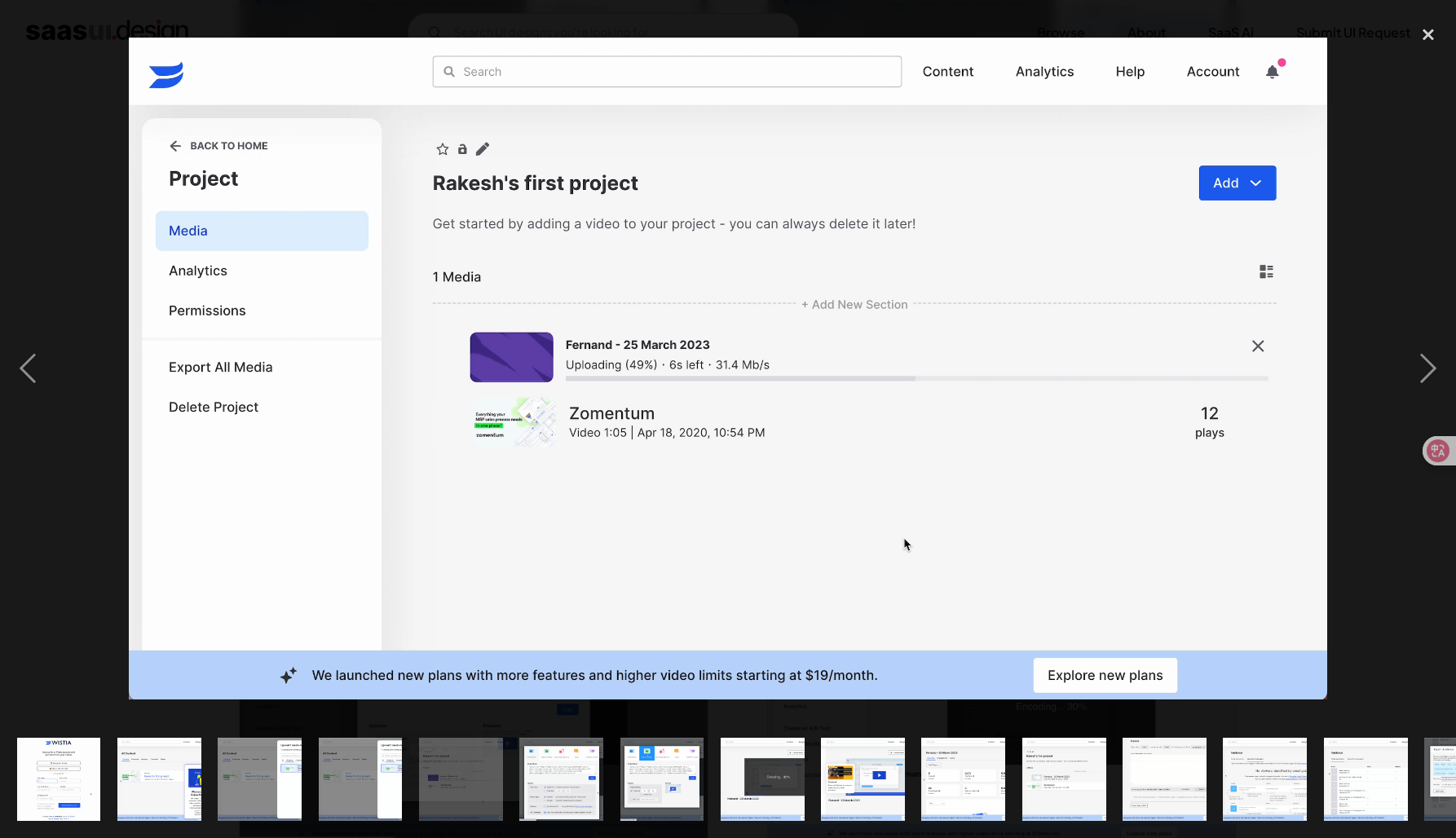
click at [84, 442] on div at bounding box center [728, 368] width 1456 height 704
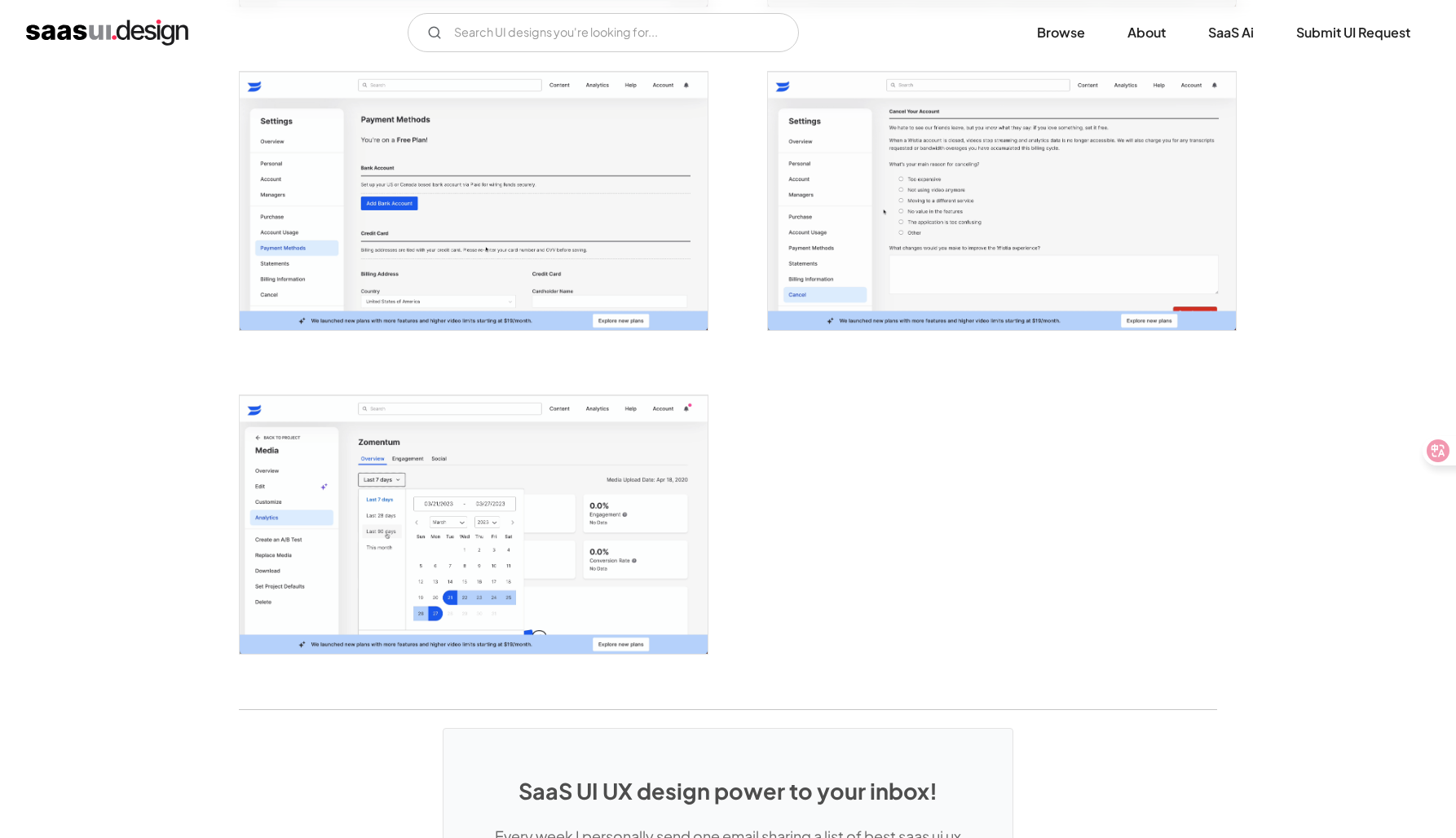
scroll to position [3550, 0]
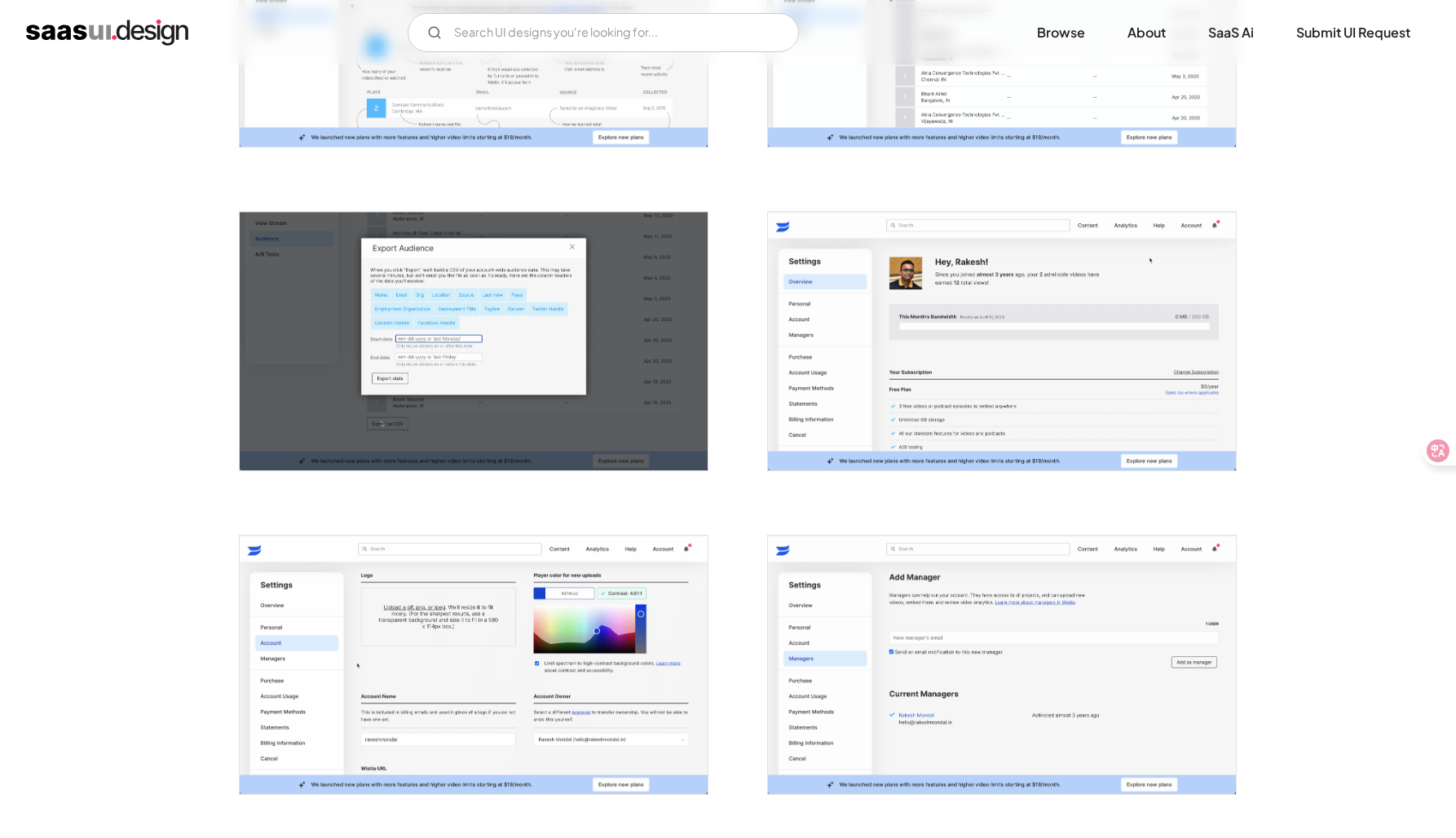
scroll to position [2424, 0]
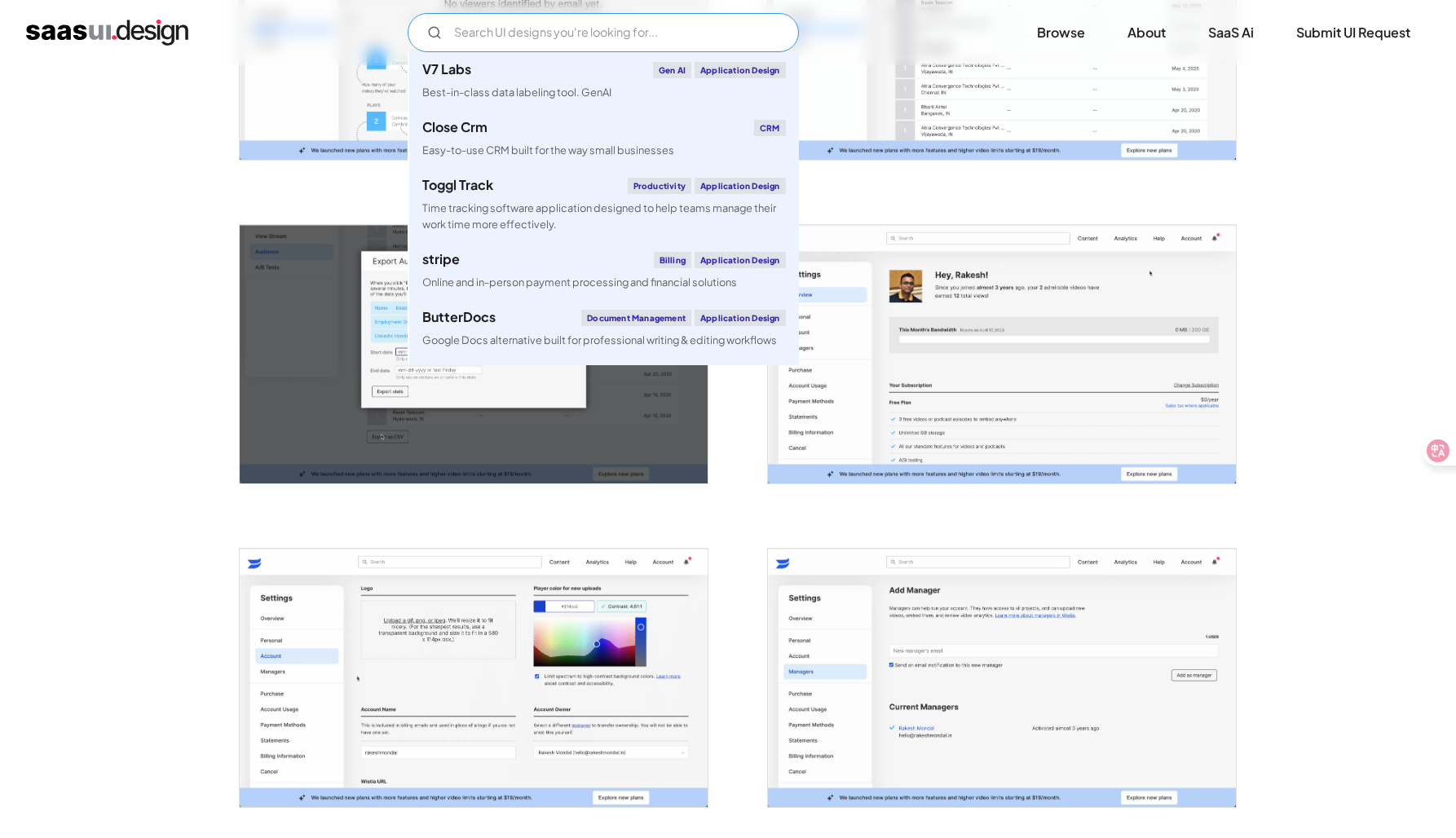
click at [442, 37] on input "Email Form" at bounding box center [603, 33] width 391 height 39
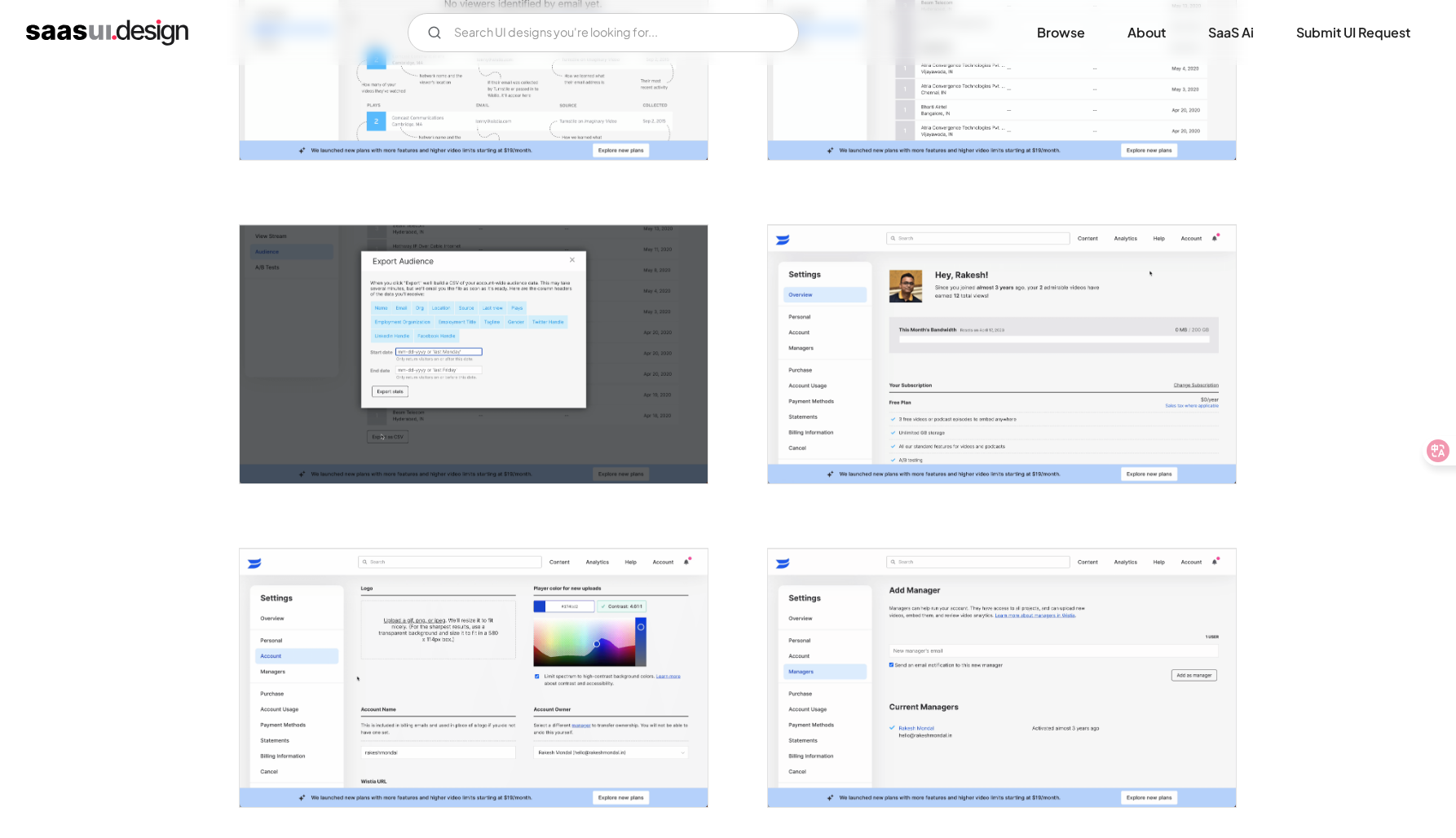
click at [668, 36] on input "Email Form" at bounding box center [603, 33] width 391 height 39
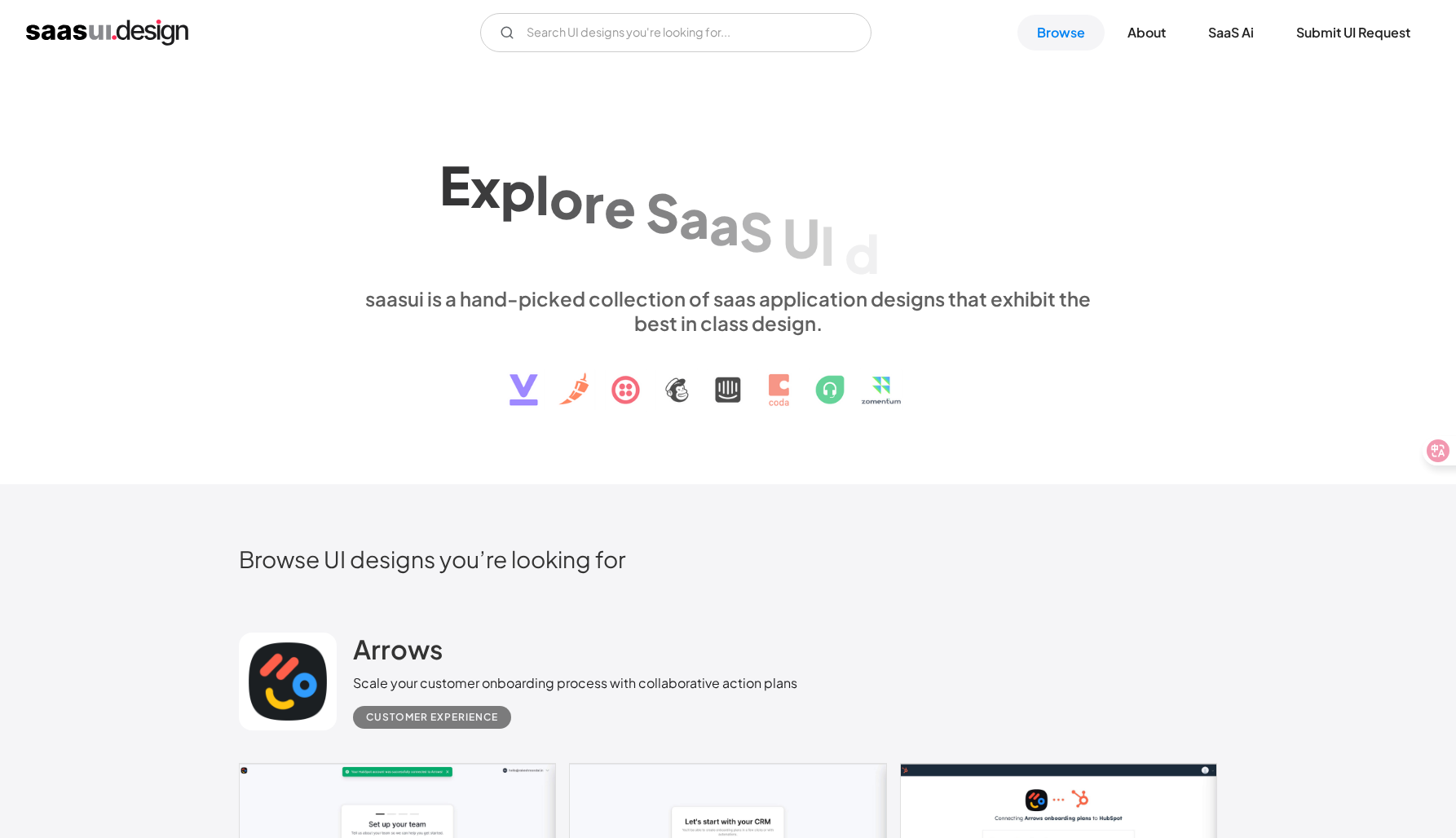
click at [112, 28] on img "home" at bounding box center [107, 33] width 162 height 26
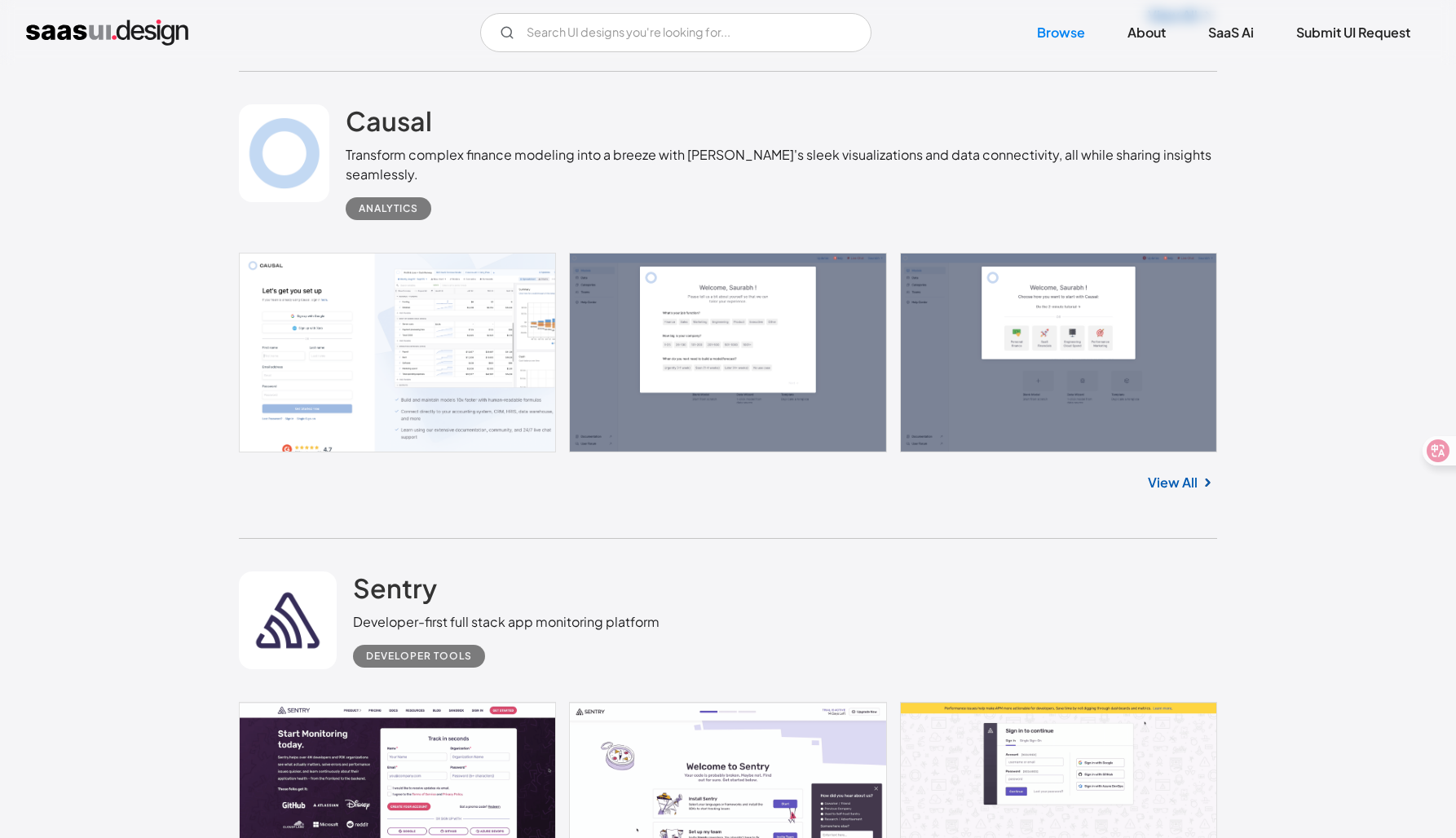
scroll to position [32806, 0]
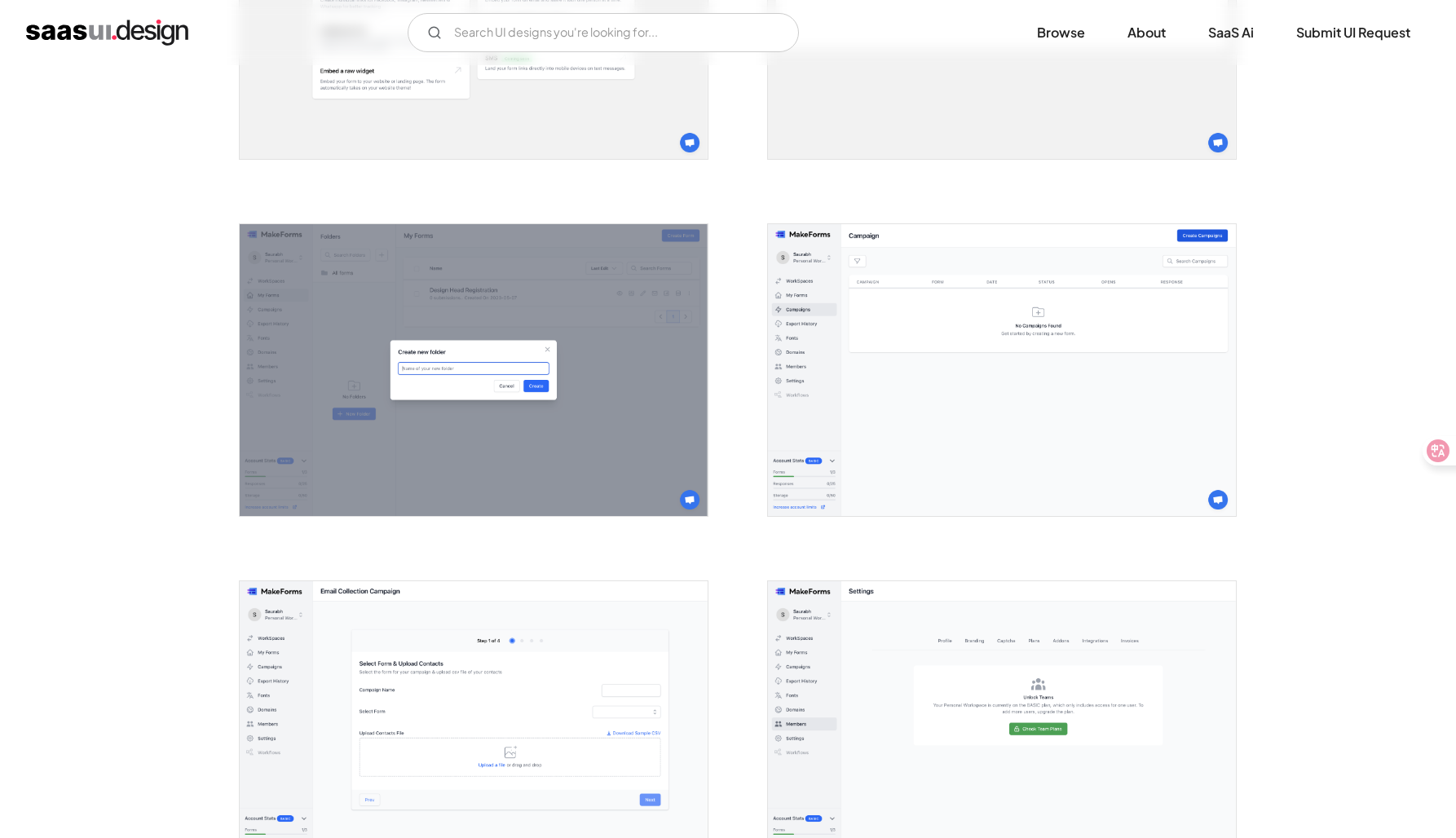
click at [885, 346] on img "open lightbox" at bounding box center [1001, 370] width 468 height 292
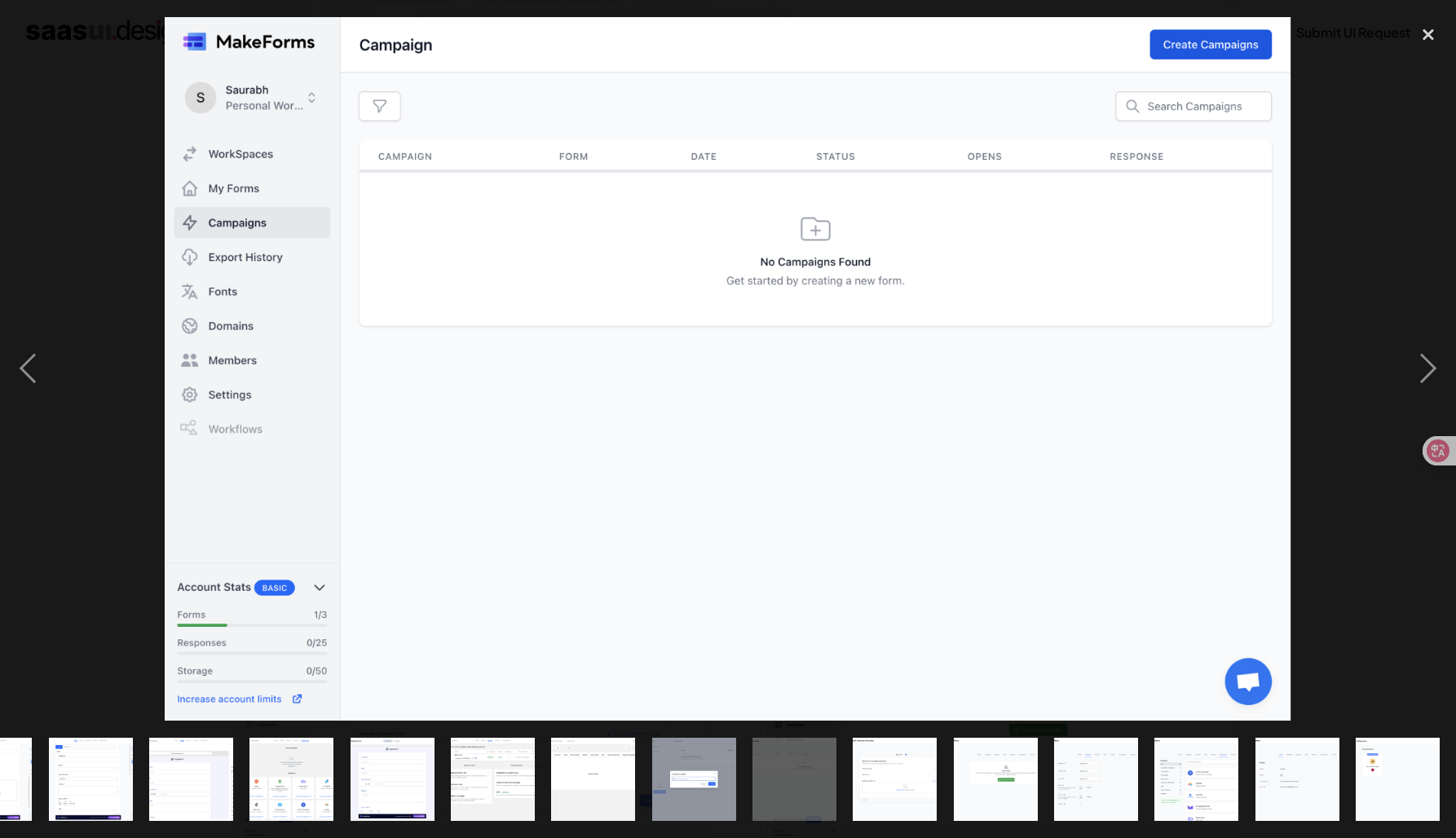
scroll to position [0, 974]
click at [66, 532] on div at bounding box center [728, 368] width 1456 height 704
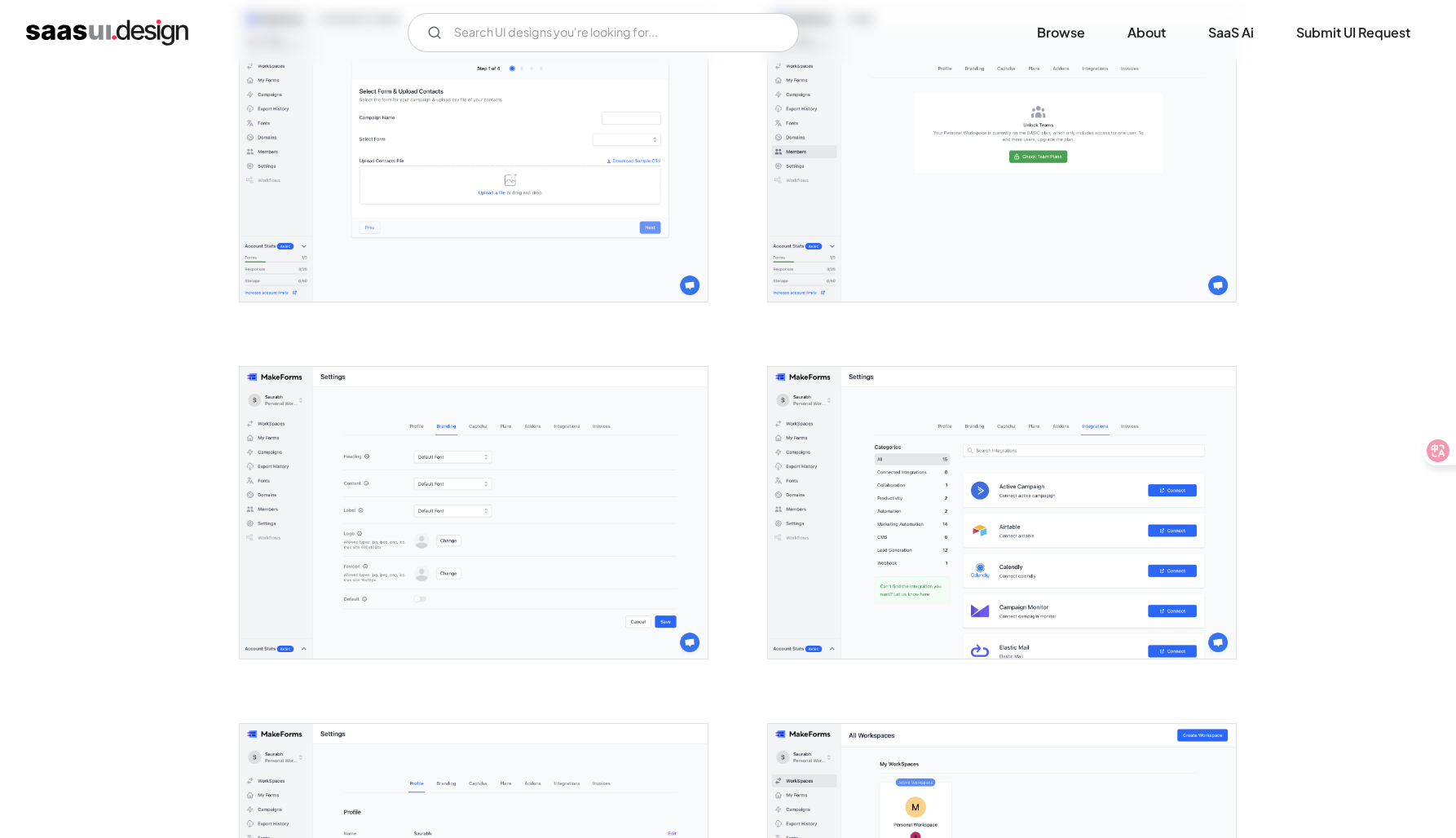
scroll to position [3618, 0]
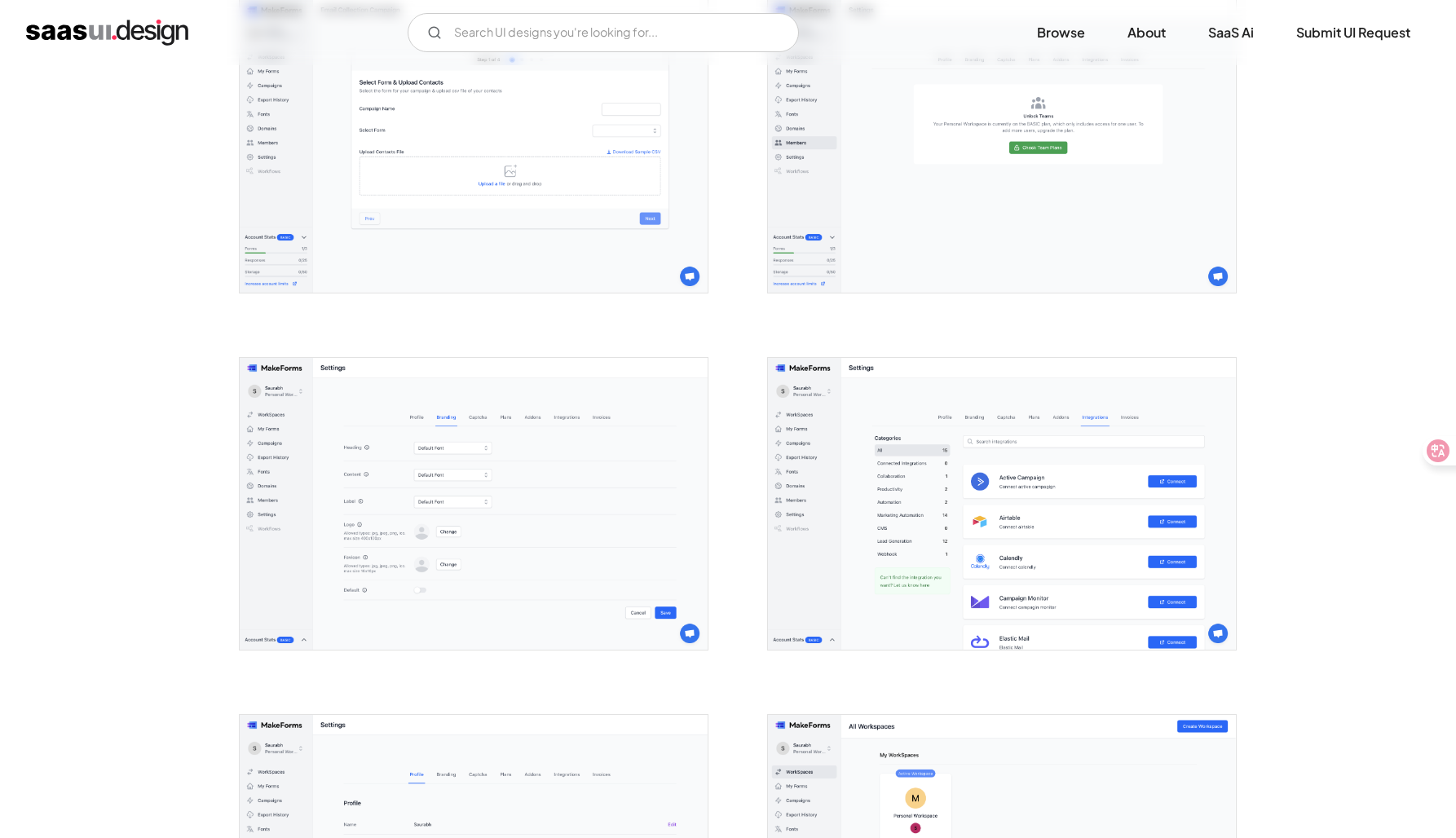
click at [555, 532] on img "open lightbox" at bounding box center [473, 504] width 468 height 292
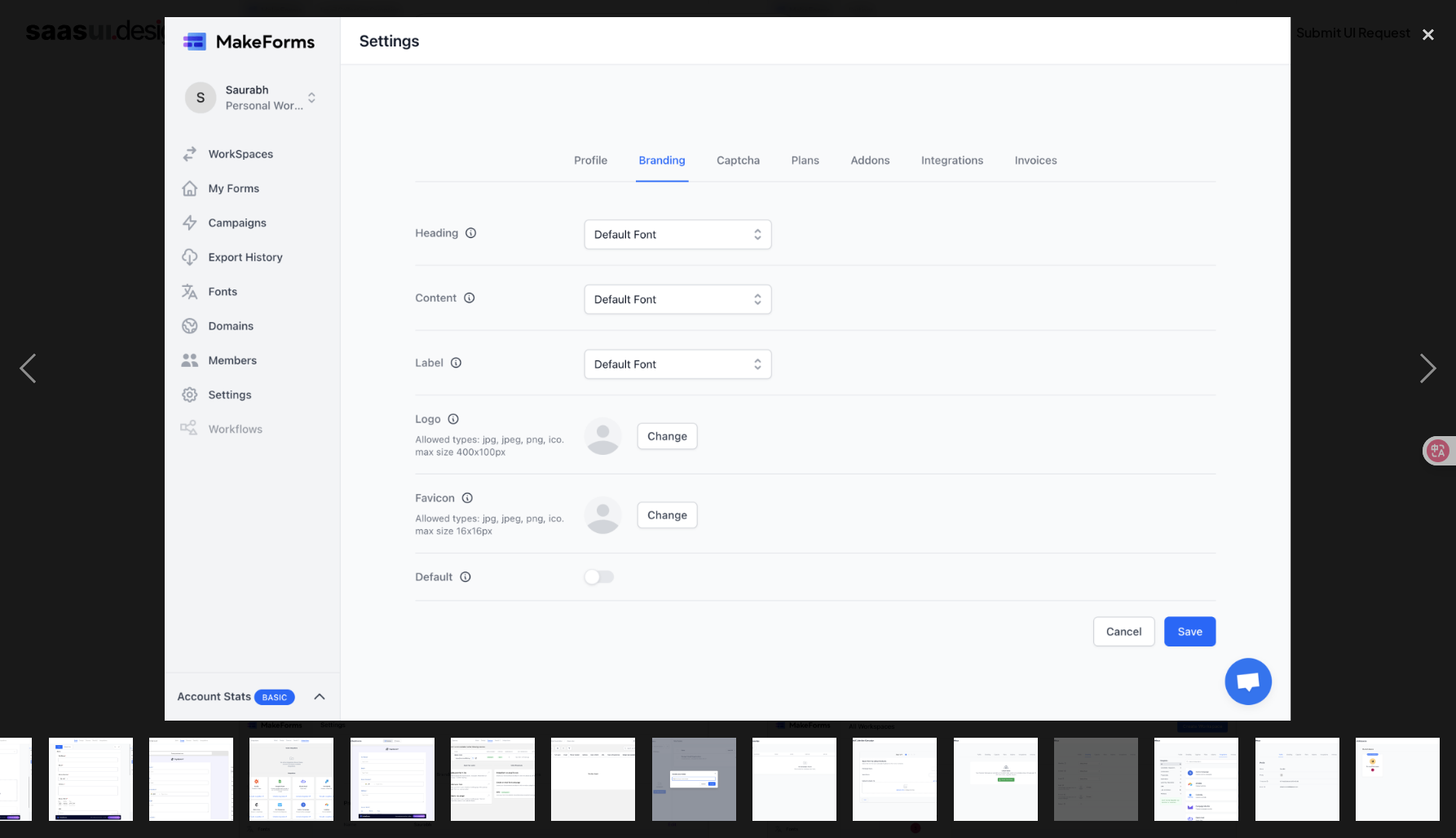
scroll to position [0, 974]
click at [101, 553] on div at bounding box center [728, 368] width 1456 height 704
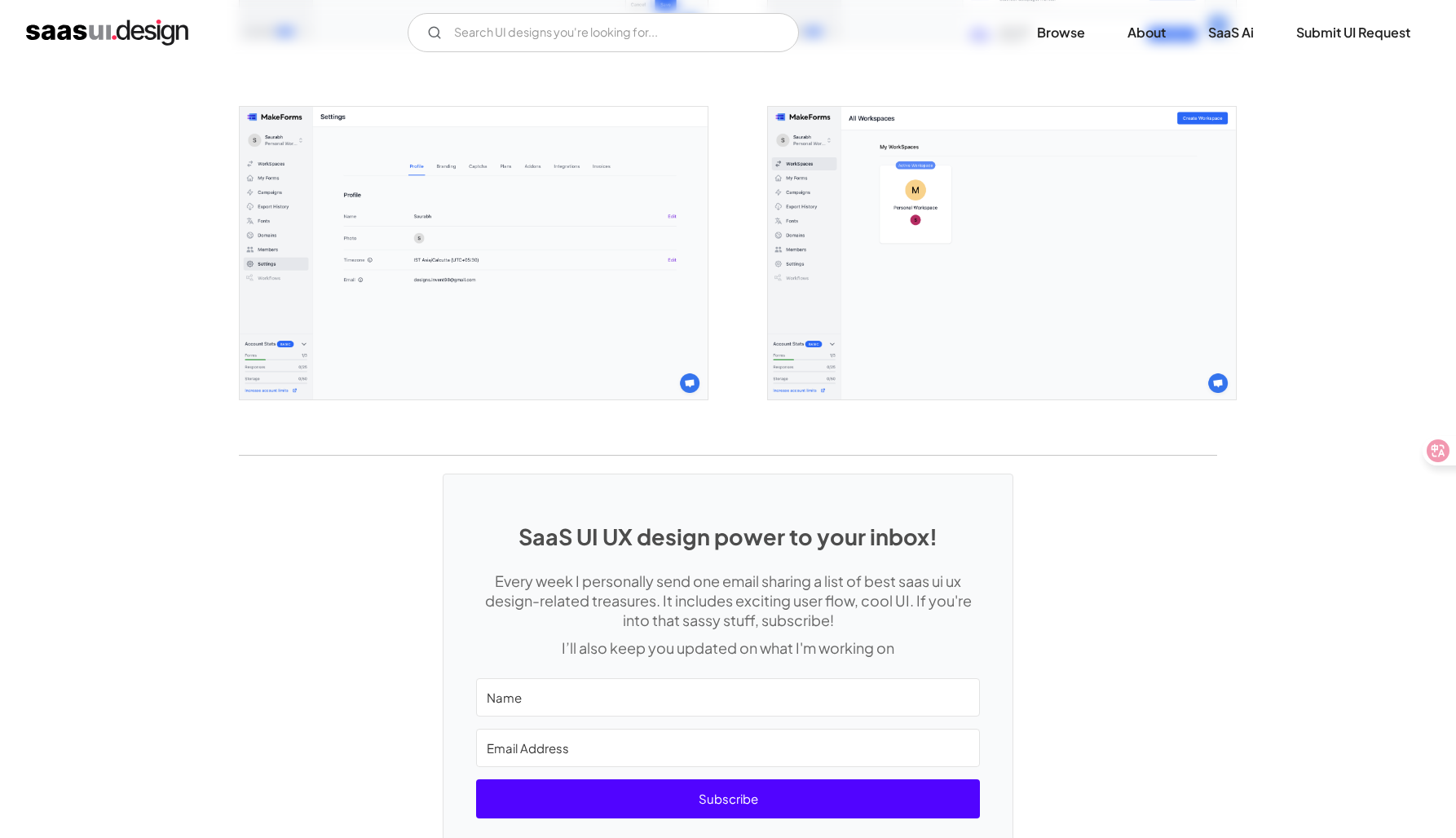
scroll to position [4228, 0]
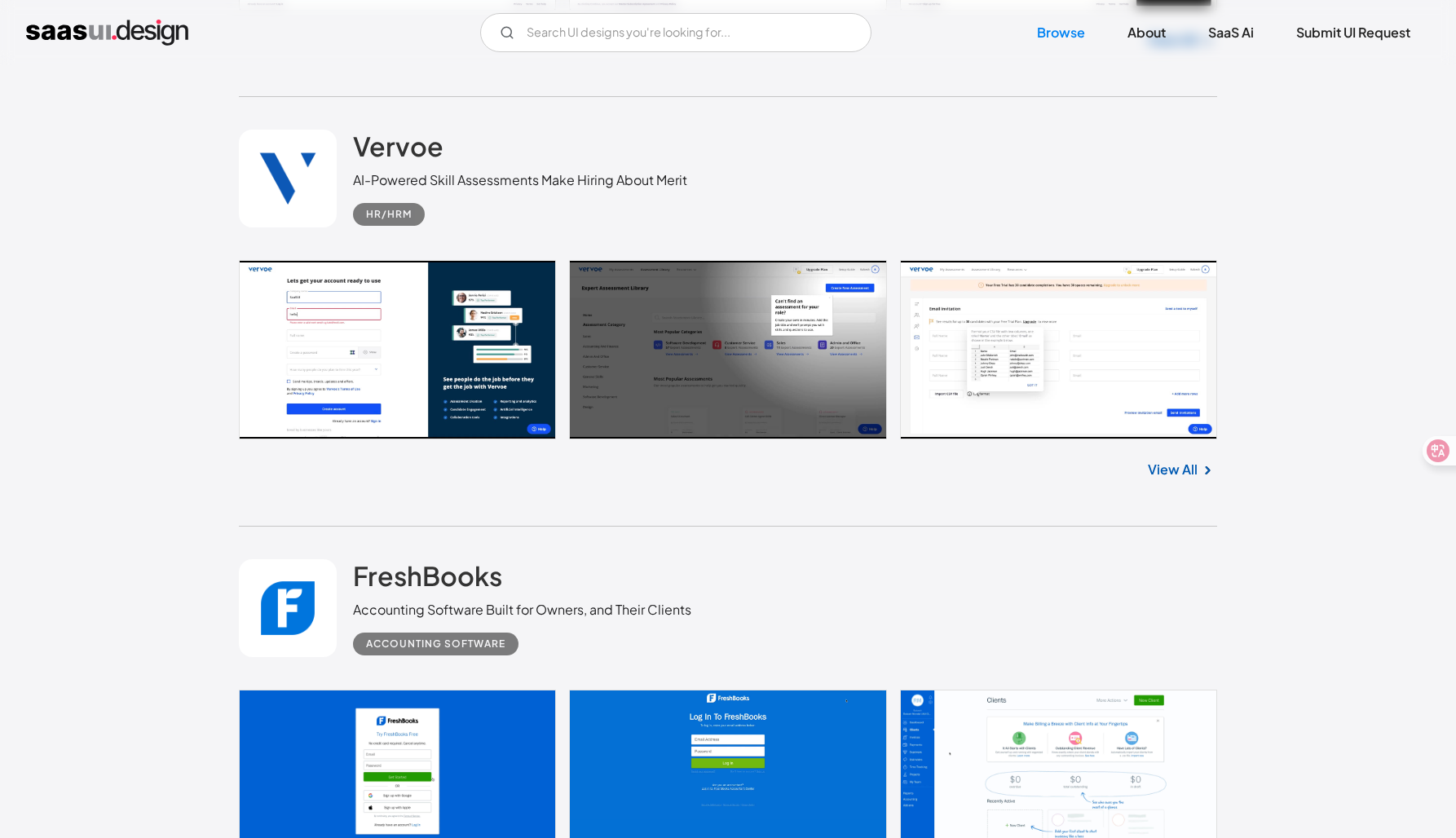
scroll to position [29383, 0]
